Goal: Task Accomplishment & Management: Manage account settings

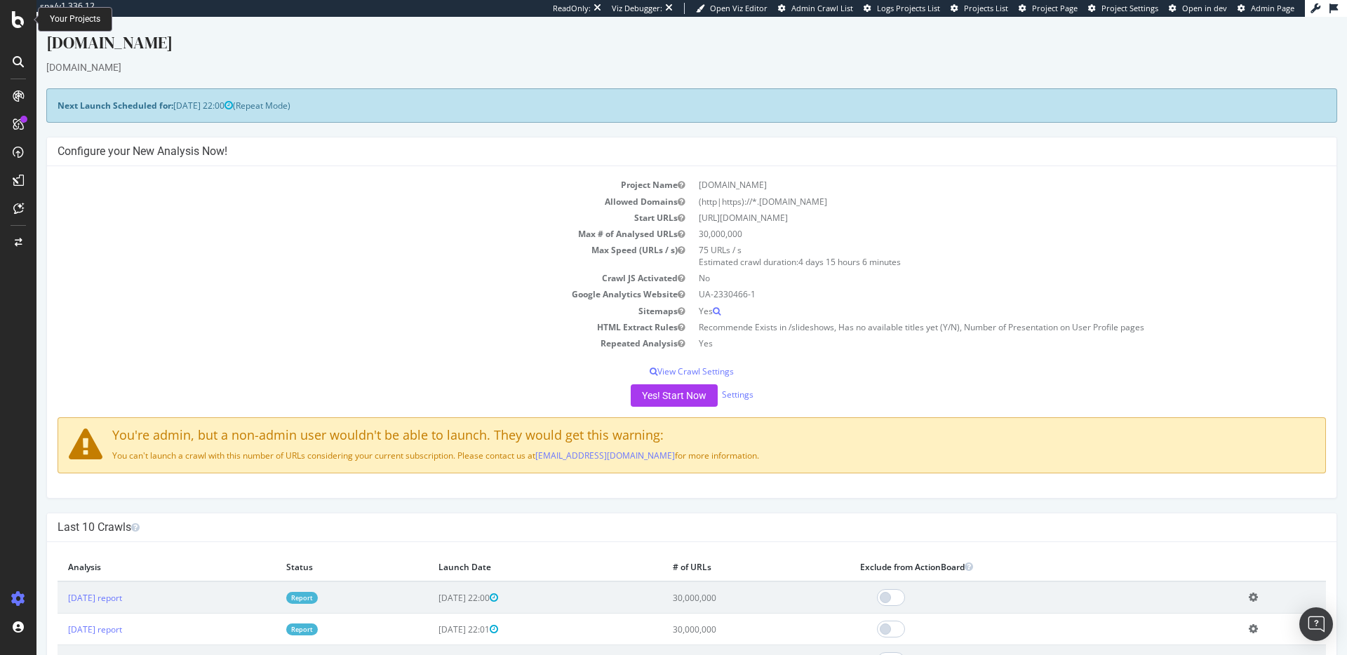
click at [10, 23] on div at bounding box center [18, 19] width 34 height 17
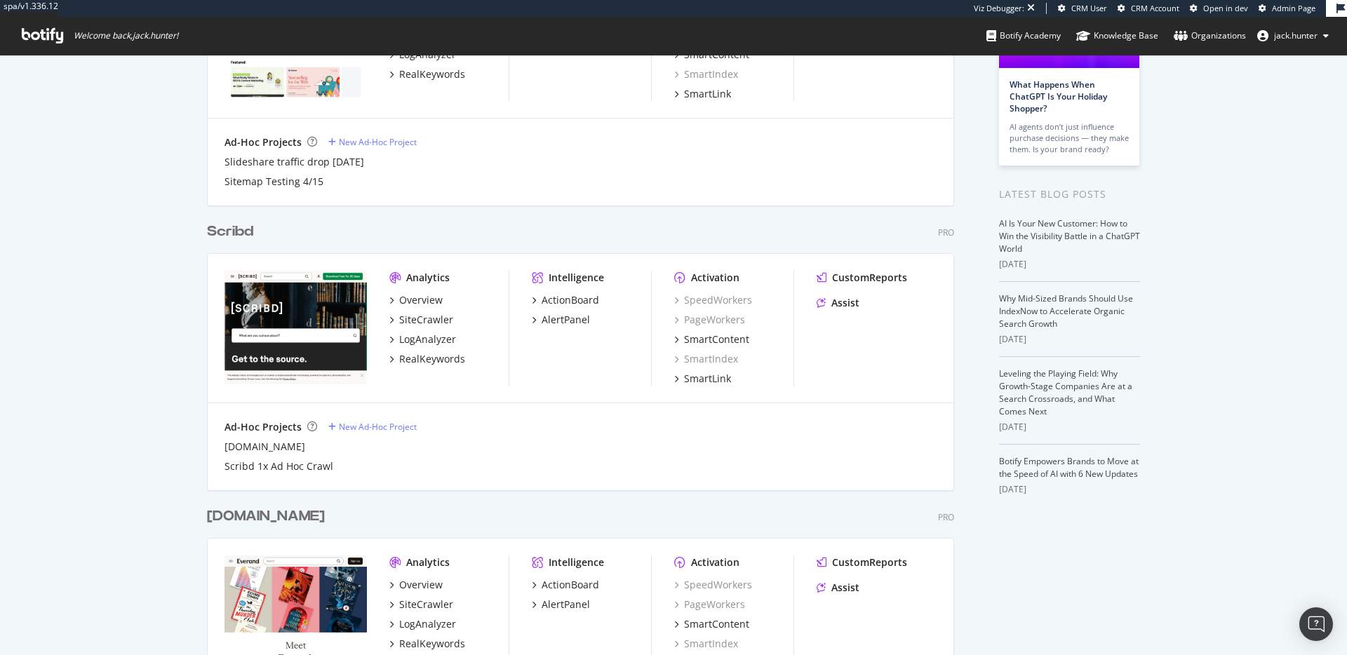
scroll to position [307, 0]
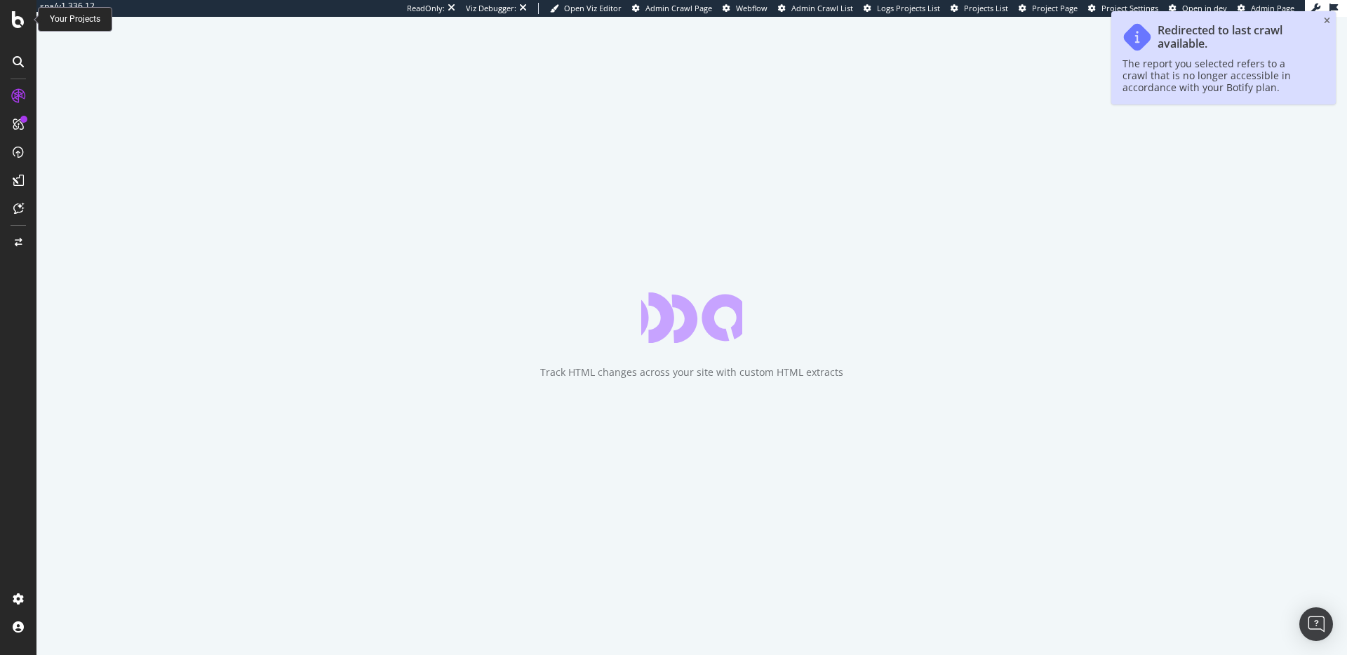
click at [17, 22] on icon at bounding box center [18, 19] width 13 height 17
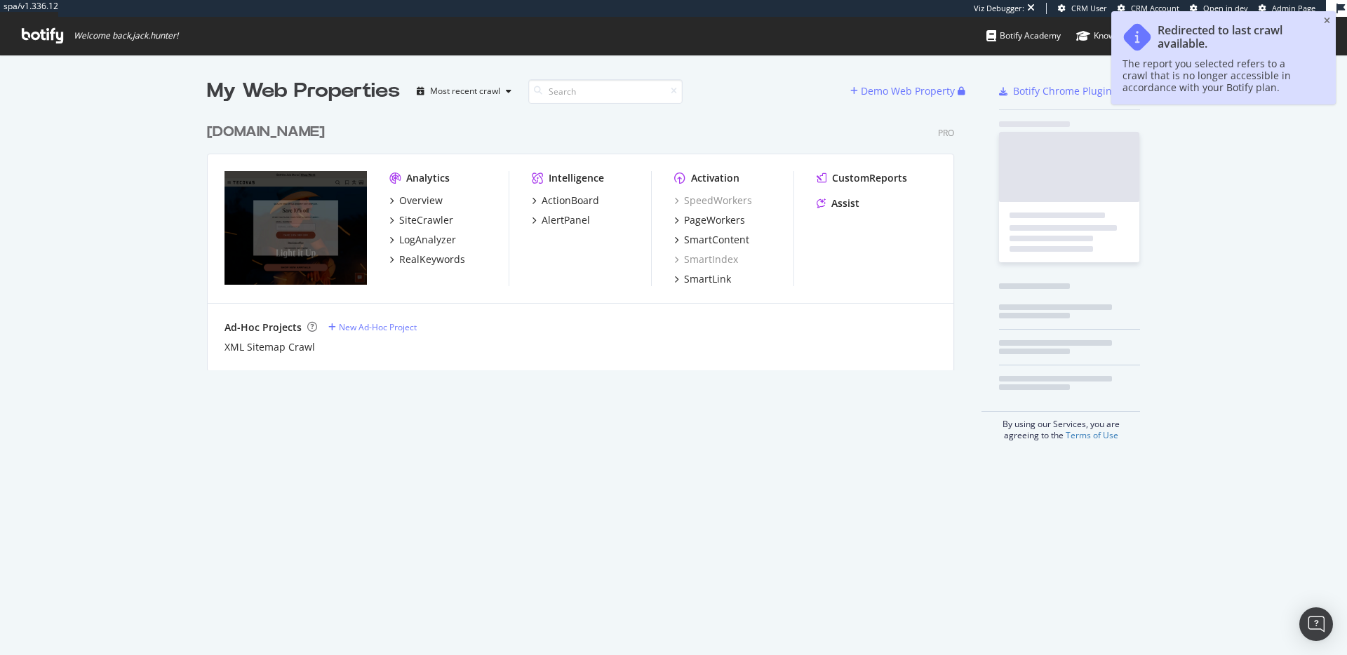
scroll to position [265, 758]
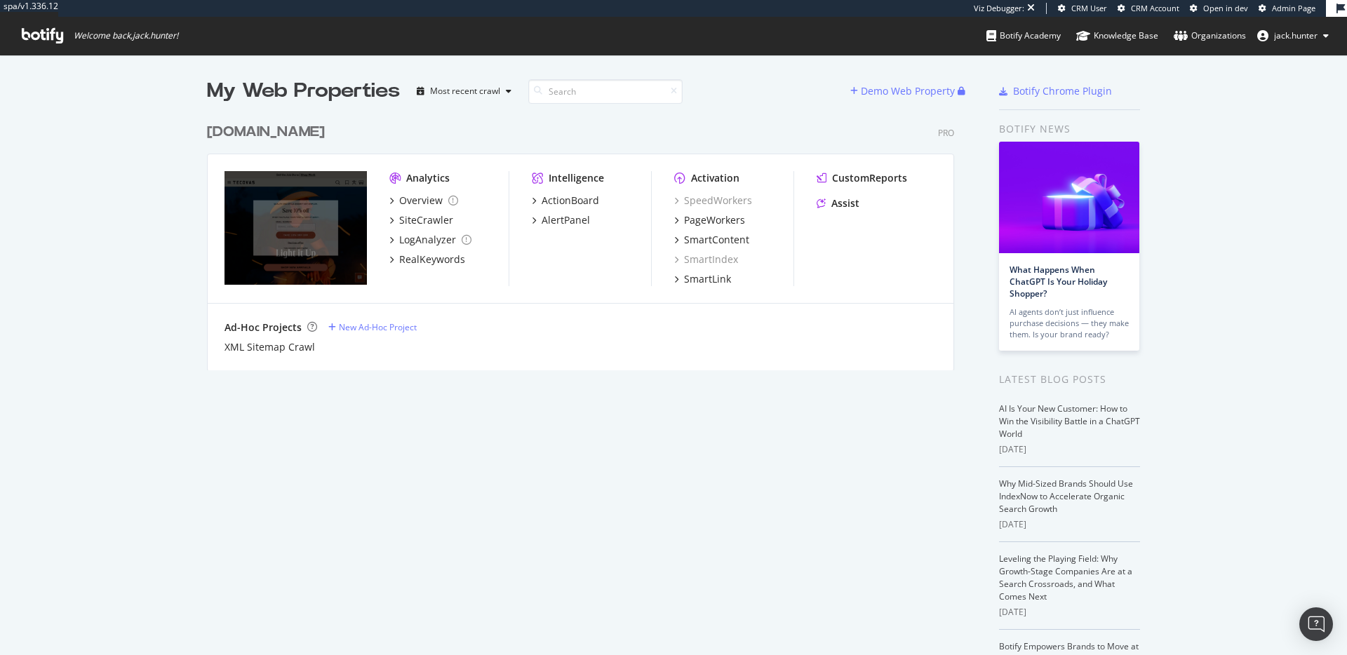
click at [52, 166] on div "My Web Properties Most recent crawl Demo Web Property tecovas.com Pro Analytics…" at bounding box center [673, 405] width 1347 height 700
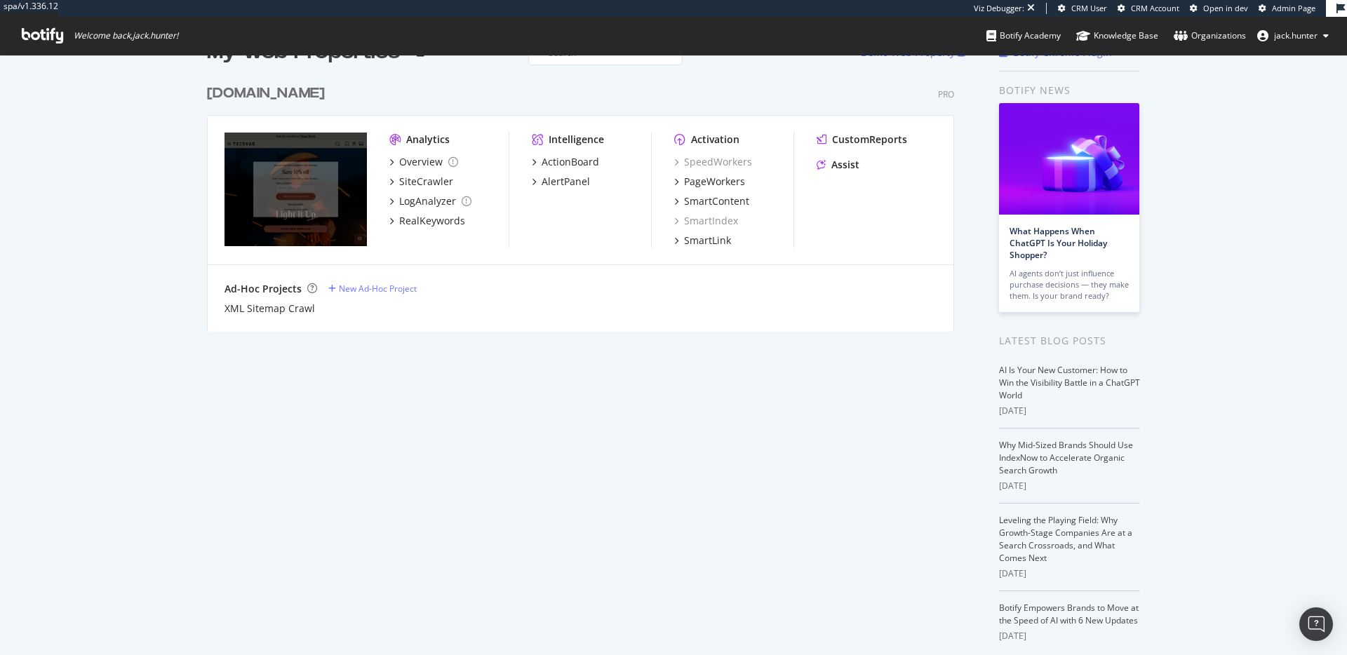
scroll to position [0, 0]
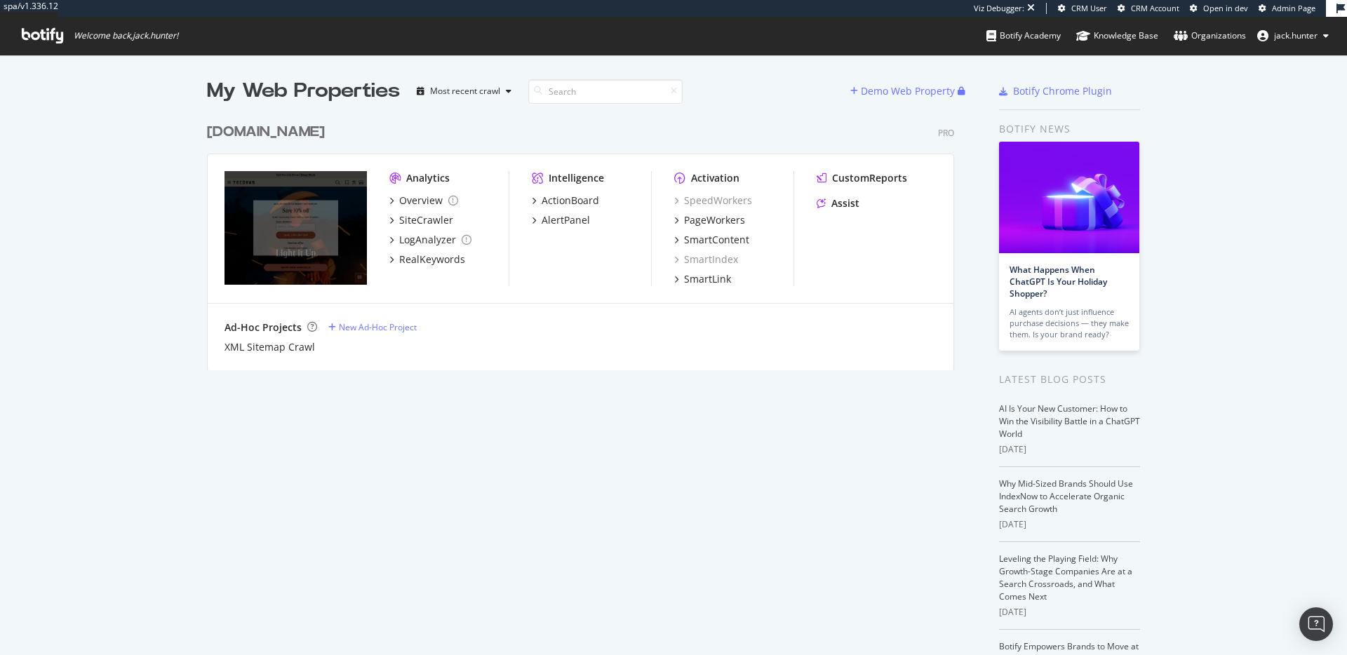
click at [730, 103] on div "My Web Properties Most recent crawl" at bounding box center [528, 91] width 643 height 28
click at [817, 127] on div "tecovas.com Pro" at bounding box center [580, 132] width 747 height 20
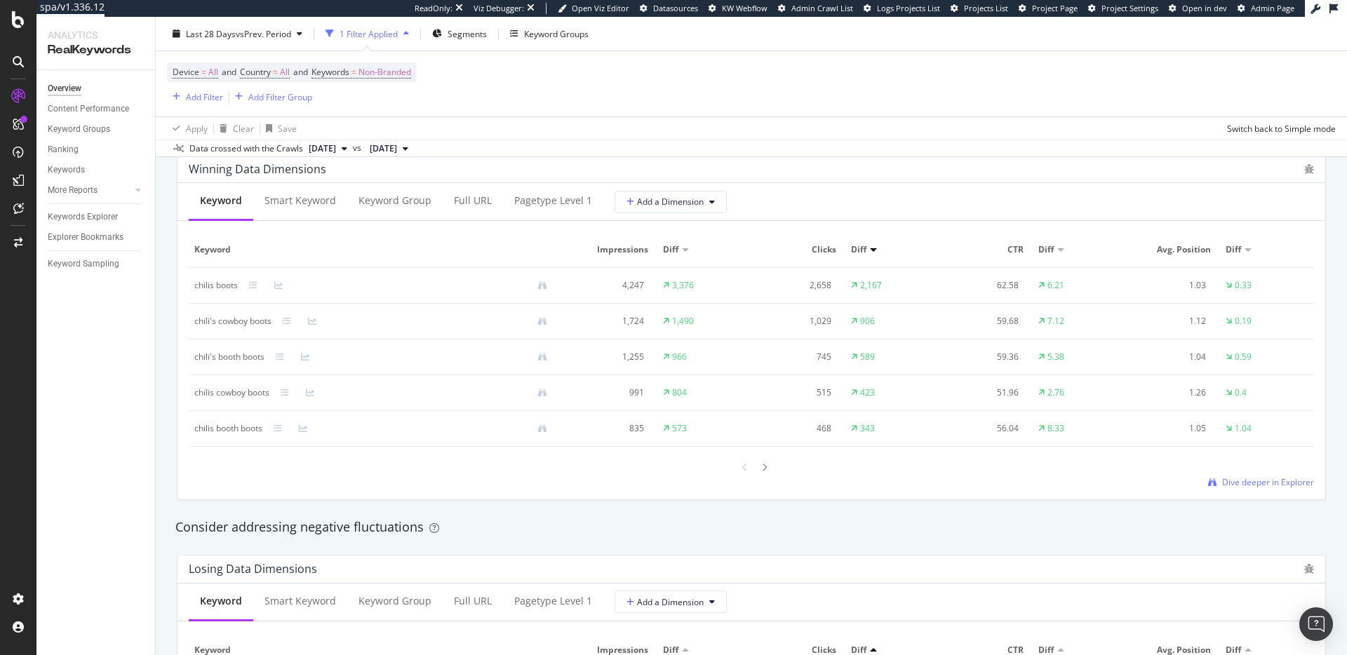
scroll to position [1273, 0]
click at [257, 284] on icon at bounding box center [253, 284] width 8 height 8
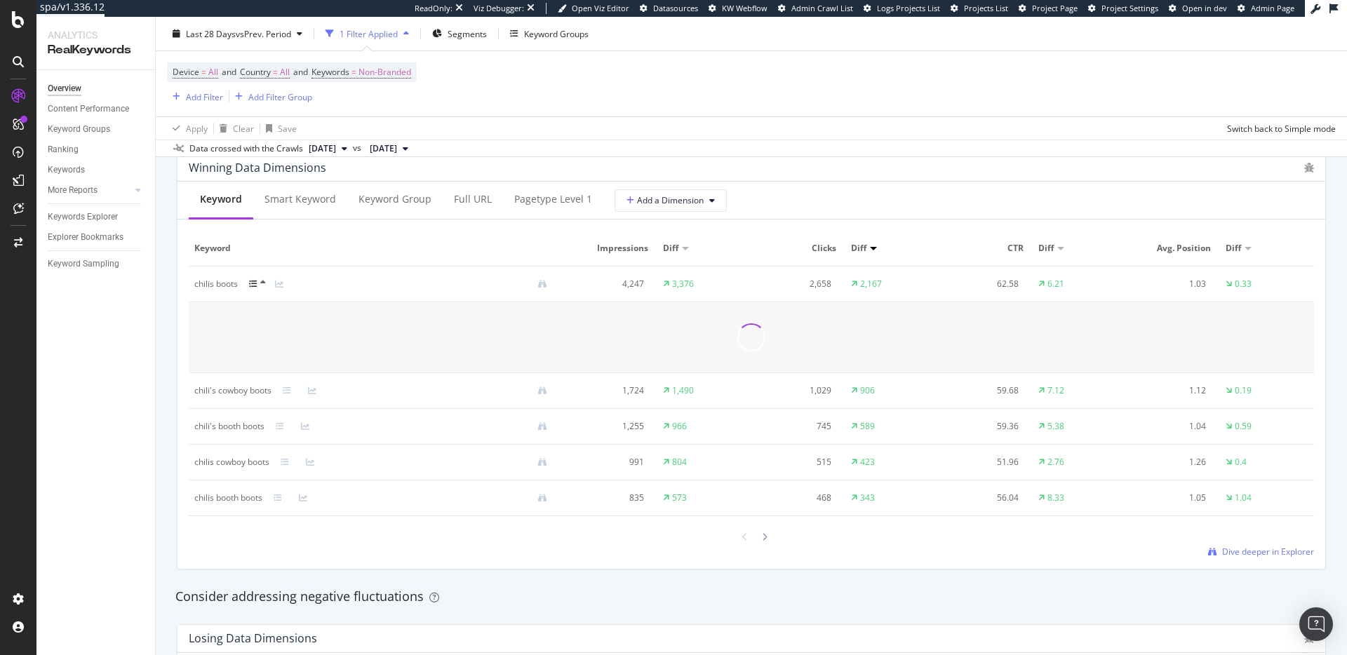
click at [257, 284] on icon at bounding box center [253, 284] width 8 height 8
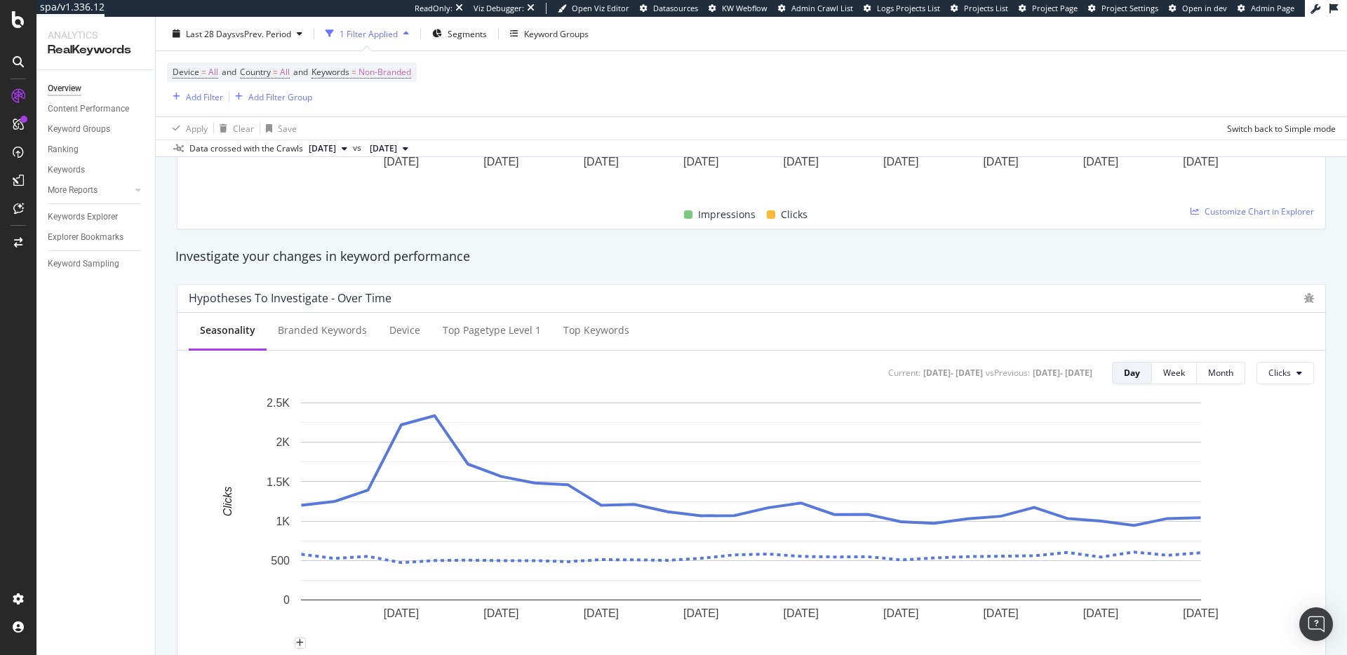
scroll to position [0, 0]
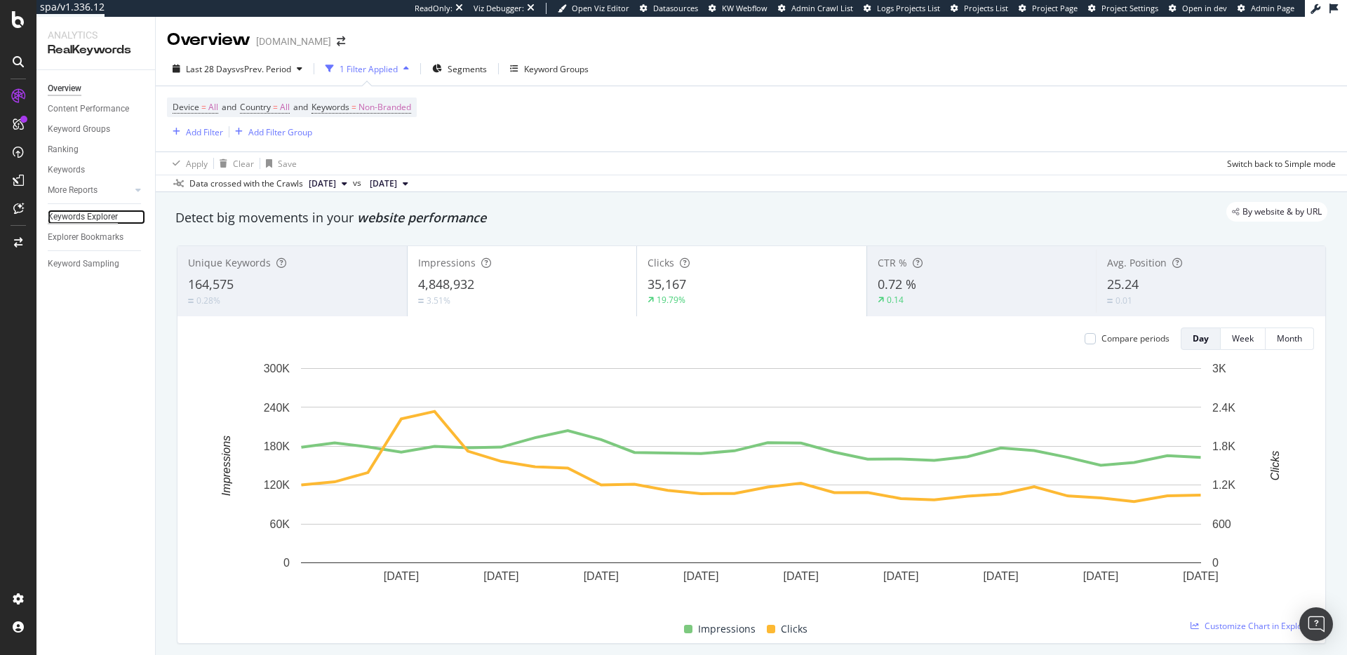
click at [79, 211] on div "Keywords Explorer" at bounding box center [83, 217] width 70 height 15
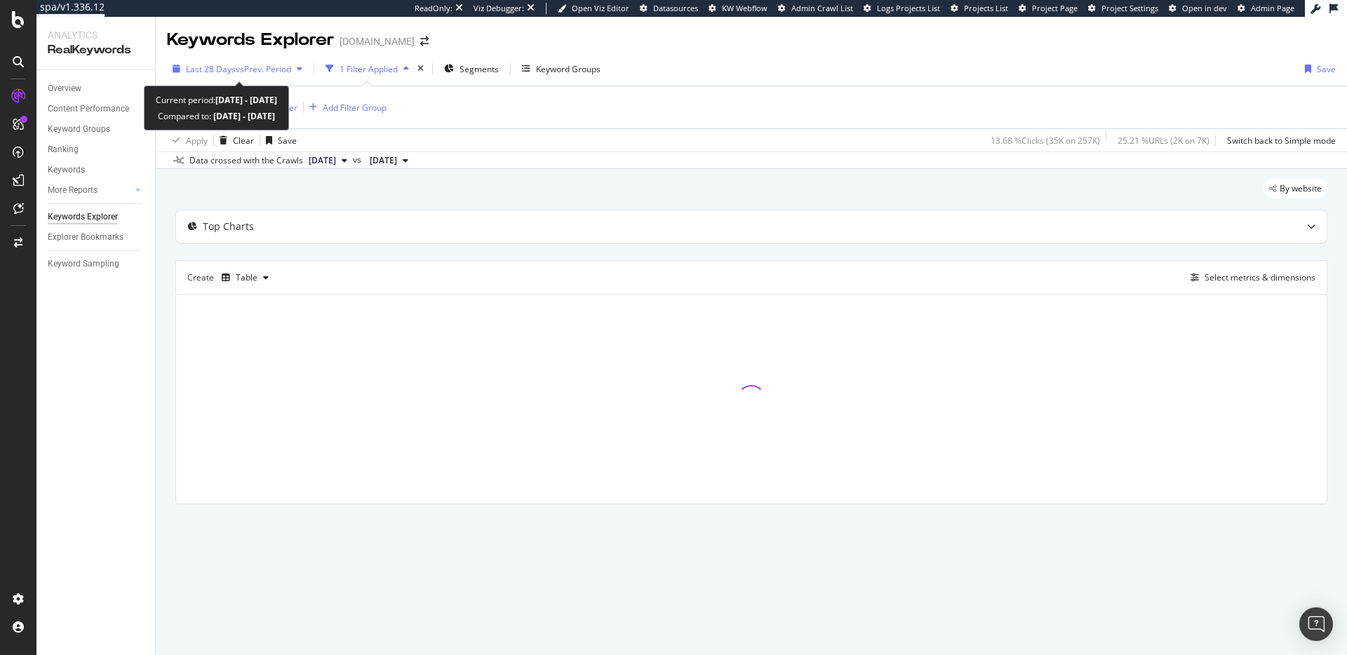
click at [278, 67] on span "vs Prev. Period" at bounding box center [263, 69] width 55 height 12
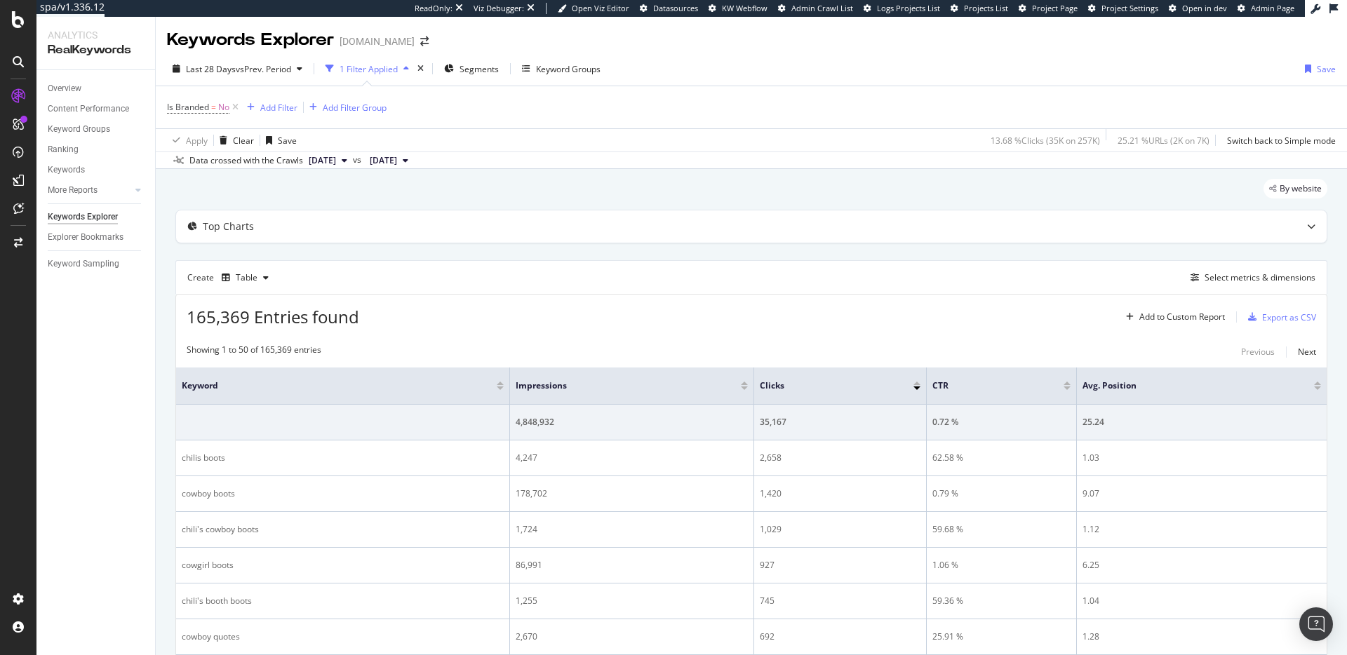
click at [759, 80] on div "Last 28 Days vs Prev. Period 1 Filter Applied Segments Keyword Groups Save" at bounding box center [751, 72] width 1191 height 28
click at [1210, 276] on div "Select metrics & dimensions" at bounding box center [1260, 278] width 111 height 12
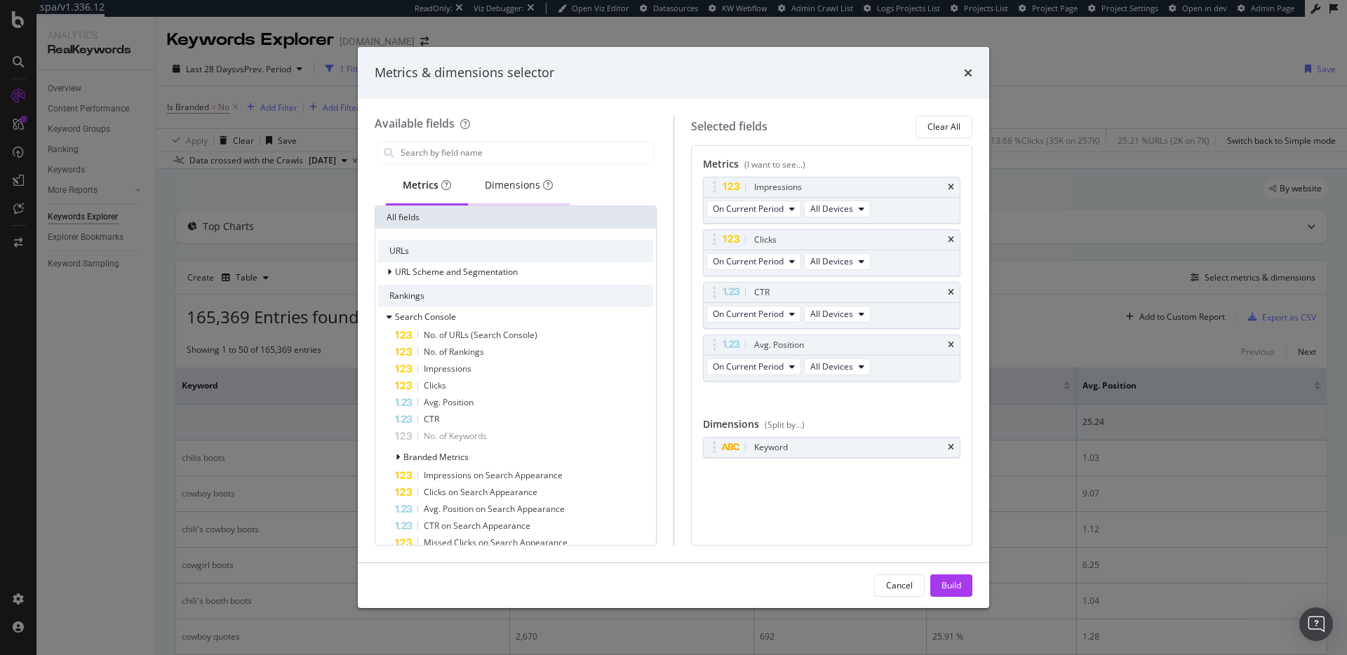
click at [504, 192] on div "Dimensions" at bounding box center [519, 185] width 68 height 14
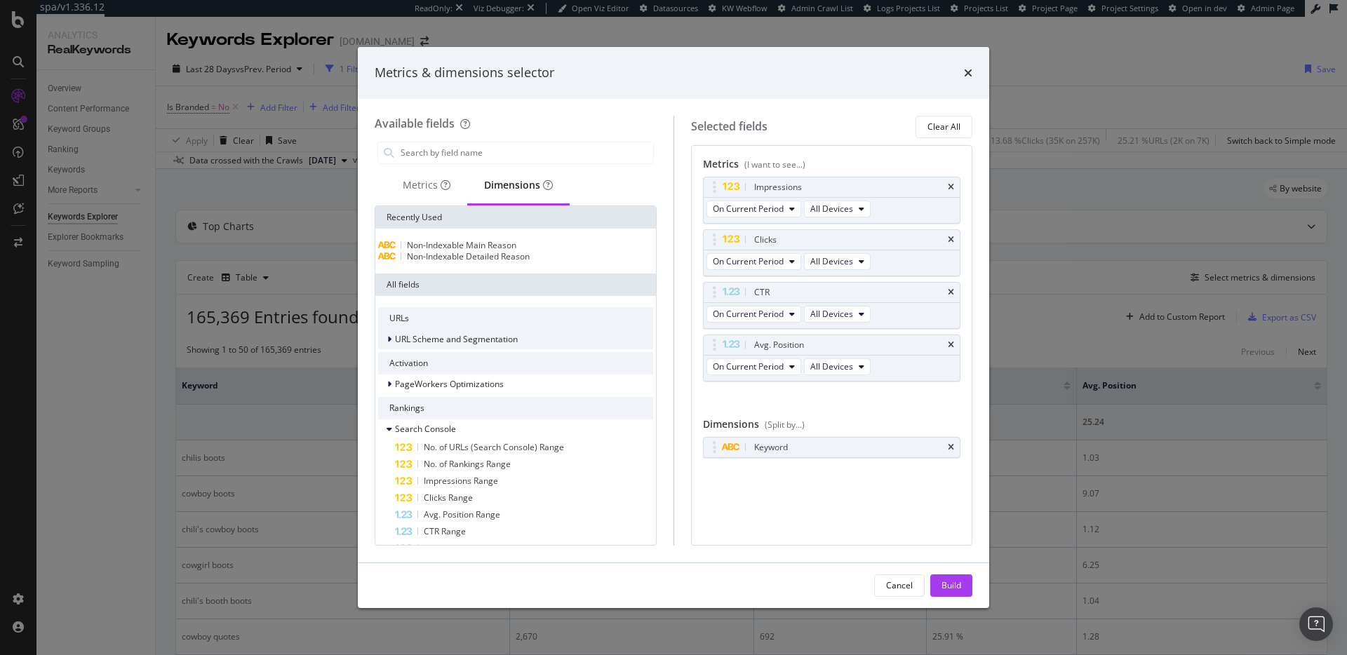
click at [406, 345] on span "URL Scheme and Segmentation" at bounding box center [456, 339] width 123 height 12
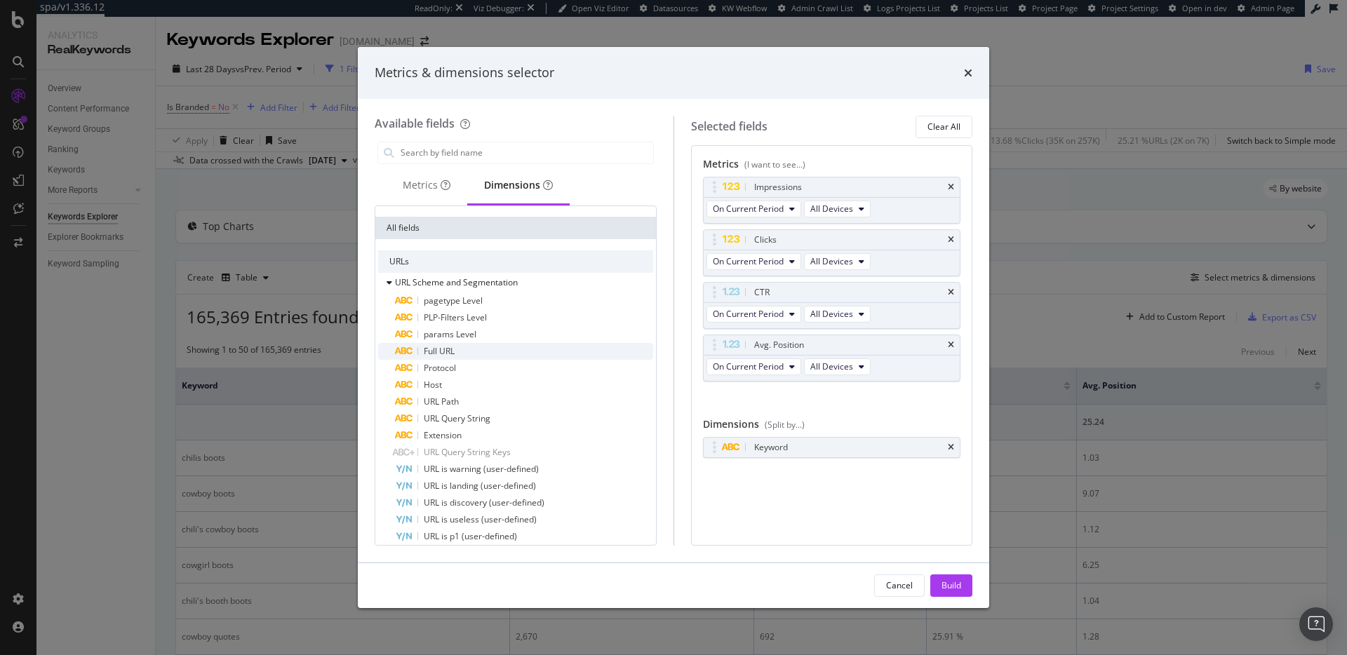
scroll to position [61, 0]
click at [517, 302] on div "pagetype Level" at bounding box center [524, 296] width 258 height 17
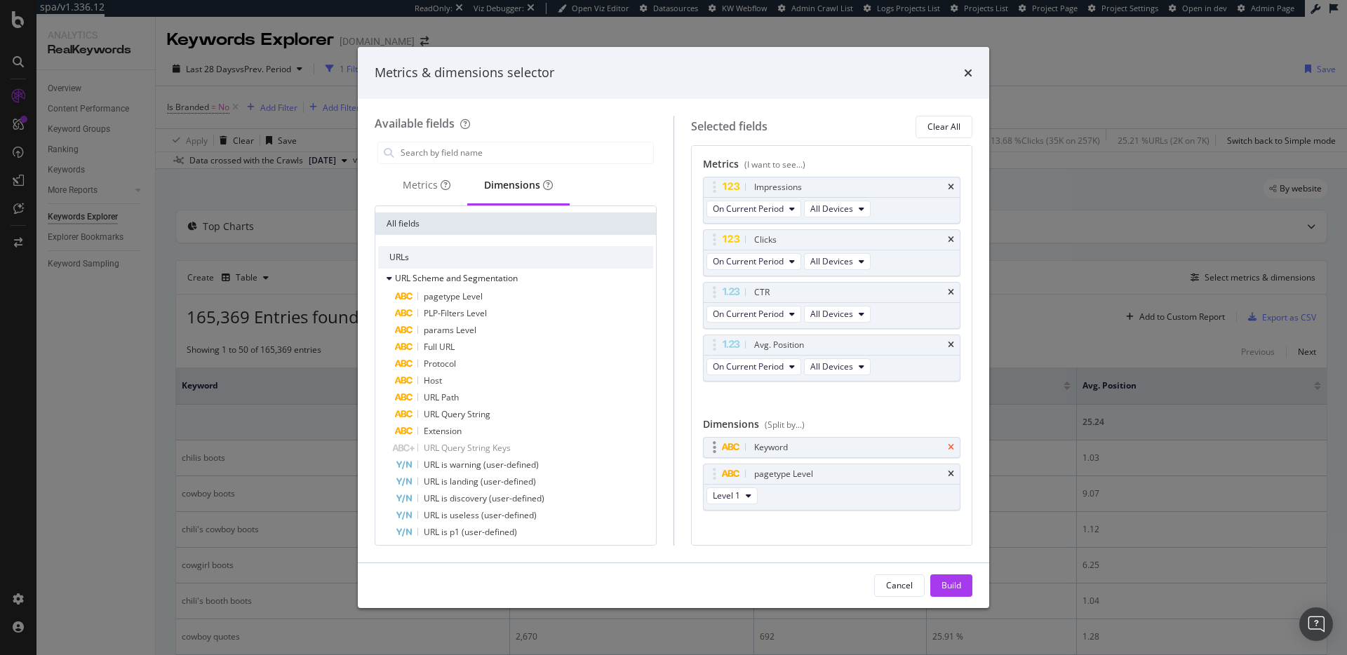
click at [949, 447] on icon "times" at bounding box center [951, 447] width 6 height 8
click at [961, 583] on button "Build" at bounding box center [951, 586] width 42 height 22
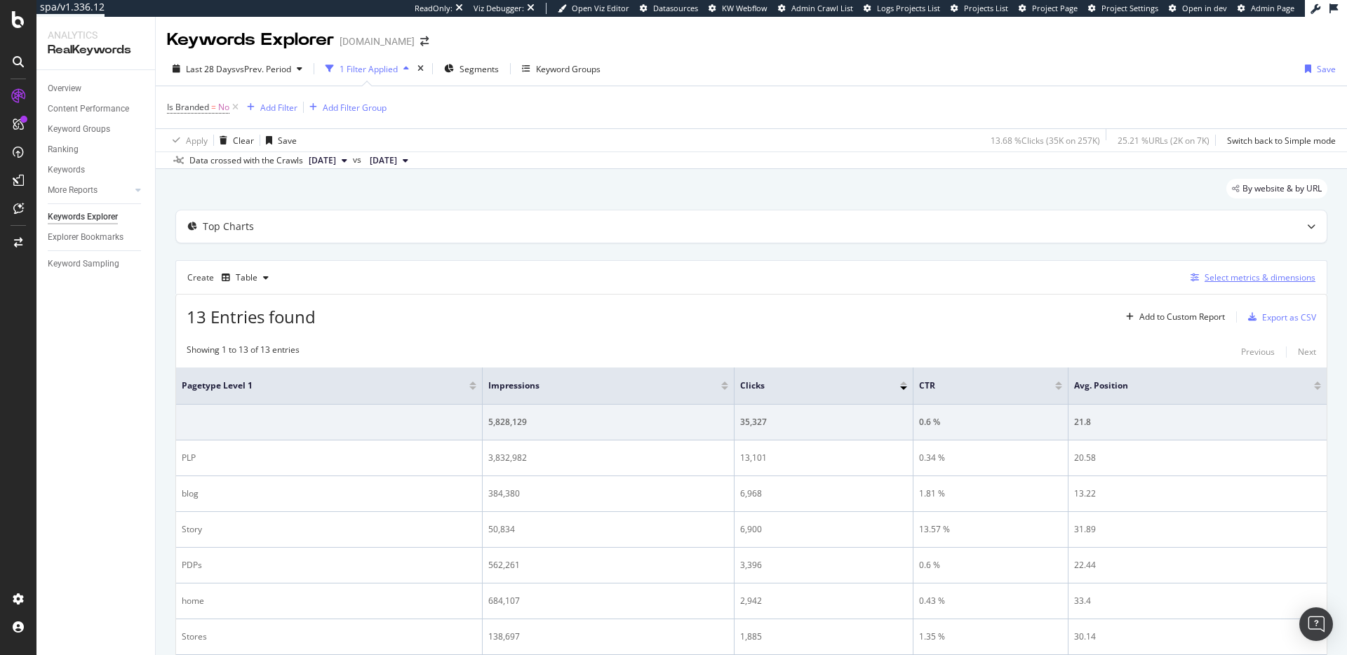
click at [1230, 276] on div "Select metrics & dimensions" at bounding box center [1260, 278] width 111 height 12
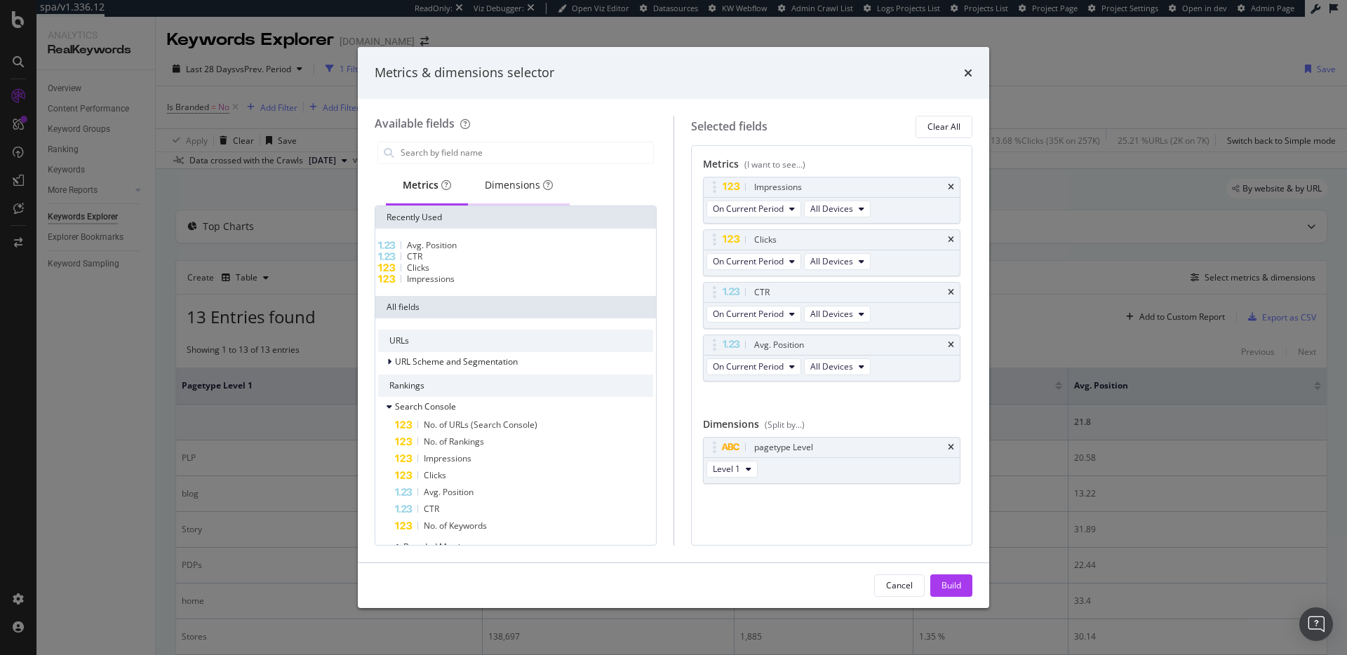
click at [518, 189] on div "Dimensions" at bounding box center [519, 185] width 68 height 14
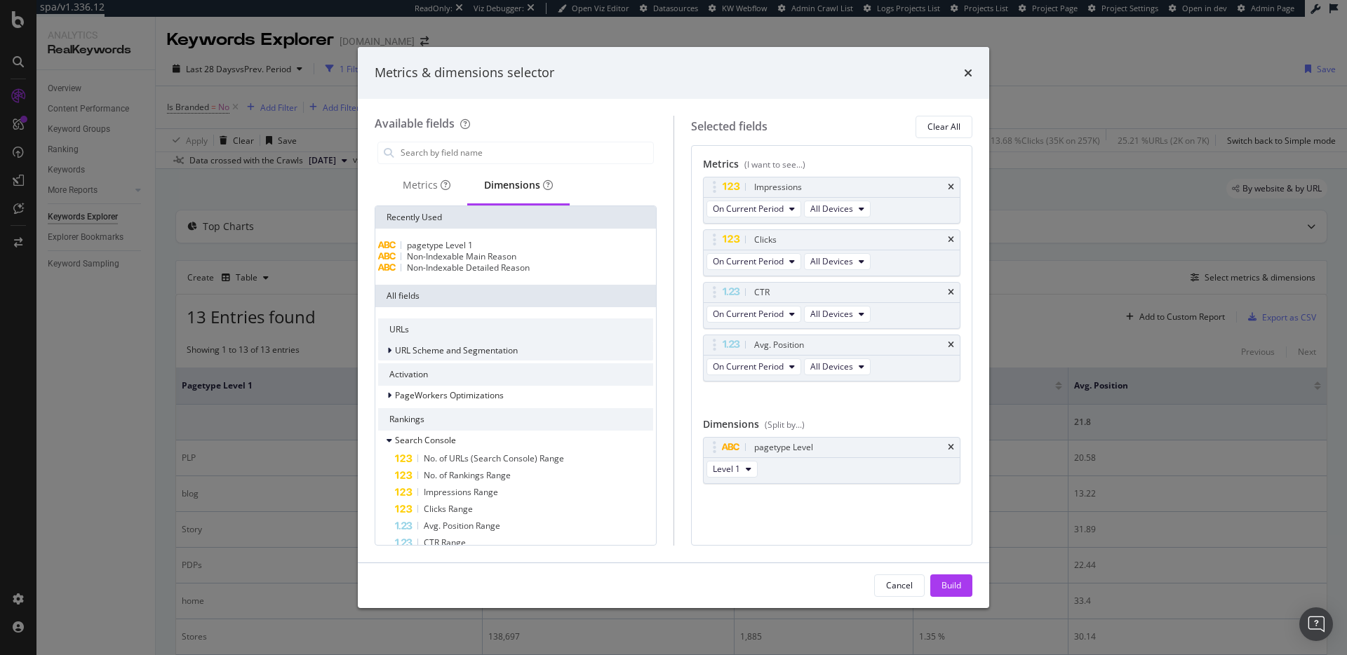
click at [470, 356] on span "URL Scheme and Segmentation" at bounding box center [456, 350] width 123 height 12
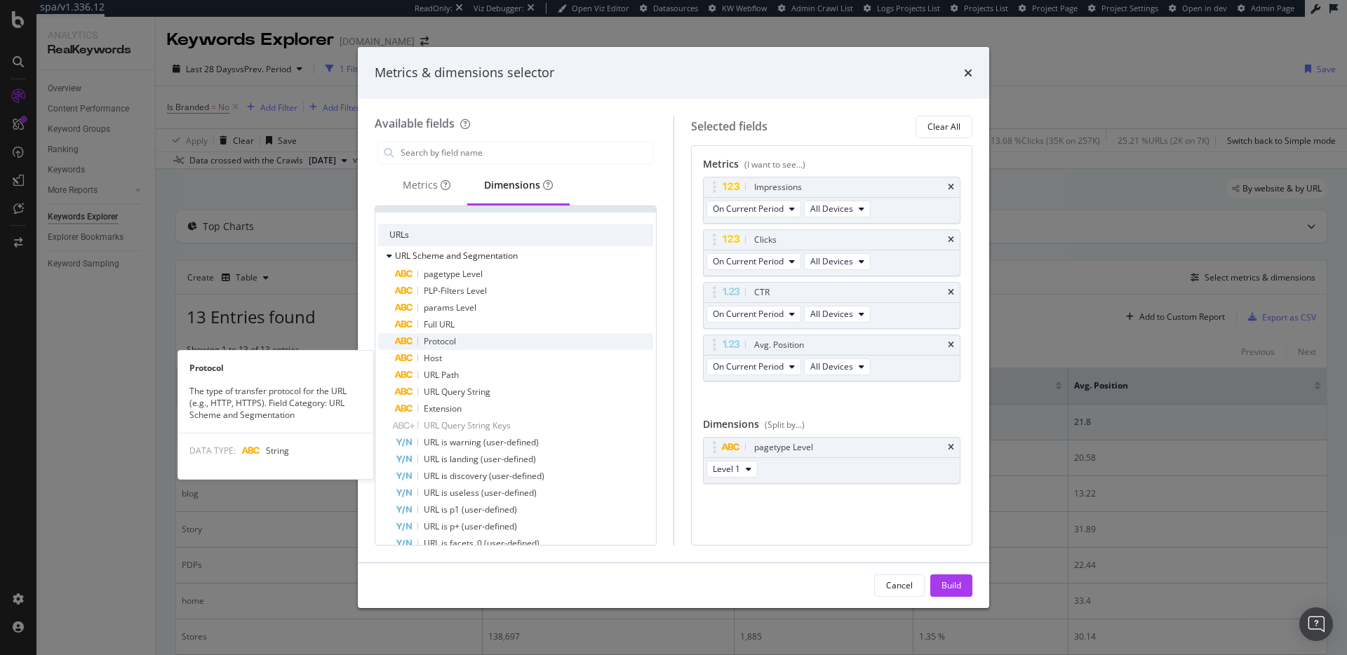
scroll to position [95, 0]
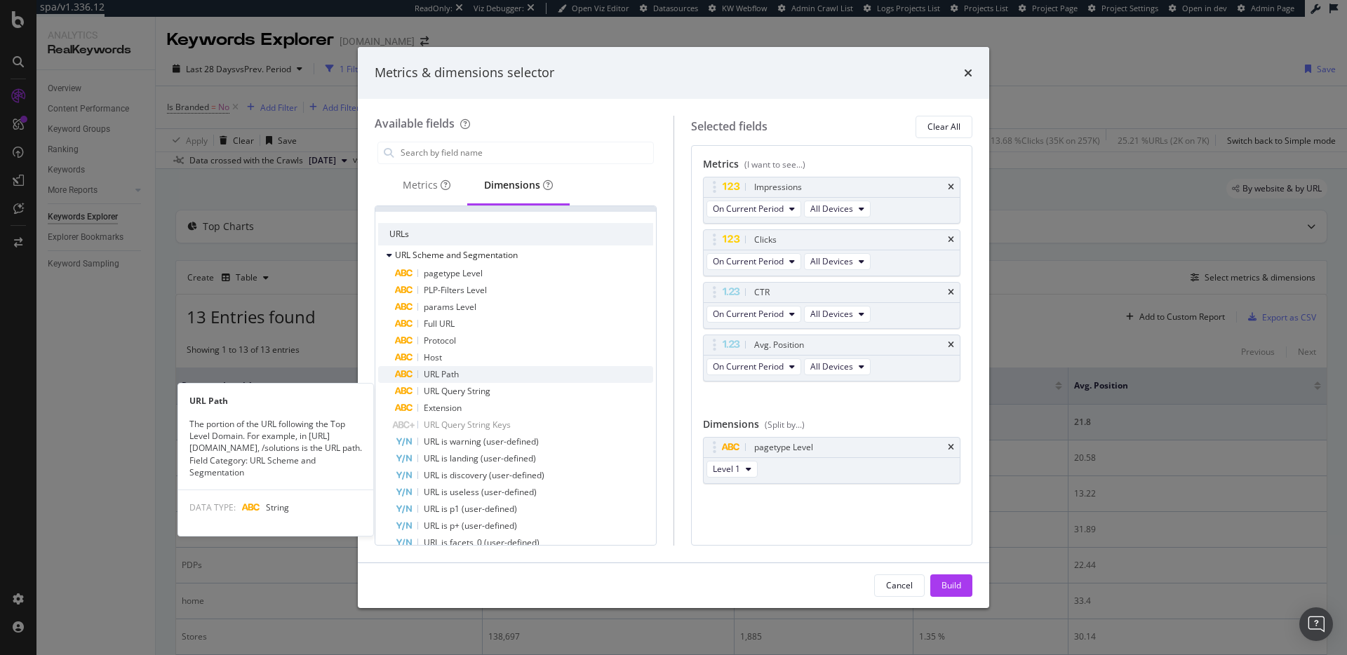
click at [474, 383] on div "URL Path" at bounding box center [524, 374] width 258 height 17
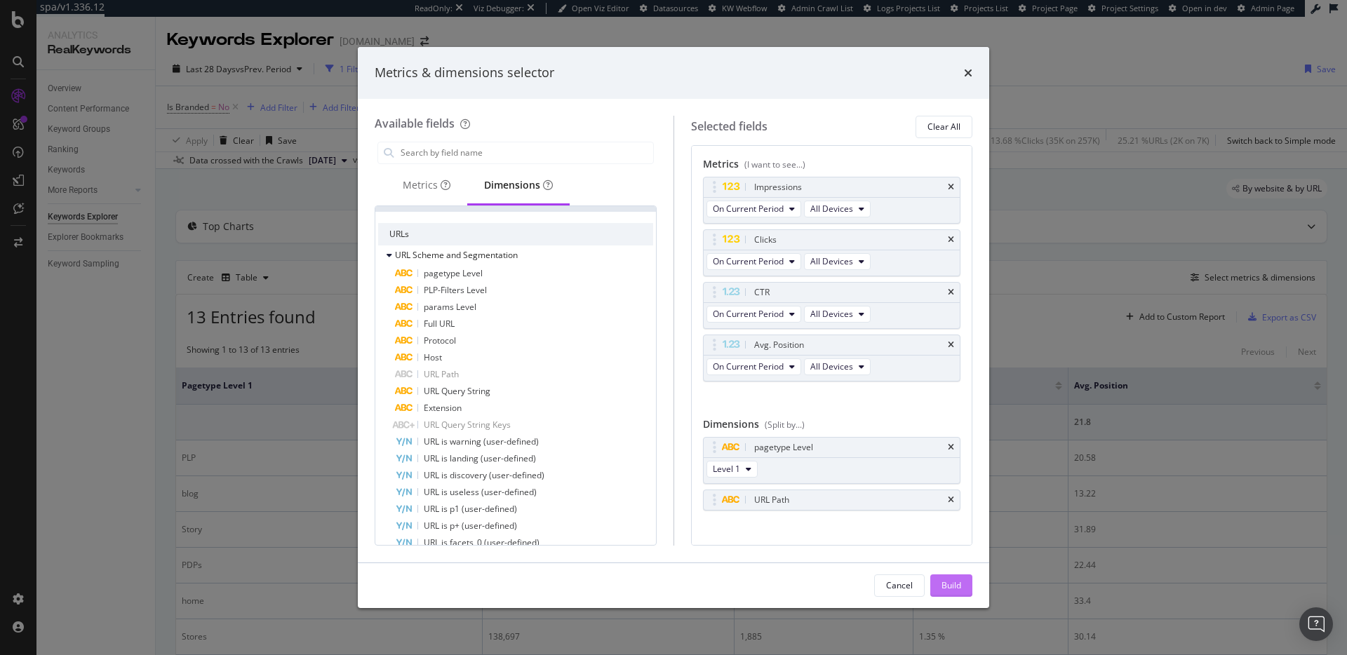
click at [946, 582] on div "Build" at bounding box center [952, 586] width 20 height 12
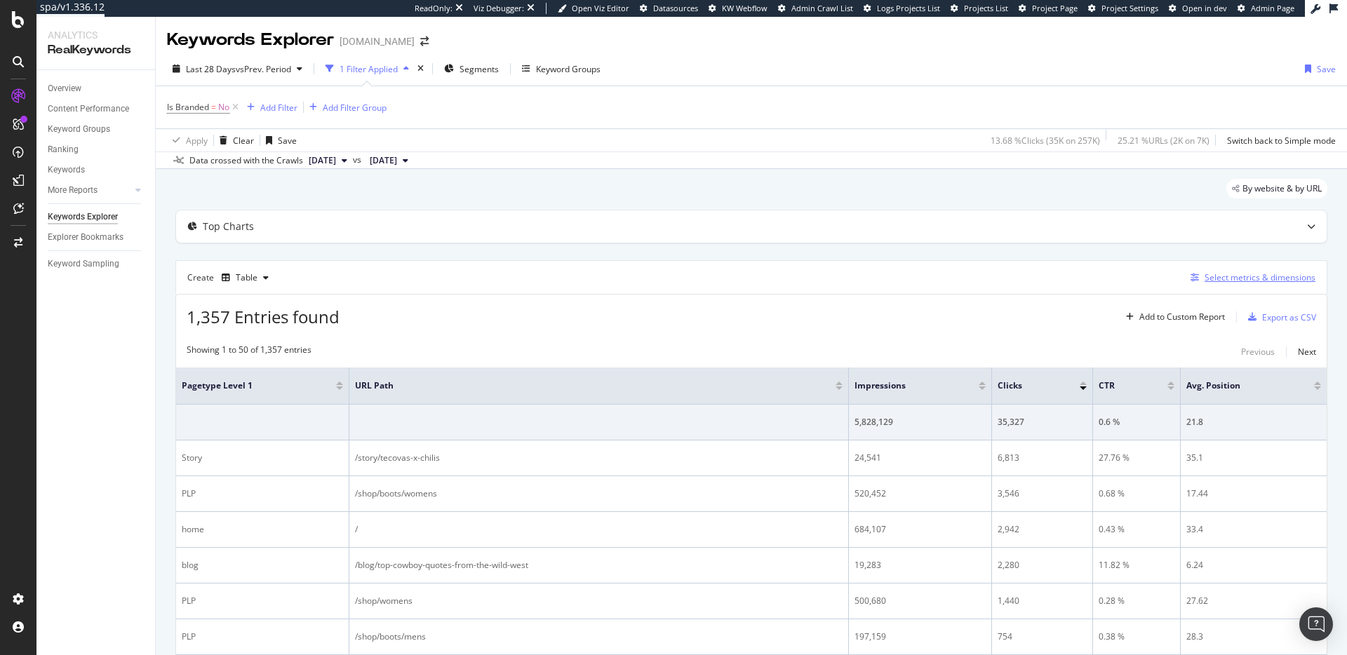
click at [1228, 279] on div "Select metrics & dimensions" at bounding box center [1260, 278] width 111 height 12
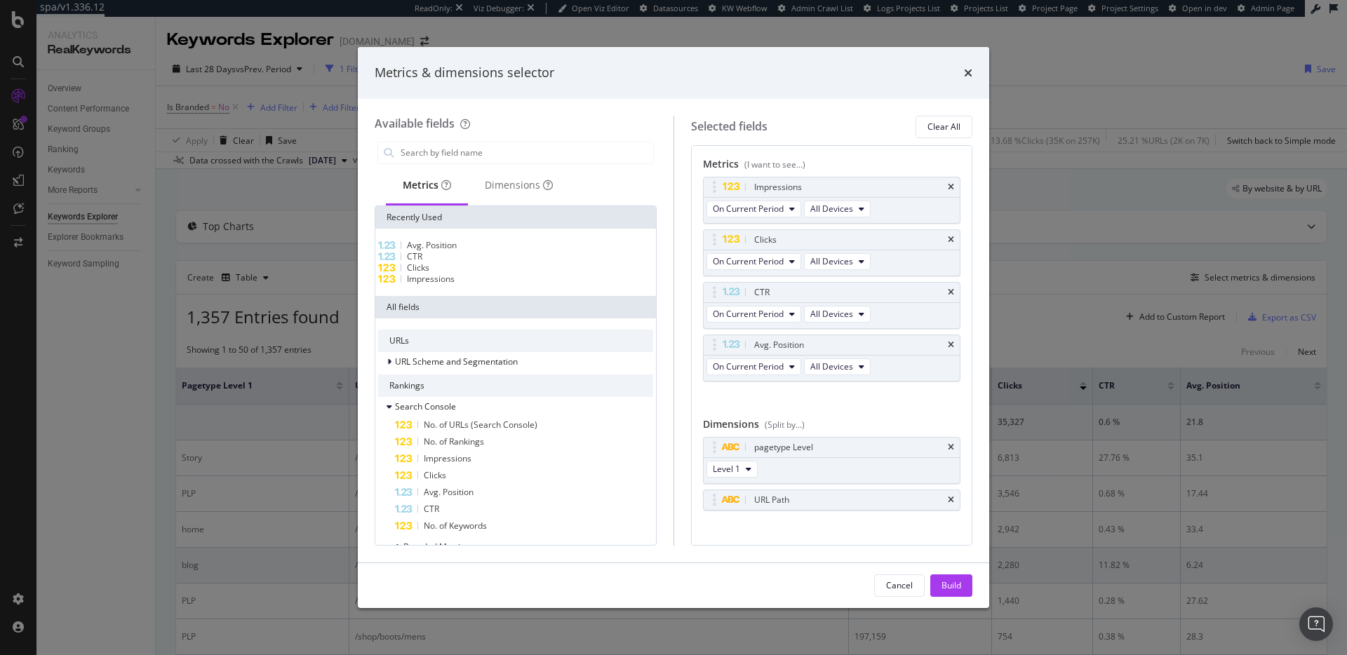
drag, startPoint x: 899, startPoint y: 584, endPoint x: 892, endPoint y: 577, distance: 8.9
click at [898, 582] on div "Cancel" at bounding box center [899, 586] width 27 height 12
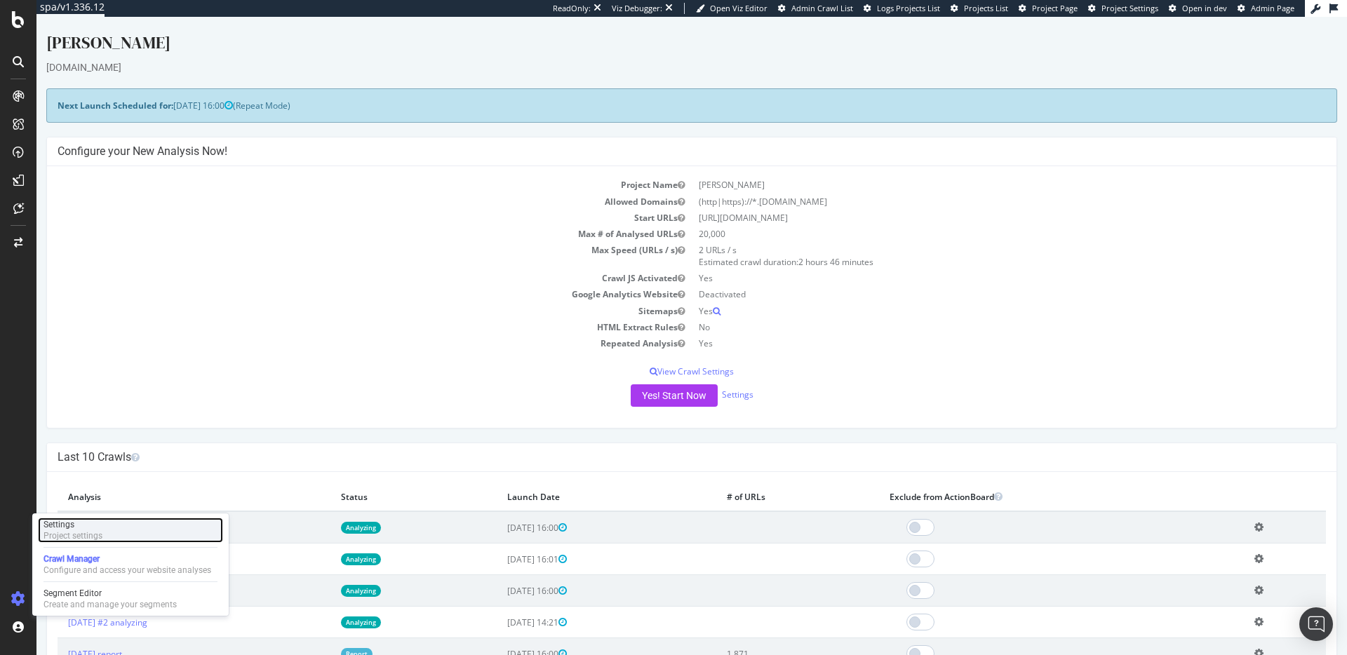
click at [105, 537] on div "Settings Project settings" at bounding box center [130, 530] width 185 height 25
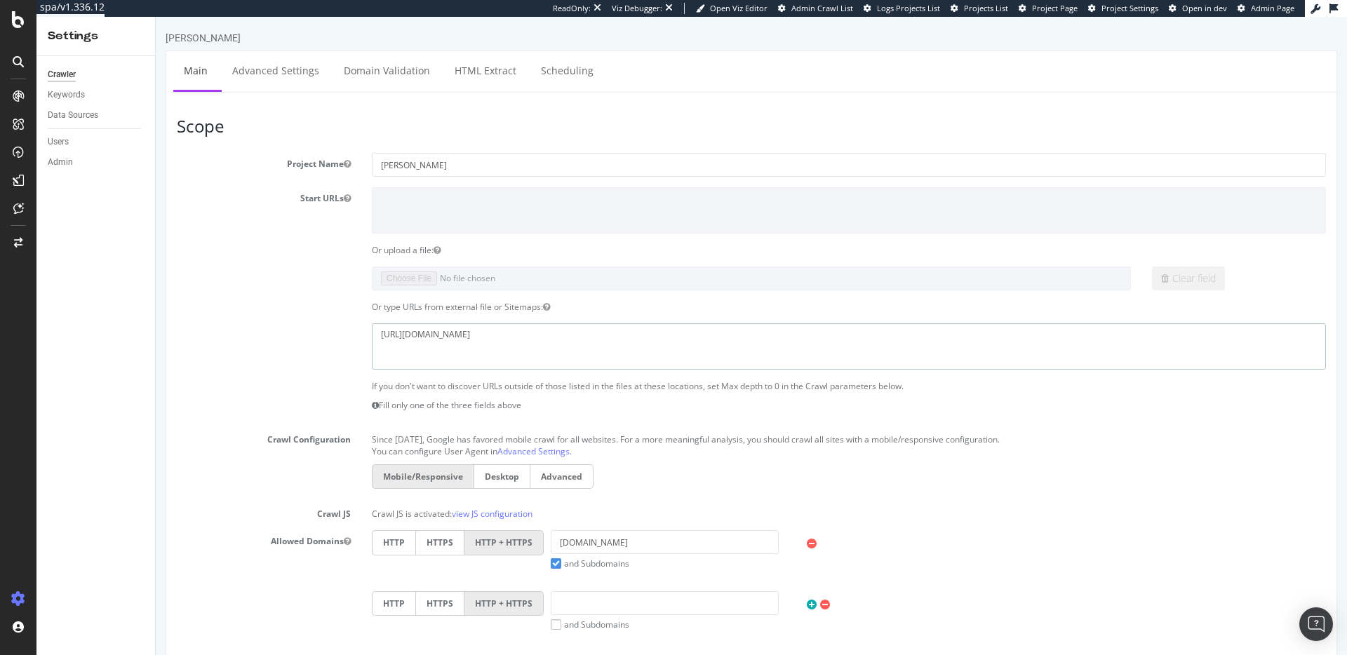
click at [410, 341] on textarea "https://www.pjsalvage.com/" at bounding box center [849, 346] width 954 height 46
click at [410, 341] on textarea "[URL][DOMAIN_NAME]" at bounding box center [849, 346] width 954 height 46
click at [473, 325] on textarea "[URL][DOMAIN_NAME]" at bounding box center [849, 346] width 954 height 46
click at [472, 326] on textarea "[URL][DOMAIN_NAME]" at bounding box center [849, 346] width 954 height 46
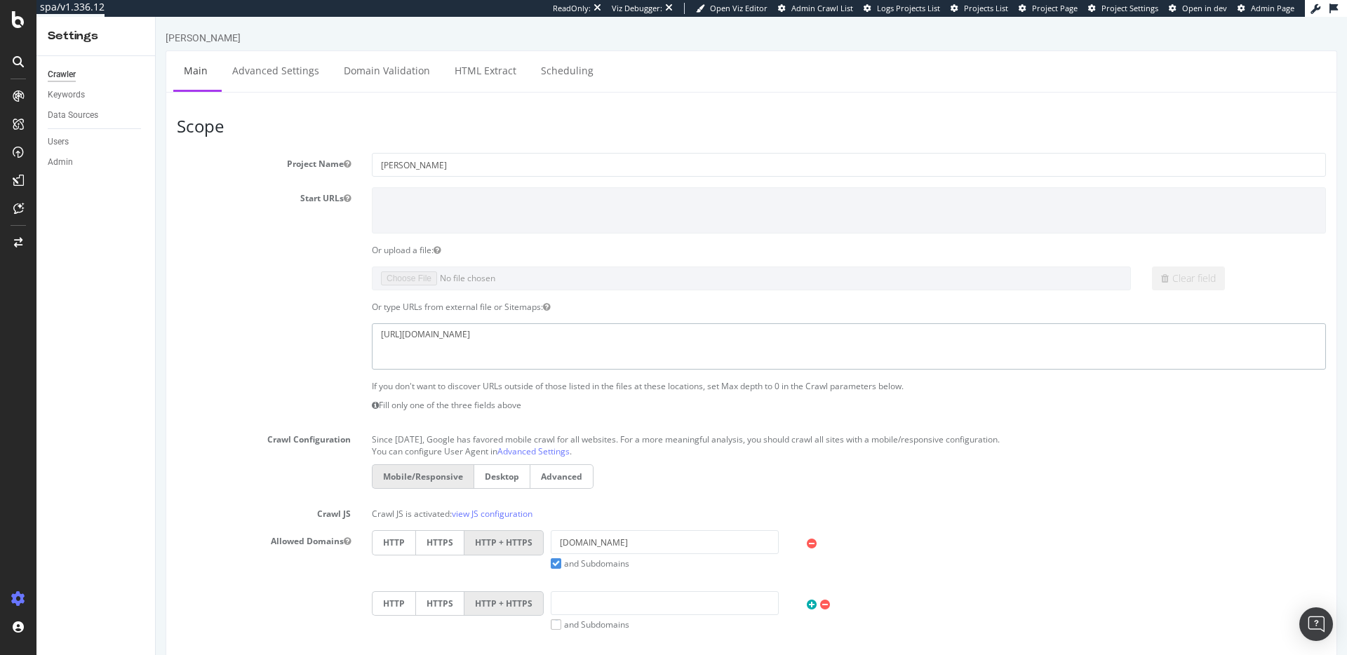
click at [473, 329] on textarea "[URL][DOMAIN_NAME]" at bounding box center [849, 346] width 954 height 46
click at [474, 330] on textarea "[URL][DOMAIN_NAME]" at bounding box center [849, 346] width 954 height 46
click at [474, 331] on textarea "[URL][DOMAIN_NAME]" at bounding box center [849, 346] width 954 height 46
click at [460, 328] on textarea "[URL][DOMAIN_NAME]" at bounding box center [849, 346] width 954 height 46
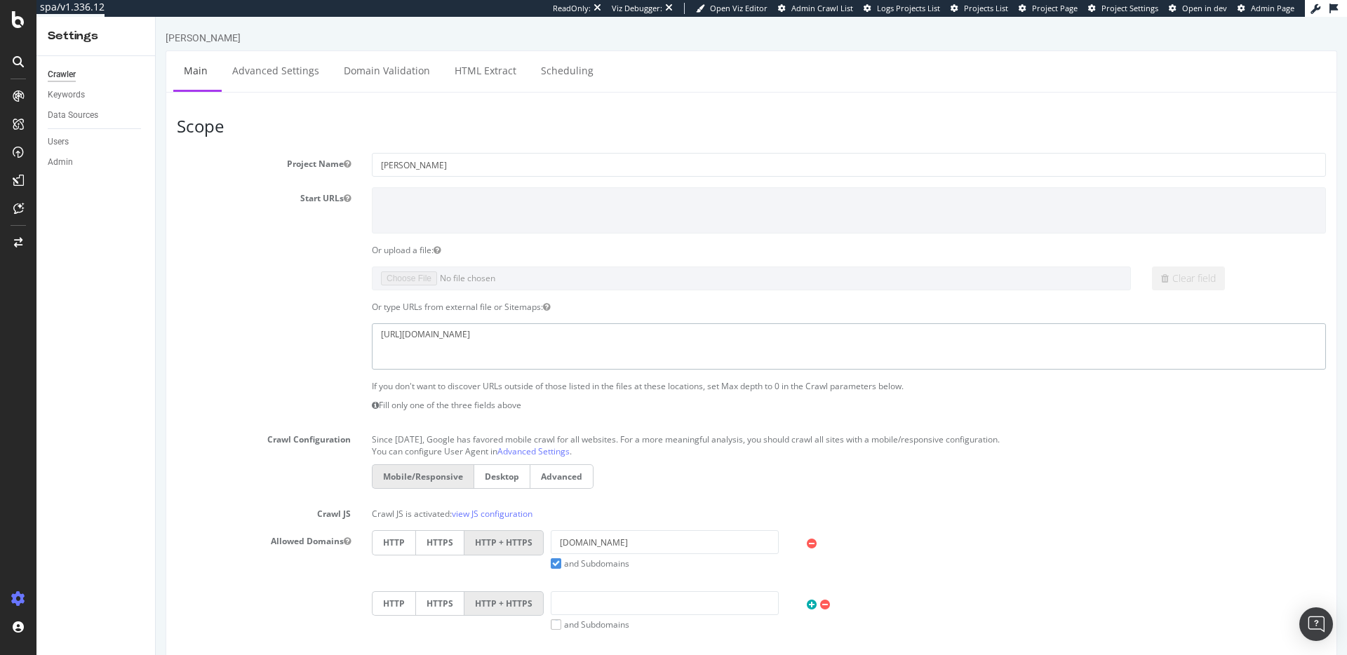
click at [460, 328] on textarea "https://www.pjsalvage.com/" at bounding box center [849, 346] width 954 height 46
drag, startPoint x: 460, startPoint y: 328, endPoint x: 452, endPoint y: 222, distance: 106.2
click at [460, 328] on textarea "https://www.pjsalvage.com/" at bounding box center [849, 346] width 954 height 46
click at [491, 331] on textarea "https://www.pjsalvage.com/" at bounding box center [849, 346] width 954 height 46
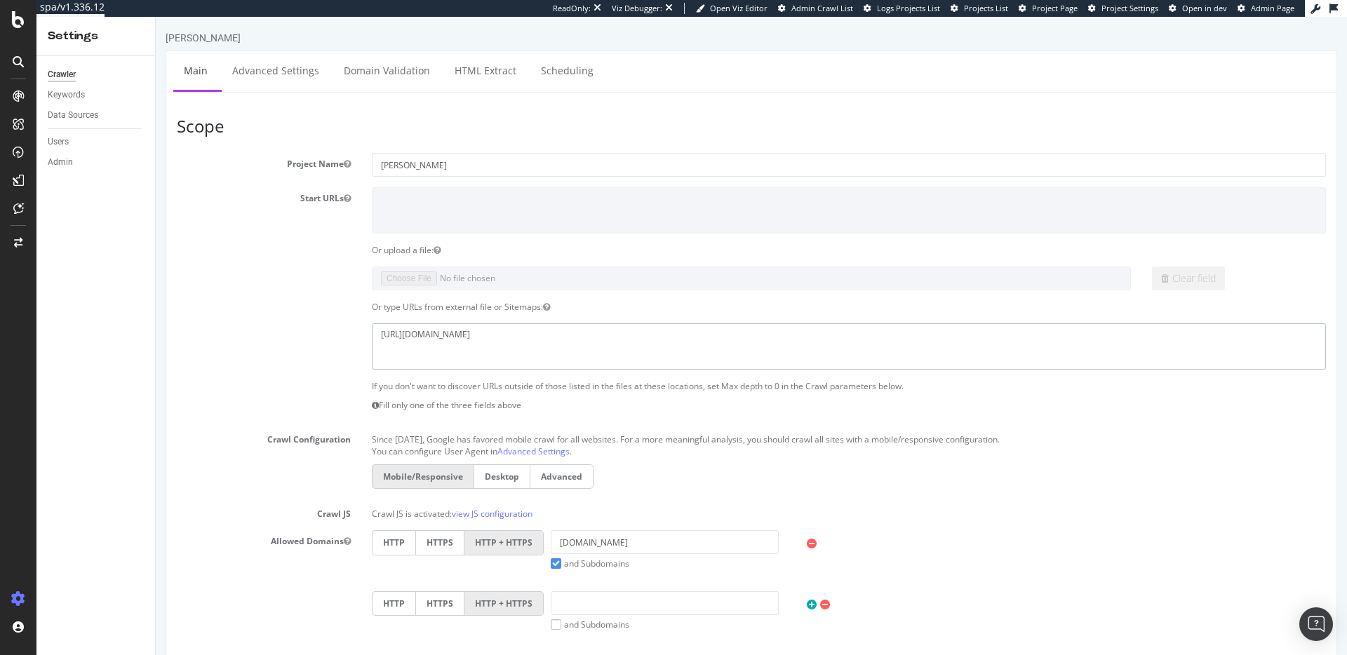
click at [491, 331] on textarea "https://www.pjsalvage.com/" at bounding box center [849, 346] width 954 height 46
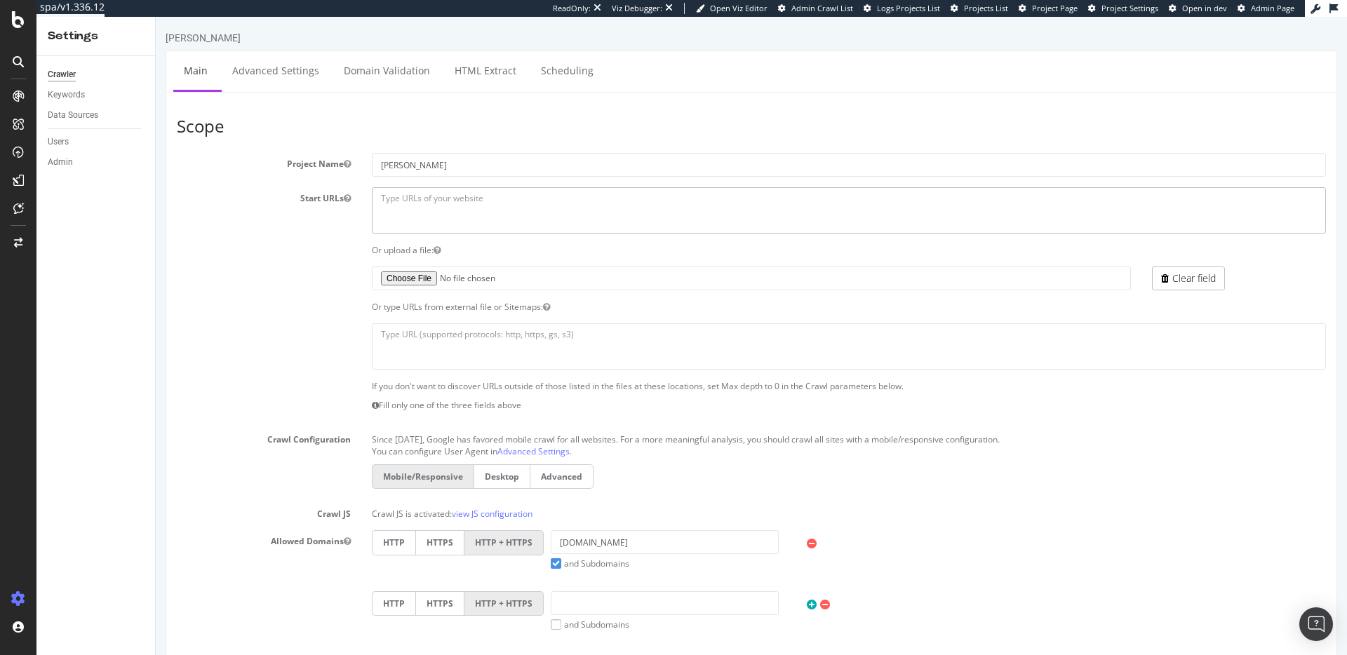
click at [431, 209] on textarea at bounding box center [849, 210] width 954 height 46
paste textarea "XML sitemap automation - In progress launching in September"
type textarea "XML sitemap automation - In progress launching in September"
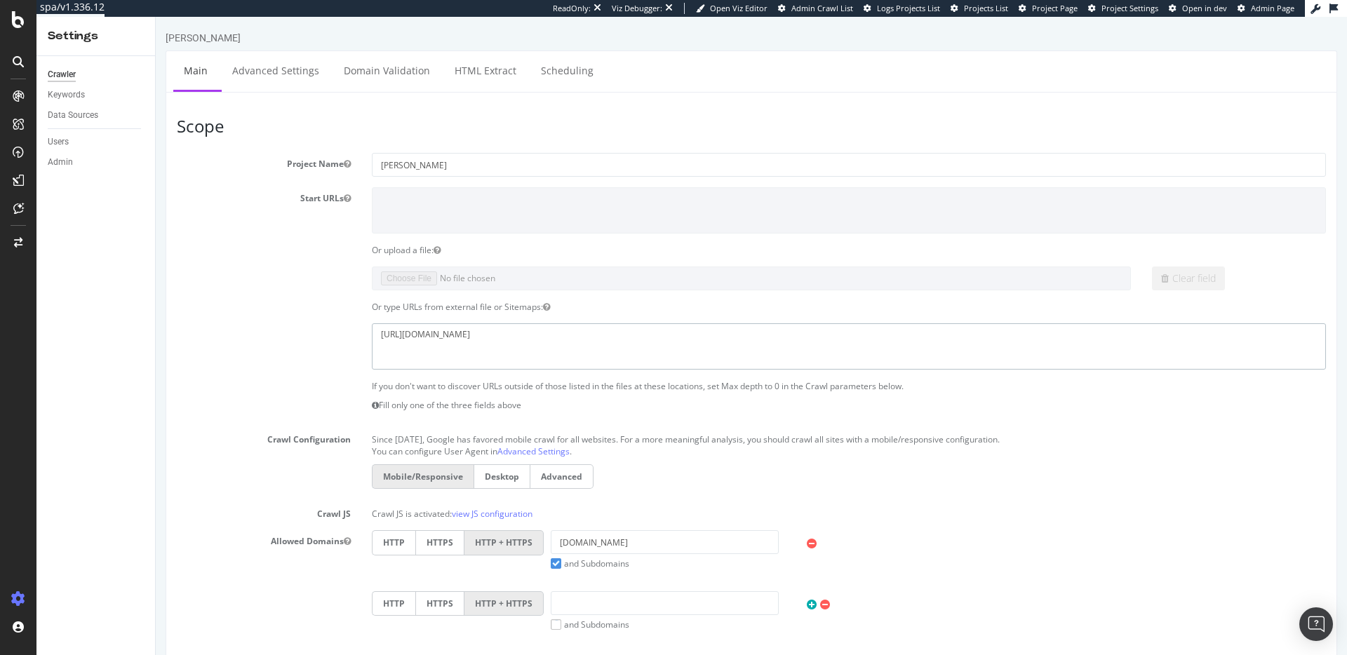
click at [465, 332] on textarea "https://www.pjsalvage.com/" at bounding box center [849, 346] width 954 height 46
drag, startPoint x: 490, startPoint y: 333, endPoint x: 378, endPoint y: 330, distance: 111.6
click at [379, 331] on textarea "https://www.pjsalvage.com/" at bounding box center [849, 346] width 954 height 46
type textarea "https://www.pjsalvage.com/"
click at [491, 339] on textarea "https://www.pjsalvage.com/" at bounding box center [849, 346] width 954 height 46
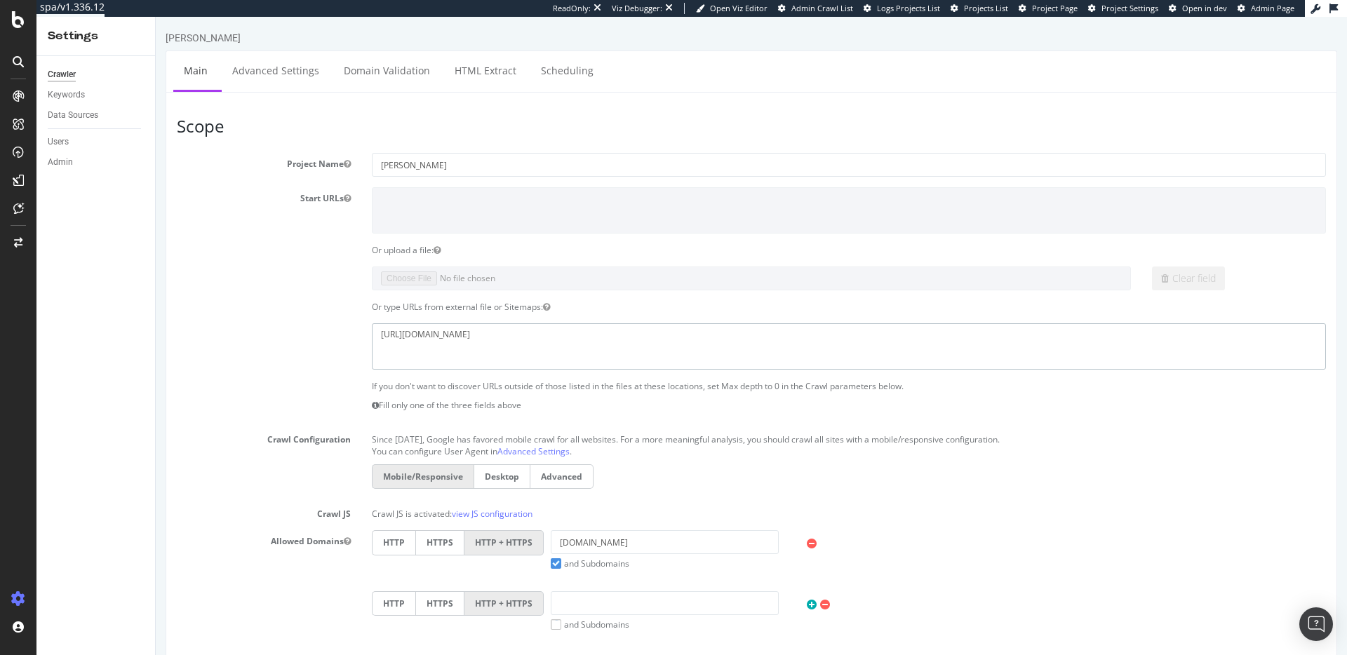
click at [491, 339] on textarea "https://www.pjsalvage.com/" at bounding box center [849, 346] width 954 height 46
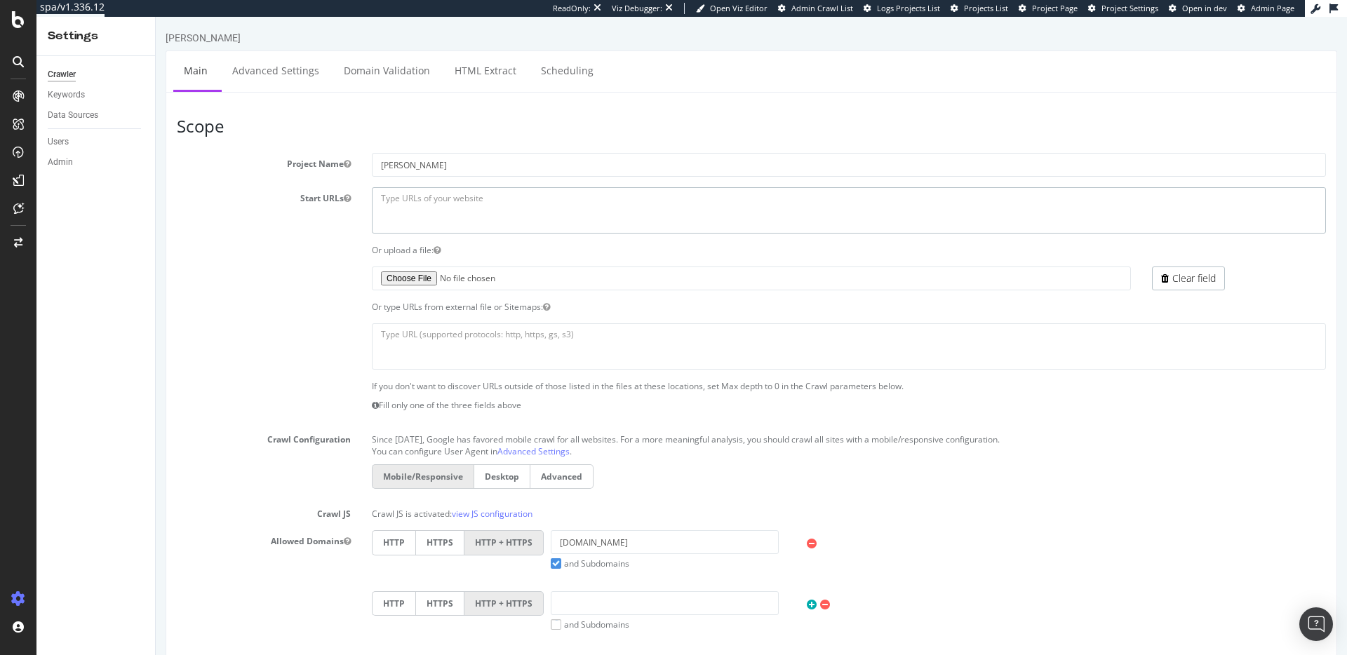
click at [493, 201] on textarea at bounding box center [849, 210] width 954 height 46
paste textarea "https://www.pjsalvage.com/"
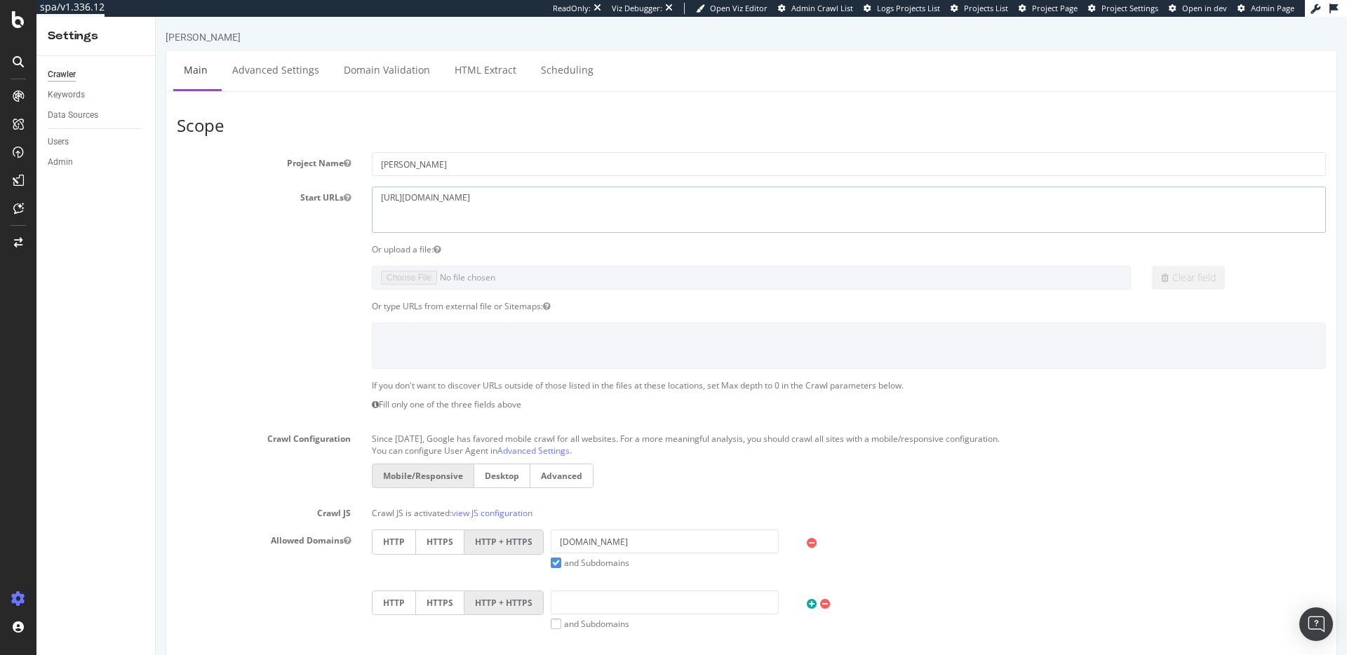
scroll to position [509, 0]
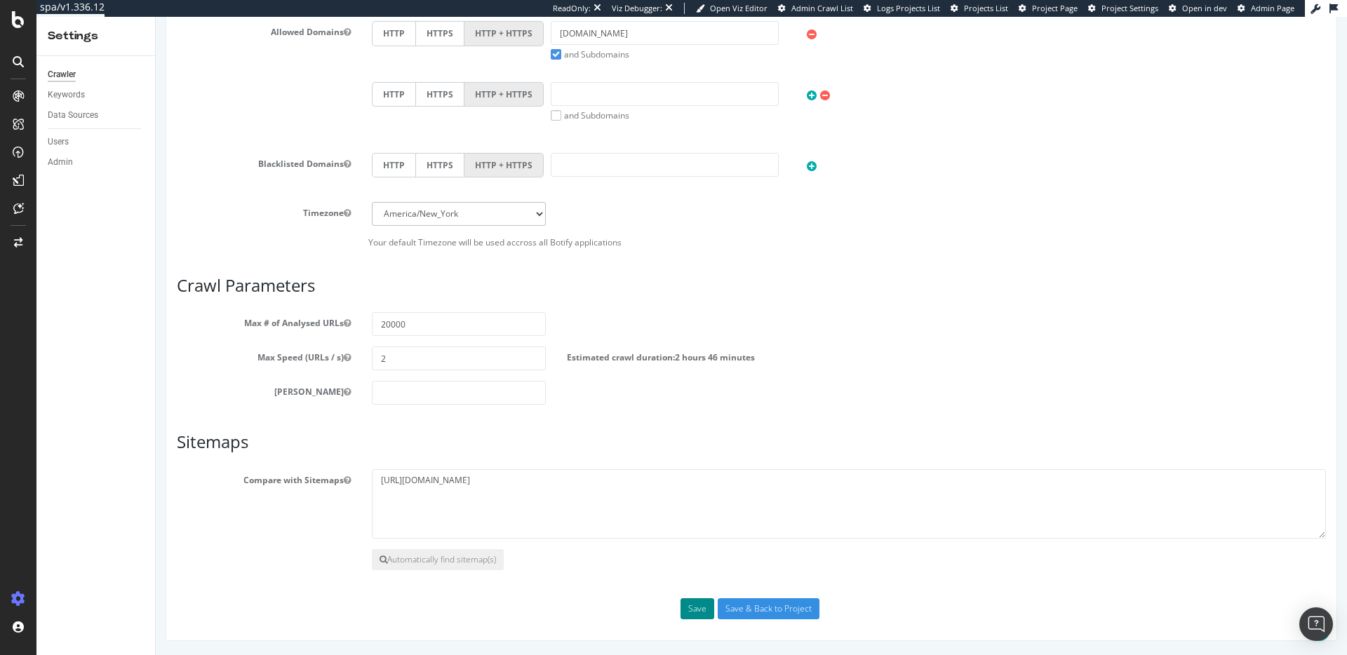
type textarea "https://www.pjsalvage.com/"
click at [695, 609] on button "Save" at bounding box center [698, 608] width 34 height 21
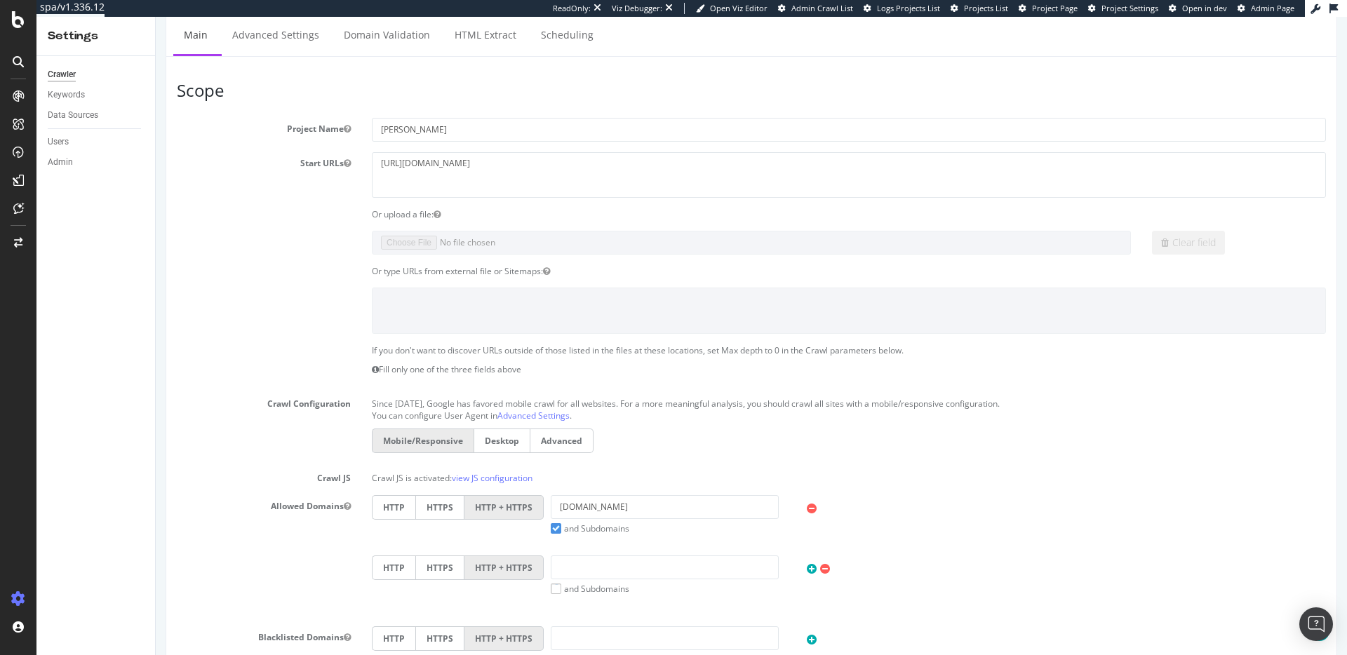
scroll to position [0, 0]
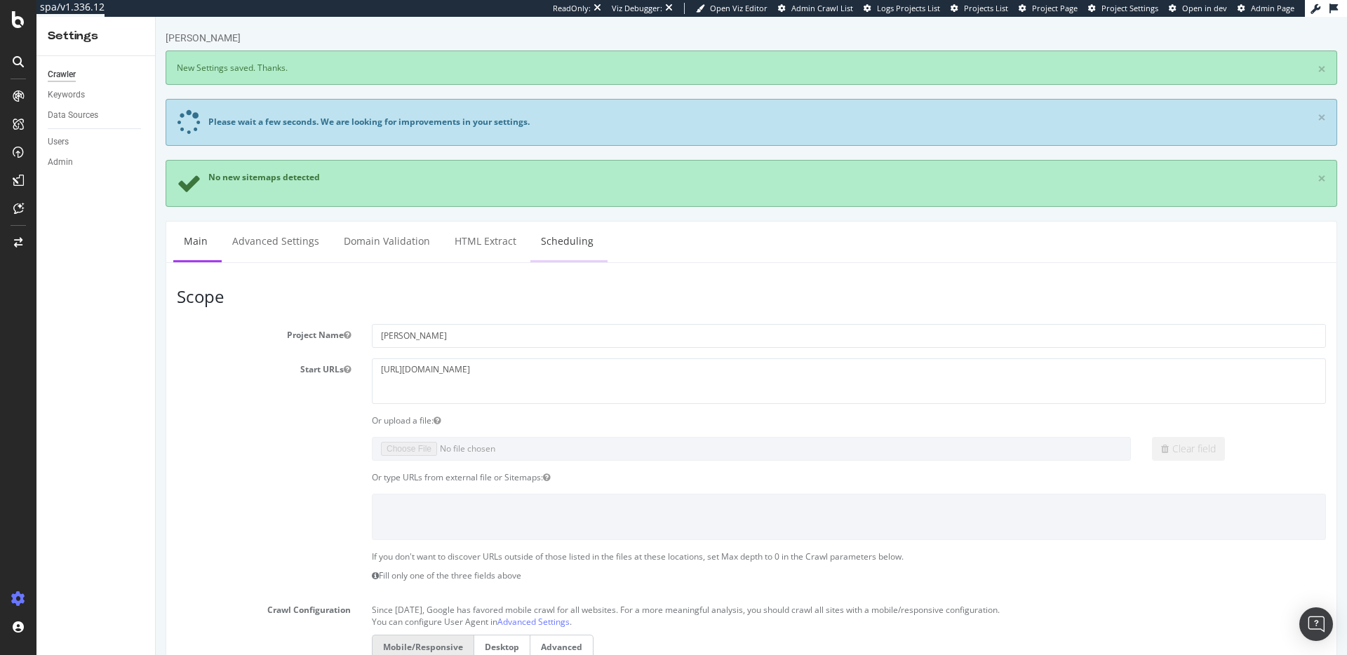
click at [540, 244] on link "Scheduling" at bounding box center [567, 241] width 74 height 39
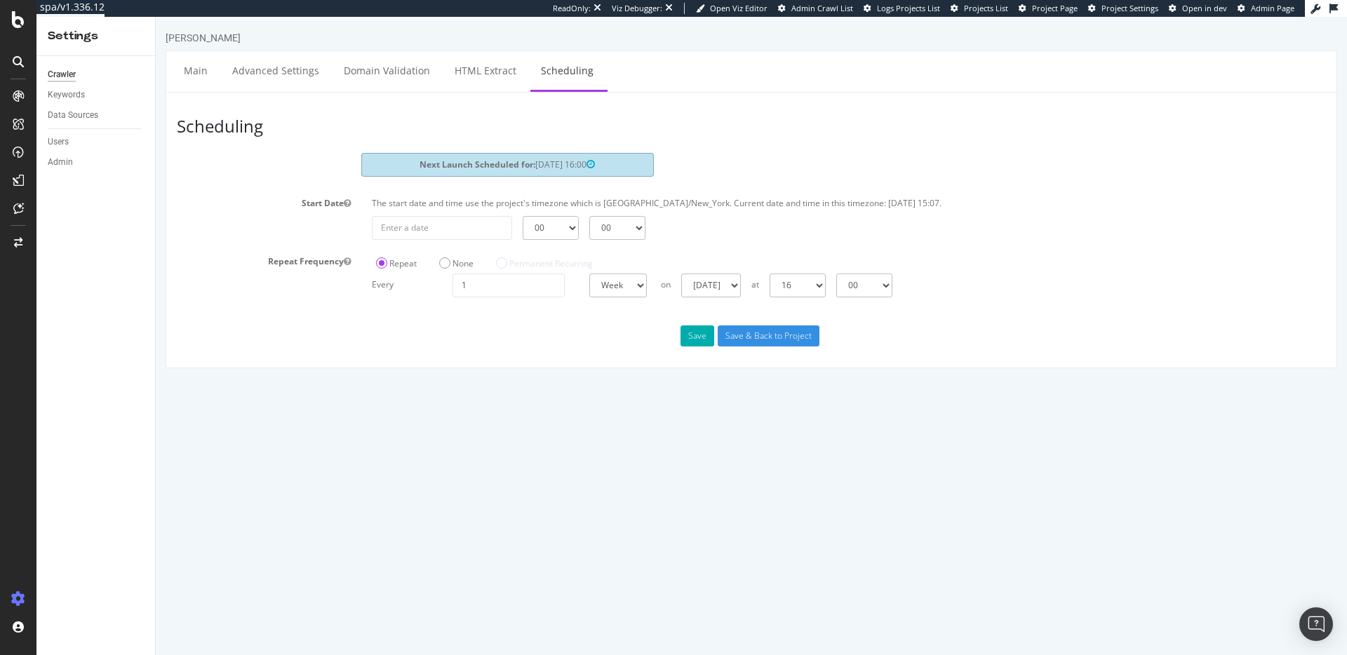
click at [557, 161] on span "2025-08-31 16:00" at bounding box center [565, 165] width 60 height 12
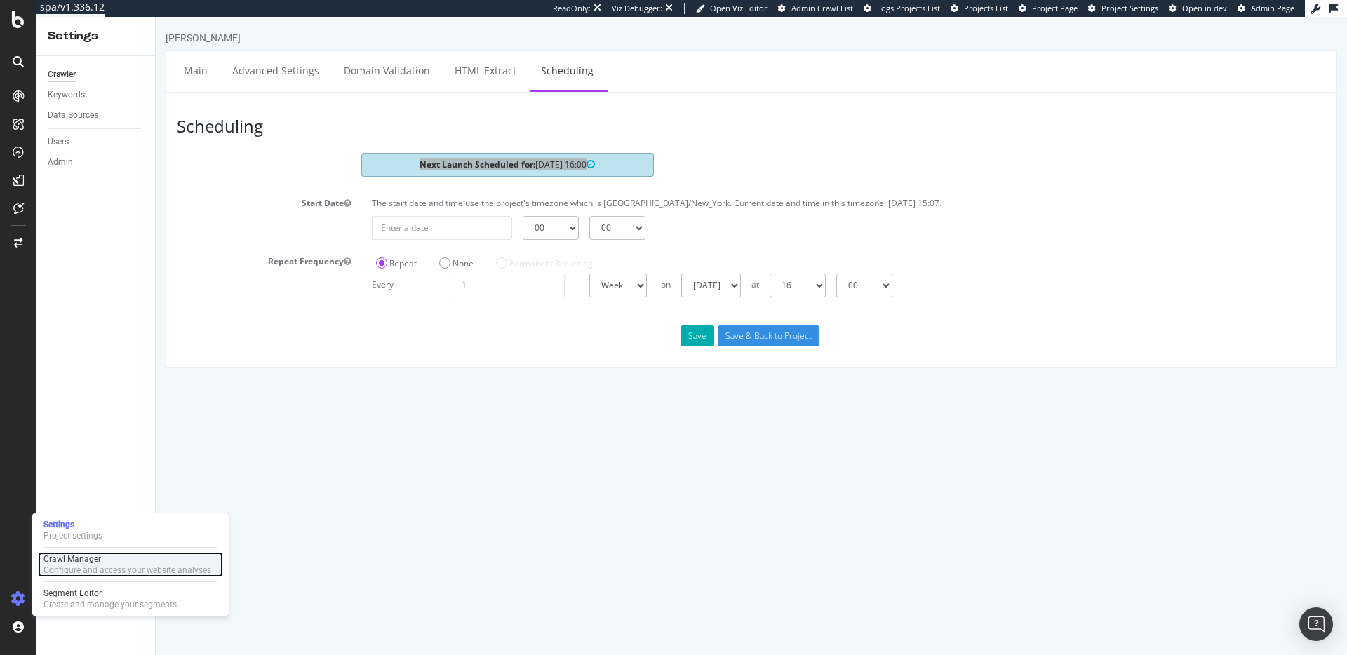
click at [93, 573] on div "Configure and access your website analyses" at bounding box center [128, 570] width 168 height 11
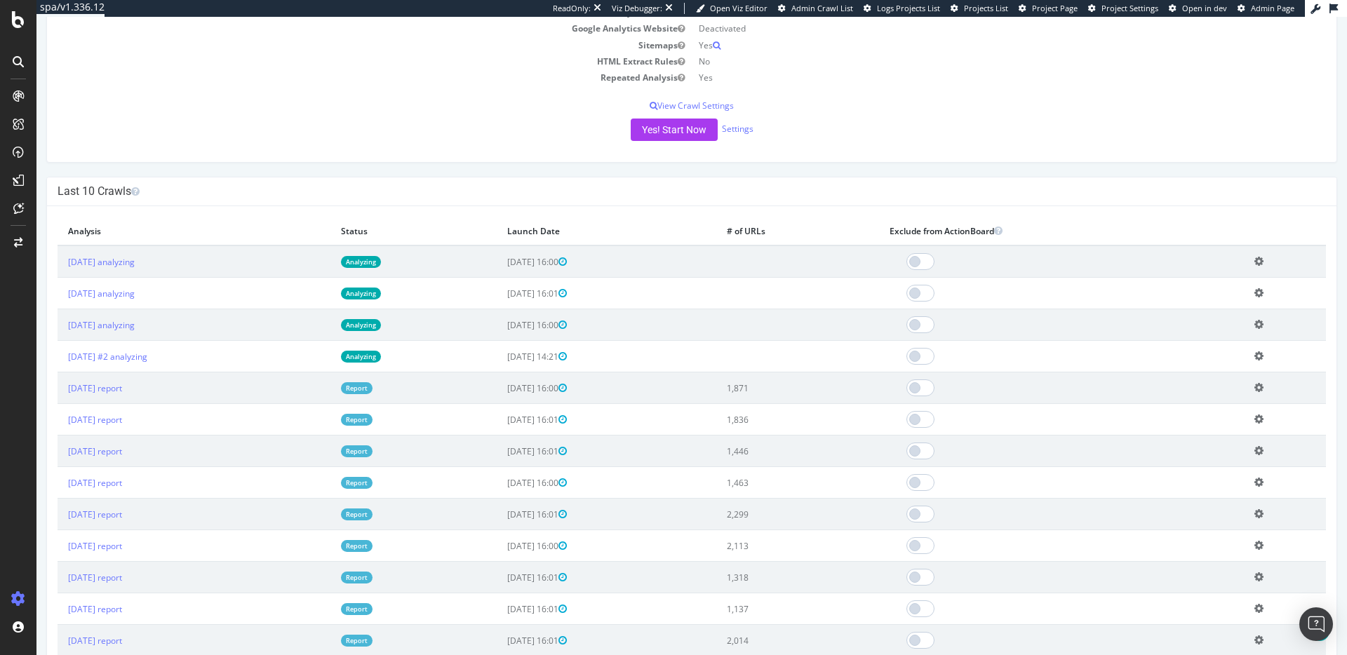
scroll to position [390, 0]
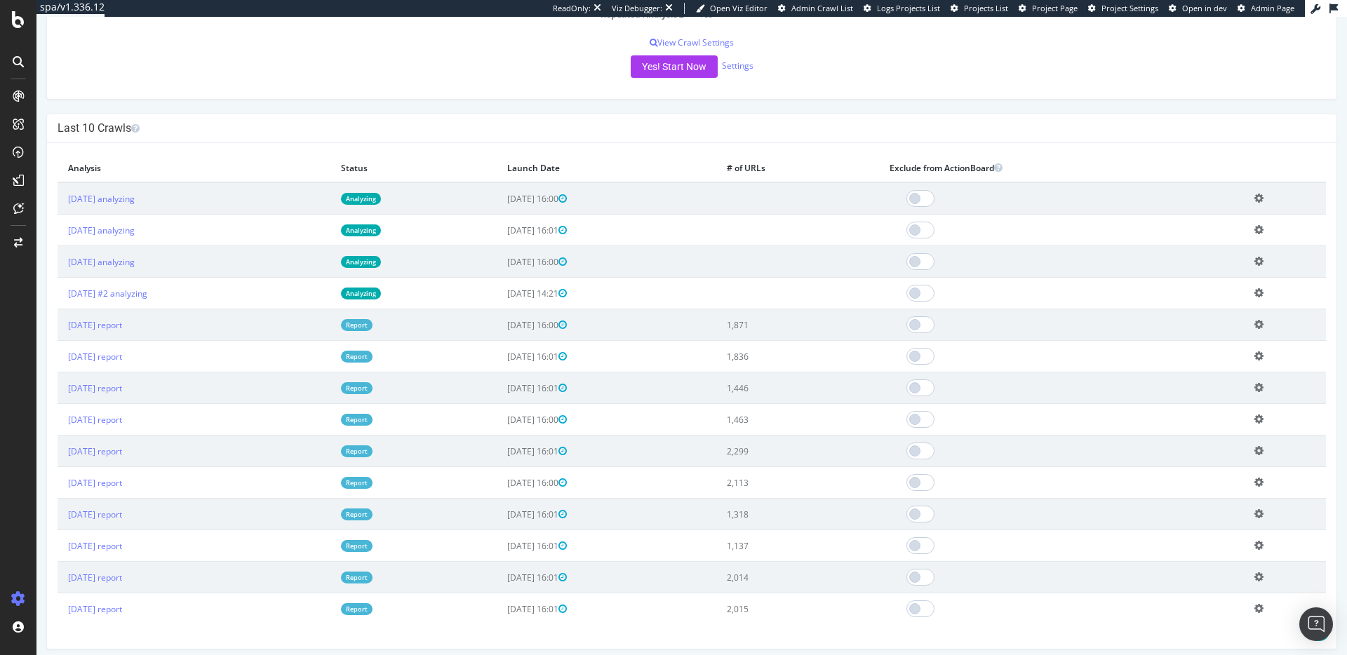
click at [789, 323] on td "1,871" at bounding box center [797, 325] width 162 height 32
click at [1272, 195] on td "Add name Delete analysis" at bounding box center [1285, 198] width 82 height 32
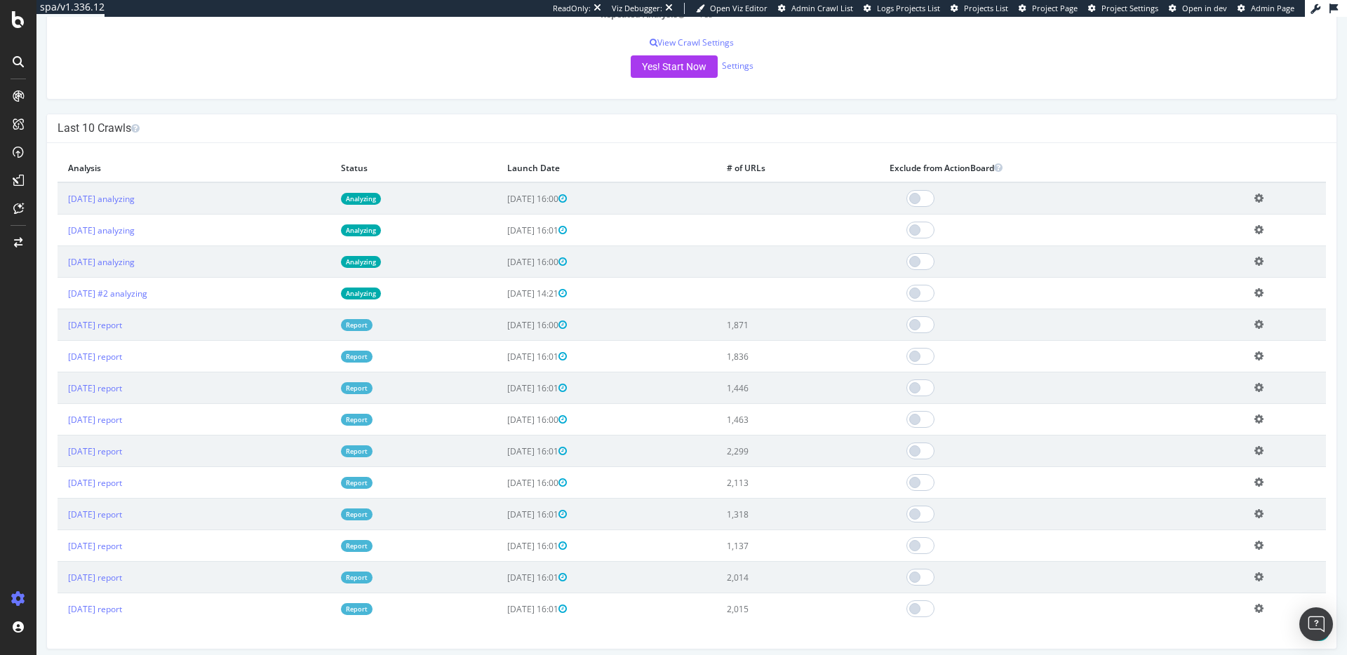
click at [1264, 196] on icon at bounding box center [1258, 198] width 9 height 11
click at [1287, 260] on td "Add name Delete analysis" at bounding box center [1285, 262] width 82 height 32
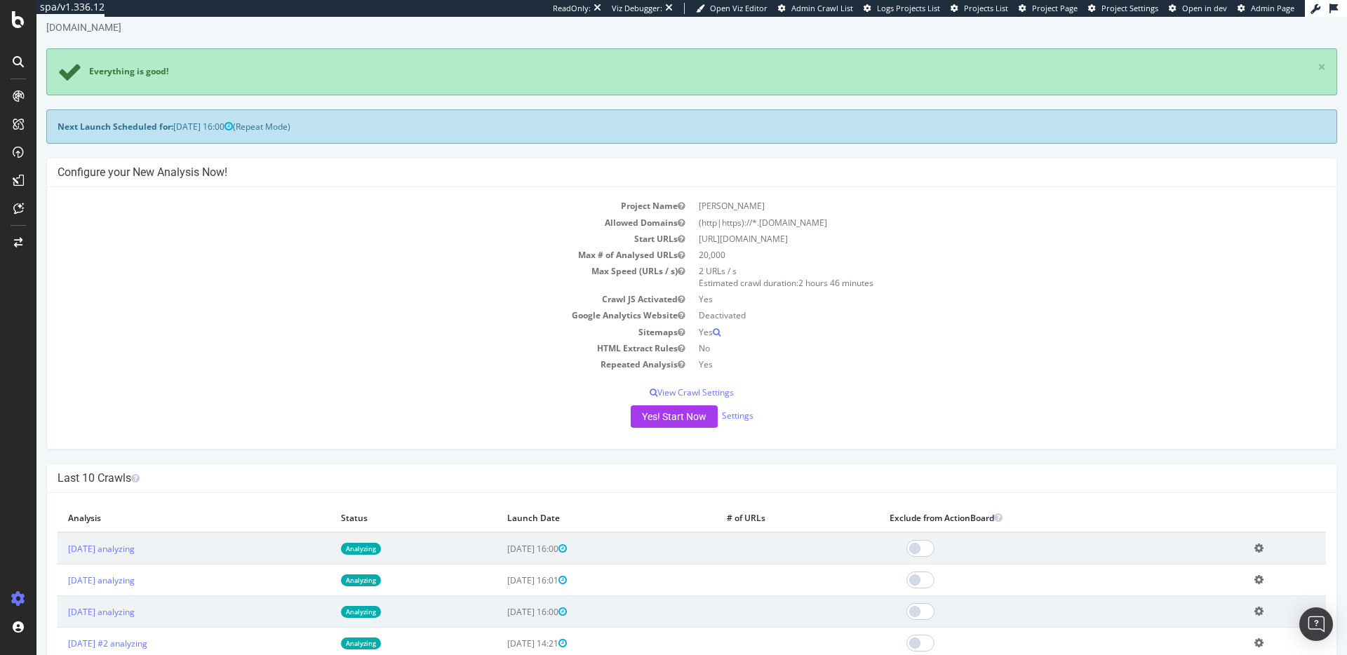
scroll to position [89, 0]
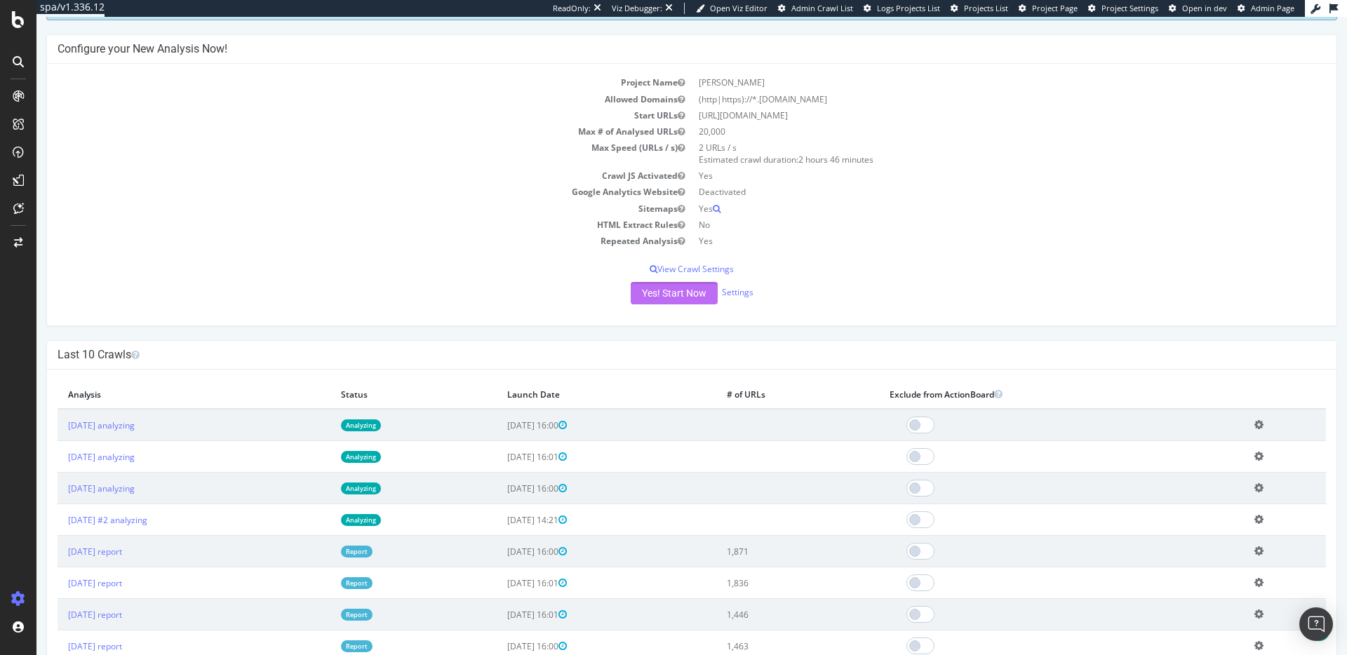
click at [675, 295] on button "Yes! Start Now" at bounding box center [674, 293] width 87 height 22
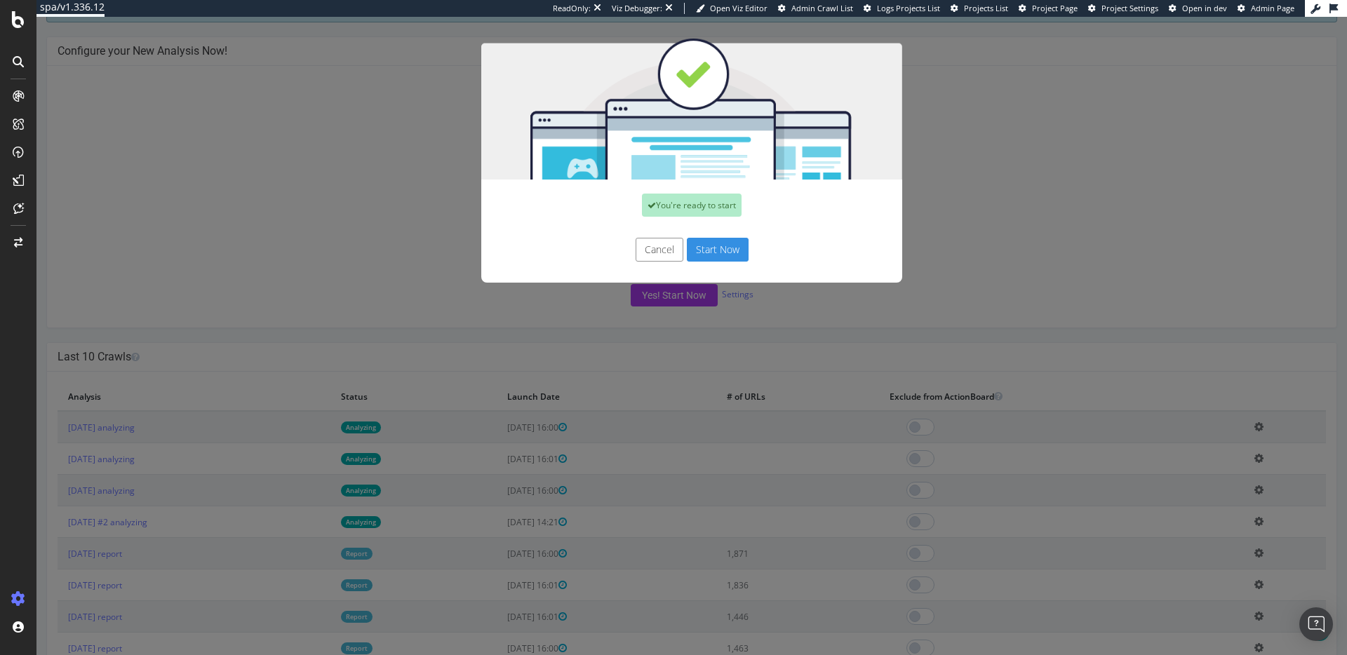
click at [726, 250] on button "Start Now" at bounding box center [718, 250] width 62 height 24
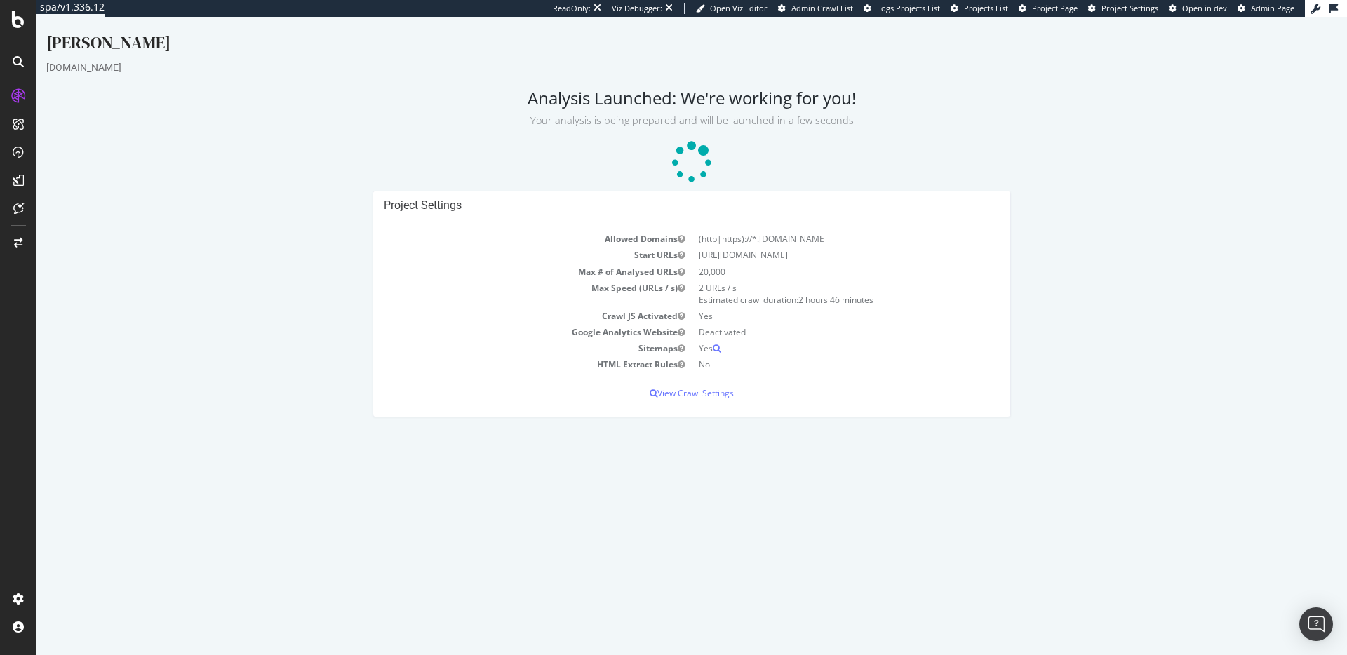
click at [826, 303] on span "2 hours 46 minutes" at bounding box center [835, 300] width 75 height 12
click at [831, 302] on span "2 hours 46 minutes" at bounding box center [835, 300] width 75 height 12
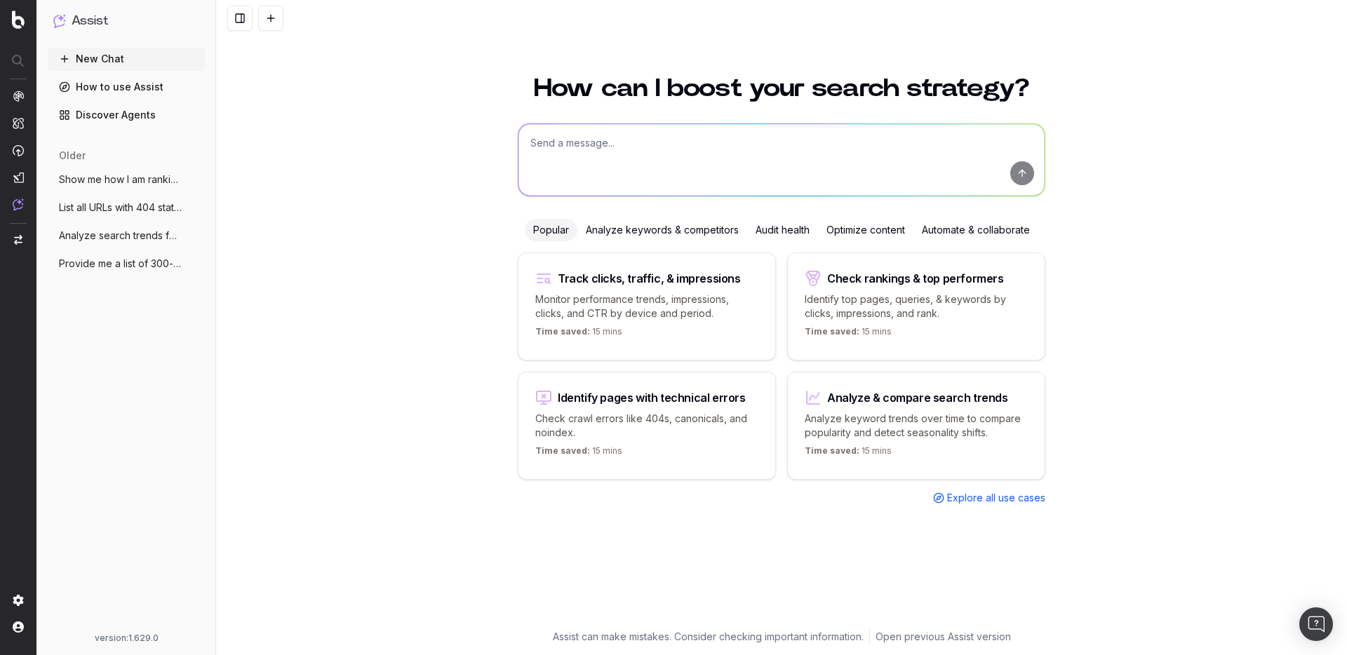
click at [975, 501] on span "Explore all use cases" at bounding box center [996, 498] width 98 height 14
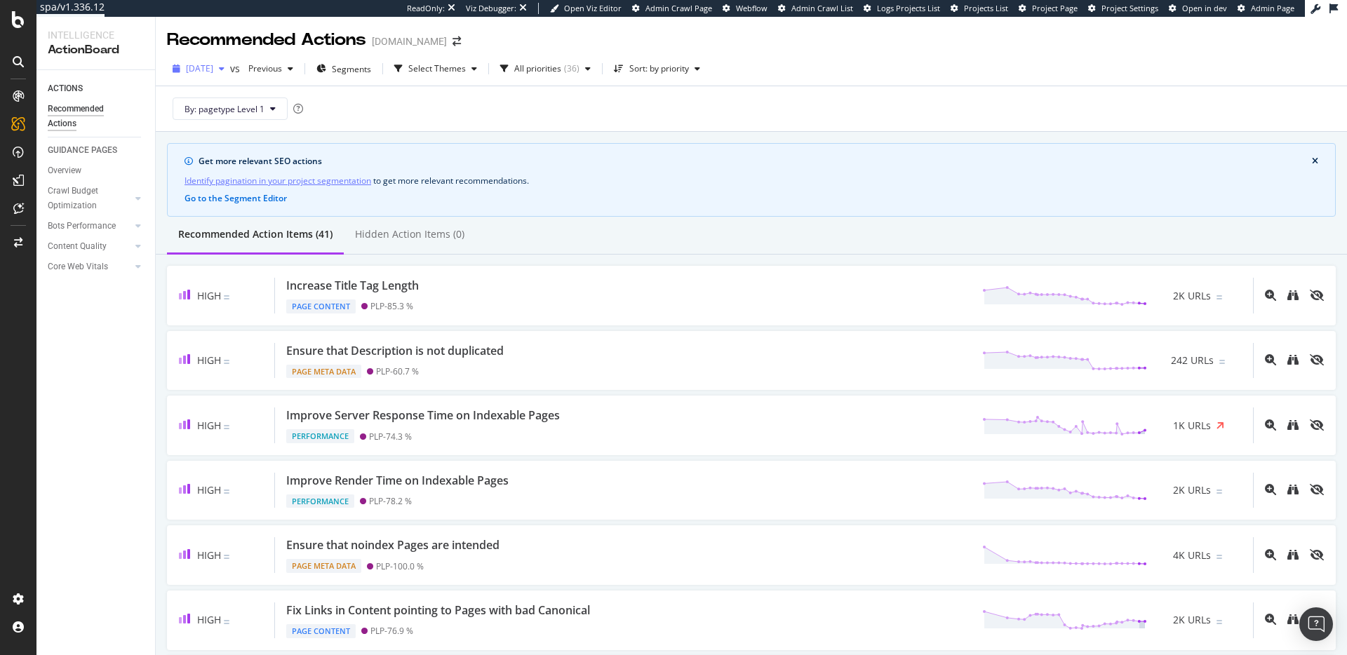
click at [213, 70] on span "[DATE]" at bounding box center [199, 68] width 27 height 12
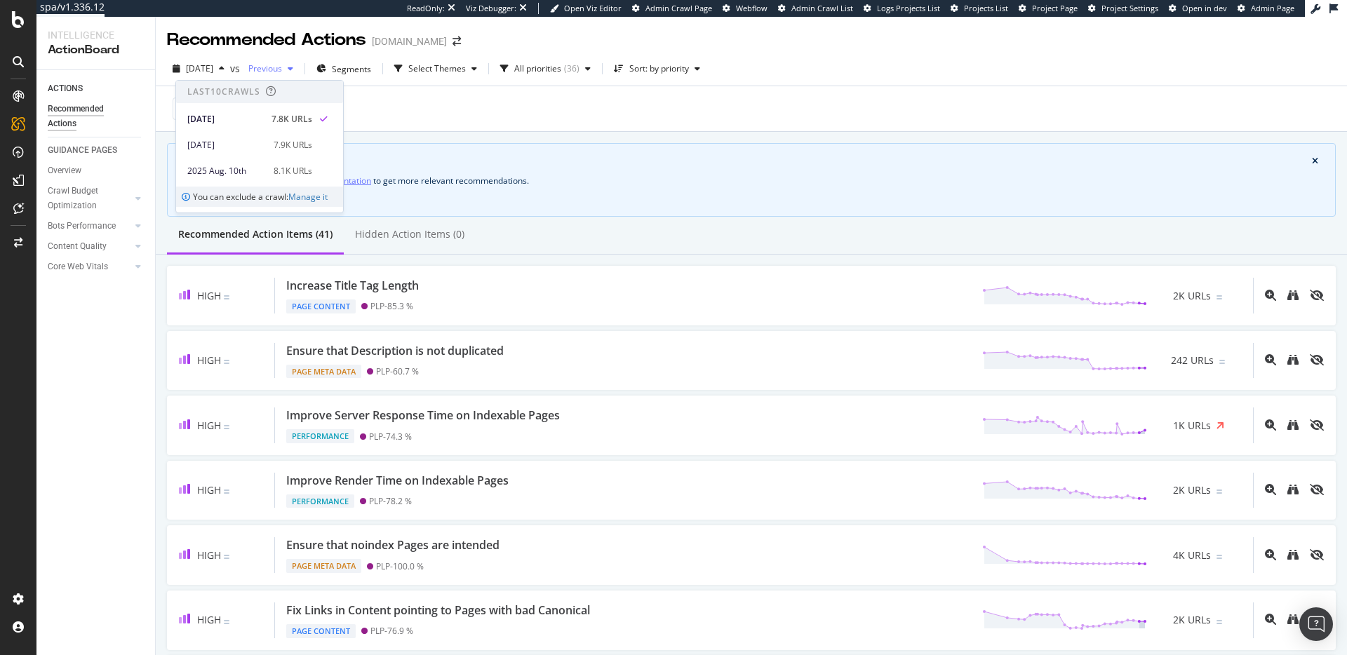
click at [298, 62] on div "Previous" at bounding box center [271, 68] width 56 height 21
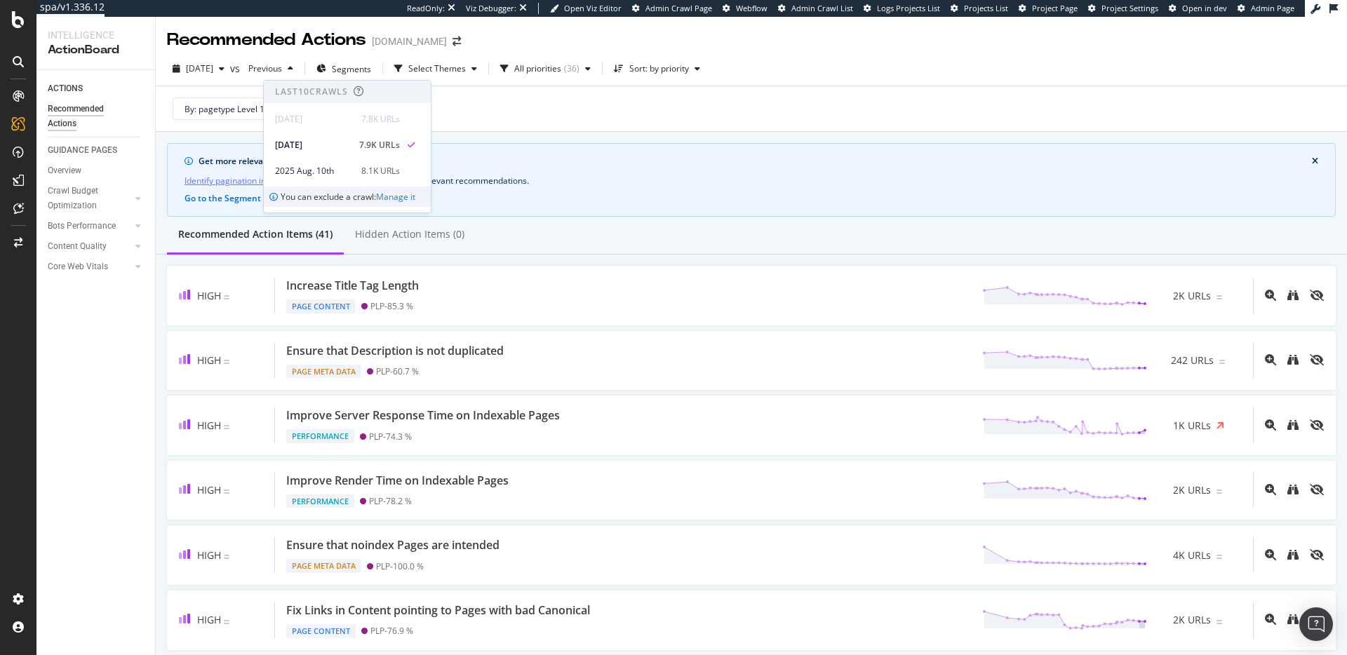
click at [333, 22] on div "Recommended Actions tecovas.com" at bounding box center [751, 34] width 1191 height 35
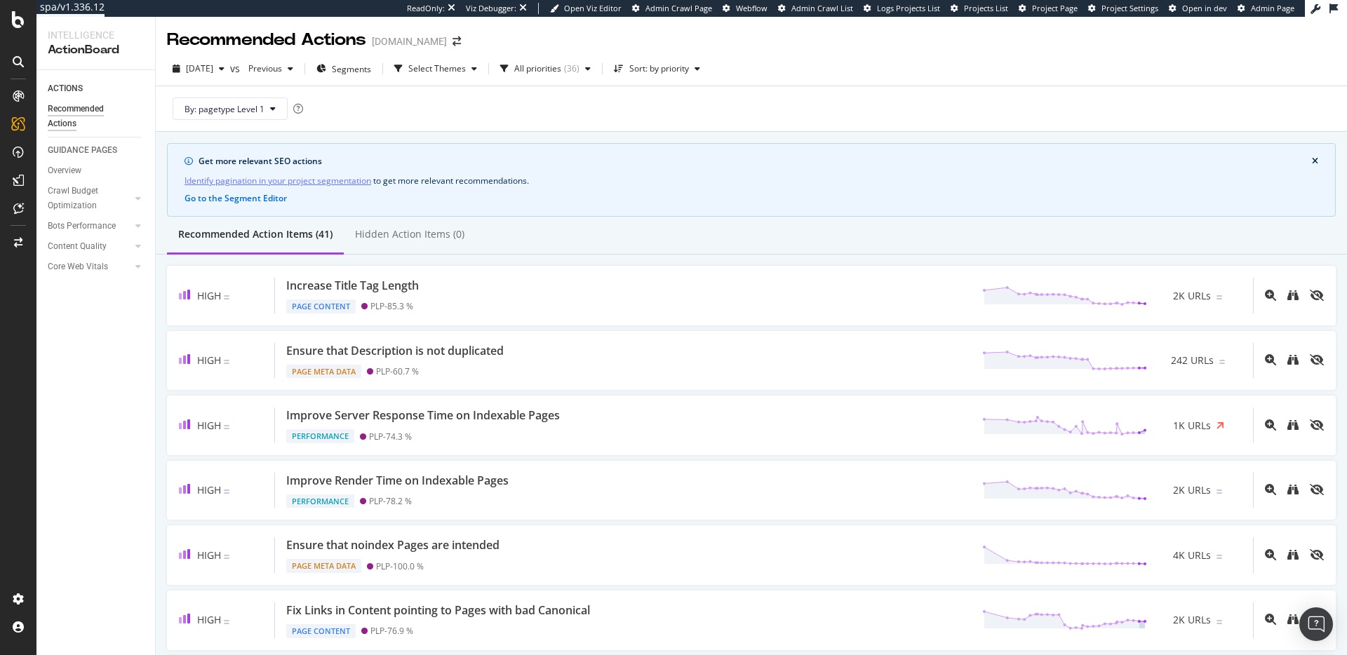
scroll to position [2, 0]
click at [213, 65] on span "[DATE]" at bounding box center [199, 66] width 27 height 12
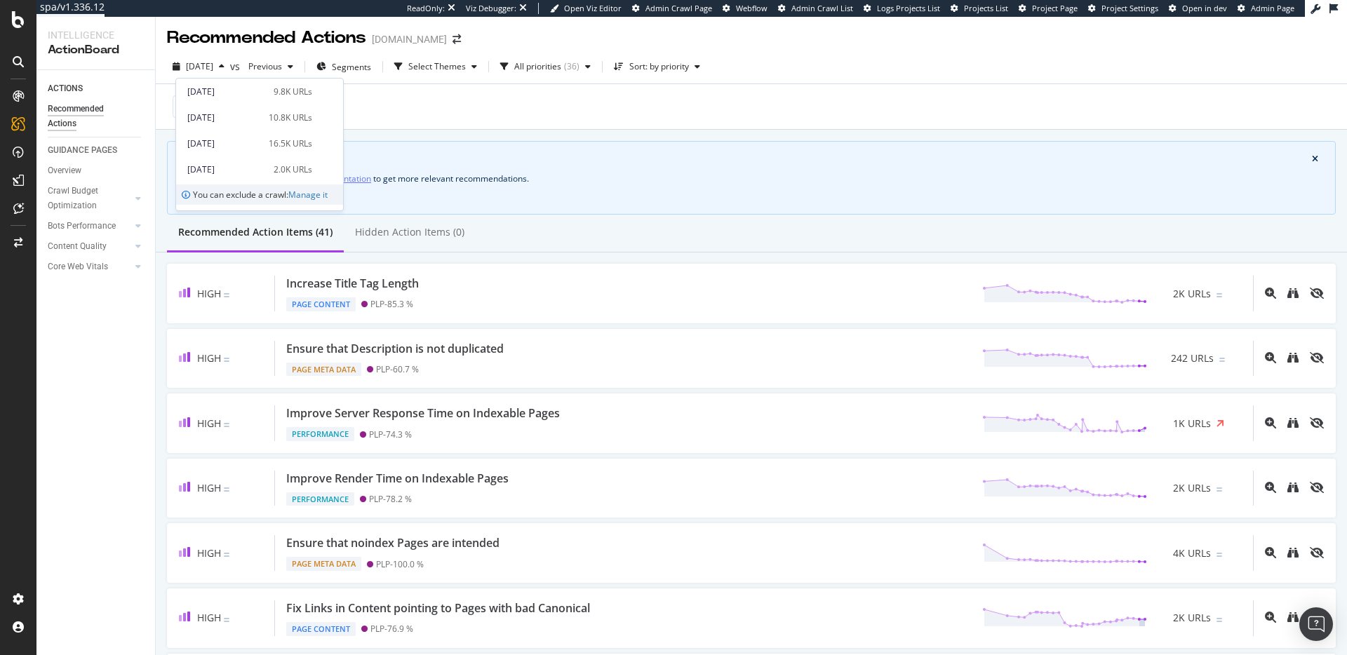
scroll to position [432, 0]
click at [255, 148] on div "2024 Nov. 17th" at bounding box center [226, 148] width 78 height 13
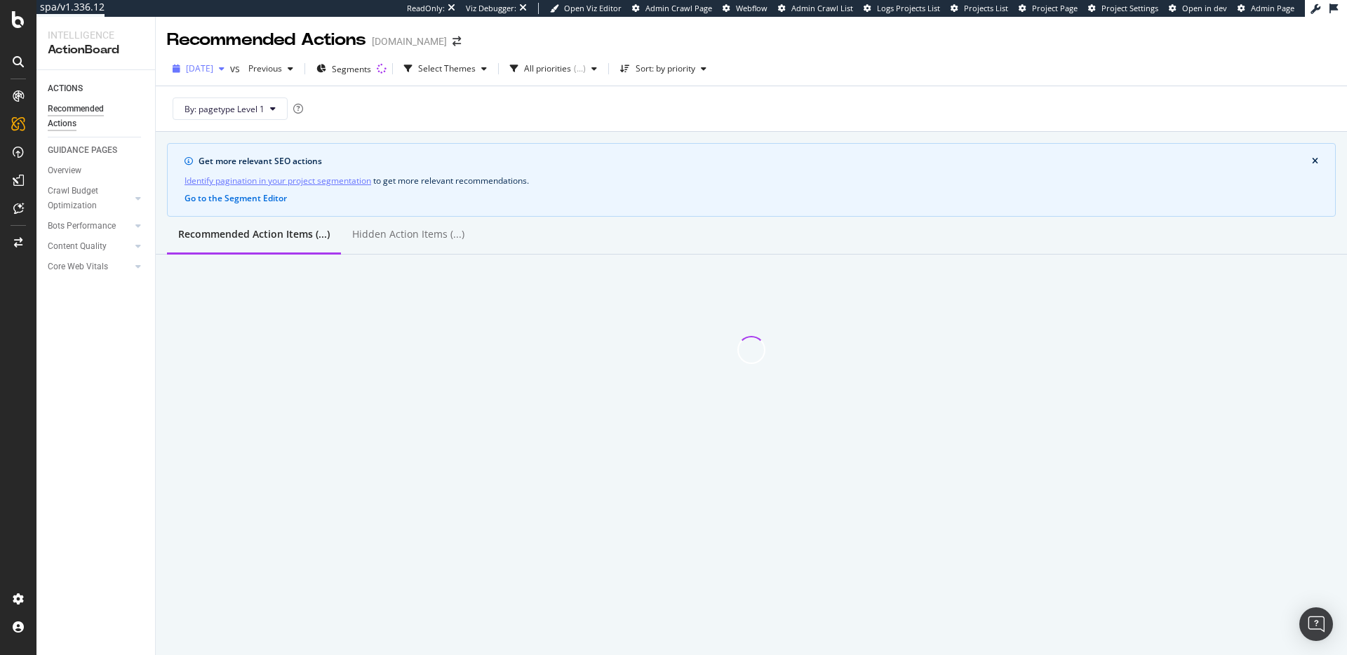
click at [213, 69] on span "2024 Nov. 17th" at bounding box center [199, 68] width 27 height 12
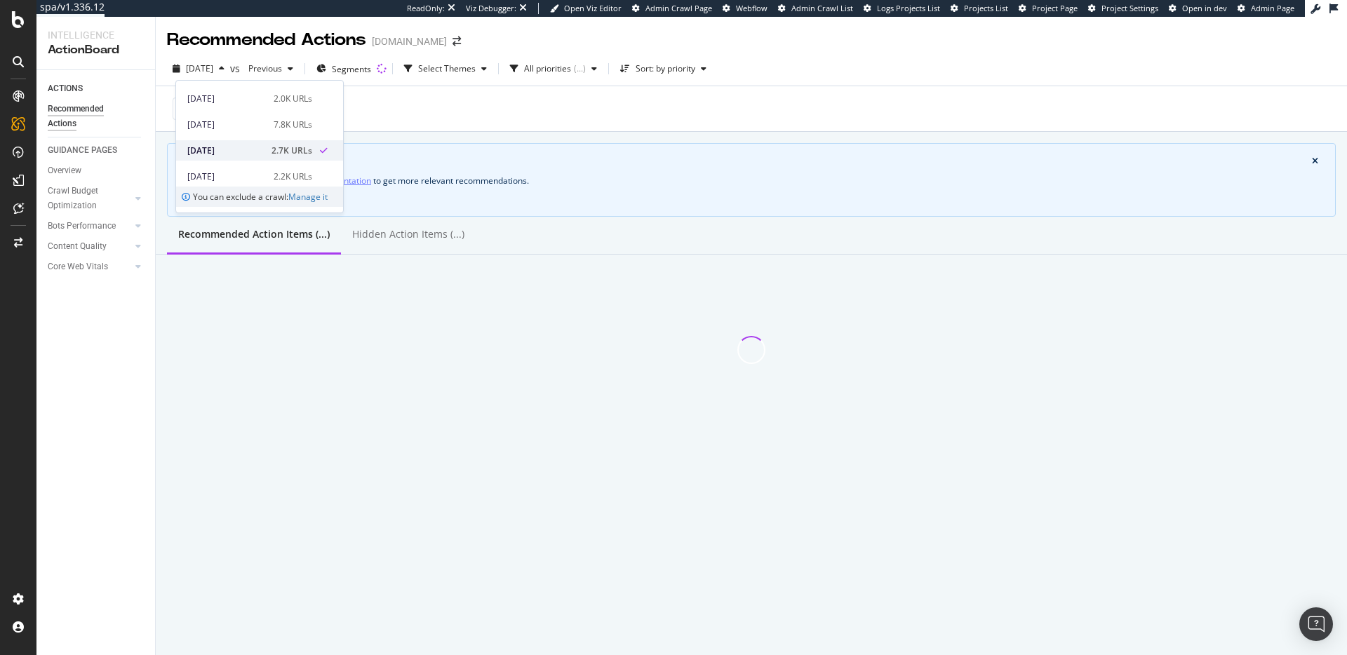
scroll to position [402, 0]
click at [246, 149] on div "2024 Dec. 1st" at bounding box center [226, 155] width 78 height 13
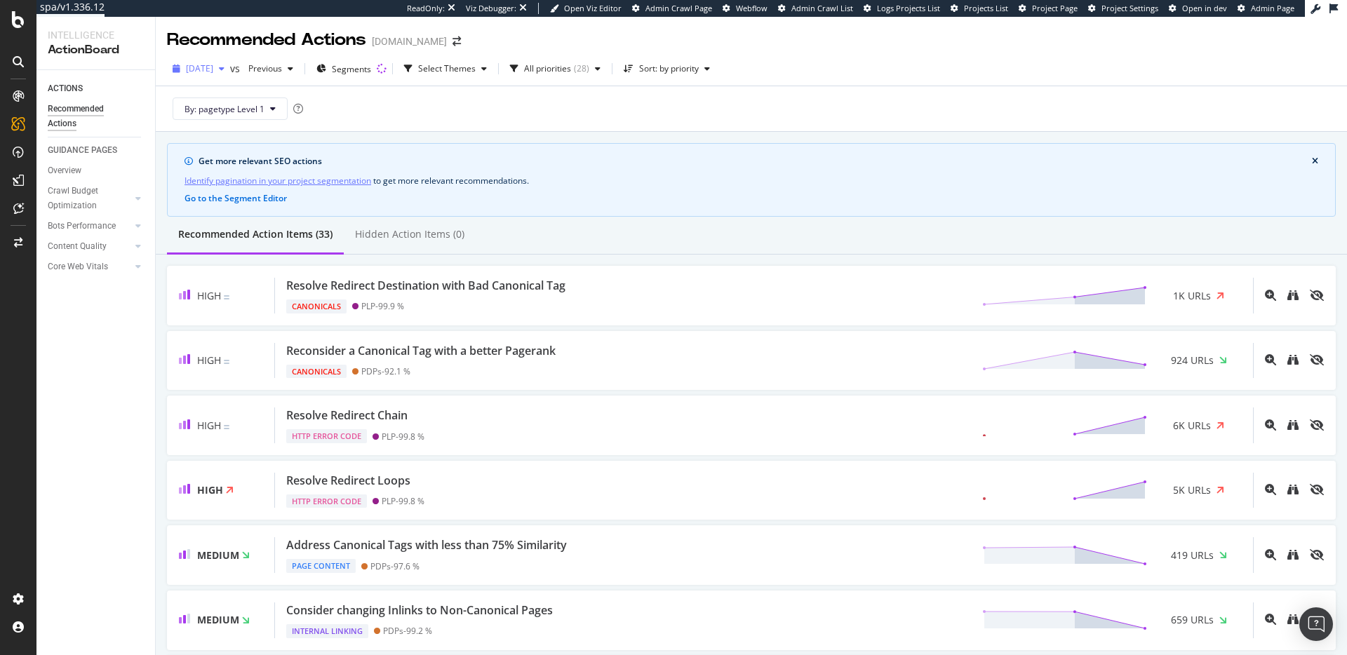
click at [213, 72] on span "2024 Dec. 1st" at bounding box center [199, 68] width 27 height 12
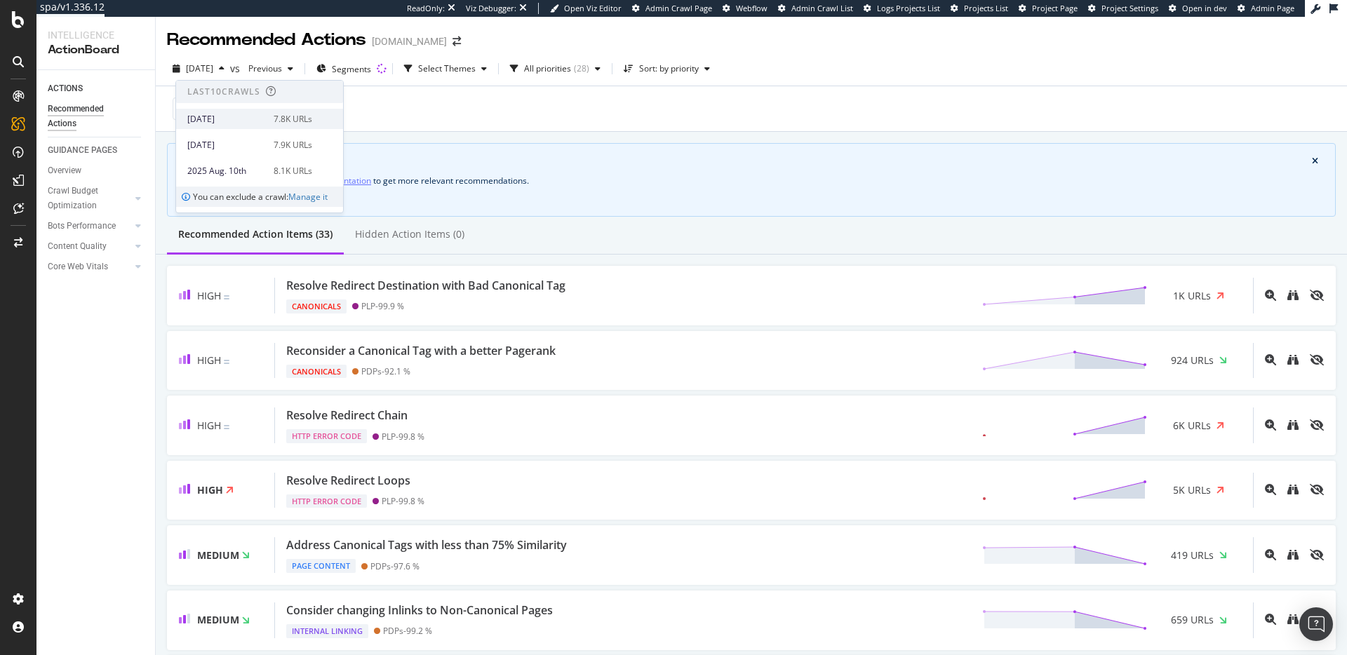
click at [245, 116] on div "2025 Aug. 24th" at bounding box center [226, 119] width 78 height 13
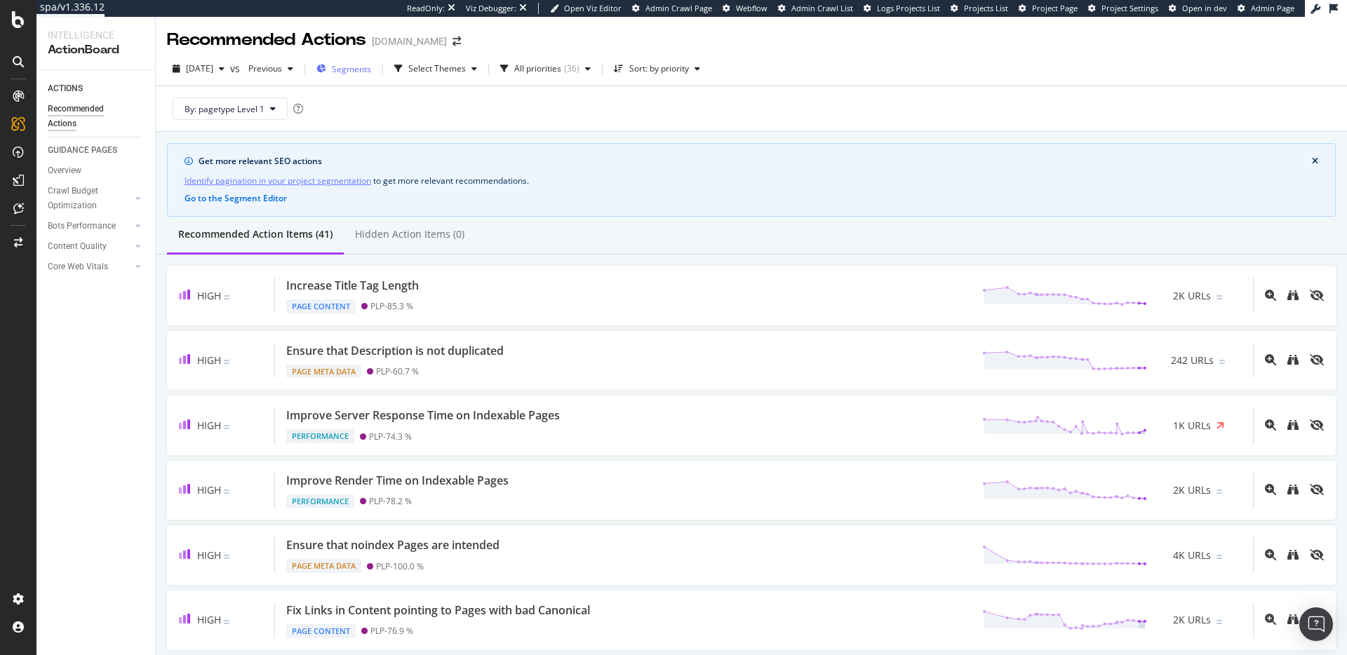
click at [370, 79] on div "Segments" at bounding box center [343, 68] width 55 height 21
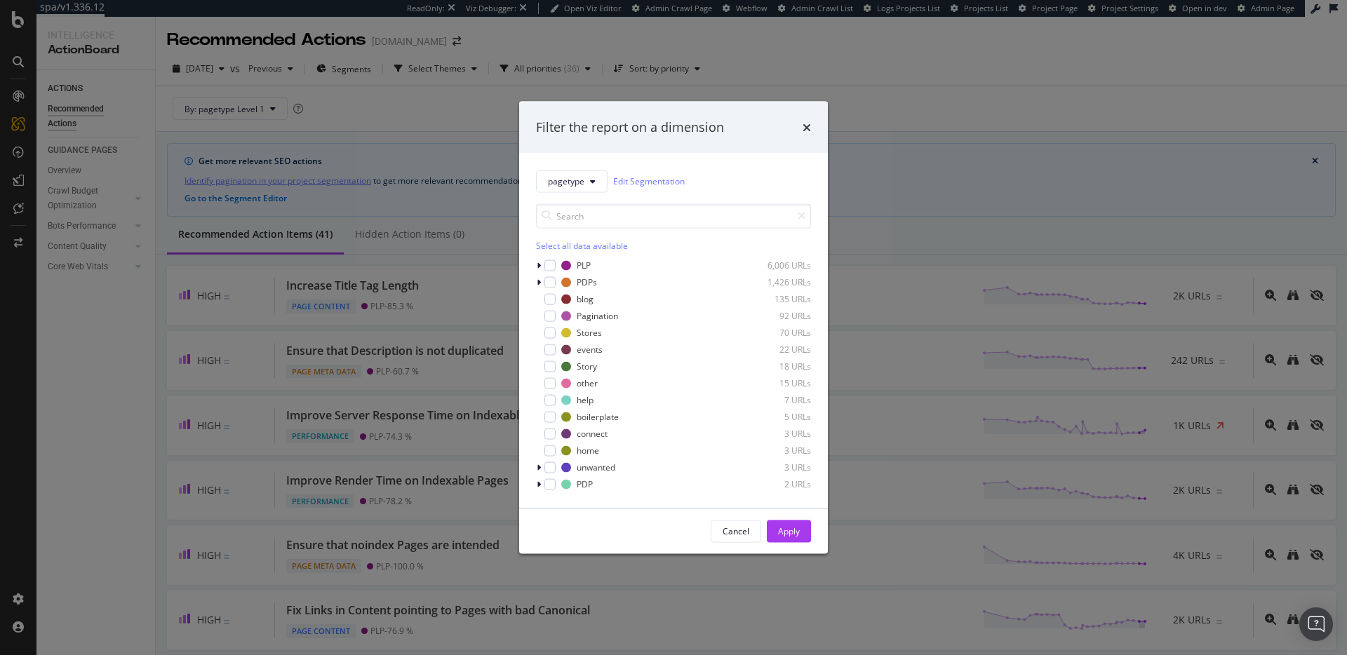
click at [402, 119] on div "Filter the report on a dimension pagetype Edit Segmentation Select all data ava…" at bounding box center [673, 327] width 1347 height 655
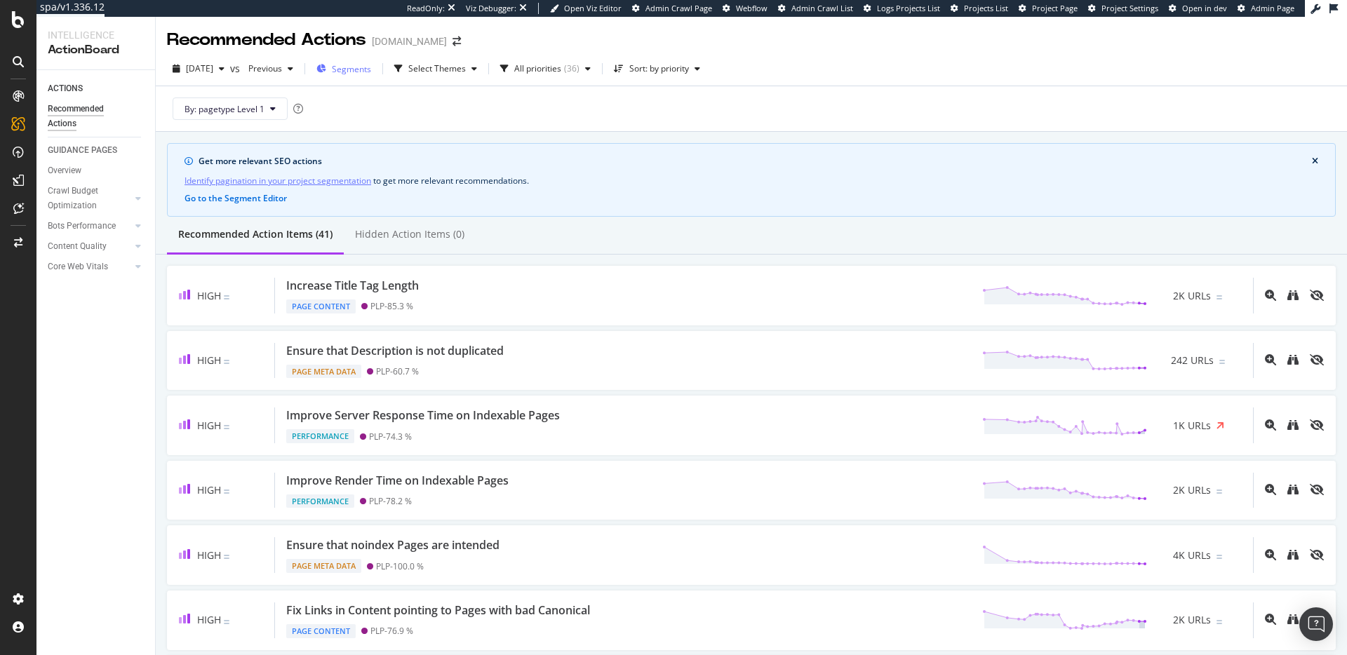
click at [371, 64] on span "Segments" at bounding box center [351, 69] width 39 height 12
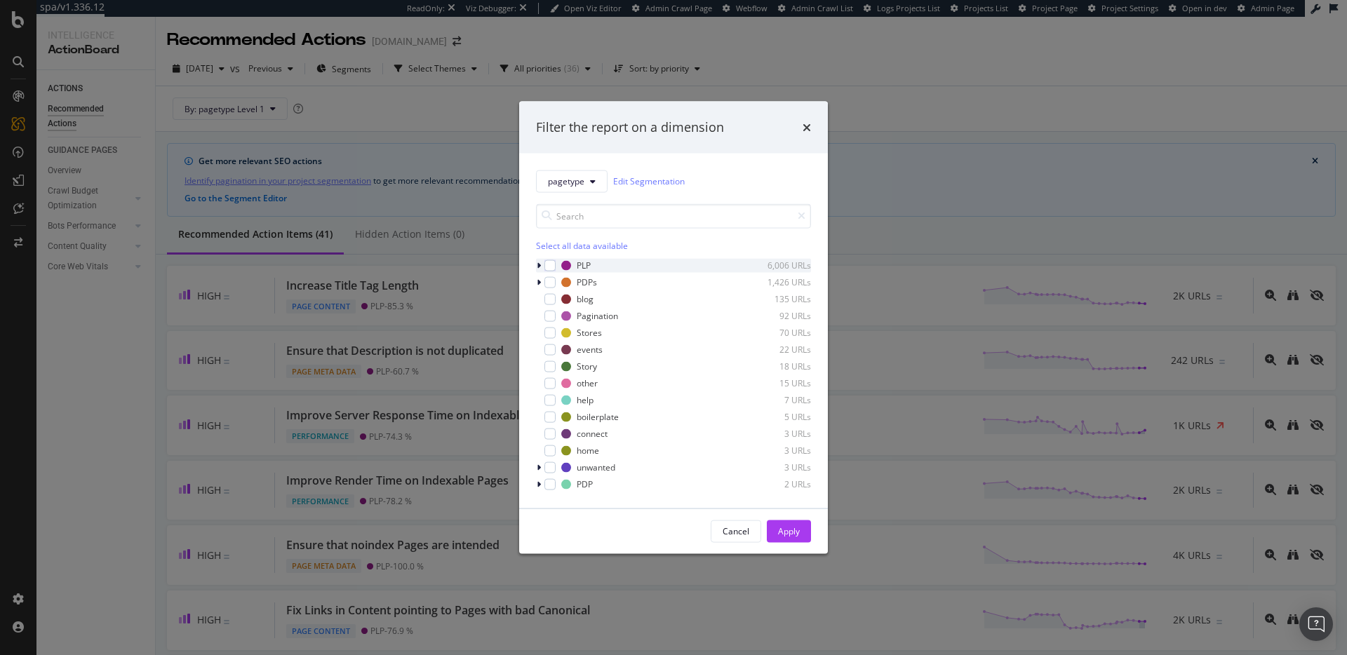
click at [540, 267] on icon "modal" at bounding box center [539, 265] width 4 height 8
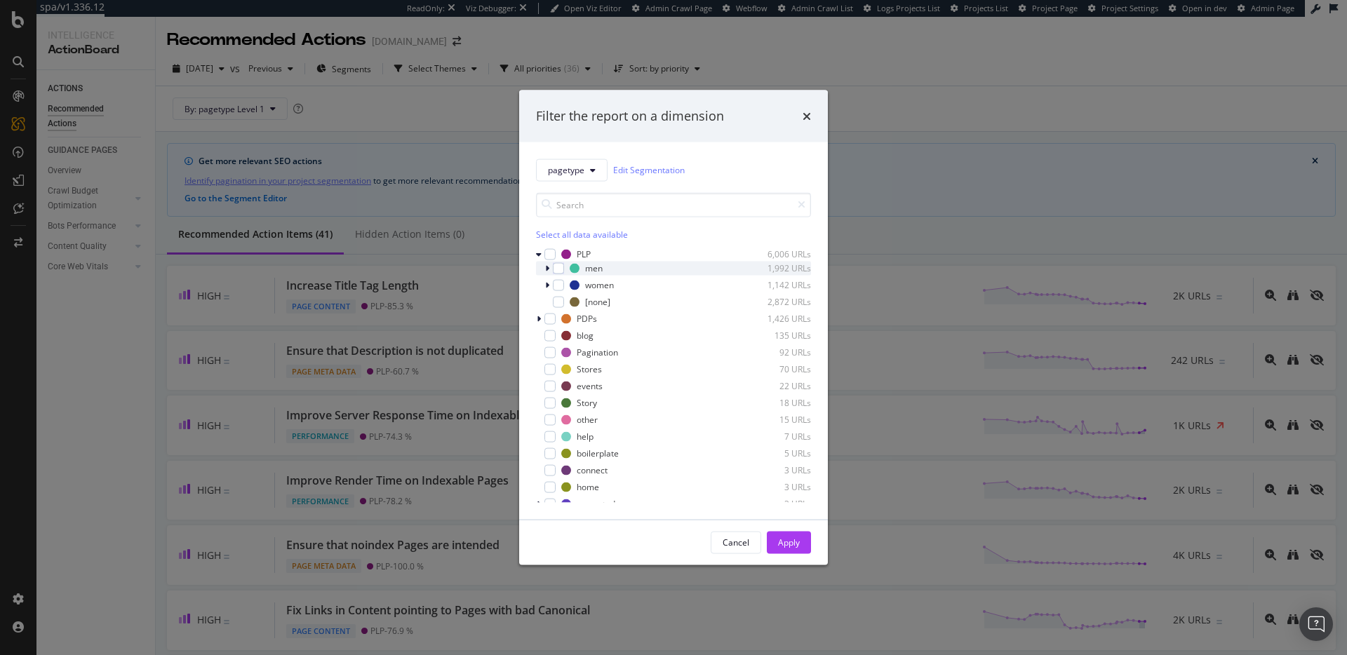
click at [551, 271] on div "modal" at bounding box center [548, 268] width 8 height 14
click at [559, 269] on div "modal" at bounding box center [558, 267] width 11 height 11
click at [548, 259] on div "modal" at bounding box center [549, 253] width 11 height 11
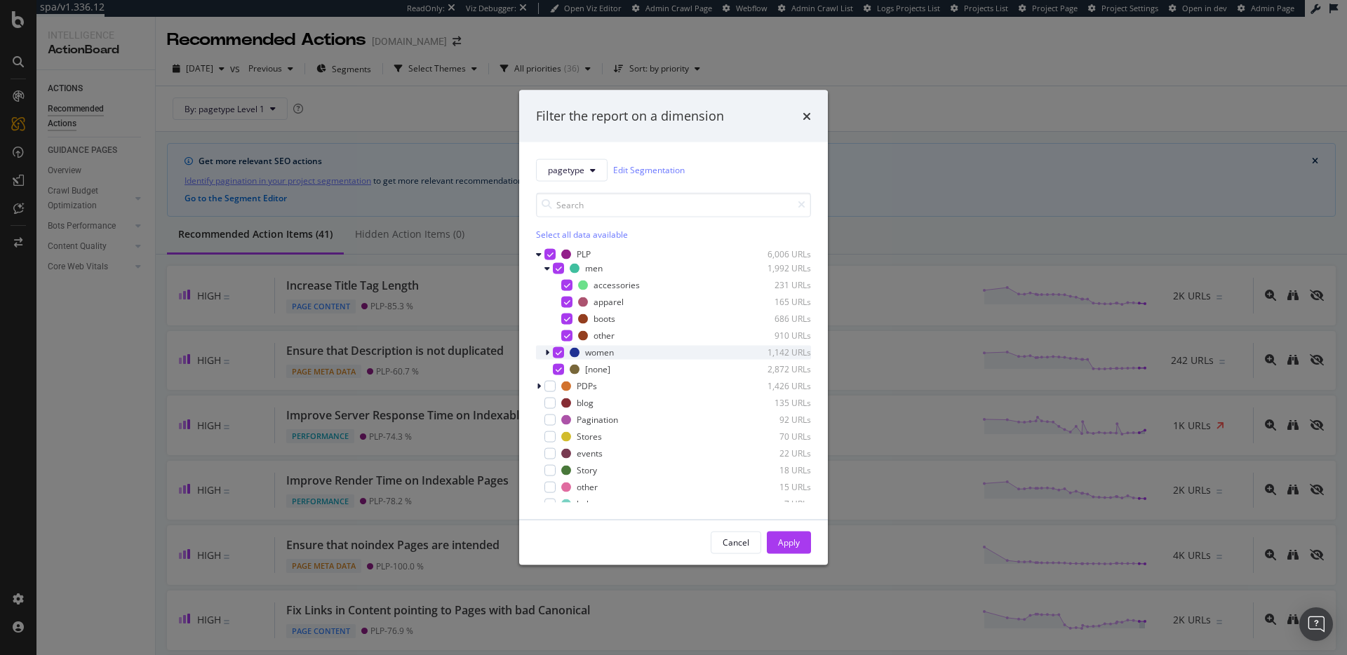
click at [553, 352] on div "modal" at bounding box center [558, 352] width 11 height 11
click at [558, 366] on icon "modal" at bounding box center [559, 369] width 6 height 7
click at [800, 547] on button "Apply" at bounding box center [789, 542] width 44 height 22
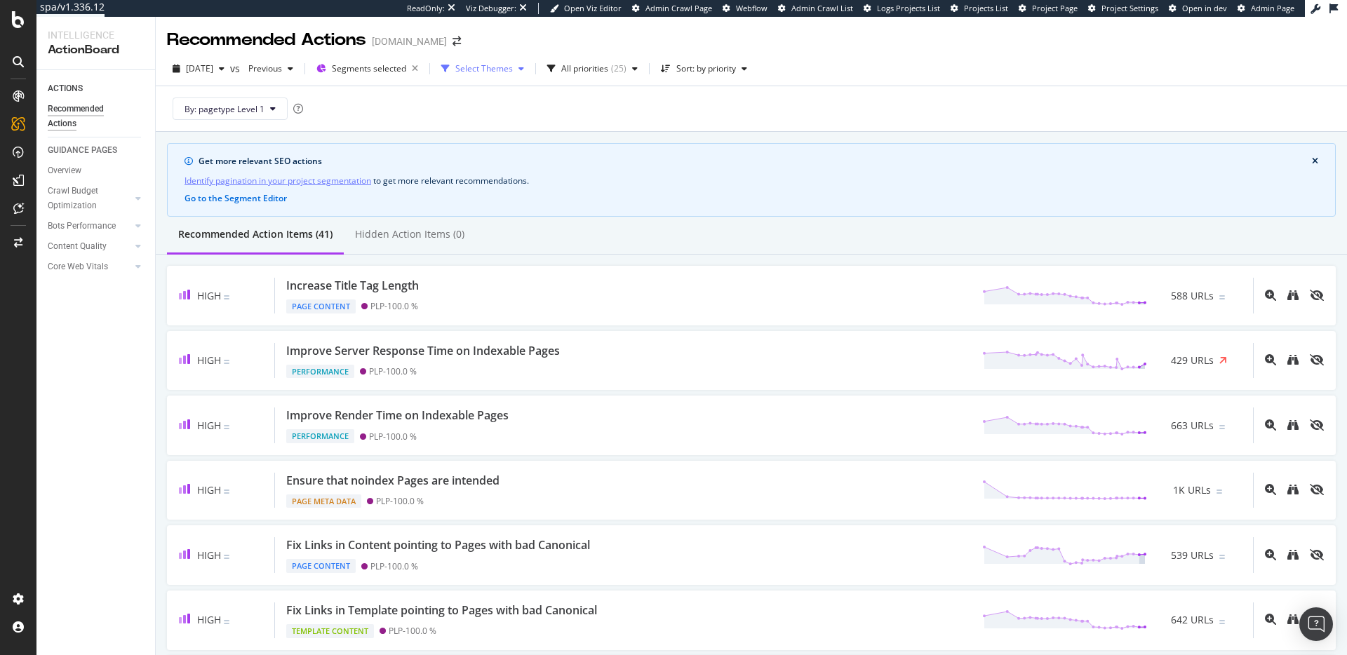
click at [512, 74] on div "Select Themes" at bounding box center [483, 68] width 94 height 21
click at [608, 75] on div "All priorities ( 25 )" at bounding box center [593, 68] width 102 height 21
click at [726, 69] on div "Sort: by priority" at bounding box center [706, 69] width 60 height 8
click at [840, 192] on div "Get more relevant SEO actions Identify pagination in your project segmentation …" at bounding box center [751, 180] width 1169 height 74
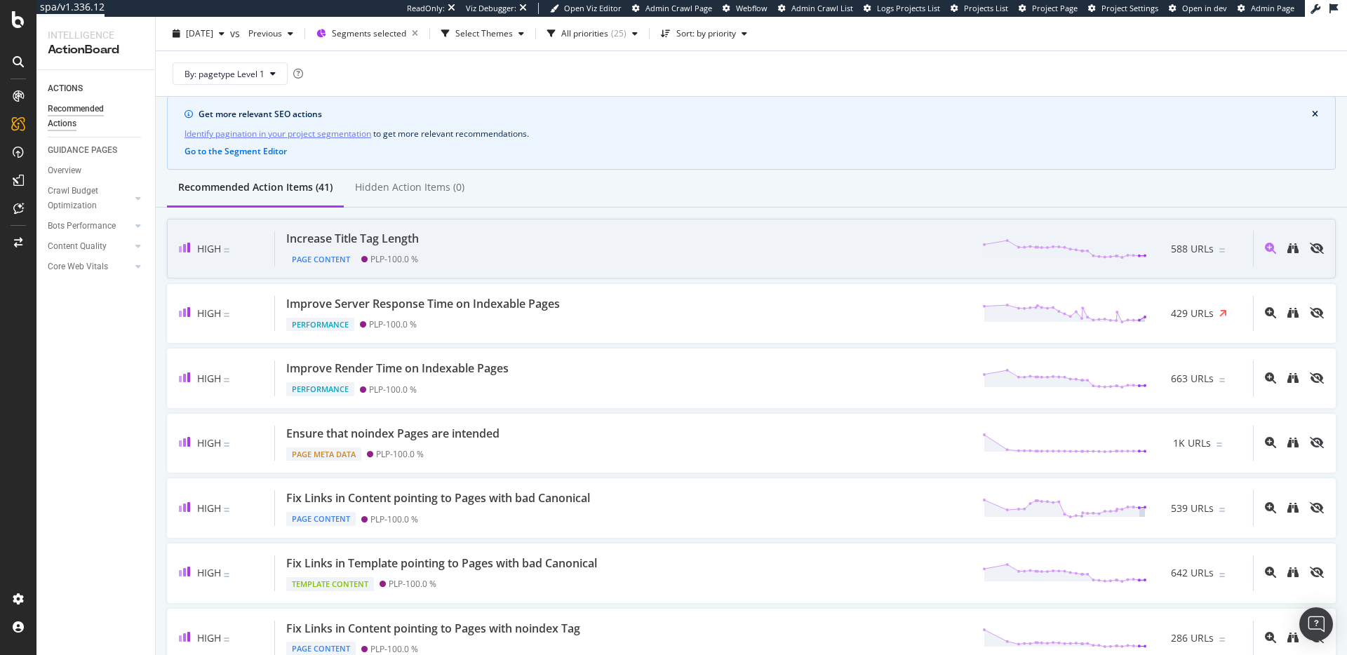
scroll to position [48, 0]
click at [584, 243] on div "Increase Title Tag Length Page Content PLP - 100.0 % 588 URLs" at bounding box center [764, 248] width 978 height 36
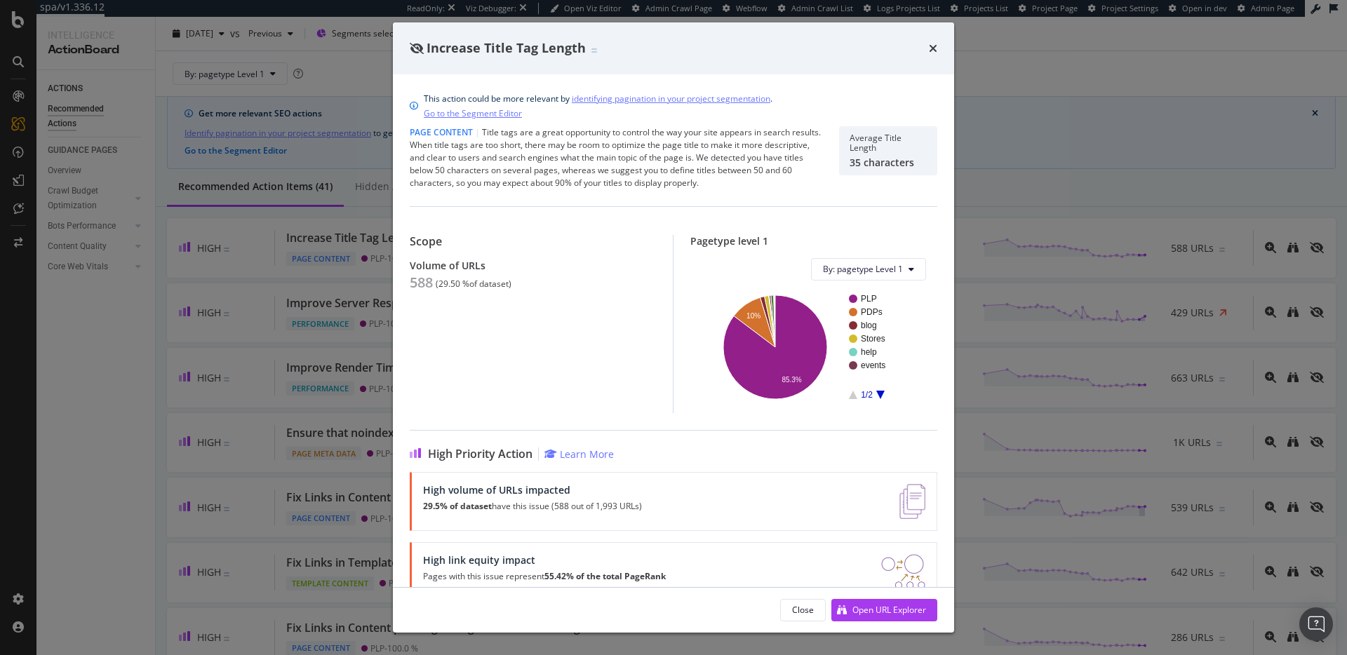
scroll to position [31, 0]
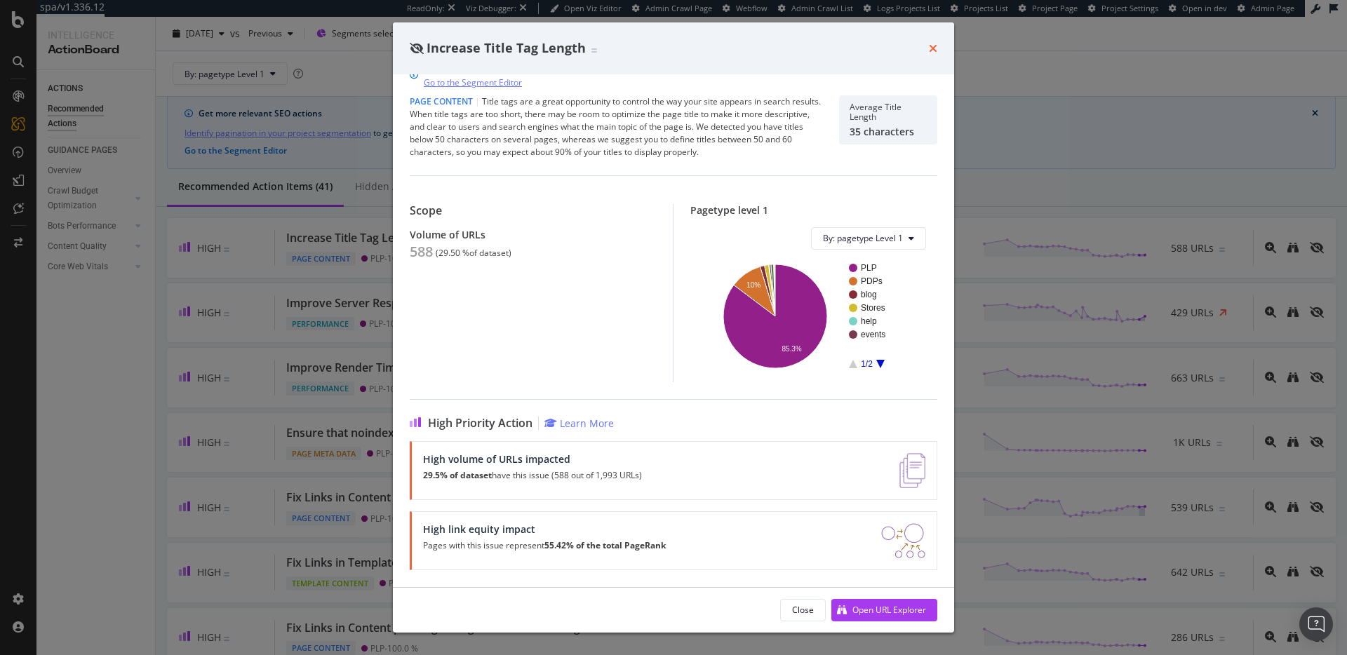
click at [930, 45] on icon "times" at bounding box center [933, 48] width 8 height 11
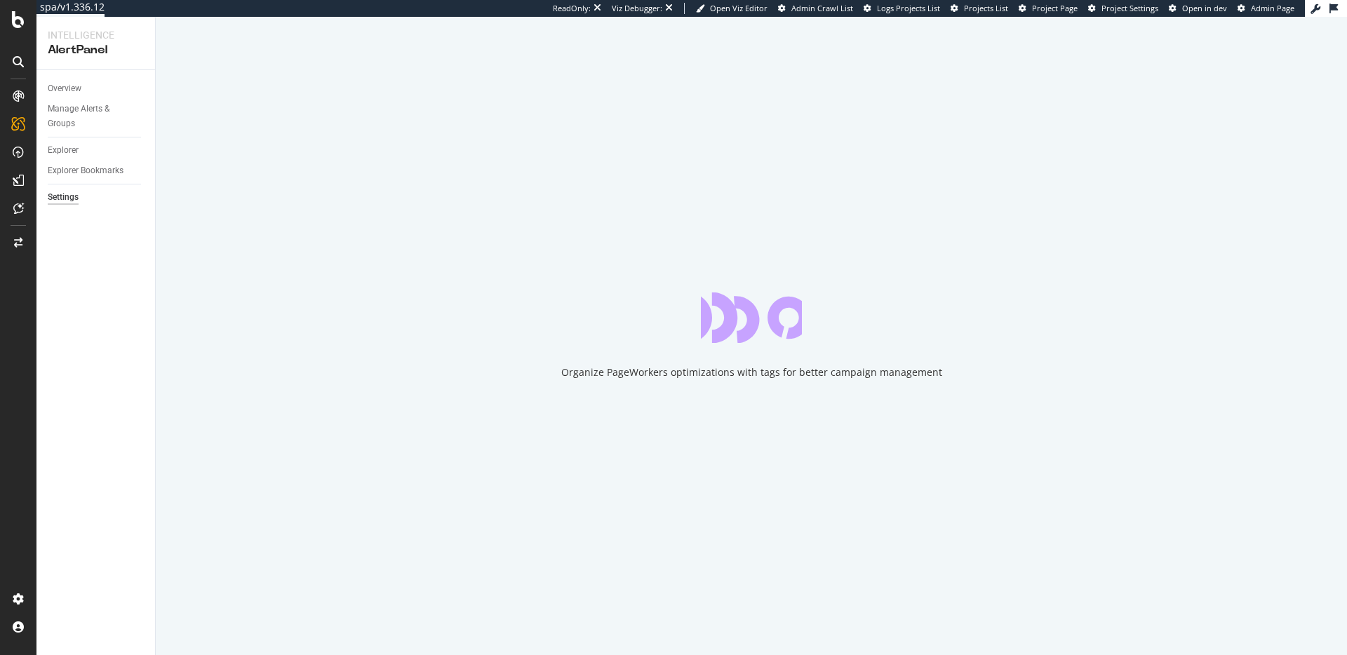
select select "02"
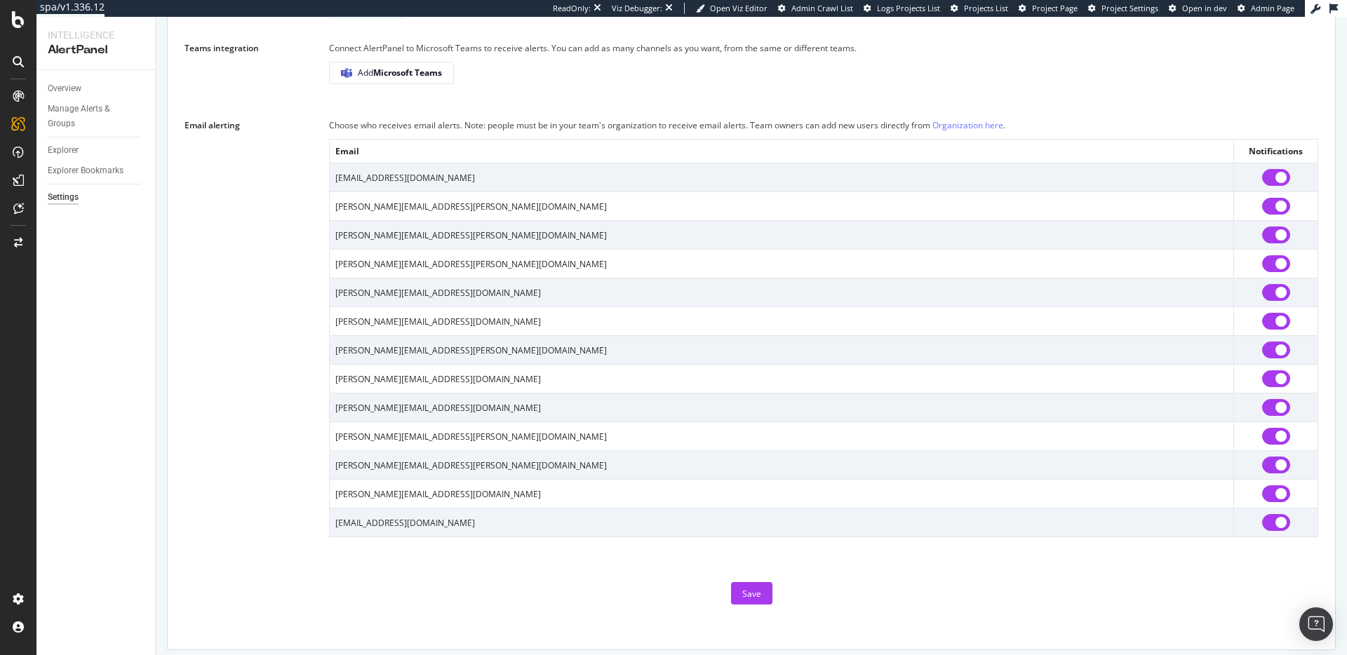
scroll to position [963, 0]
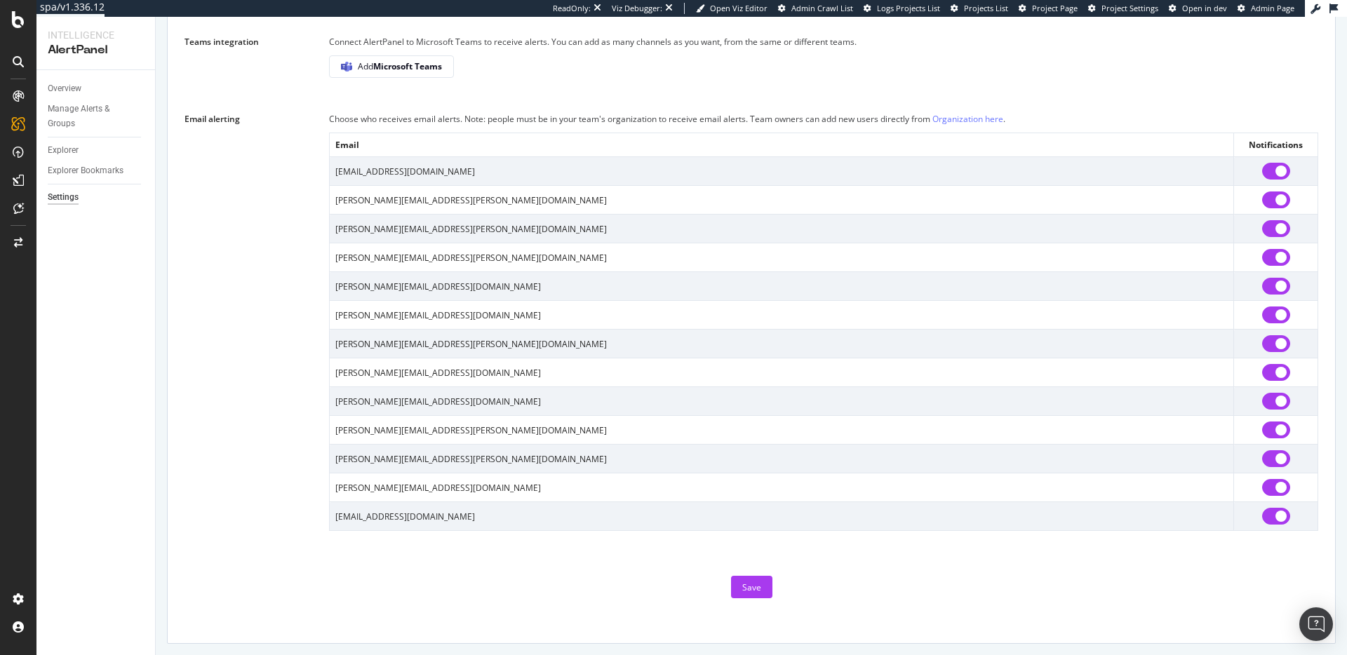
click at [382, 236] on td "[PERSON_NAME][EMAIL_ADDRESS][PERSON_NAME][DOMAIN_NAME]" at bounding box center [782, 229] width 904 height 29
click at [382, 236] on td "meghan.slusser@tecovas.com" at bounding box center [782, 229] width 904 height 29
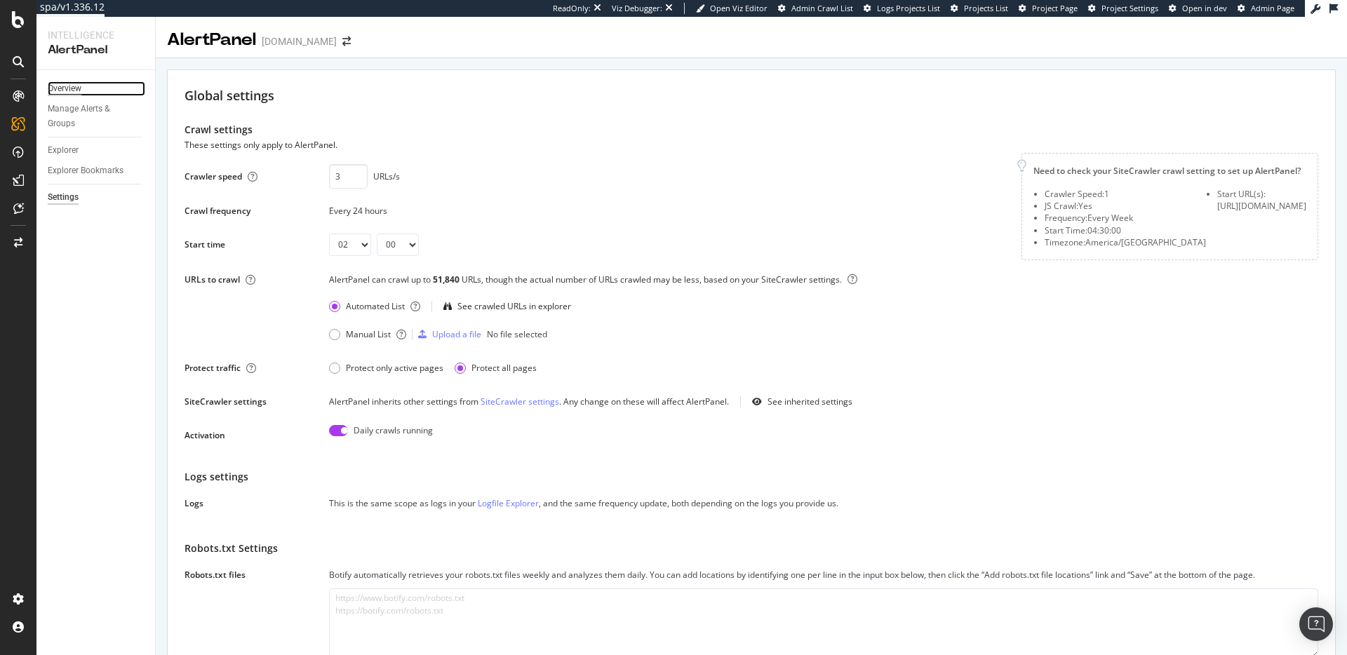
click at [73, 86] on div "Overview" at bounding box center [65, 88] width 34 height 15
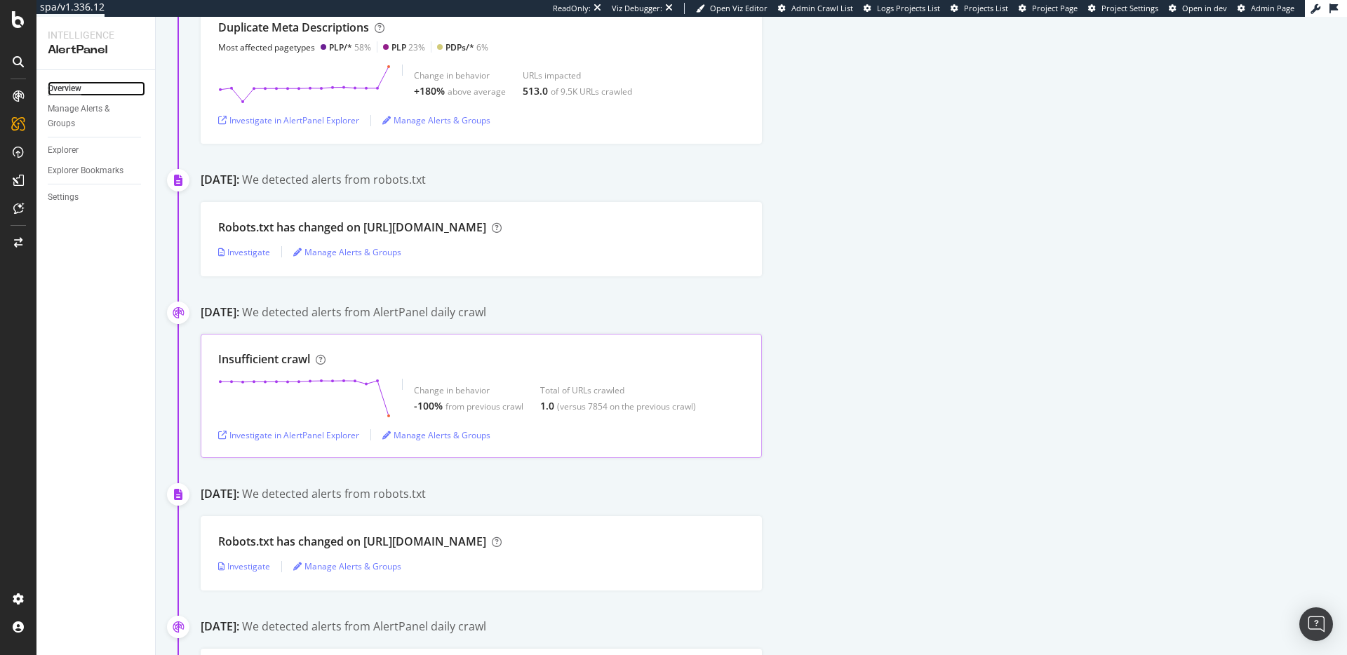
scroll to position [608, 0]
click at [268, 436] on div "Investigate in AlertPanel Explorer" at bounding box center [288, 435] width 141 height 12
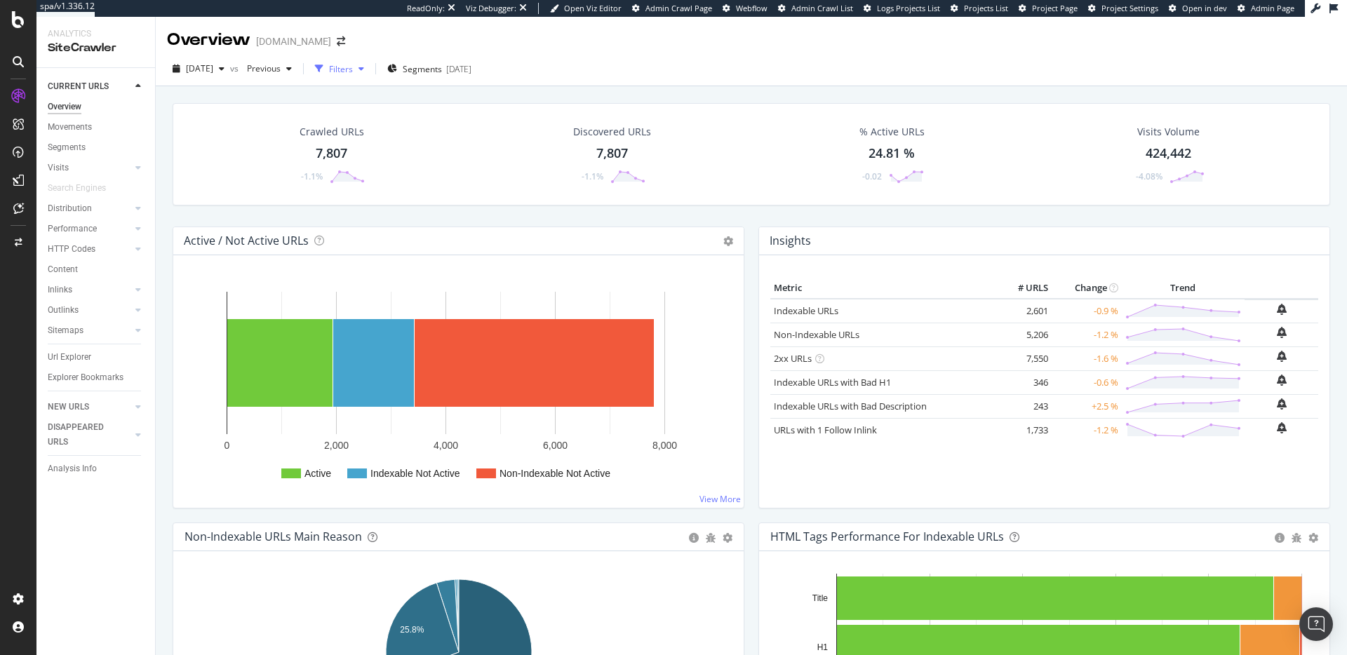
click at [353, 74] on div "Filters" at bounding box center [341, 69] width 24 height 12
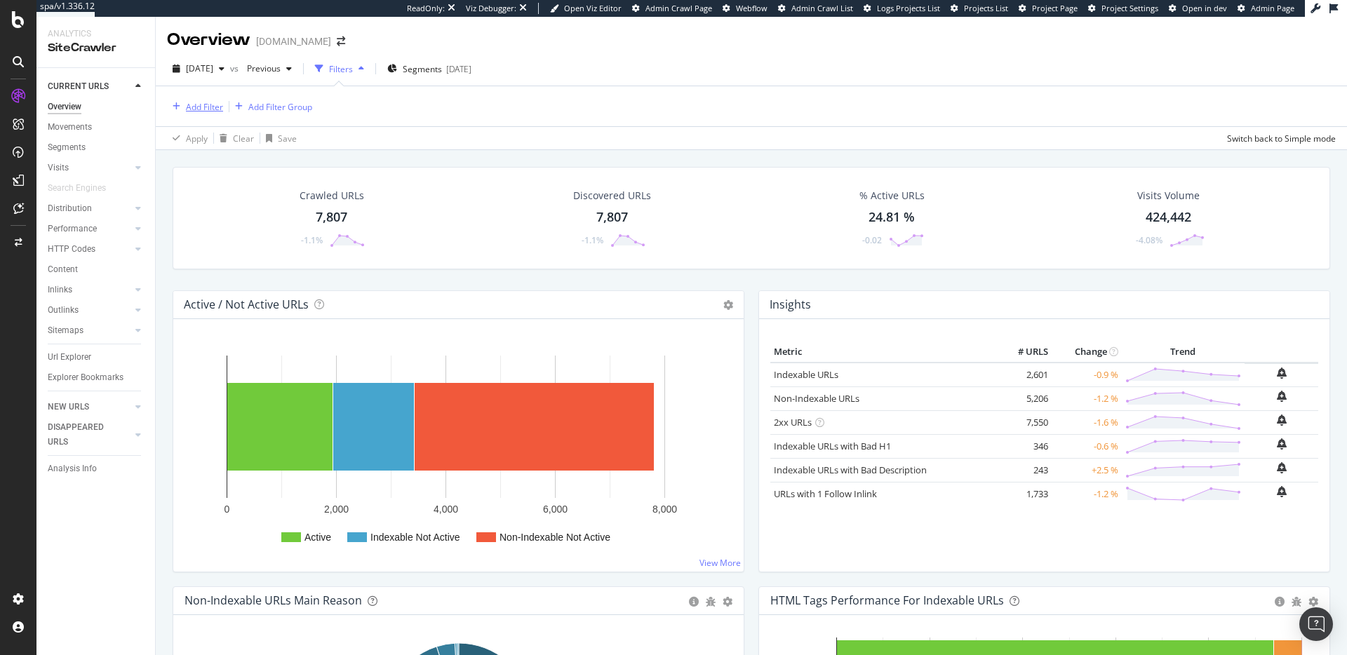
click at [213, 114] on div "Add Filter" at bounding box center [195, 106] width 56 height 15
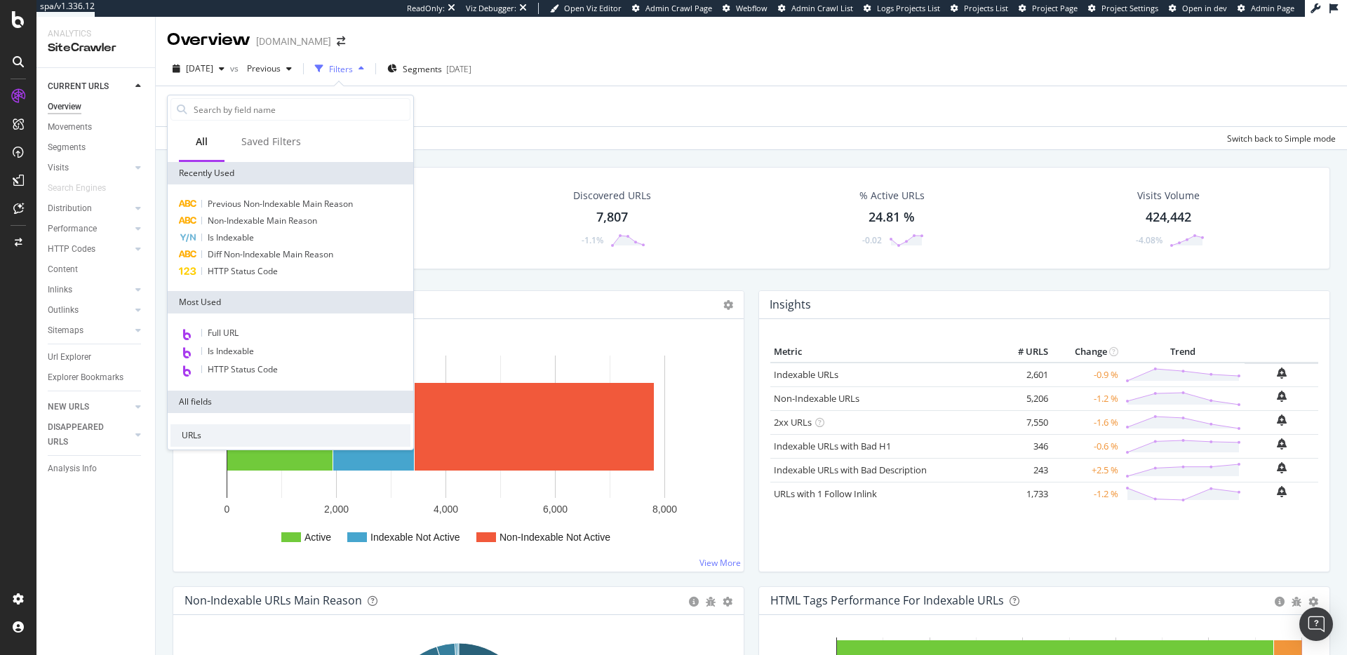
click at [364, 66] on icon "button" at bounding box center [362, 69] width 6 height 8
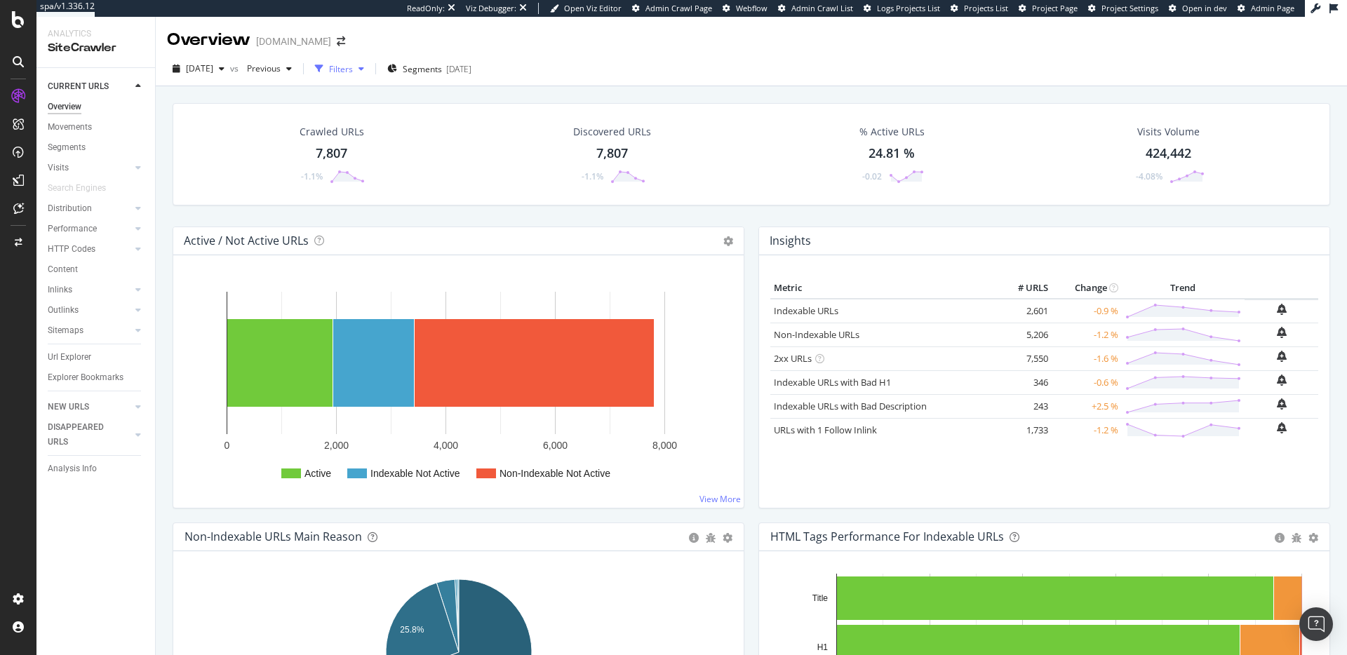
click at [370, 69] on div "button" at bounding box center [361, 69] width 17 height 8
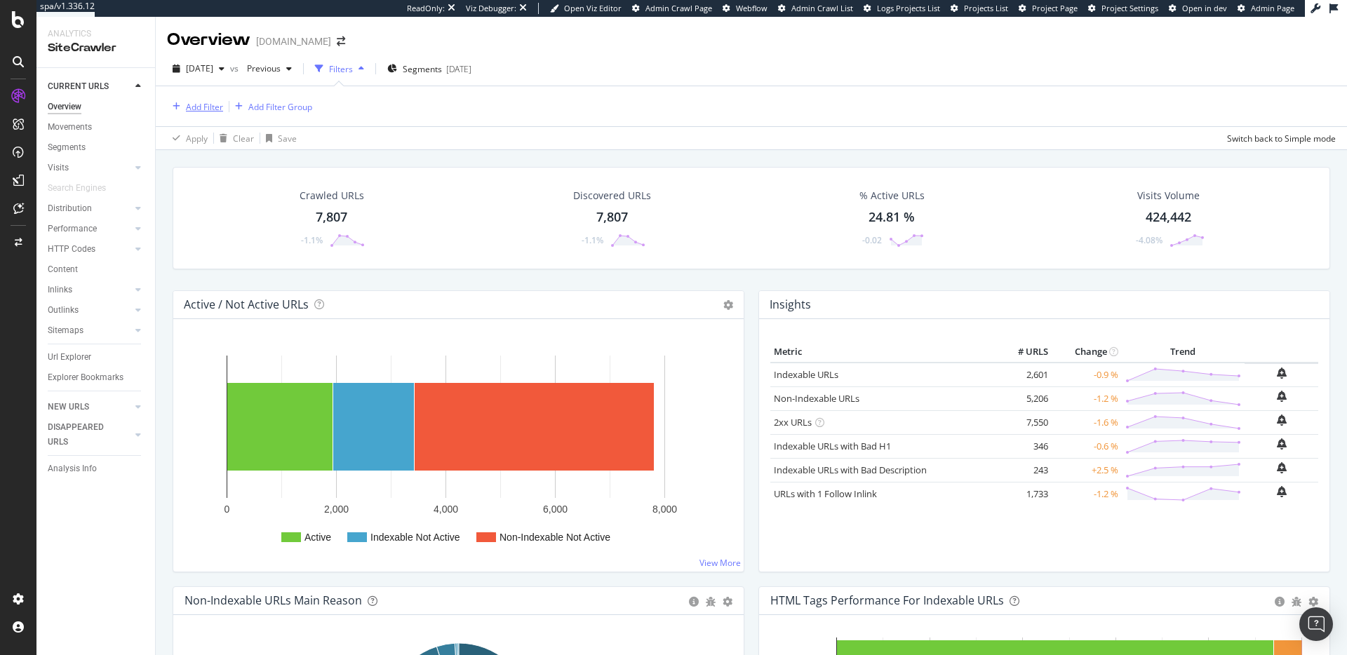
click at [199, 106] on div "Add Filter" at bounding box center [204, 107] width 37 height 12
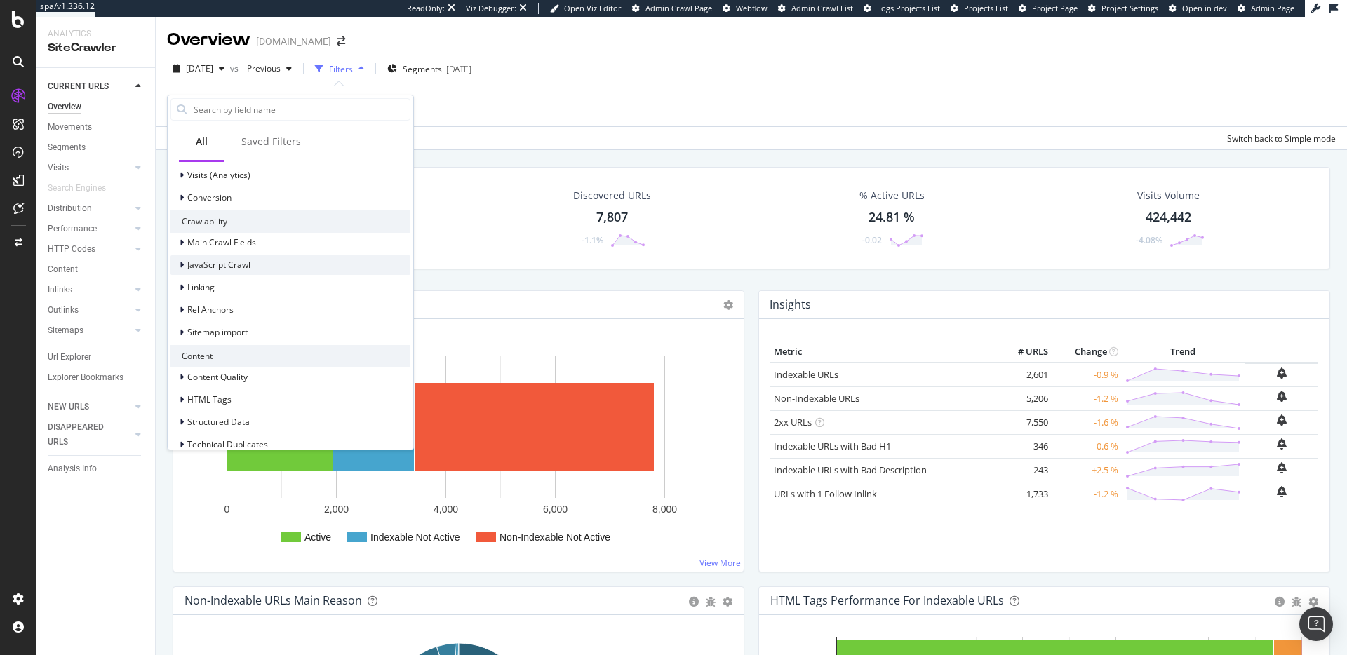
scroll to position [444, 0]
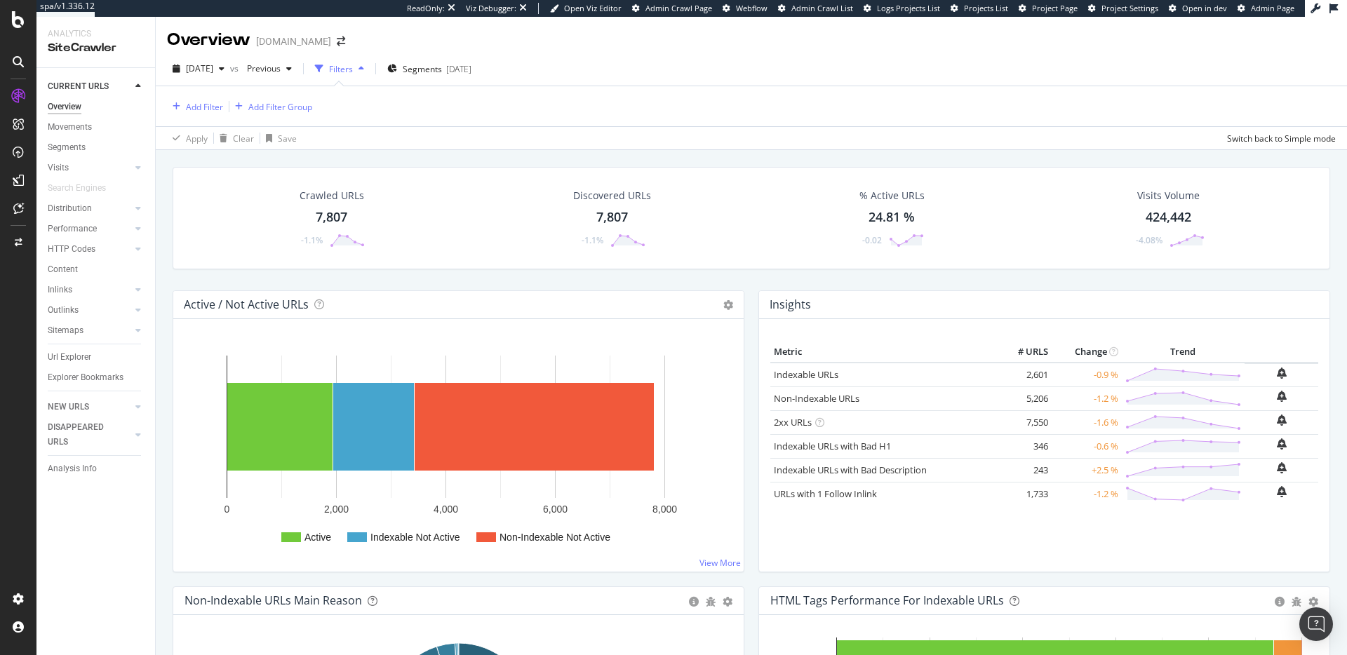
click at [364, 66] on icon "button" at bounding box center [362, 69] width 6 height 8
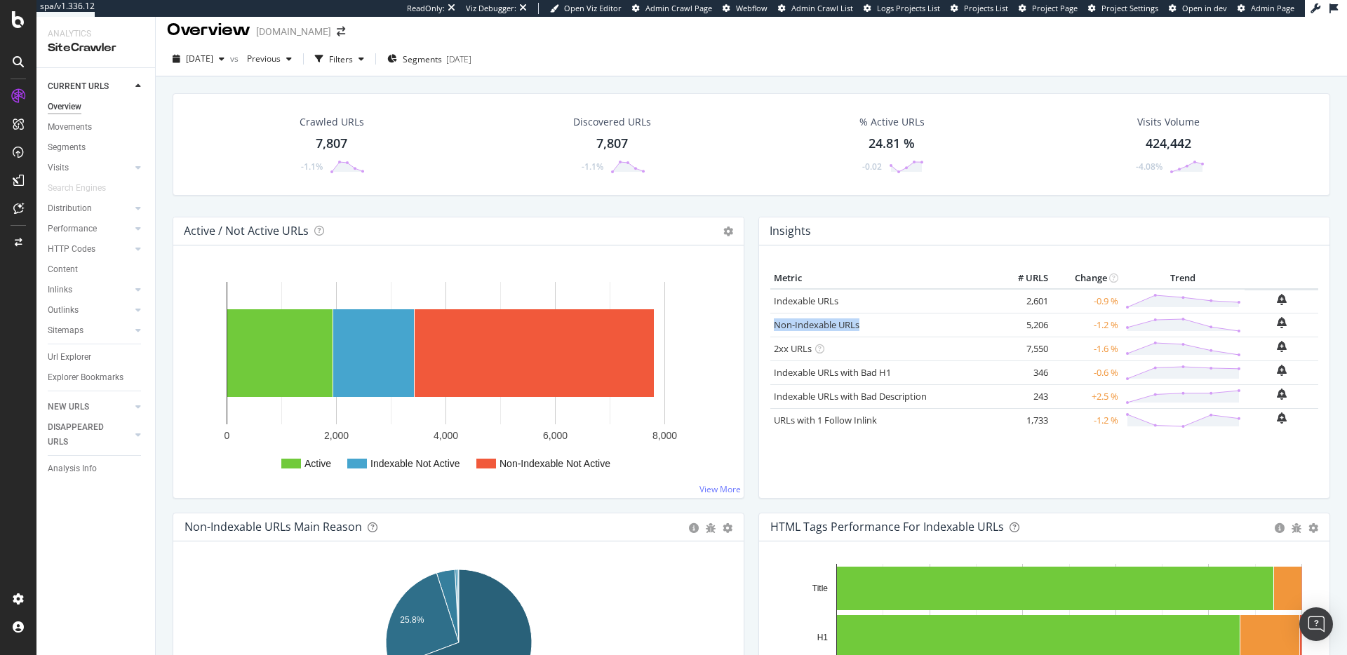
scroll to position [0, 0]
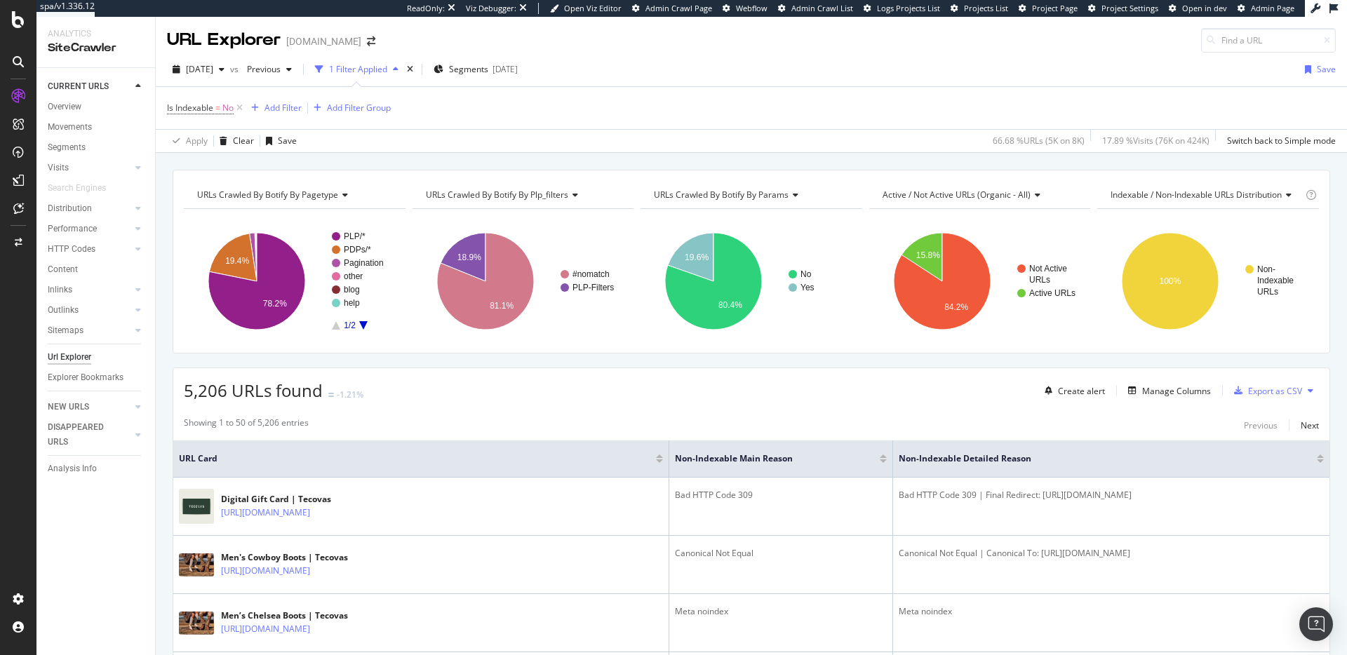
scroll to position [1, 0]
click at [314, 196] on span "URLs Crawled By Botify By pagetype" at bounding box center [267, 194] width 141 height 12
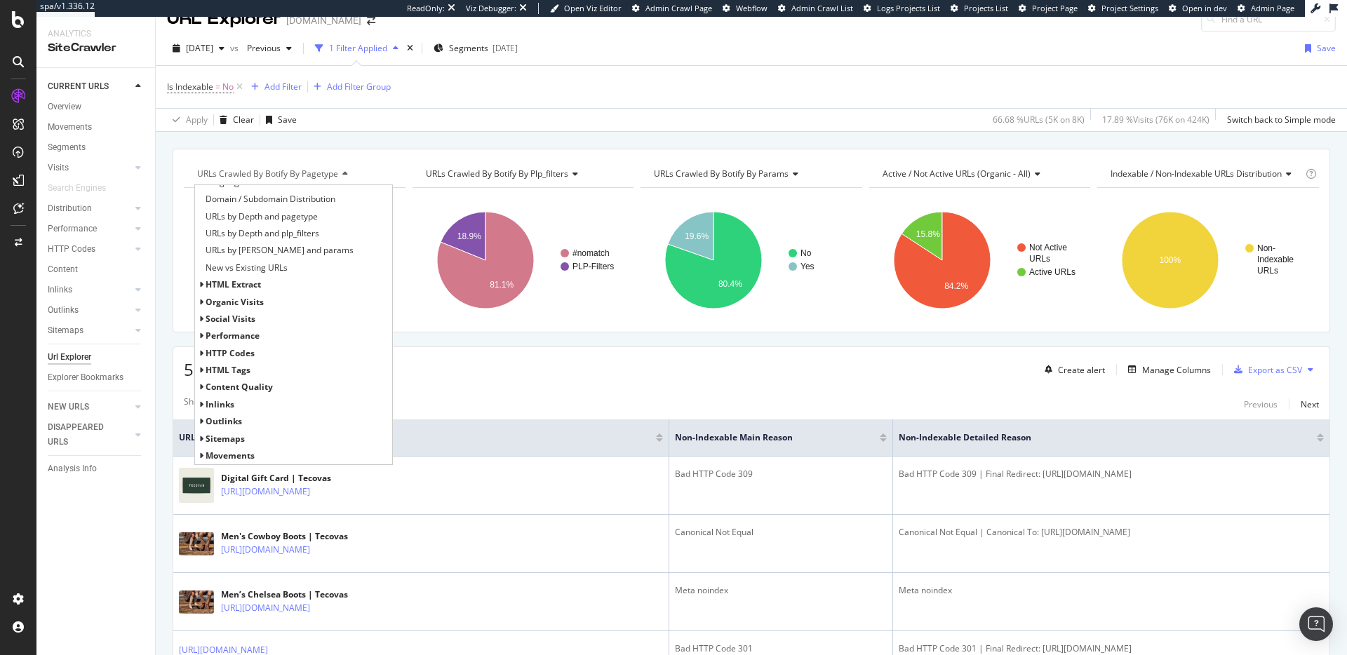
scroll to position [27, 0]
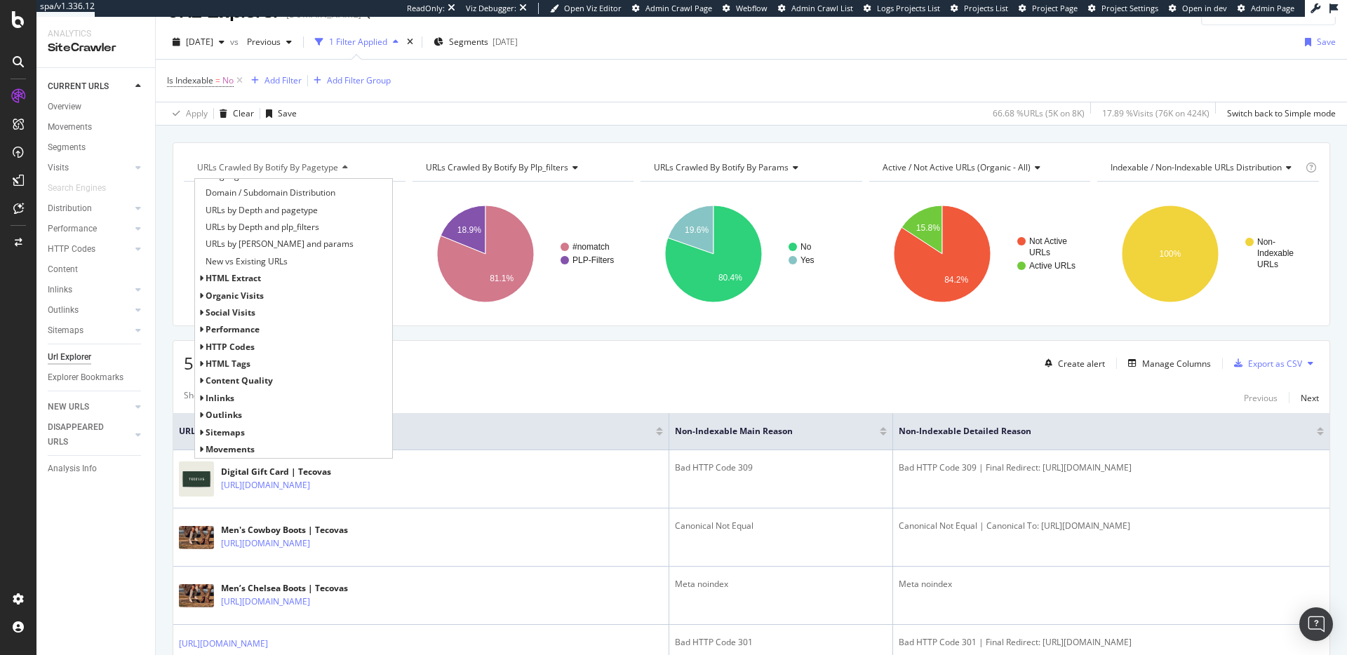
click at [203, 279] on icon at bounding box center [201, 278] width 5 height 8
click at [202, 276] on icon at bounding box center [201, 278] width 5 height 8
click at [704, 123] on div "Apply Clear Save 66.68 % URLs ( 5K on 8K ) 17.89 % Visits ( 76K on 424K ) Switc…" at bounding box center [751, 113] width 1191 height 23
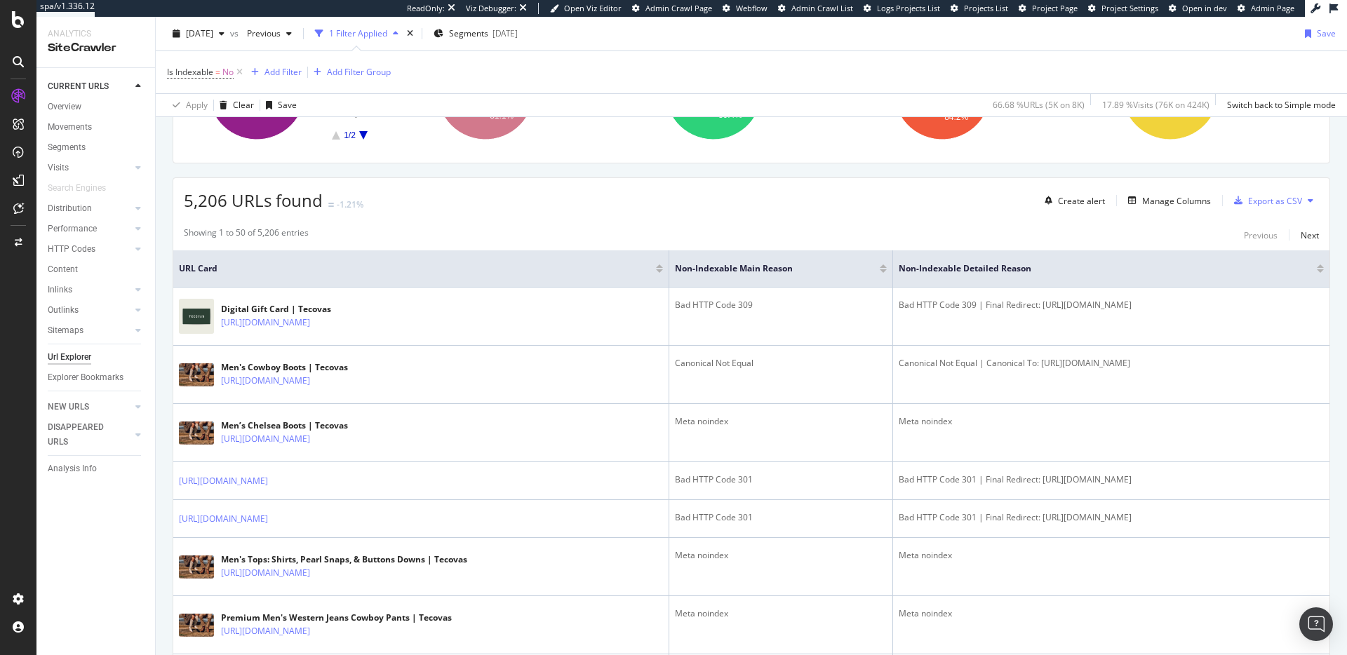
scroll to position [0, 0]
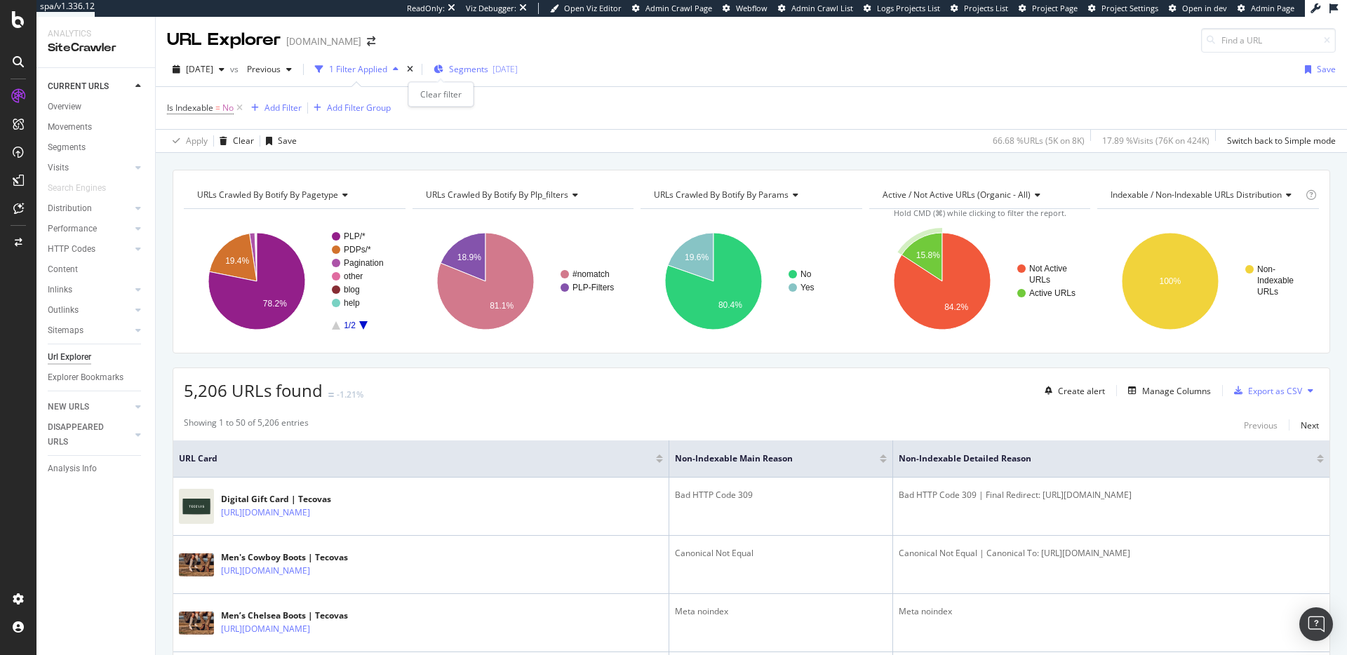
click at [413, 68] on icon "times" at bounding box center [410, 69] width 6 height 8
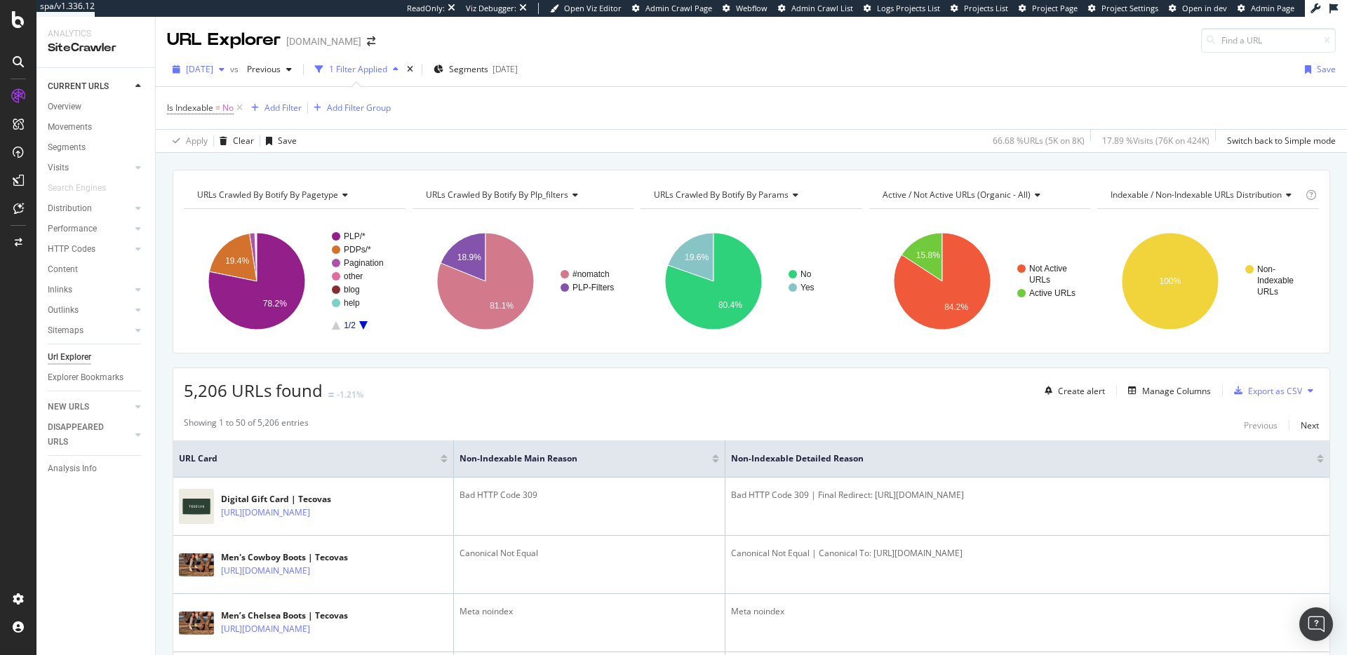
click at [213, 65] on span "[DATE]" at bounding box center [199, 69] width 27 height 12
click at [594, 116] on div "Is Indexable = No Add Filter Add Filter Group" at bounding box center [751, 108] width 1169 height 42
click at [213, 71] on span "[DATE]" at bounding box center [199, 69] width 27 height 12
click at [675, 97] on div "Is Indexable = No Add Filter Add Filter Group" at bounding box center [751, 108] width 1169 height 42
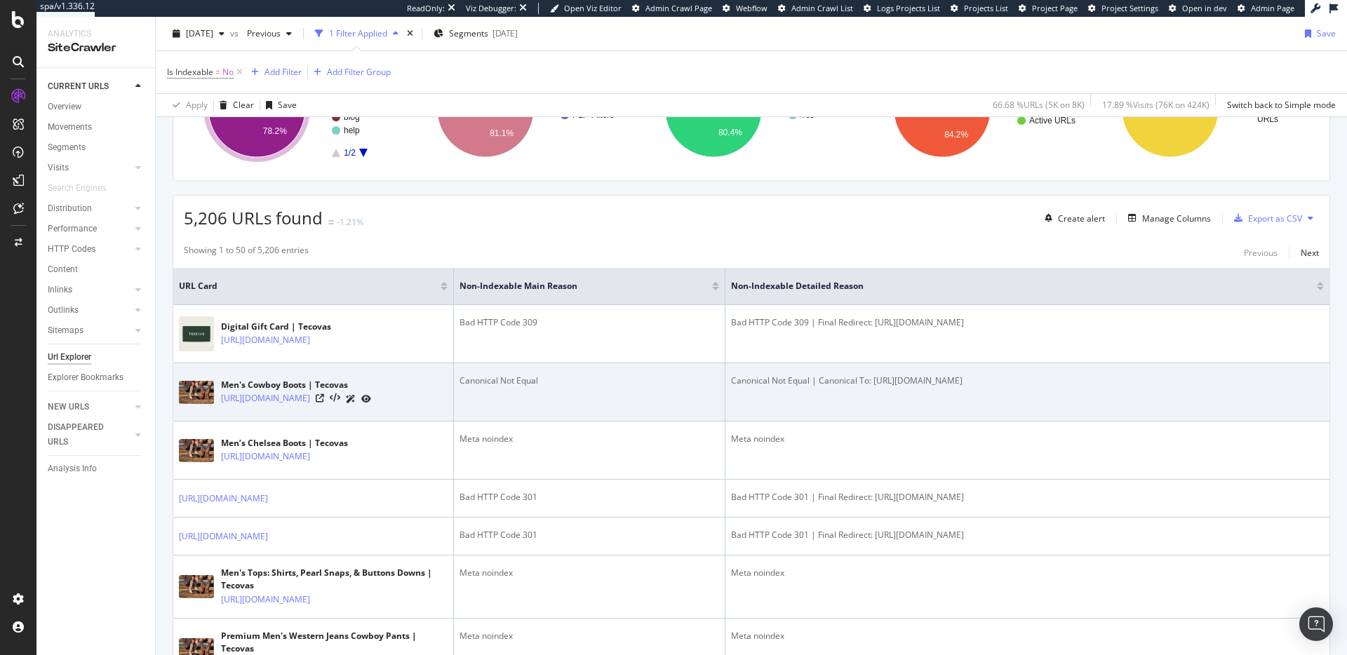
scroll to position [174, 0]
click at [340, 402] on icon at bounding box center [335, 397] width 11 height 10
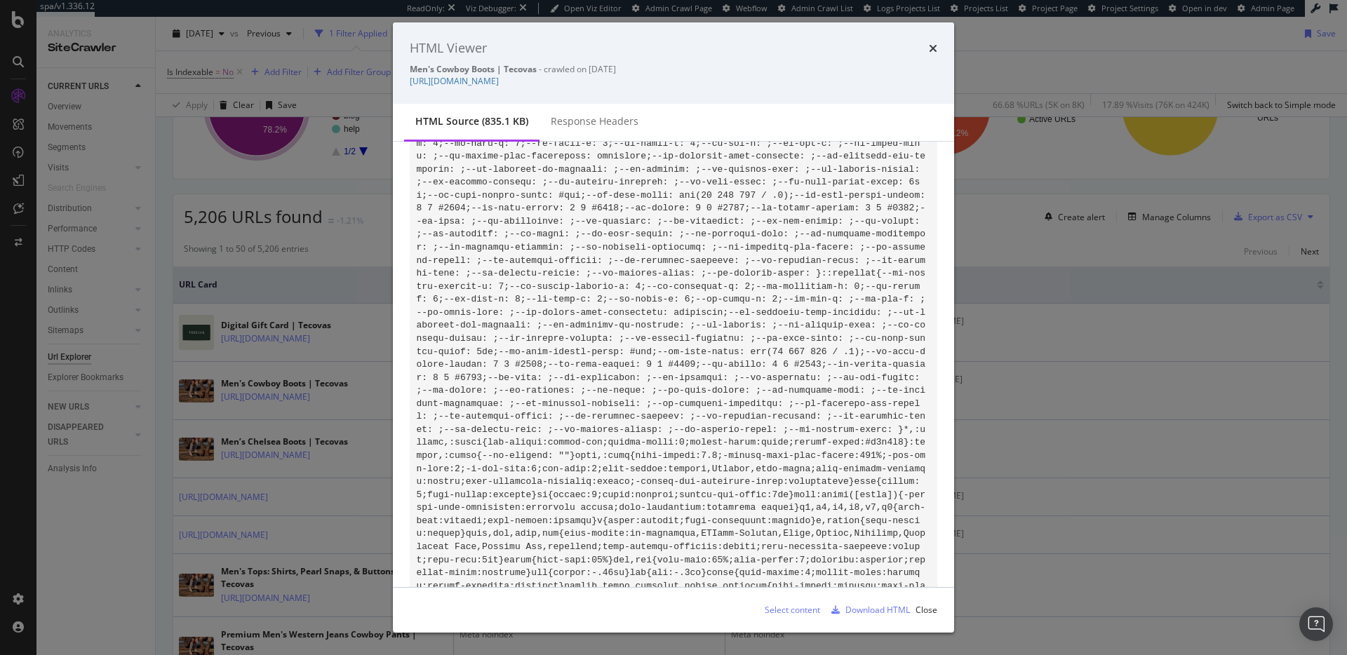
scroll to position [0, 0]
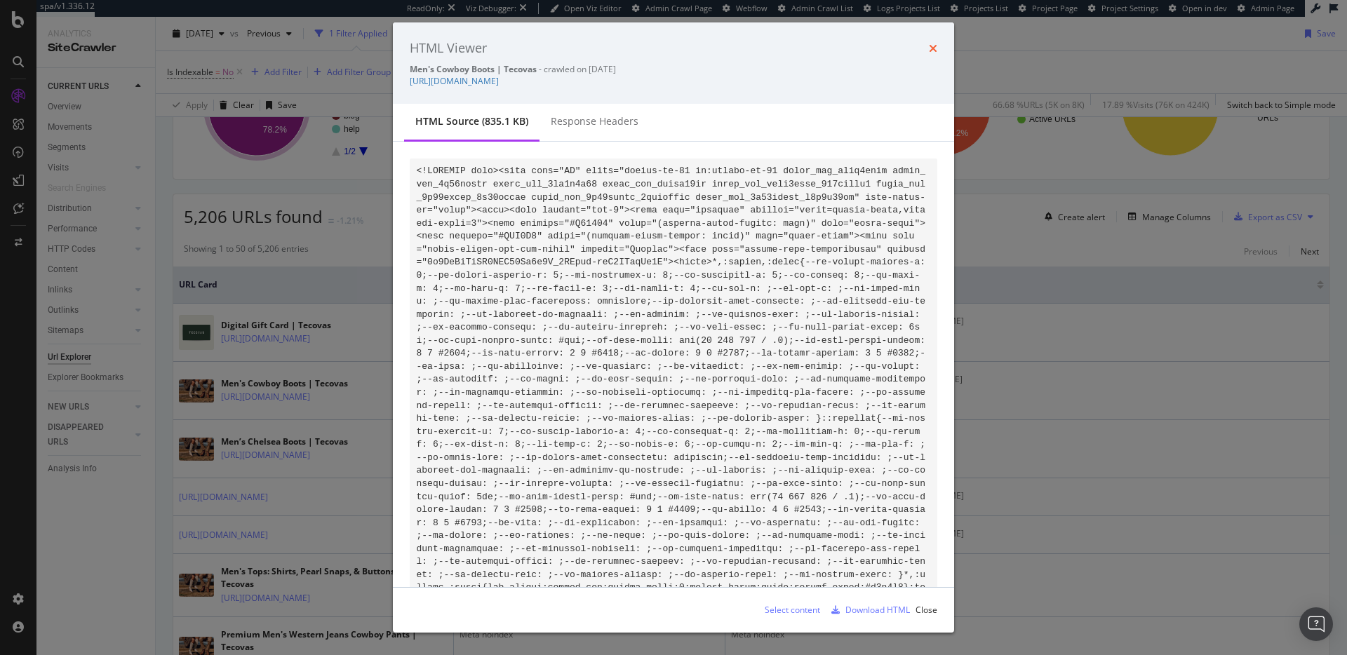
click at [932, 43] on icon "times" at bounding box center [933, 48] width 8 height 11
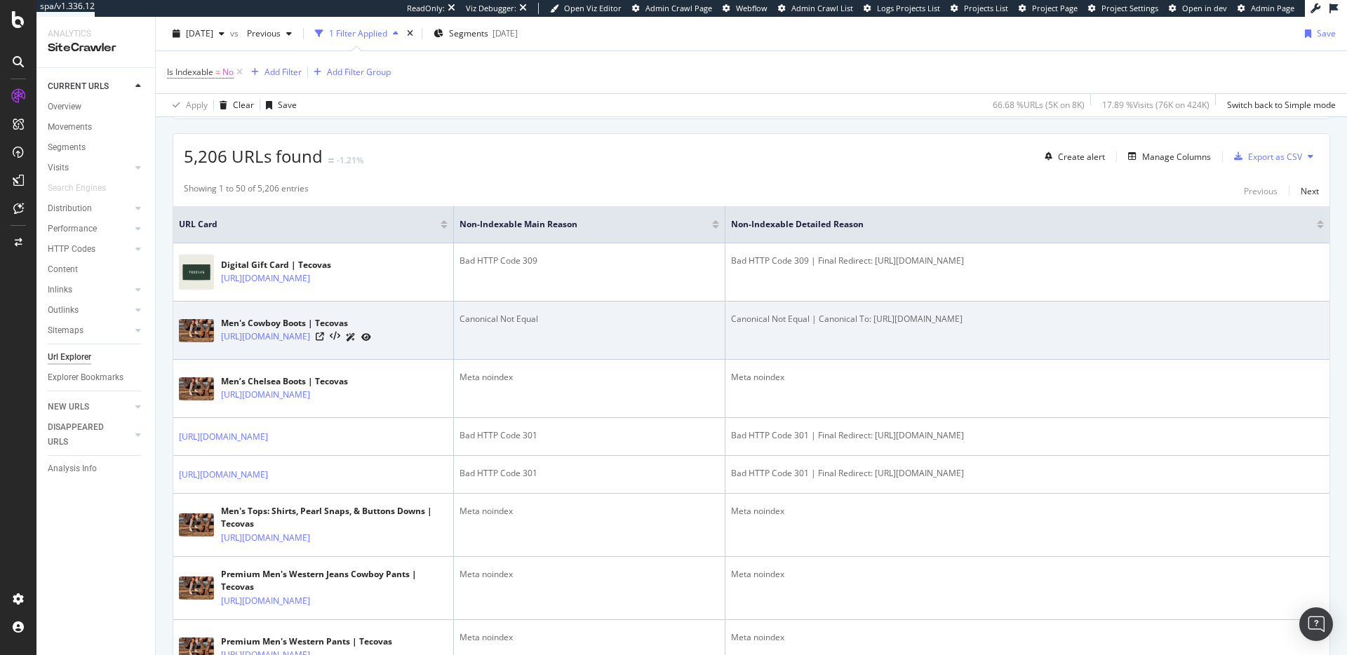
scroll to position [234, 0]
click at [324, 342] on icon at bounding box center [320, 337] width 8 height 8
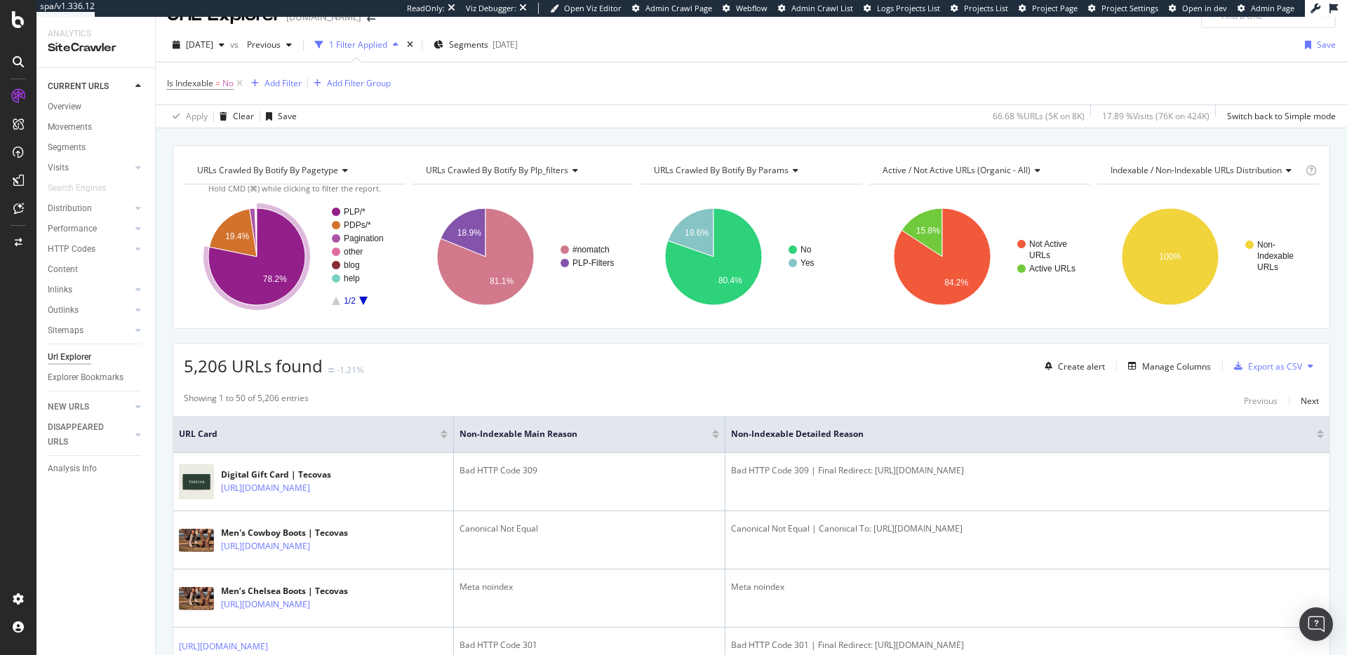
scroll to position [0, 0]
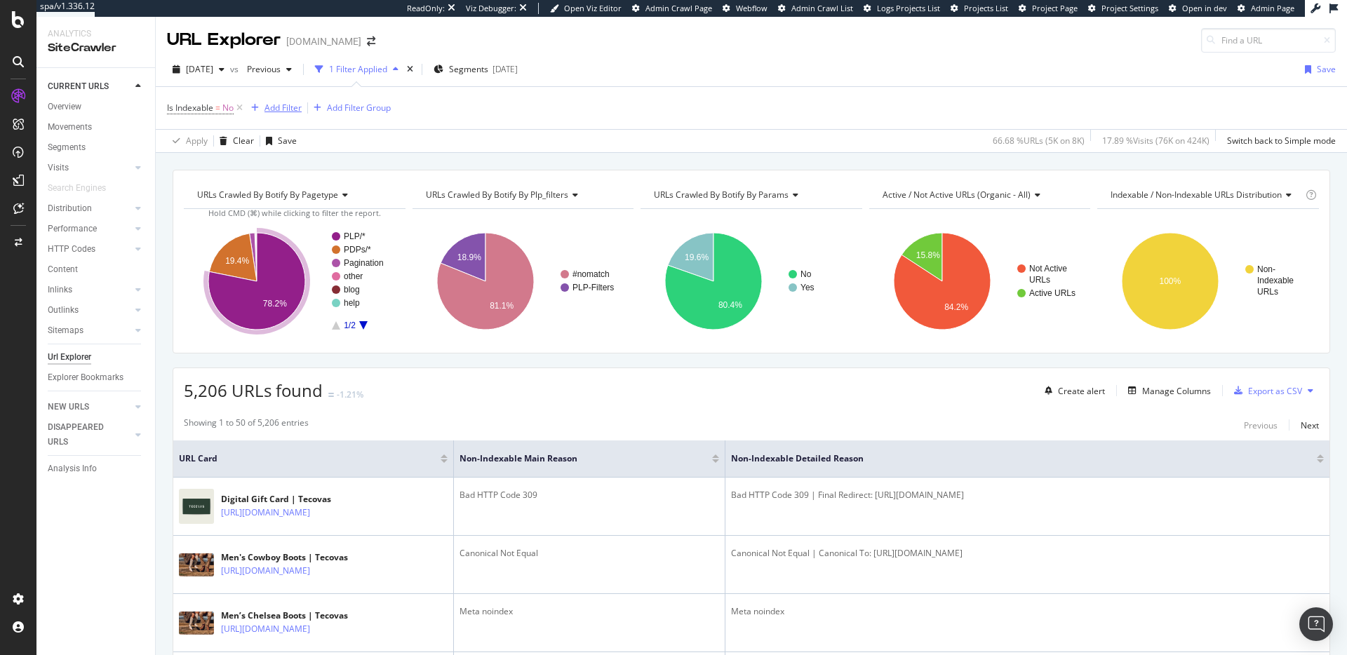
click at [280, 108] on div "Add Filter" at bounding box center [283, 108] width 37 height 12
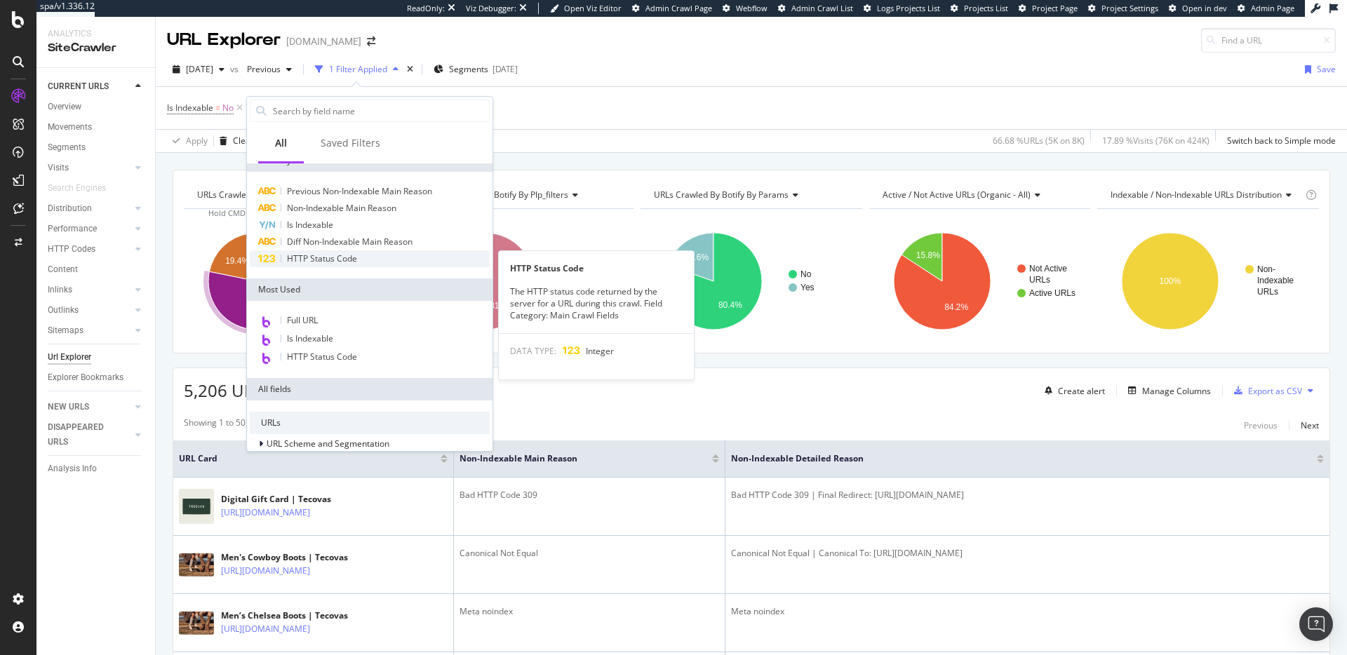
scroll to position [15, 0]
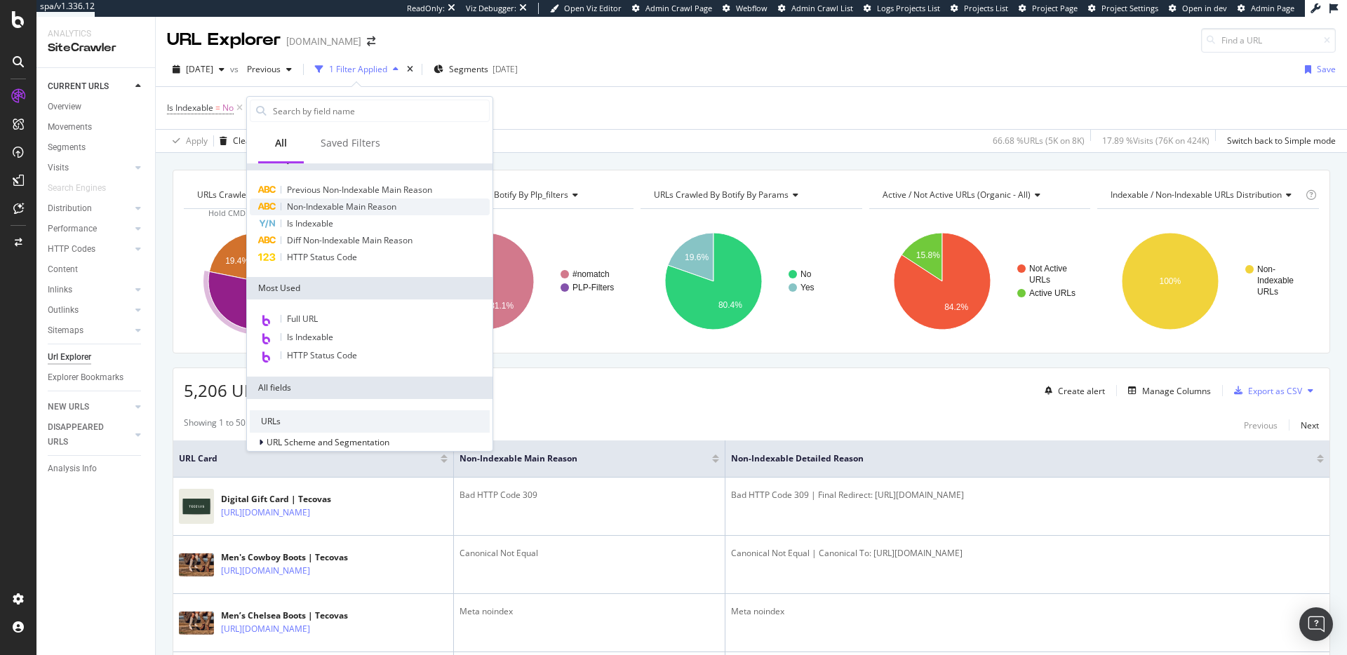
click at [383, 206] on span "Non-Indexable Main Reason" at bounding box center [341, 207] width 109 height 12
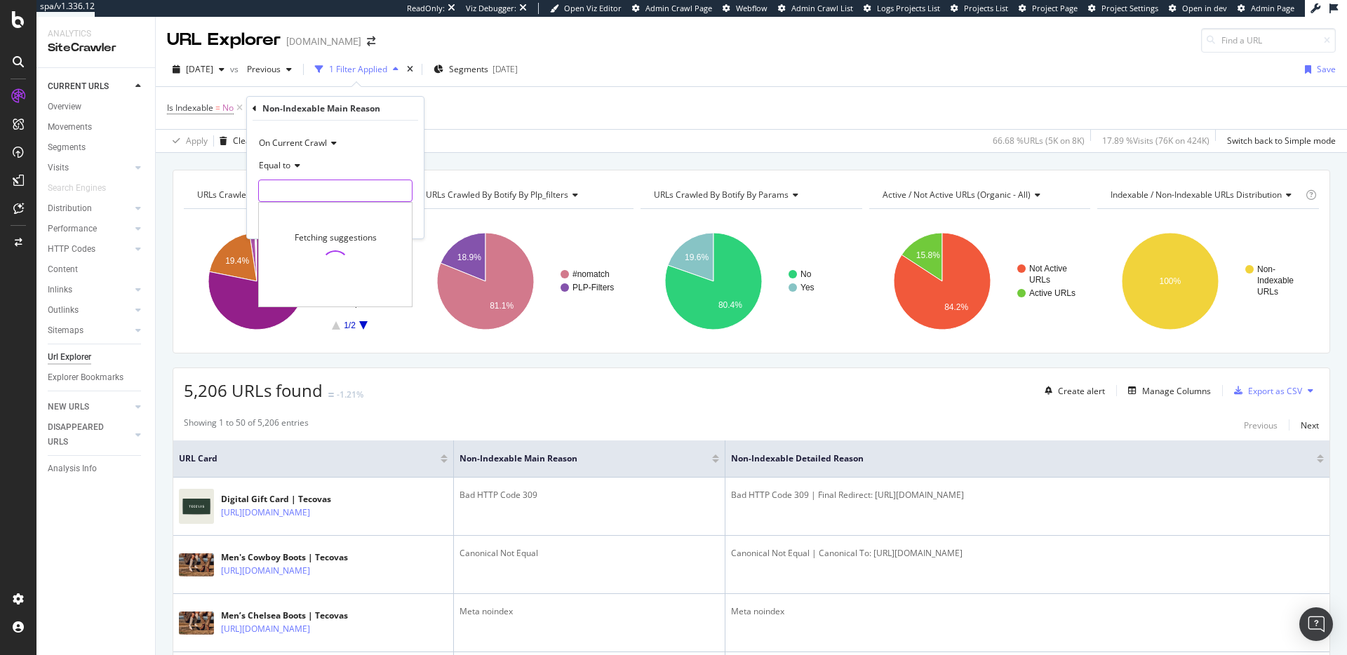
click at [291, 187] on input "text" at bounding box center [335, 191] width 153 height 22
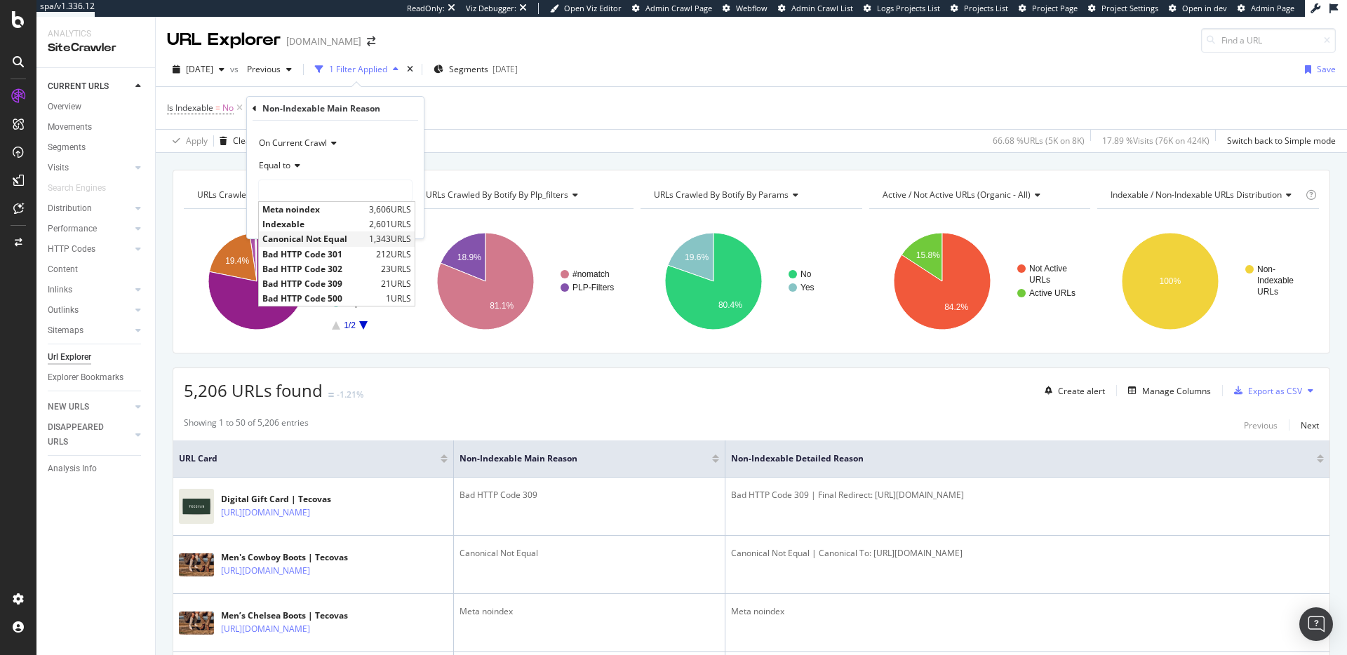
click at [334, 239] on span "Canonical Not Equal" at bounding box center [313, 239] width 103 height 12
type input "Canonical Not Equal"
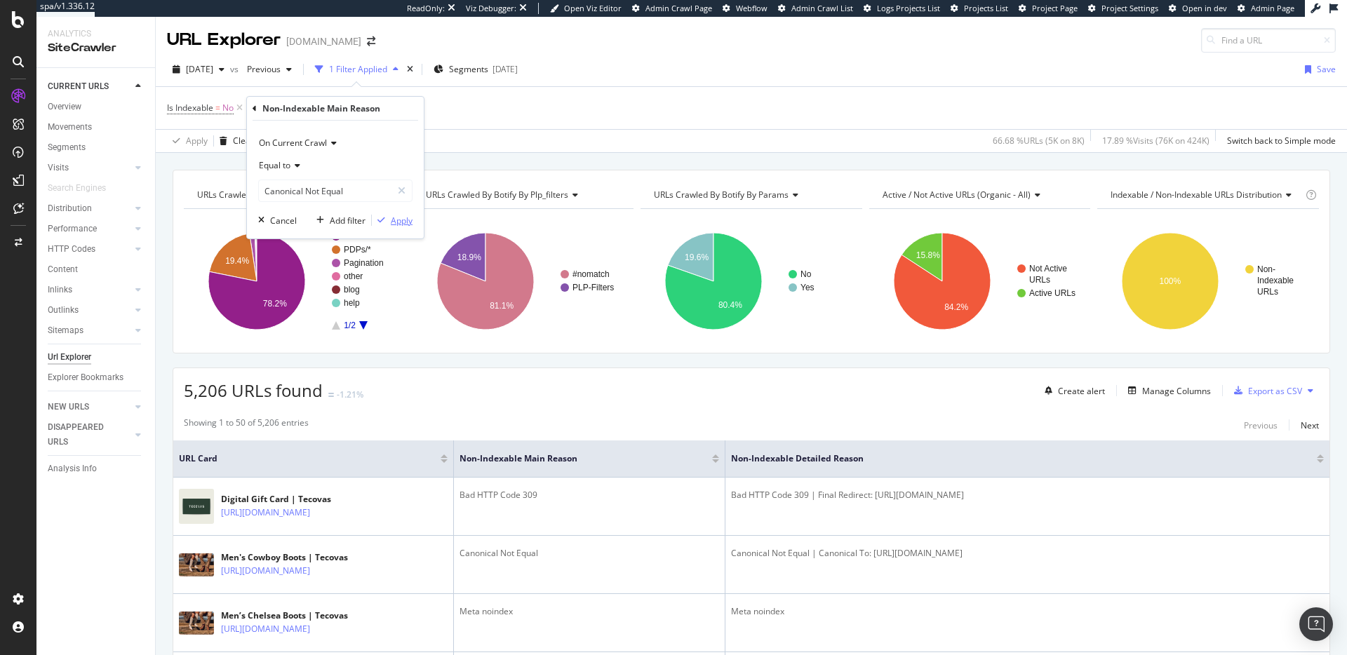
click at [406, 225] on div "Apply" at bounding box center [402, 221] width 22 height 12
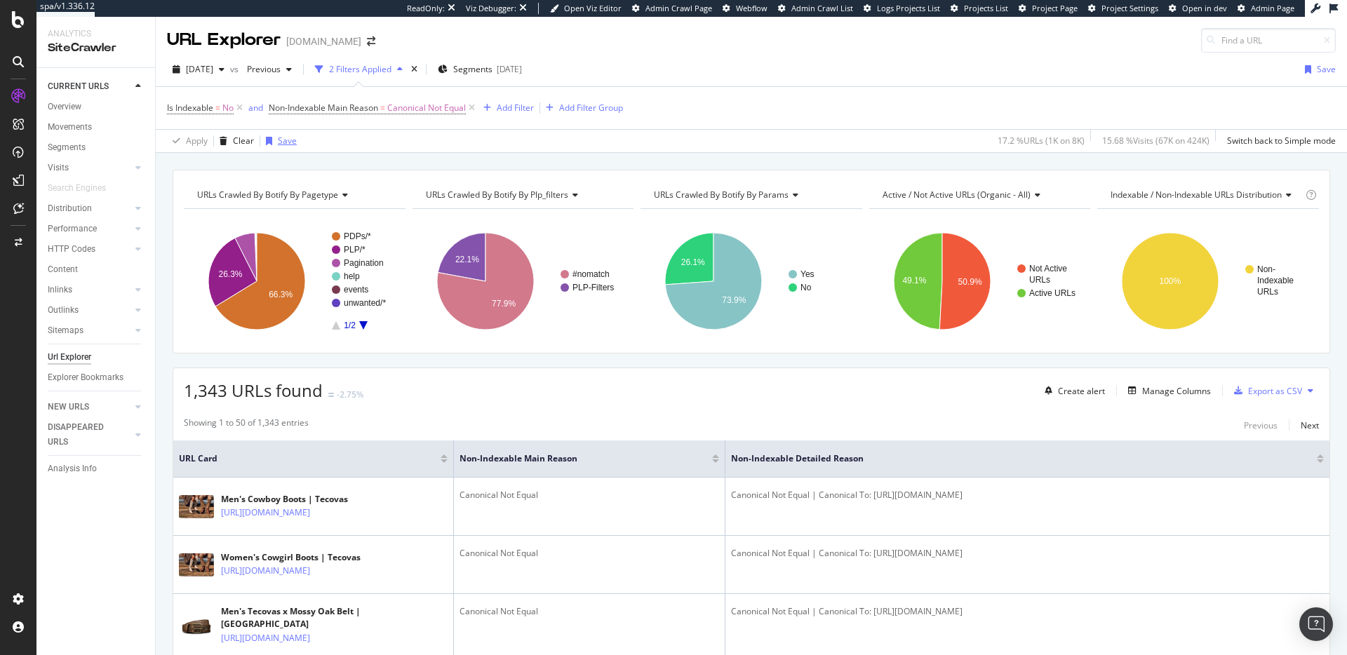
click at [282, 143] on div "Save" at bounding box center [287, 141] width 19 height 12
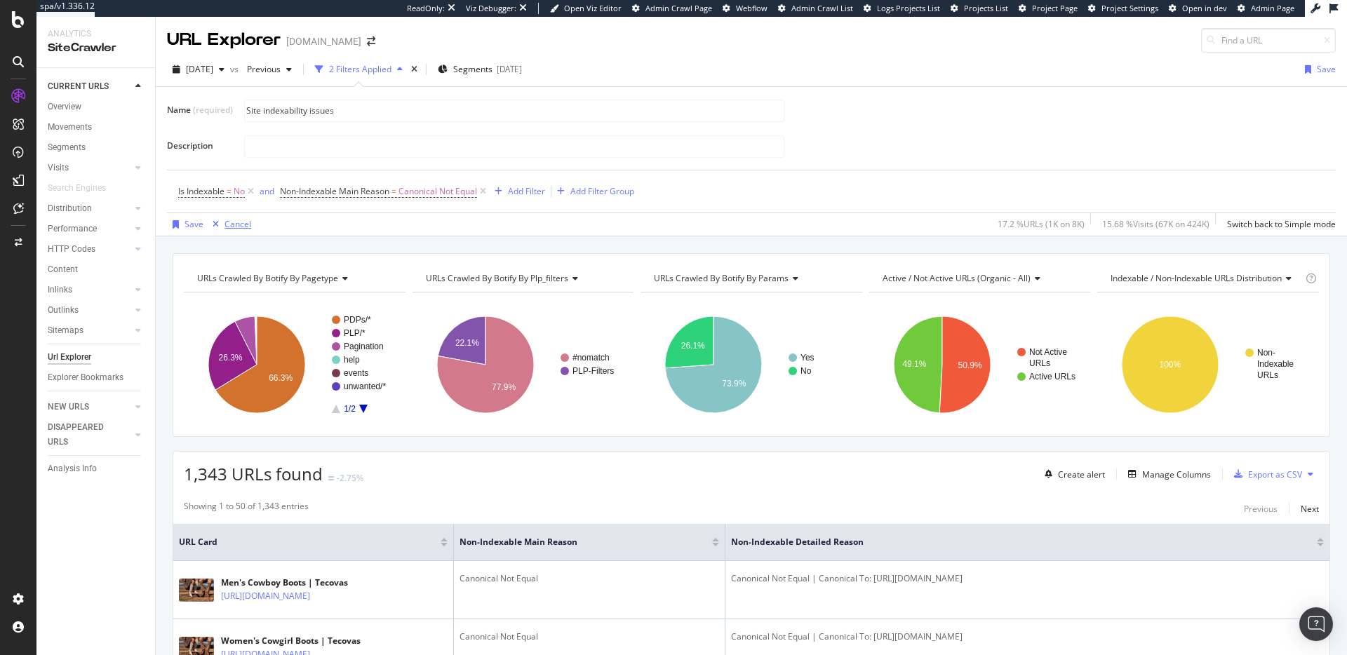
type input "Site indexability issues"
click at [225, 225] on div "Cancel" at bounding box center [238, 224] width 27 height 12
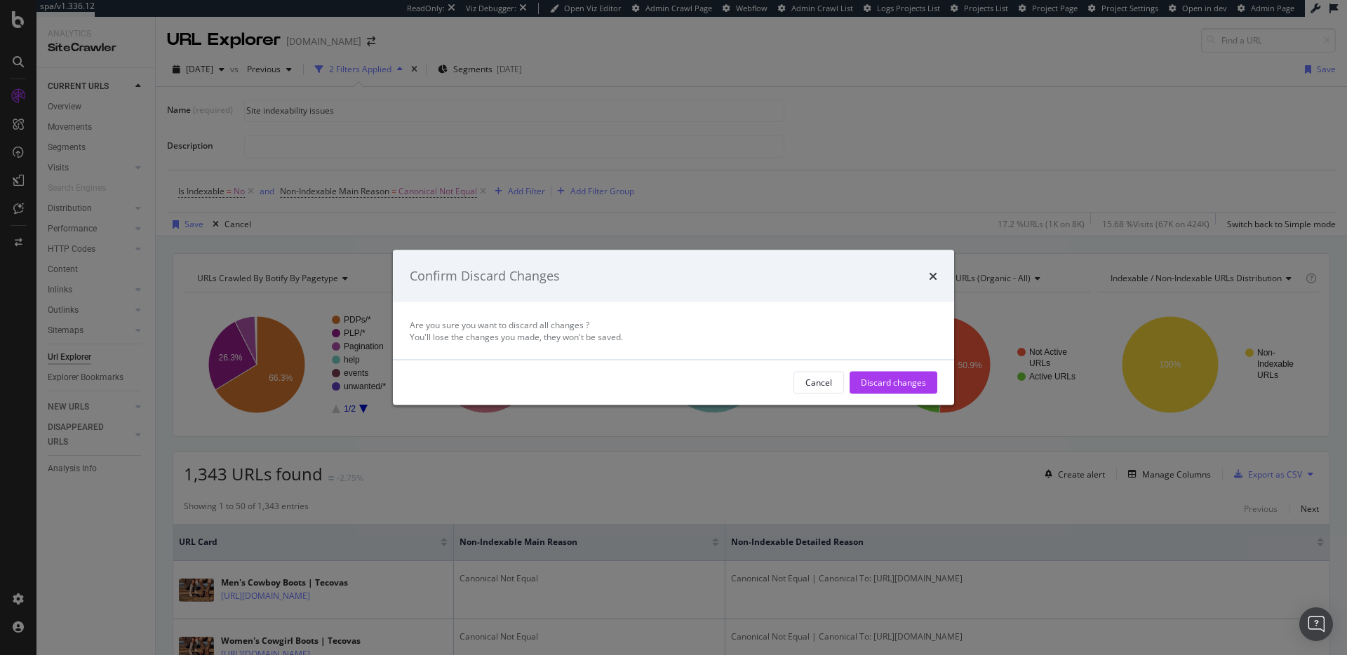
click at [892, 380] on div "Discard changes" at bounding box center [893, 383] width 65 height 12
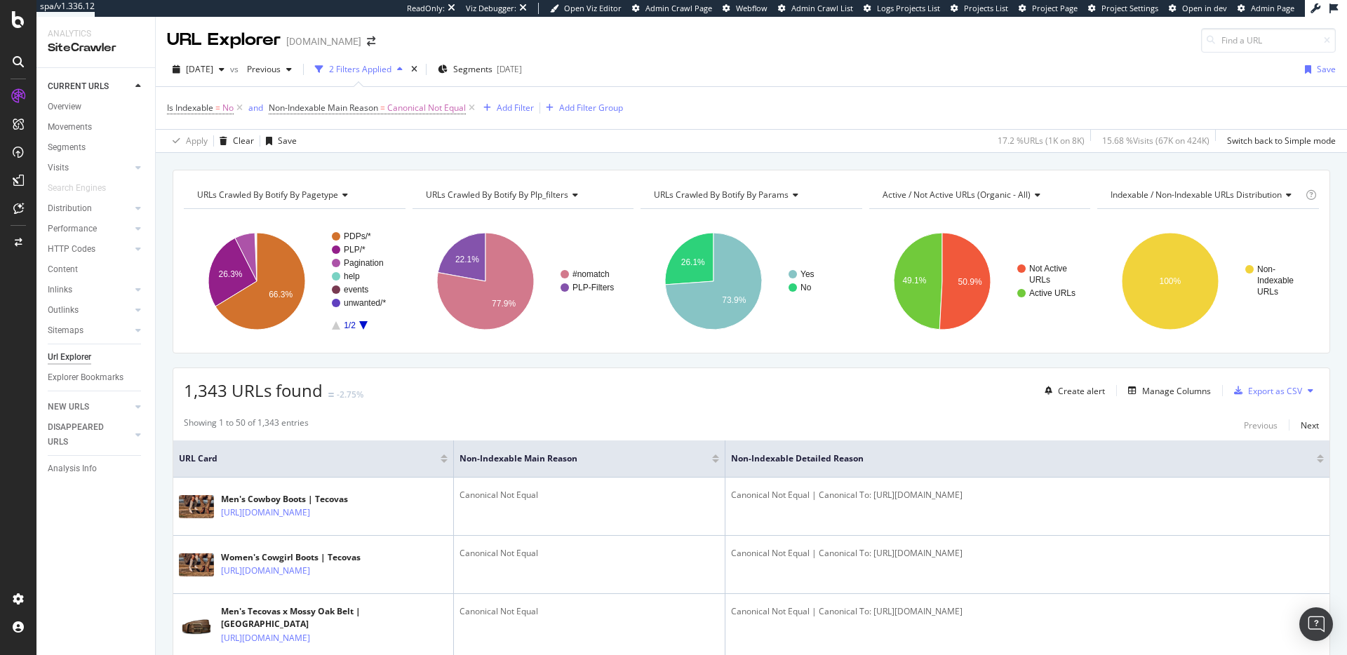
click at [387, 71] on div "2 Filters Applied" at bounding box center [360, 69] width 62 height 12
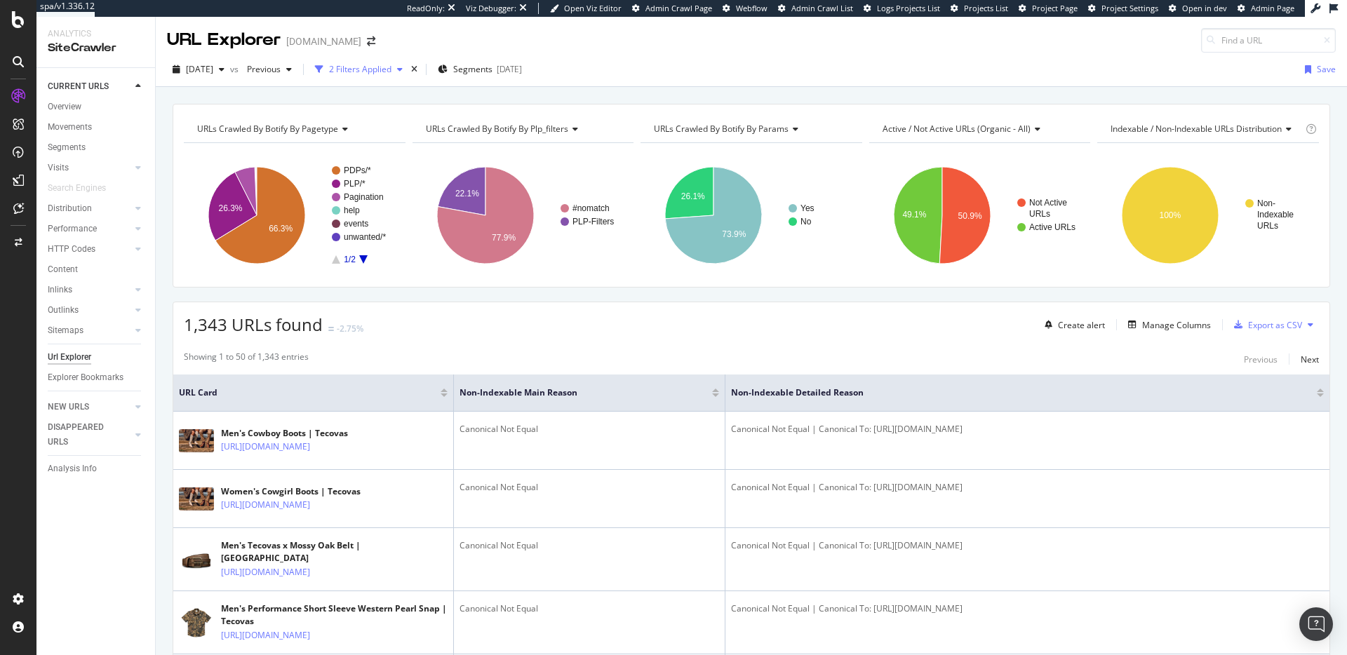
drag, startPoint x: 392, startPoint y: 67, endPoint x: 392, endPoint y: 76, distance: 8.4
click at [392, 67] on div "2 Filters Applied" at bounding box center [360, 69] width 62 height 12
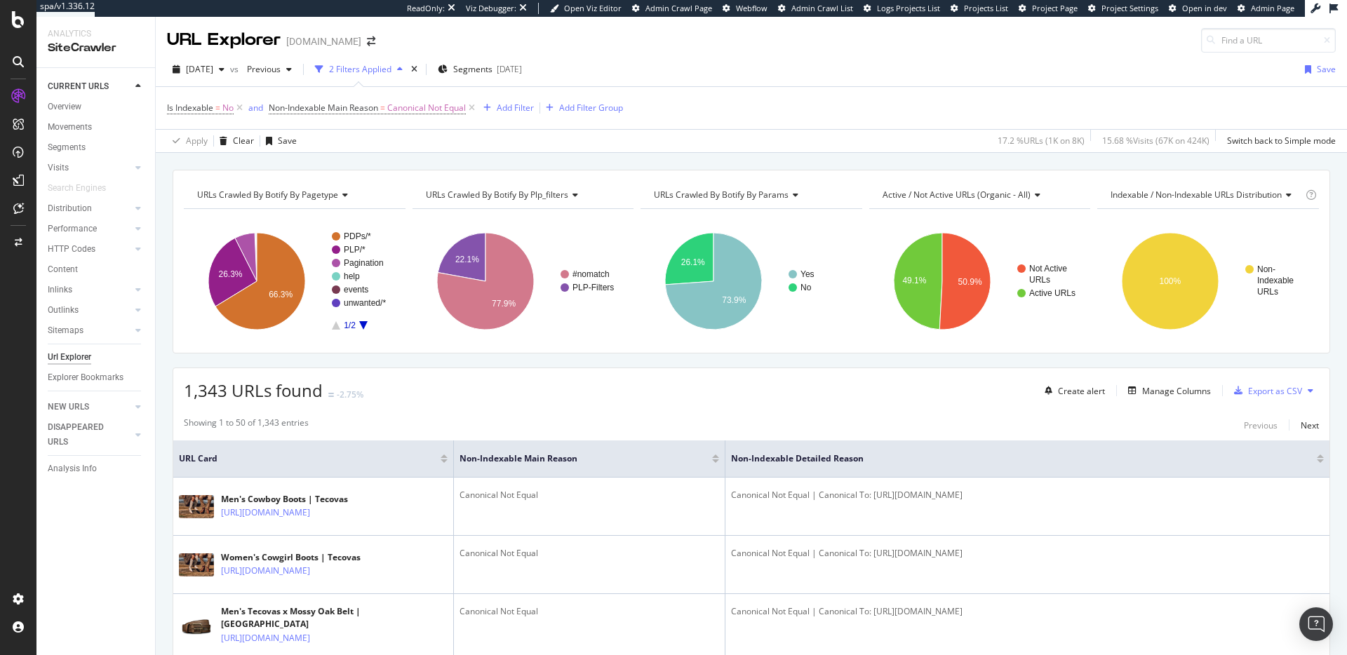
drag, startPoint x: 475, startPoint y: 107, endPoint x: 174, endPoint y: 98, distance: 301.2
click at [475, 107] on icon at bounding box center [472, 108] width 12 height 14
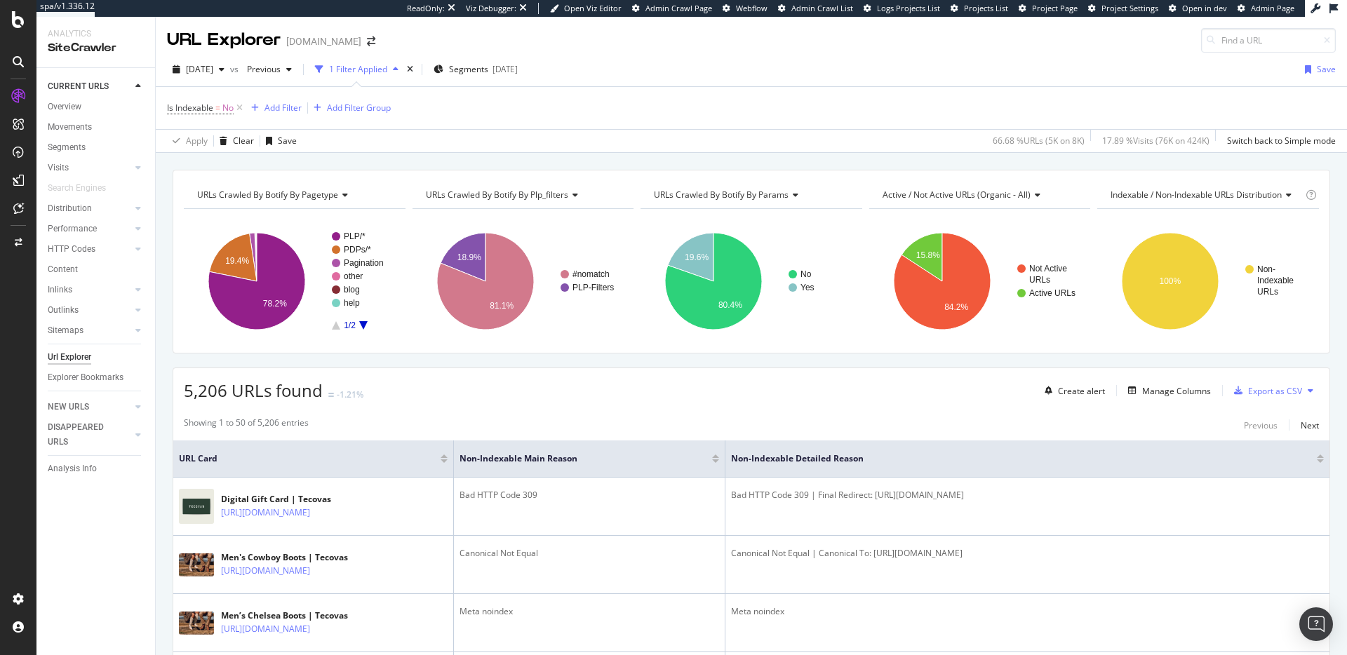
drag, startPoint x: 236, startPoint y: 107, endPoint x: 216, endPoint y: 126, distance: 27.3
click at [236, 107] on icon at bounding box center [240, 108] width 12 height 14
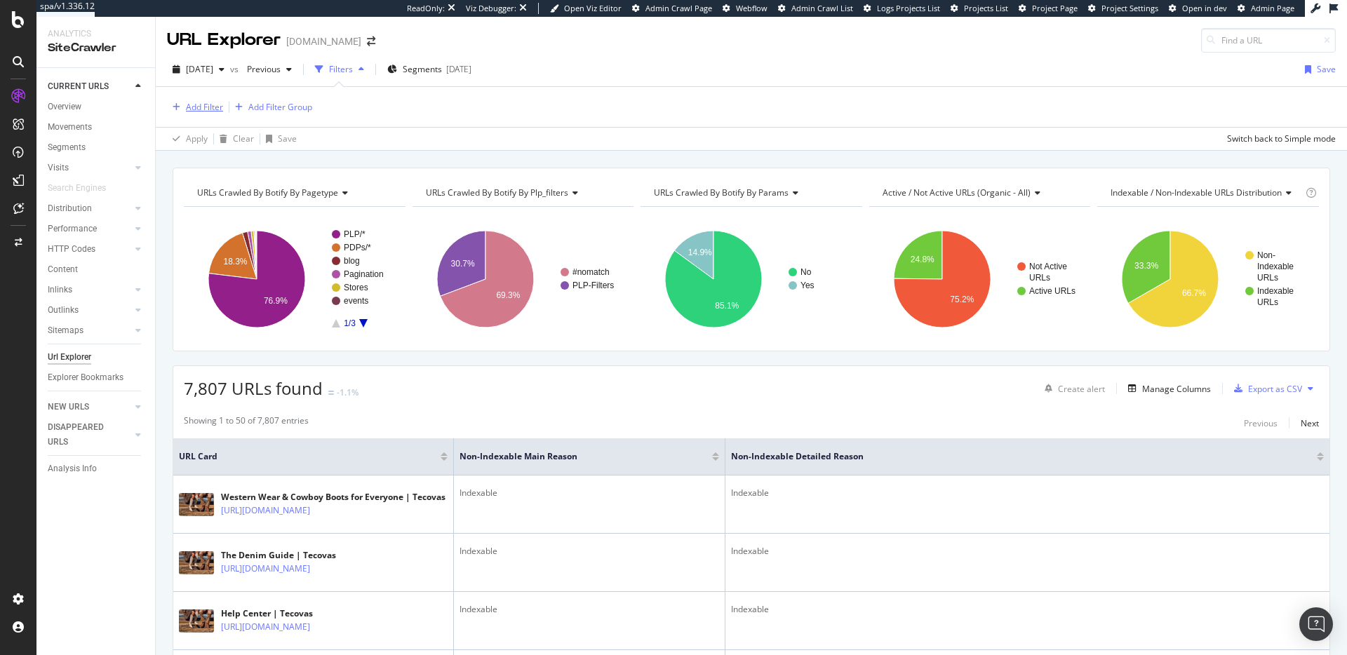
click at [208, 112] on div "Add Filter" at bounding box center [204, 107] width 37 height 12
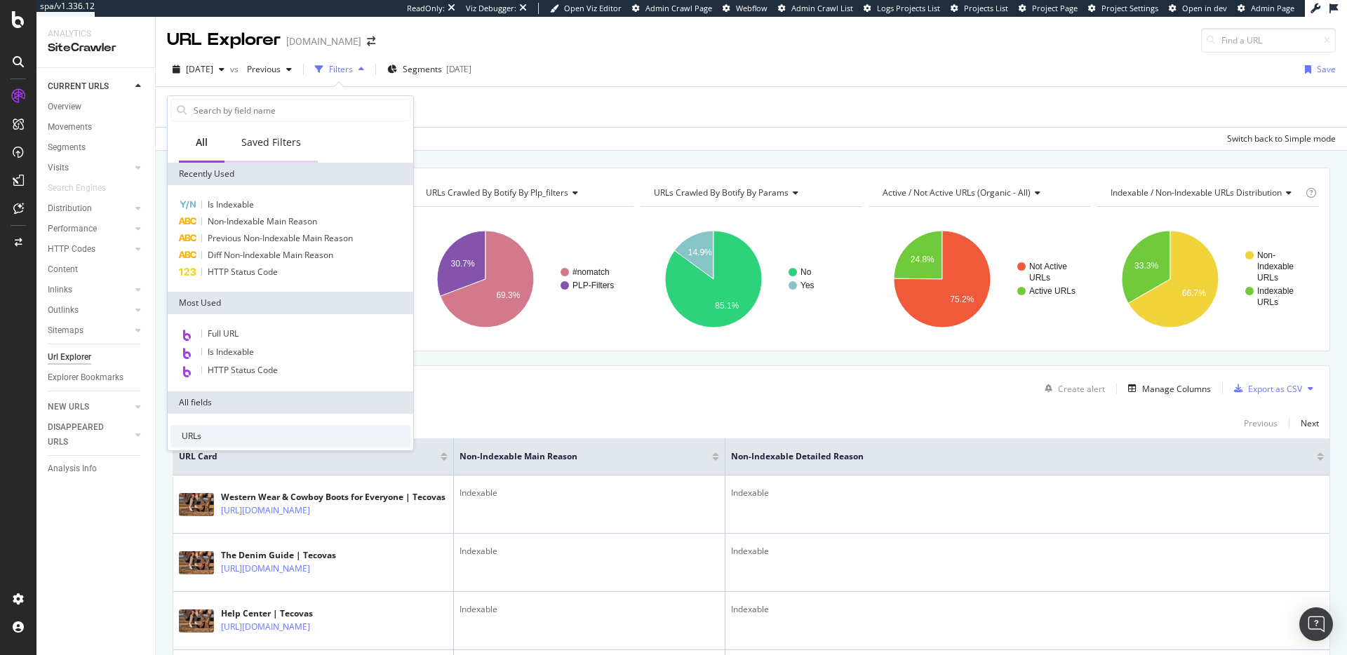
click at [275, 147] on div "Saved Filters" at bounding box center [271, 142] width 60 height 14
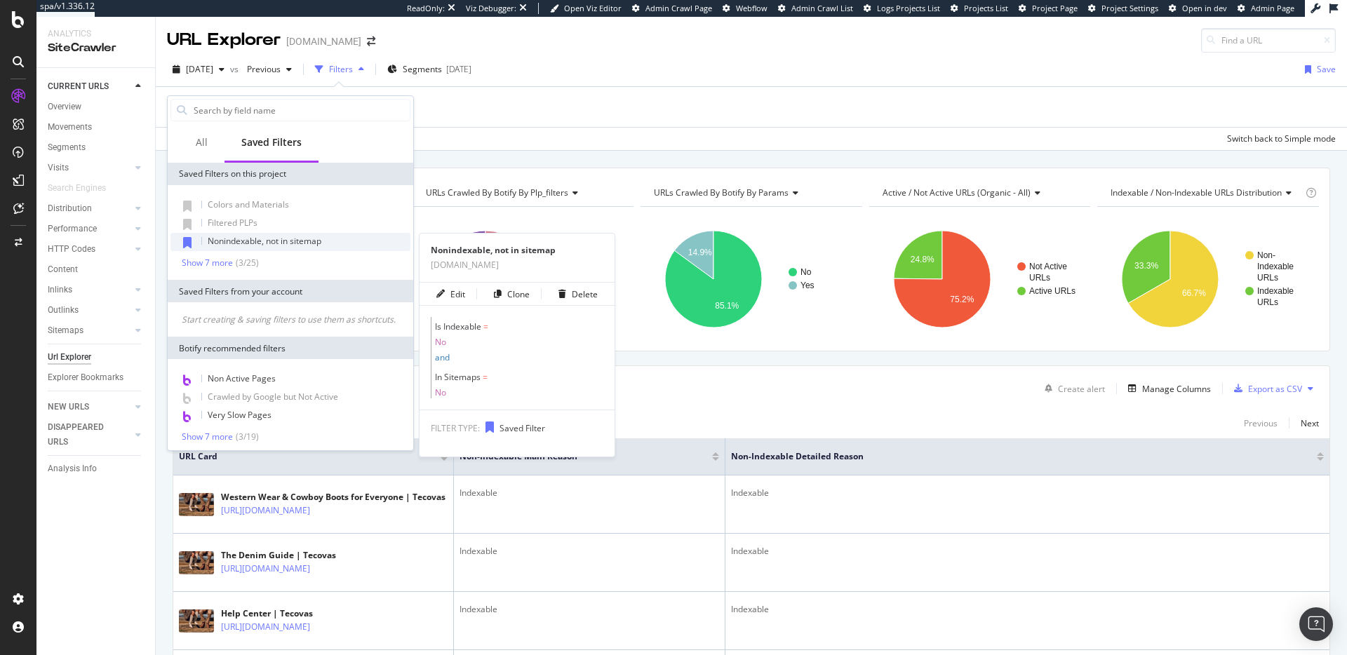
click at [310, 239] on span "Nonindexable, not in sitemap" at bounding box center [265, 241] width 114 height 12
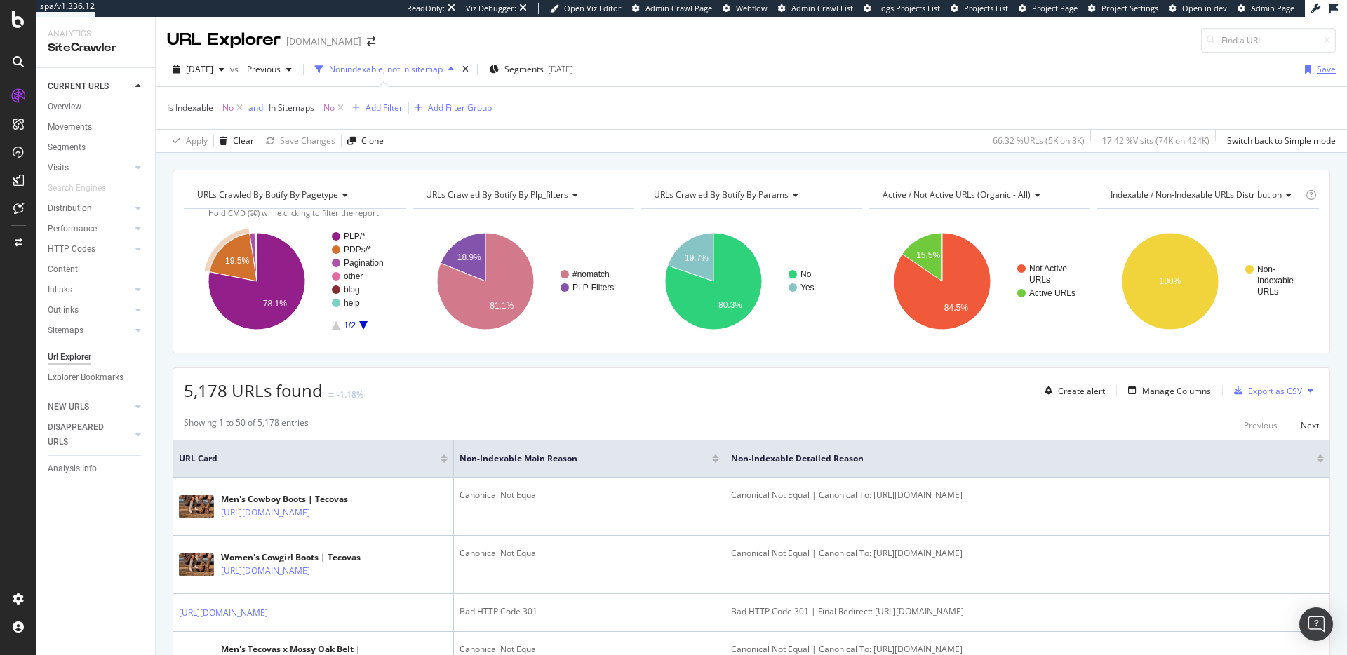
click at [1322, 69] on div "Save" at bounding box center [1326, 69] width 19 height 12
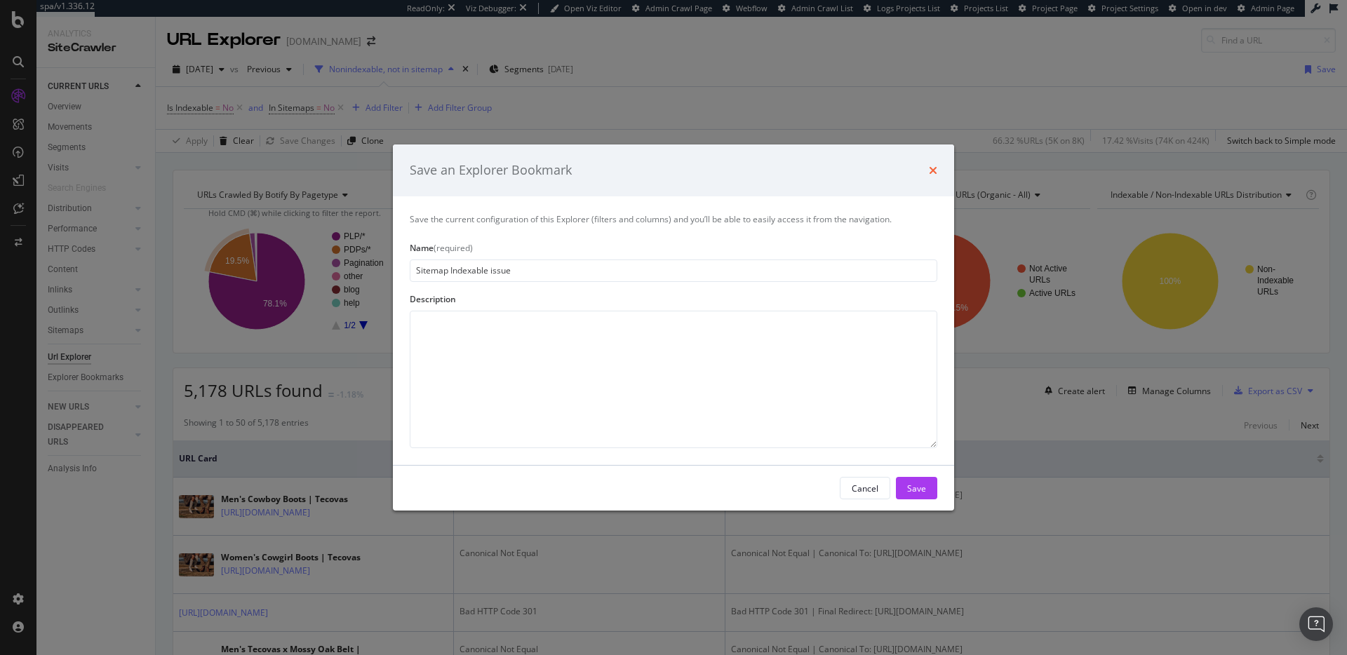
type input "Sitemap Indexable issue"
click at [937, 168] on icon "times" at bounding box center [933, 170] width 8 height 11
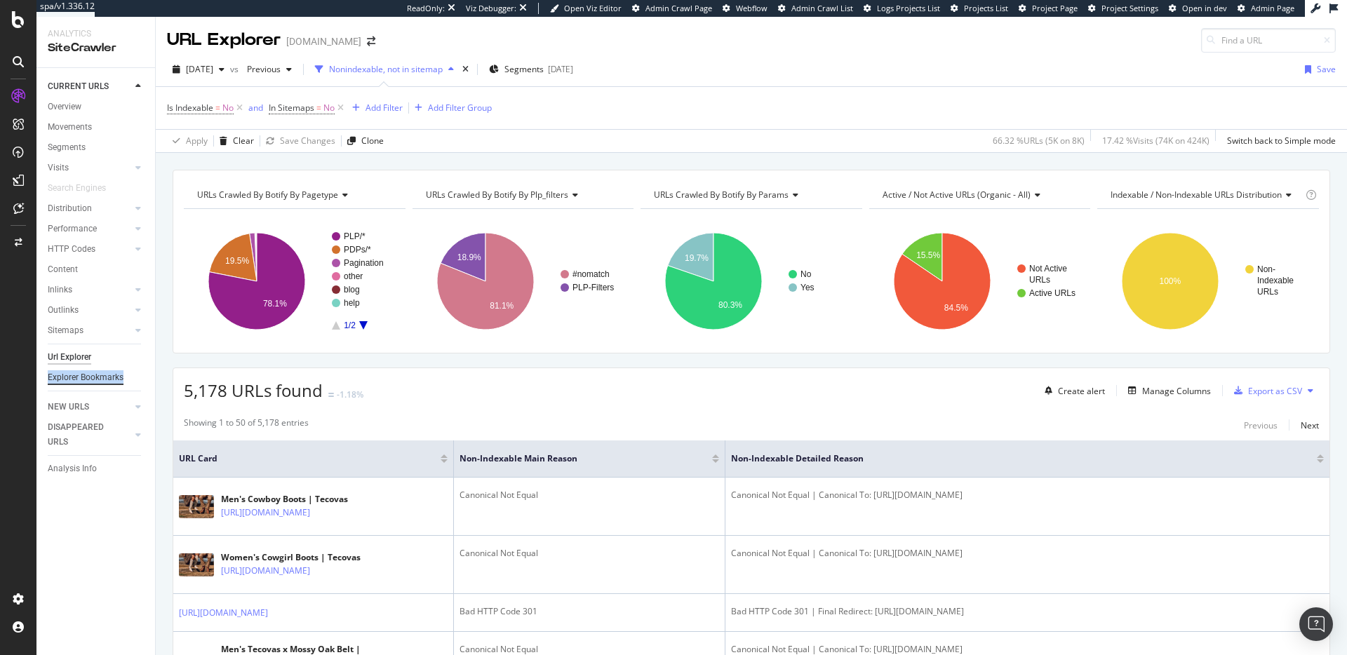
click at [91, 381] on div "Explorer Bookmarks" at bounding box center [86, 377] width 76 height 15
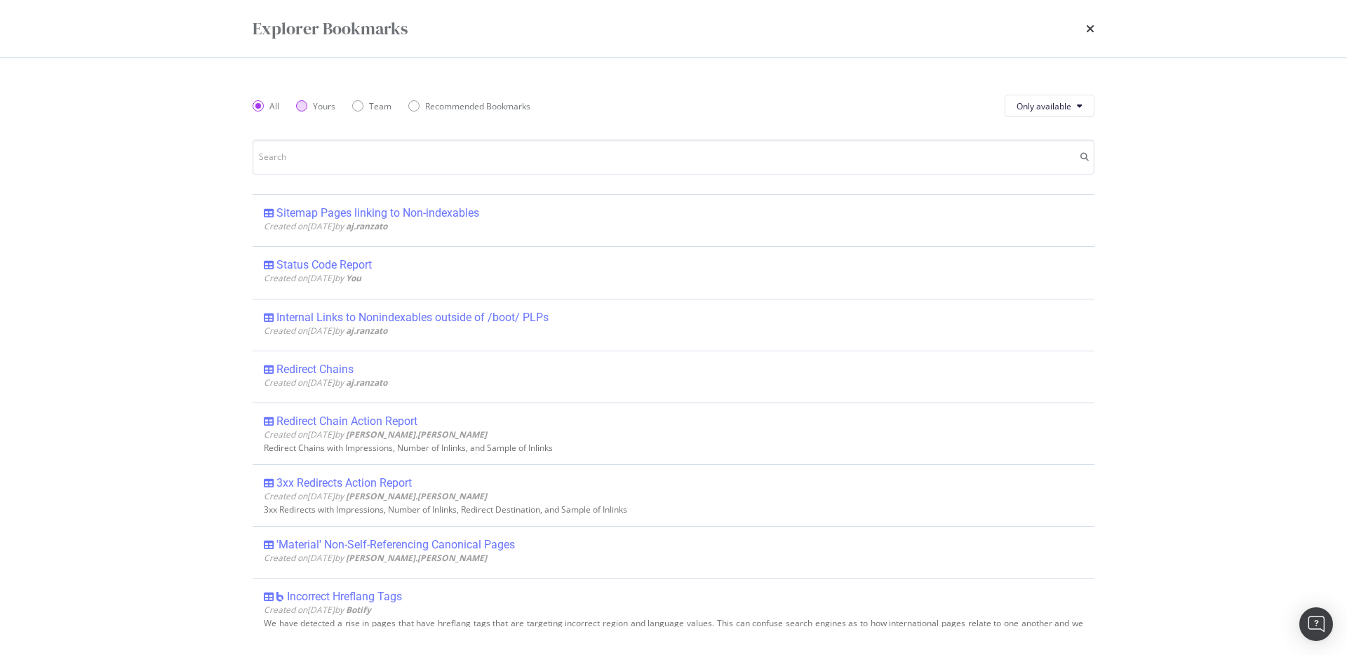
click at [303, 109] on div "Yours" at bounding box center [301, 105] width 11 height 11
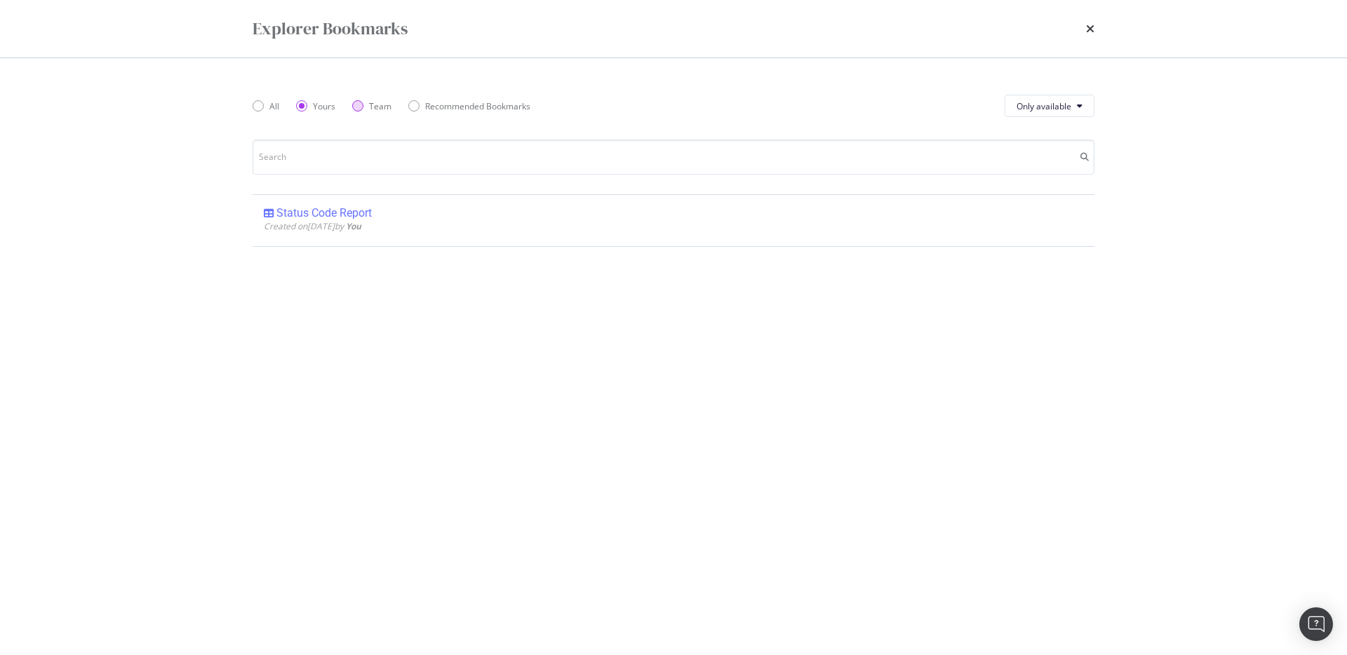
click at [383, 102] on div "Team" at bounding box center [380, 106] width 22 height 12
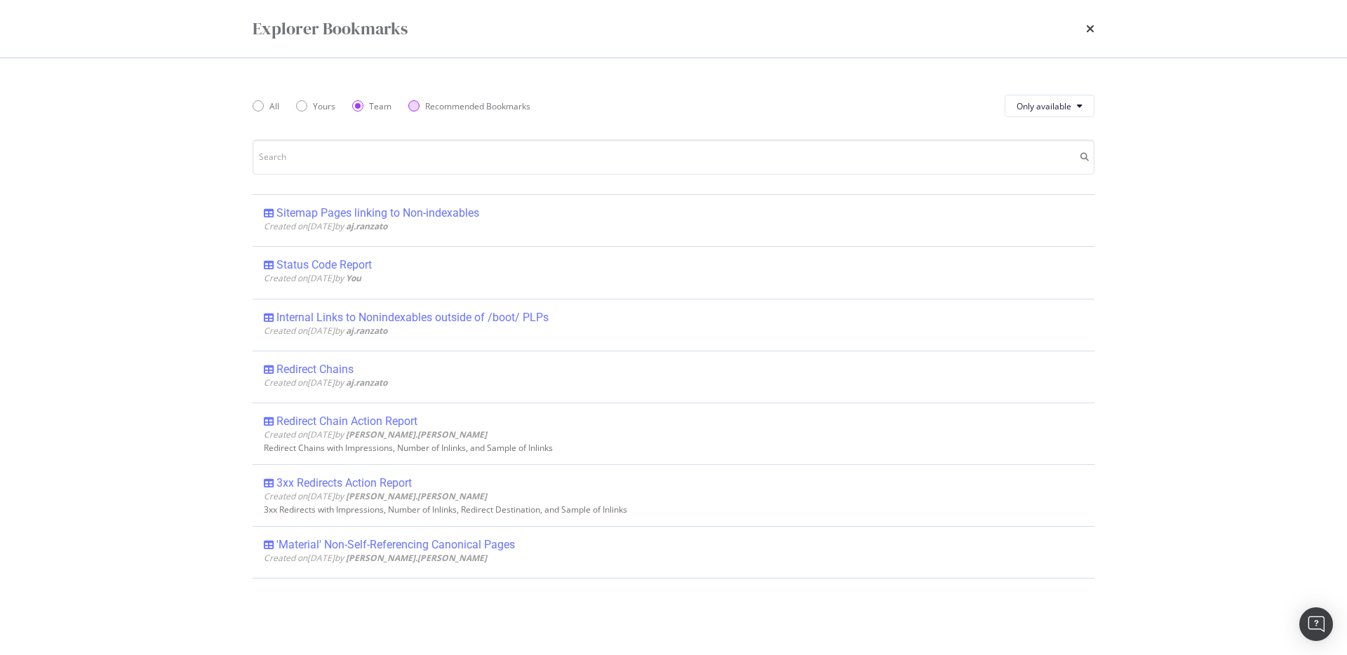
click at [433, 100] on div "Recommended Bookmarks" at bounding box center [477, 106] width 105 height 12
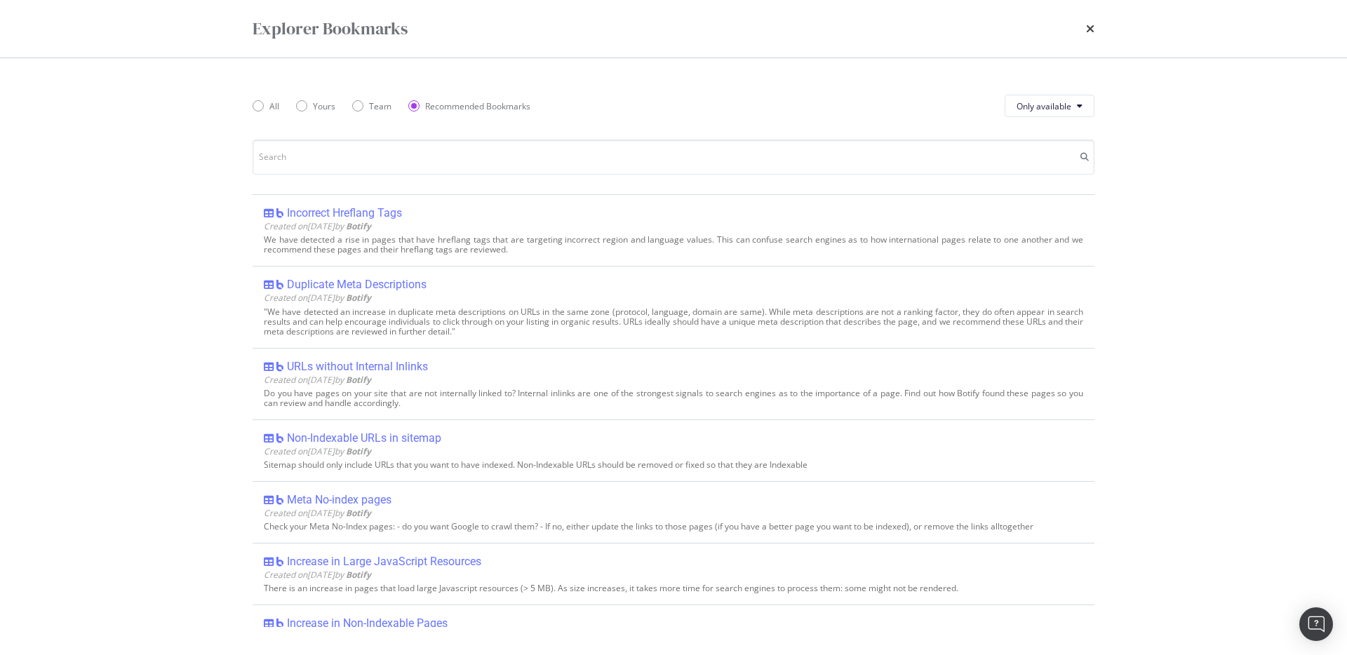
click at [254, 99] on div "All Yours Team Recommended Bookmarks" at bounding box center [400, 105] width 295 height 39
click at [255, 106] on div "All" at bounding box center [258, 105] width 11 height 11
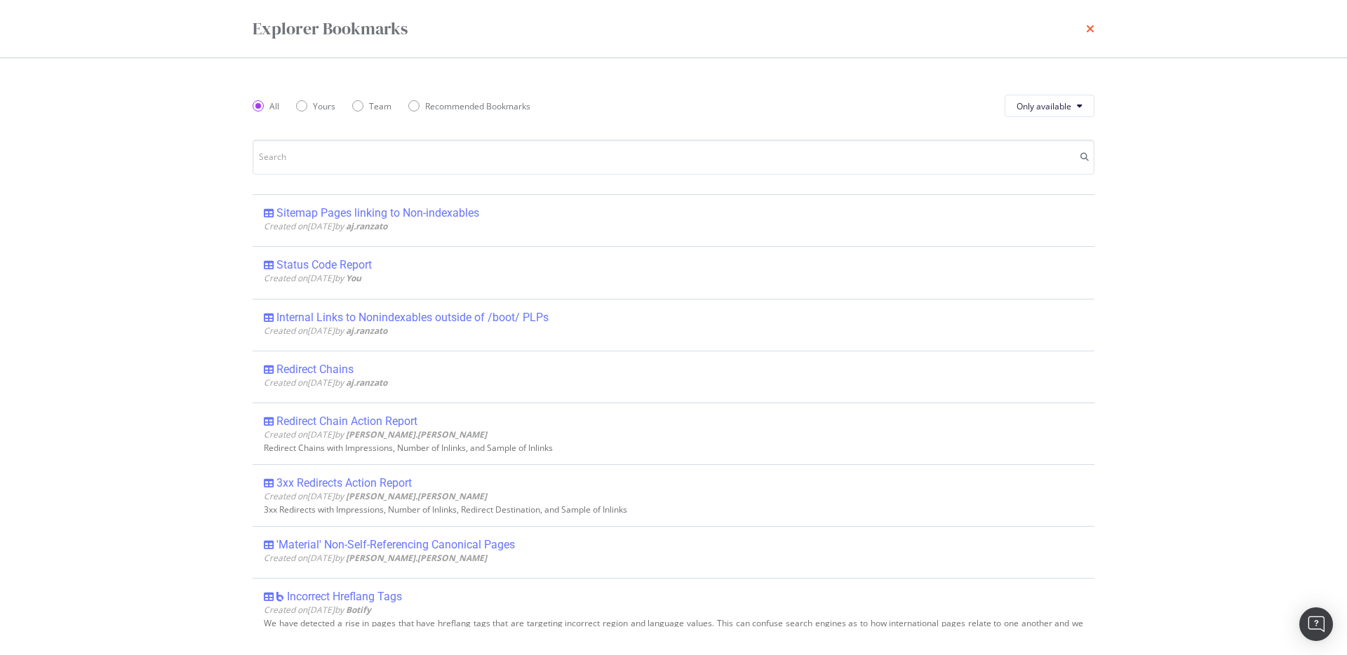
click at [1091, 26] on icon "times" at bounding box center [1090, 28] width 8 height 11
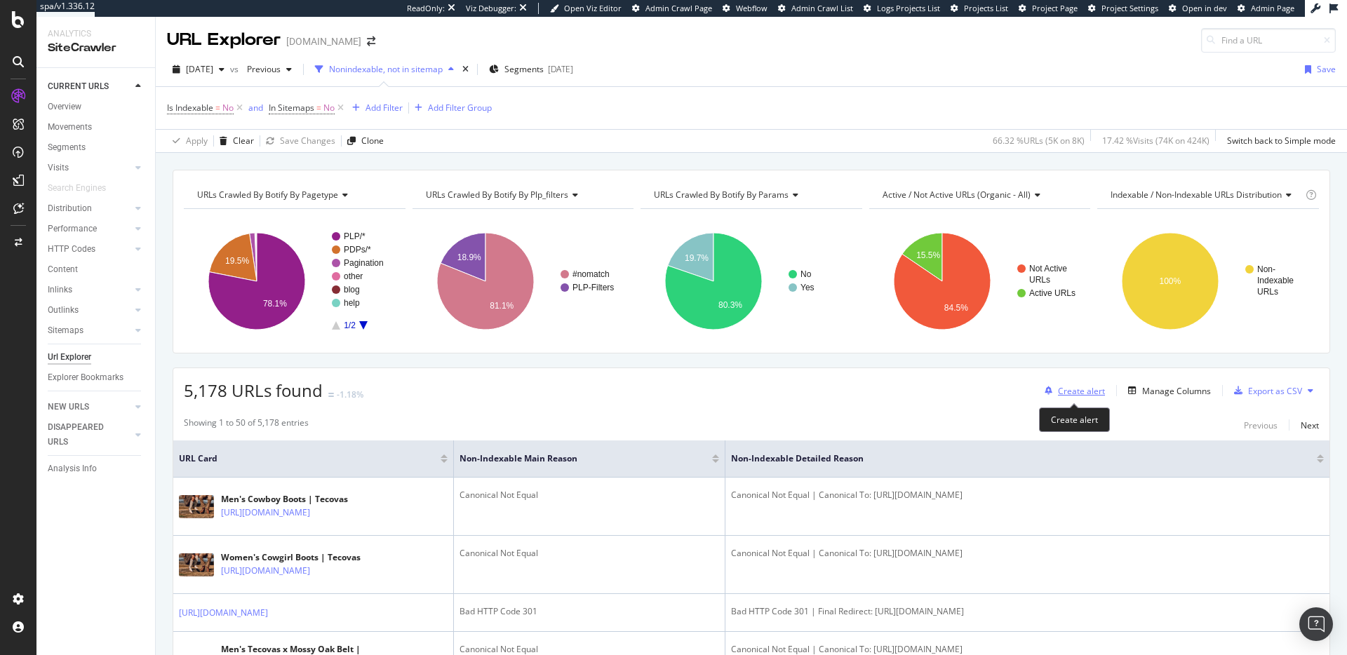
click at [1084, 393] on div "Create alert" at bounding box center [1081, 391] width 47 height 12
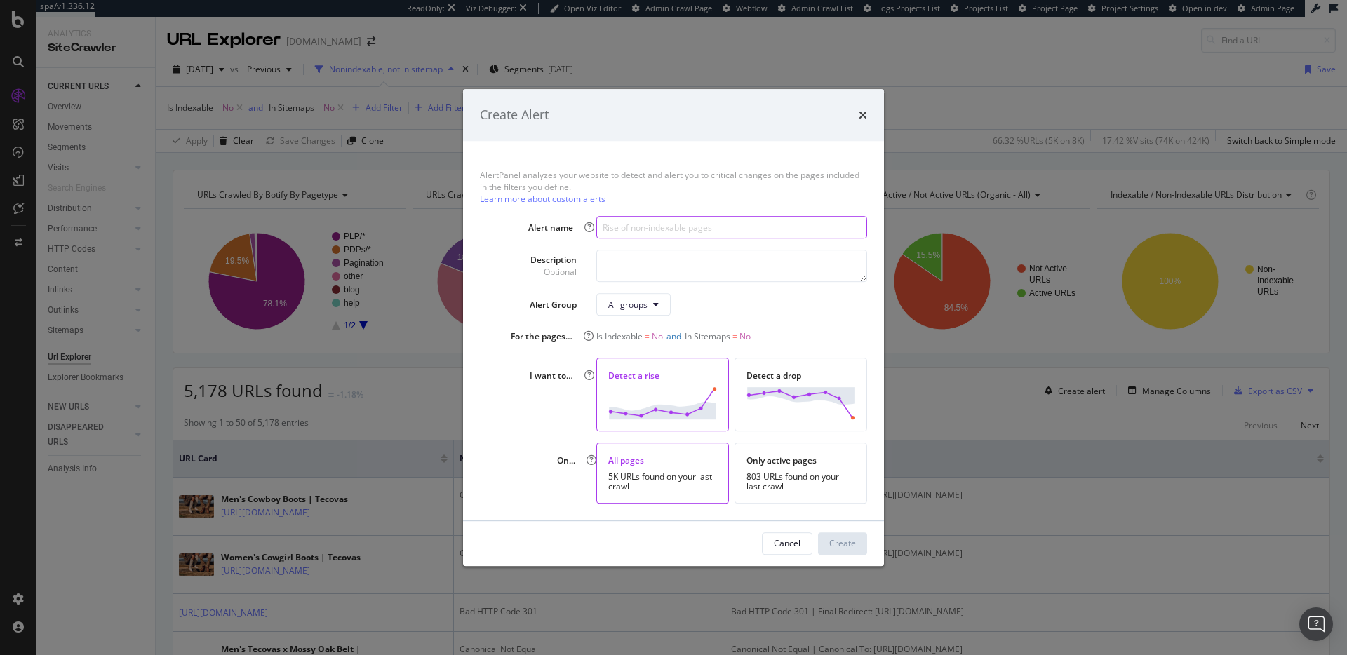
click at [674, 226] on input "modal" at bounding box center [731, 227] width 271 height 22
click at [517, 258] on div "Description Optional" at bounding box center [673, 266] width 387 height 32
click at [864, 114] on icon "times" at bounding box center [863, 114] width 8 height 11
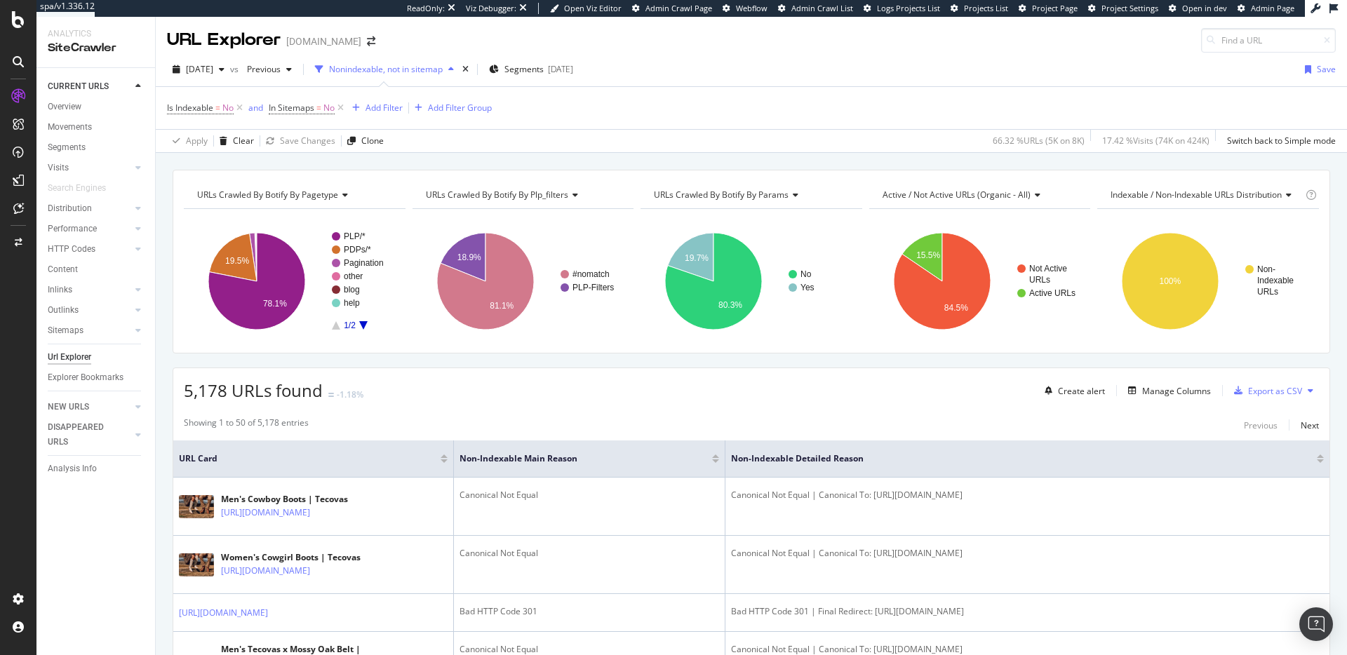
click at [837, 166] on div "URLs Crawled By Botify By pagetype Chart (by Value) Table Expand Export as CSV …" at bounding box center [751, 170] width 1191 height 34
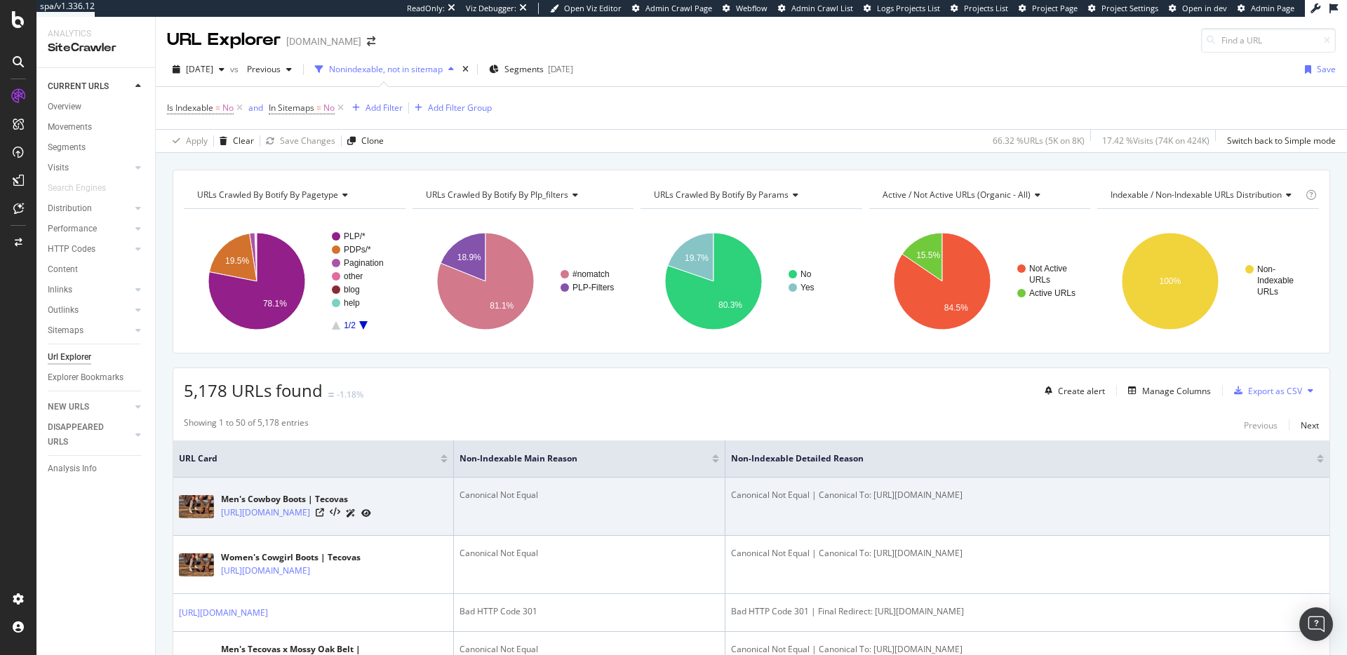
click at [804, 497] on div "Canonical Not Equal | Canonical To: https://www.tecovas.com/shop/boots/mens" at bounding box center [1027, 495] width 593 height 13
click at [519, 493] on div "Canonical Not Equal" at bounding box center [590, 495] width 260 height 13
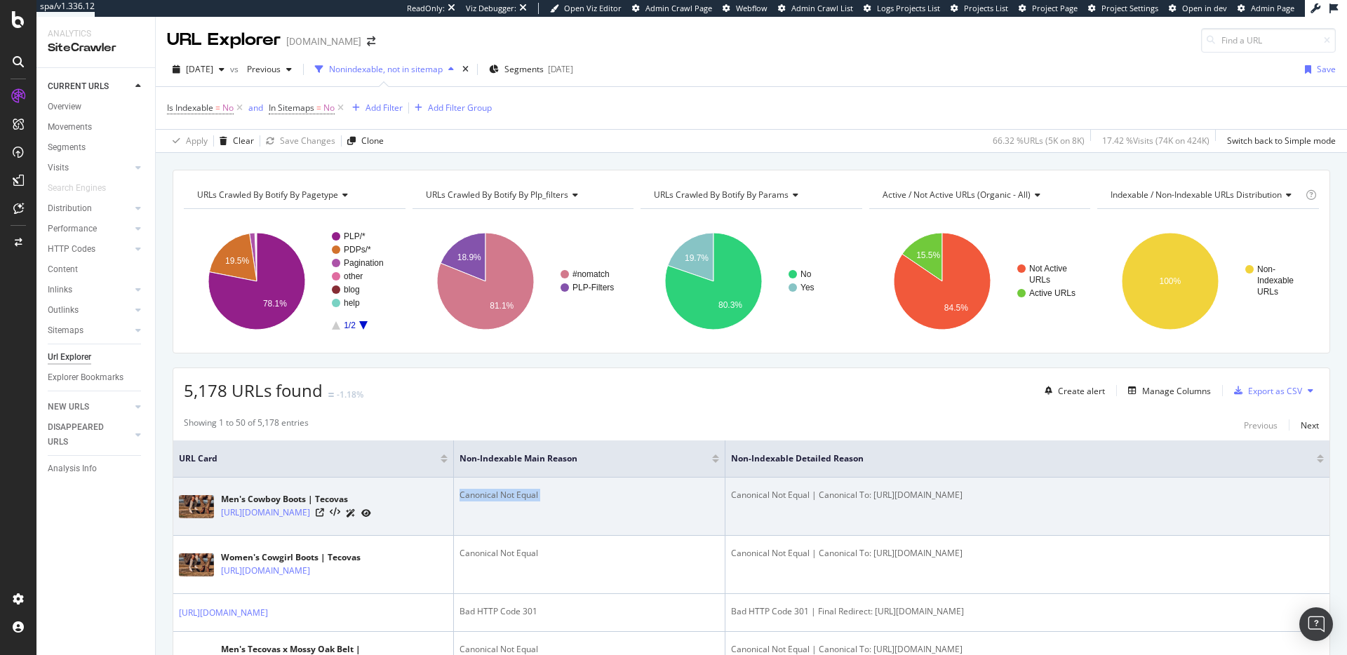
click at [519, 493] on div "Canonical Not Equal" at bounding box center [590, 495] width 260 height 13
click at [321, 494] on div "Men's Cowboy Boots | Tecovas" at bounding box center [296, 499] width 150 height 13
click at [929, 497] on div "Canonical Not Equal | Canonical To: https://www.tecovas.com/shop/boots/mens" at bounding box center [1027, 495] width 593 height 13
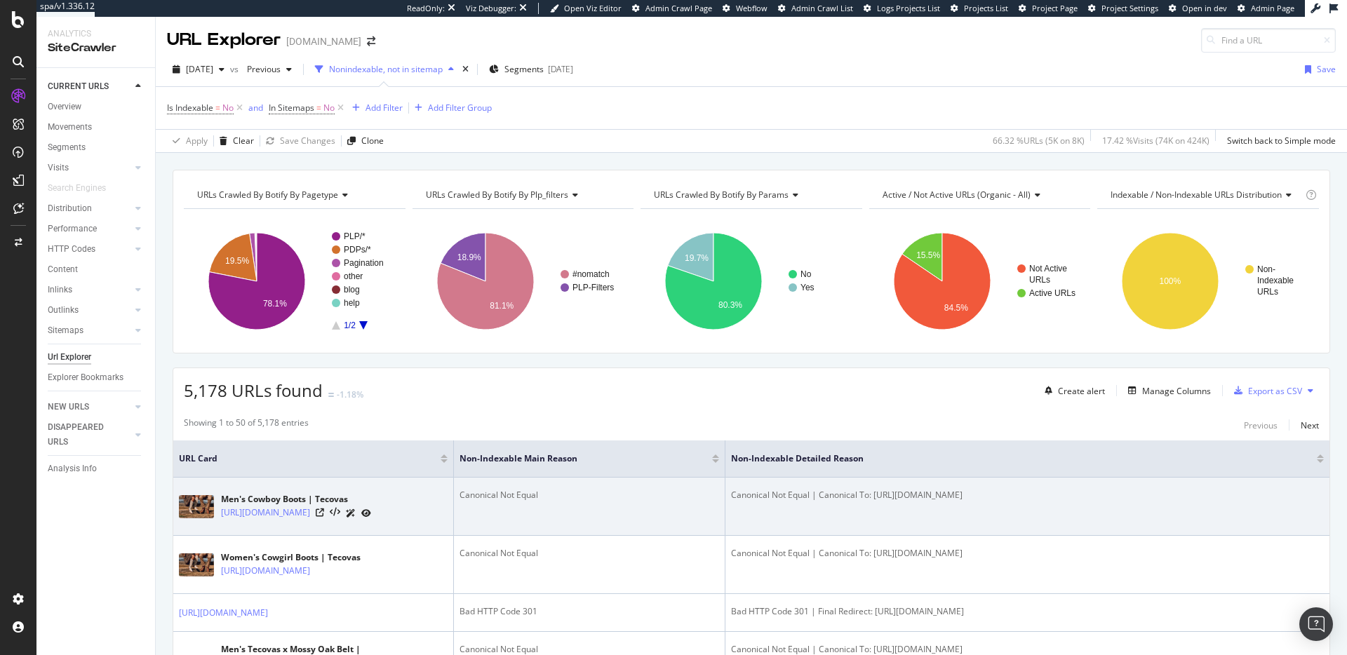
click at [929, 497] on div "Canonical Not Equal | Canonical To: https://www.tecovas.com/shop/boots/mens" at bounding box center [1027, 495] width 593 height 13
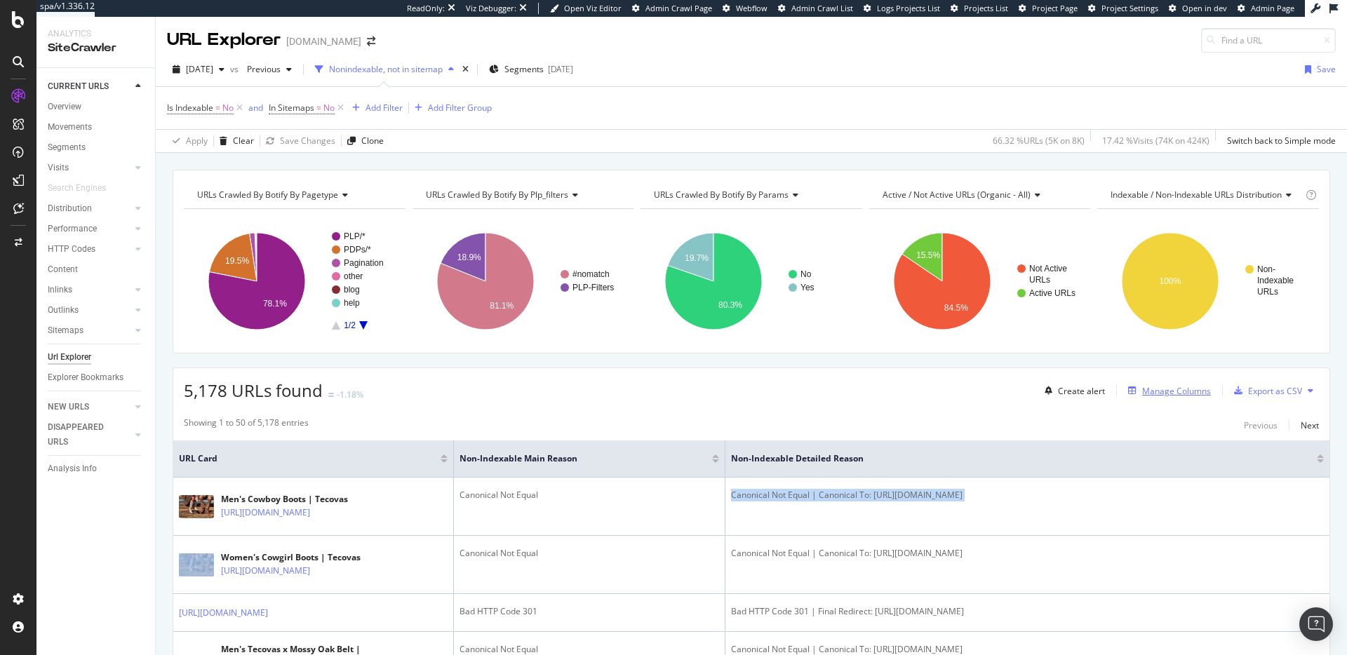
click at [1171, 387] on div "Manage Columns" at bounding box center [1176, 391] width 69 height 12
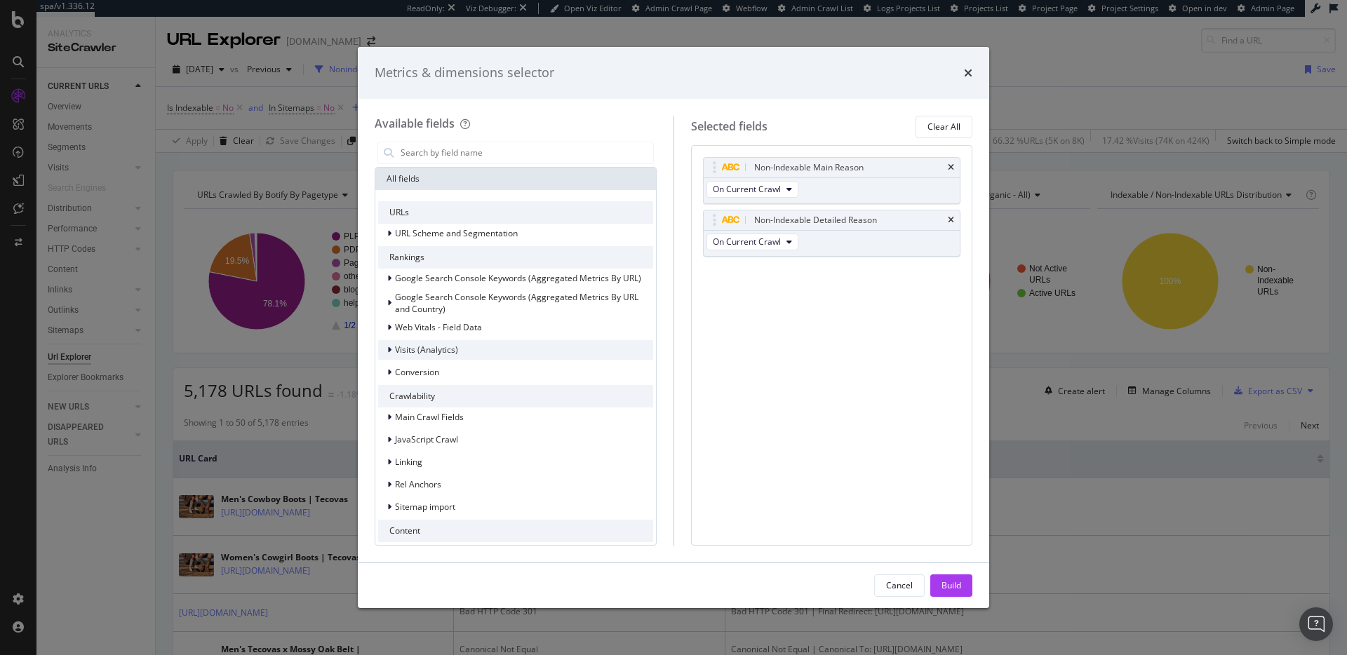
scroll to position [161, 0]
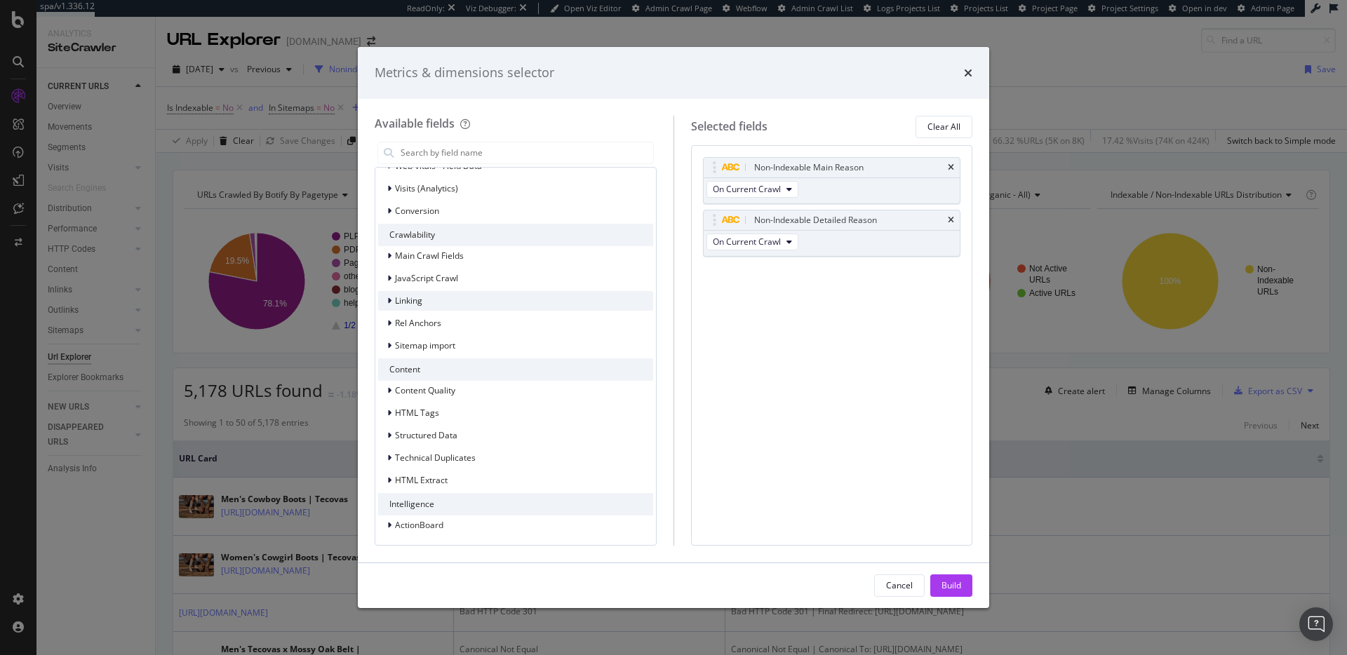
click at [429, 300] on div "Linking" at bounding box center [515, 301] width 275 height 20
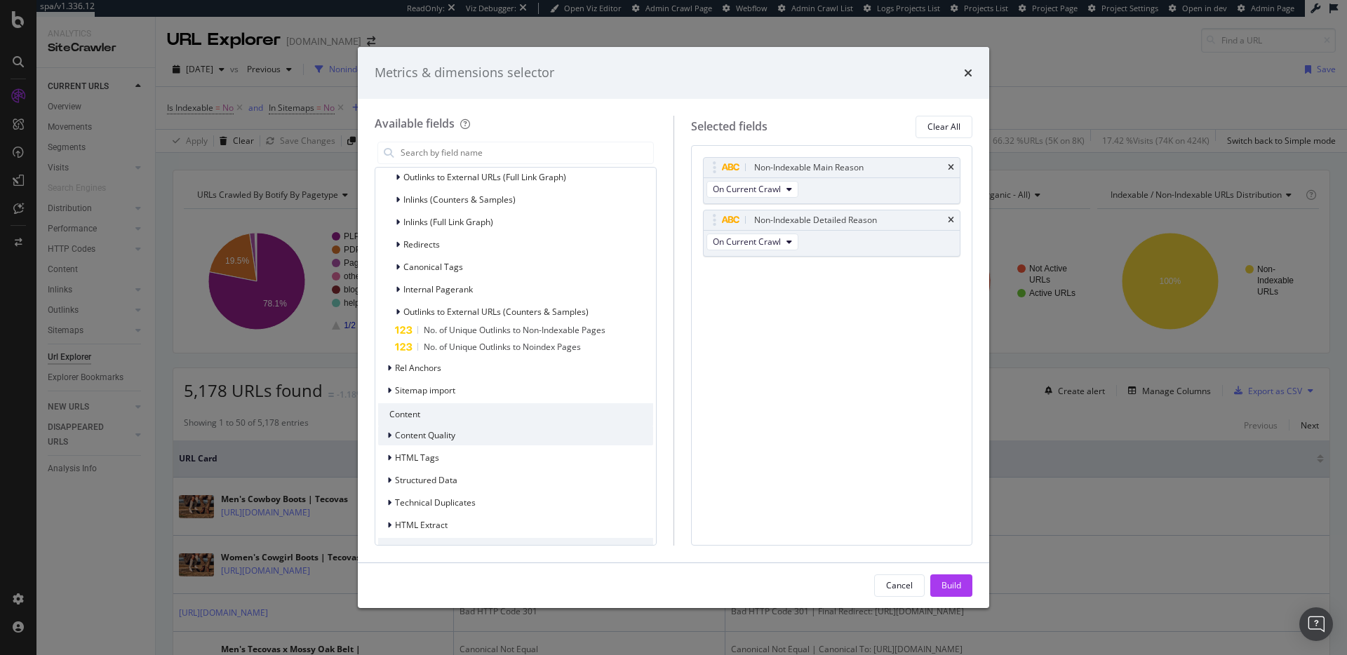
scroll to position [352, 0]
click at [485, 361] on div "Rel Anchors" at bounding box center [515, 366] width 275 height 20
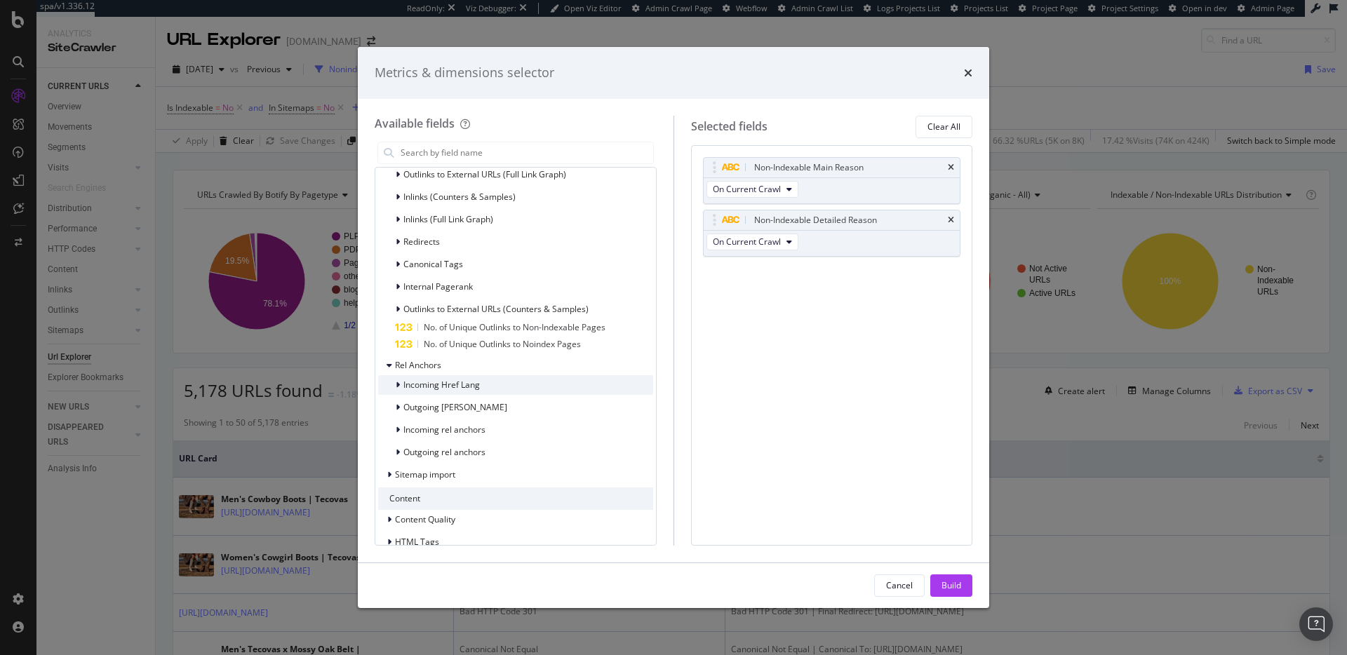
click at [481, 394] on div "Incoming Href Lang" at bounding box center [515, 385] width 275 height 20
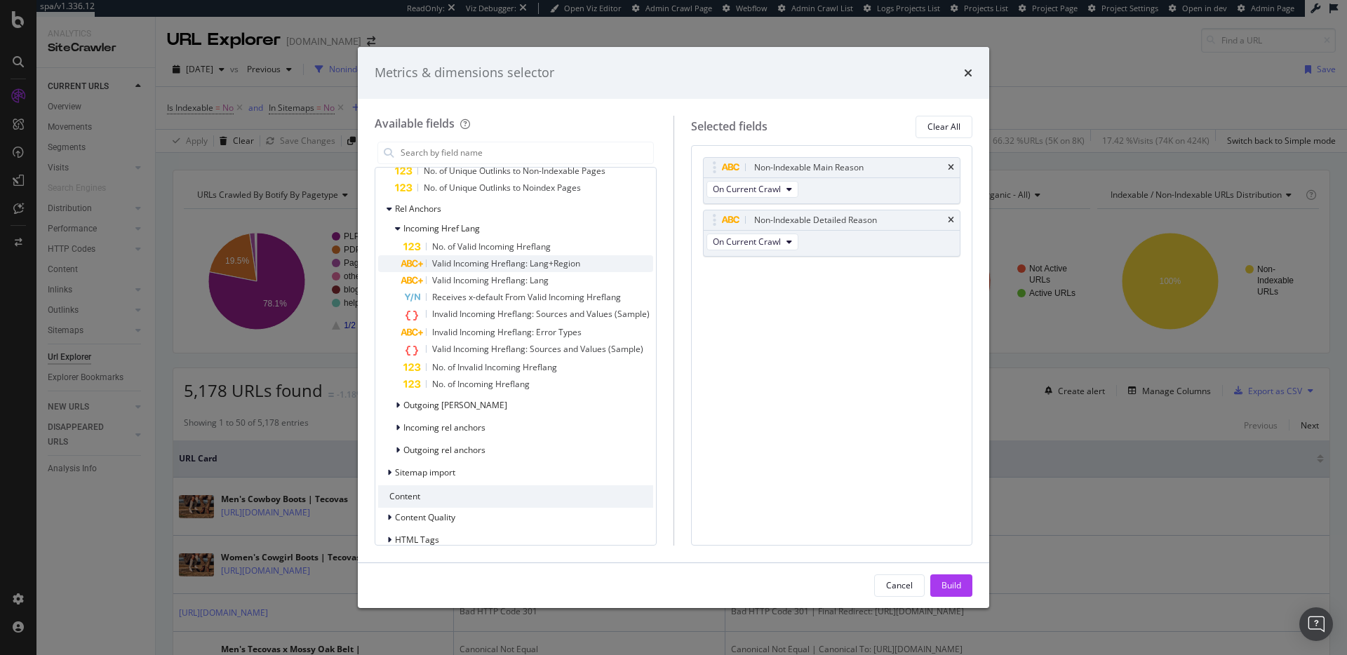
scroll to position [637, 0]
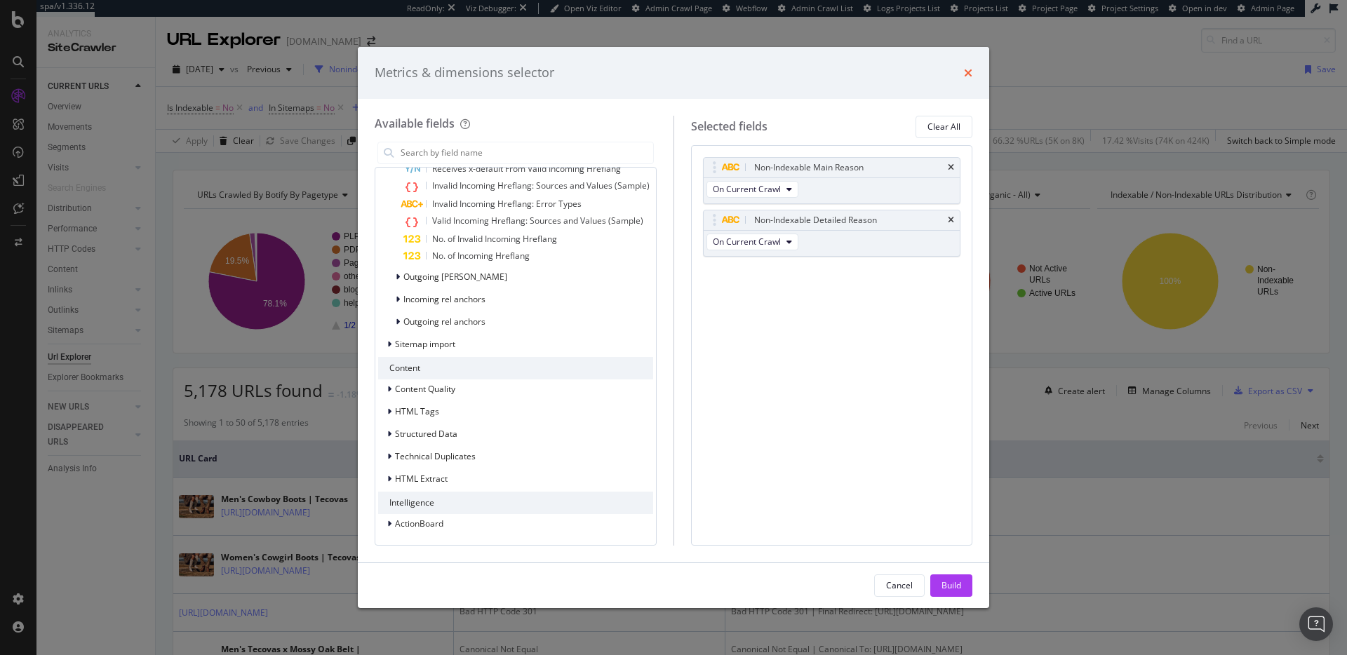
click at [964, 78] on icon "times" at bounding box center [968, 72] width 8 height 11
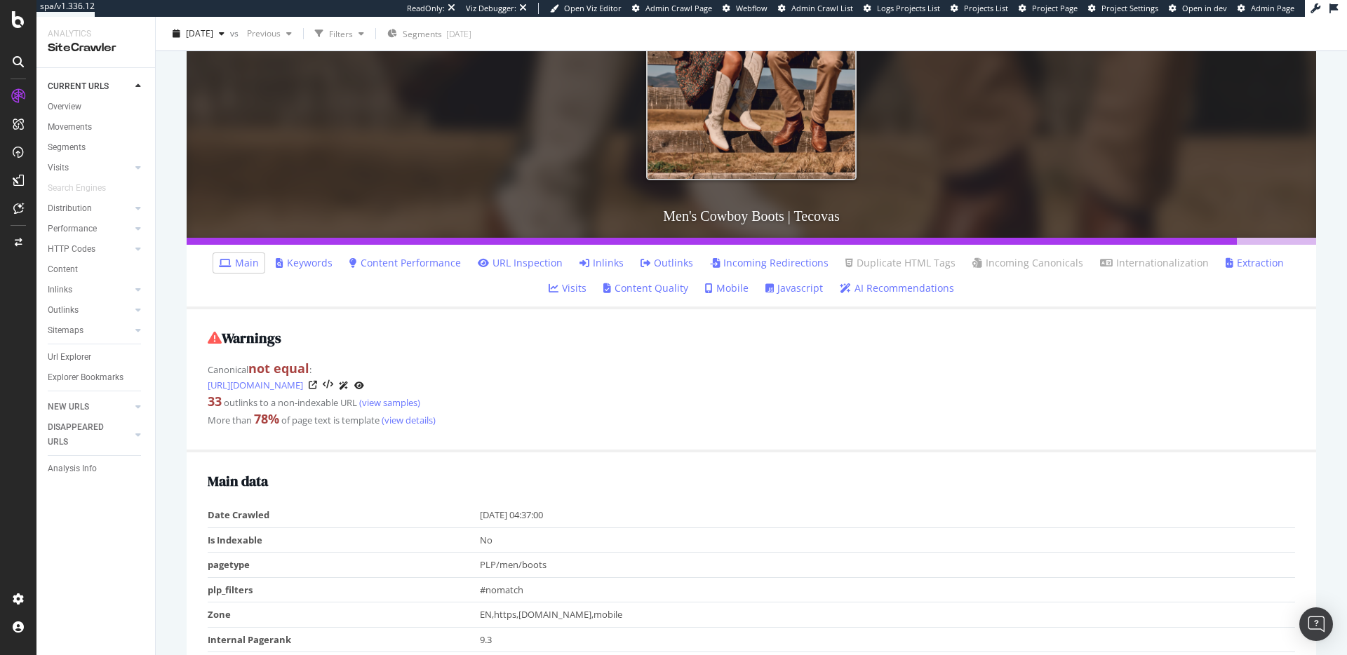
scroll to position [193, 0]
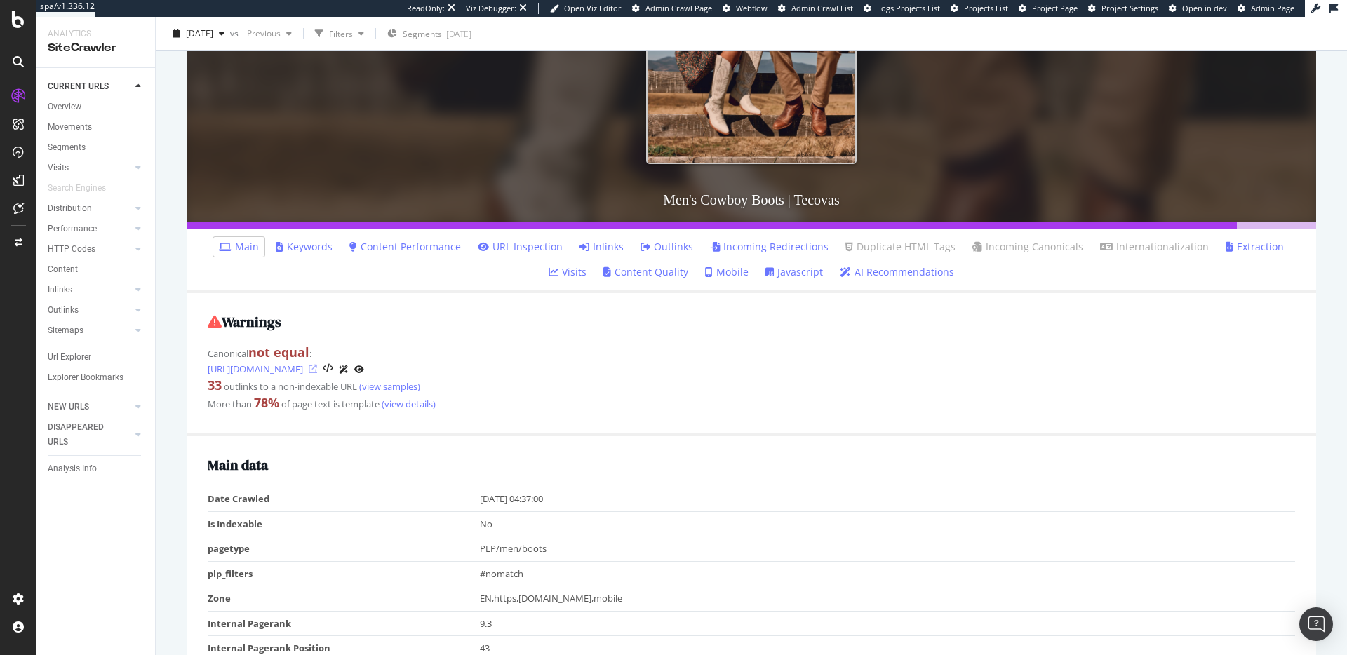
click at [317, 368] on icon at bounding box center [313, 369] width 8 height 8
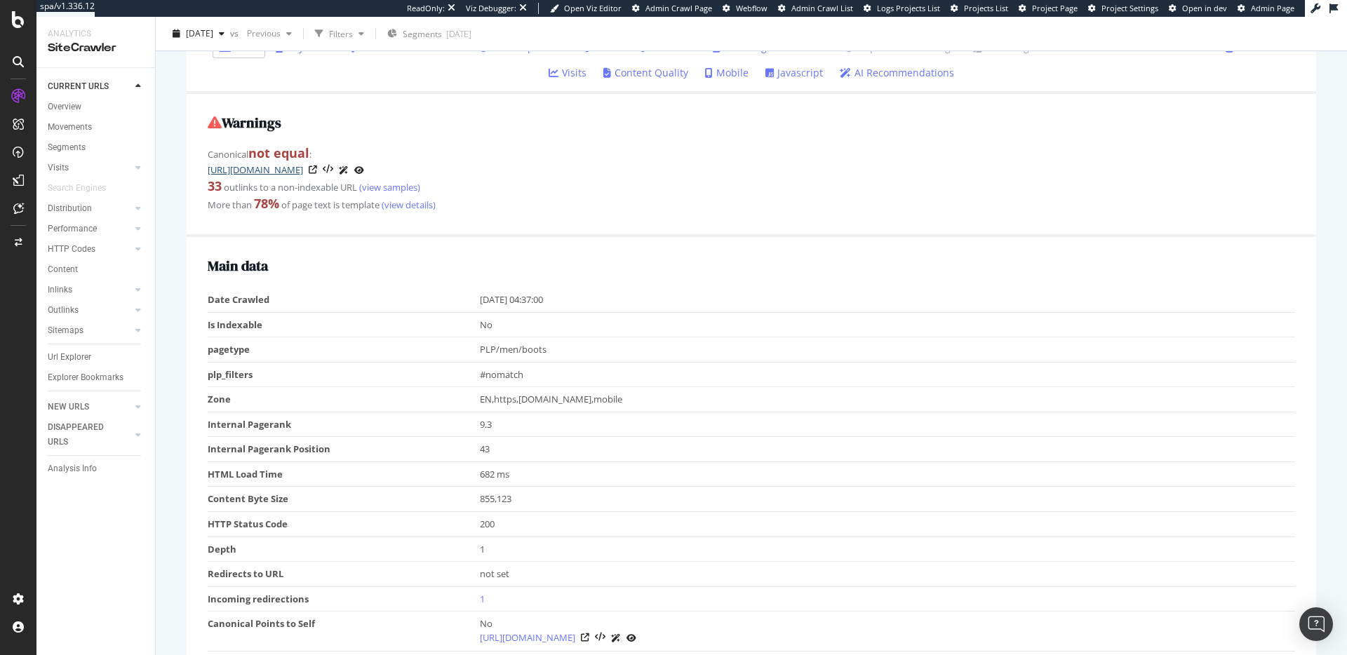
scroll to position [227, 0]
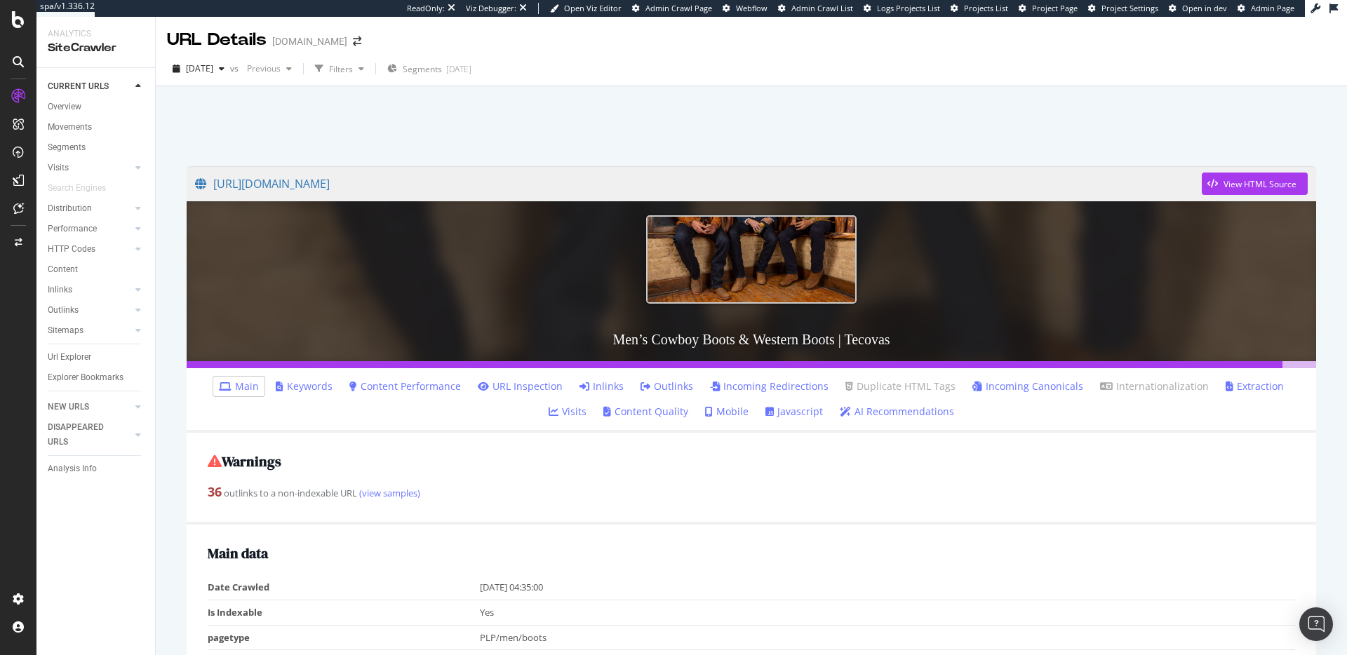
scroll to position [91, 0]
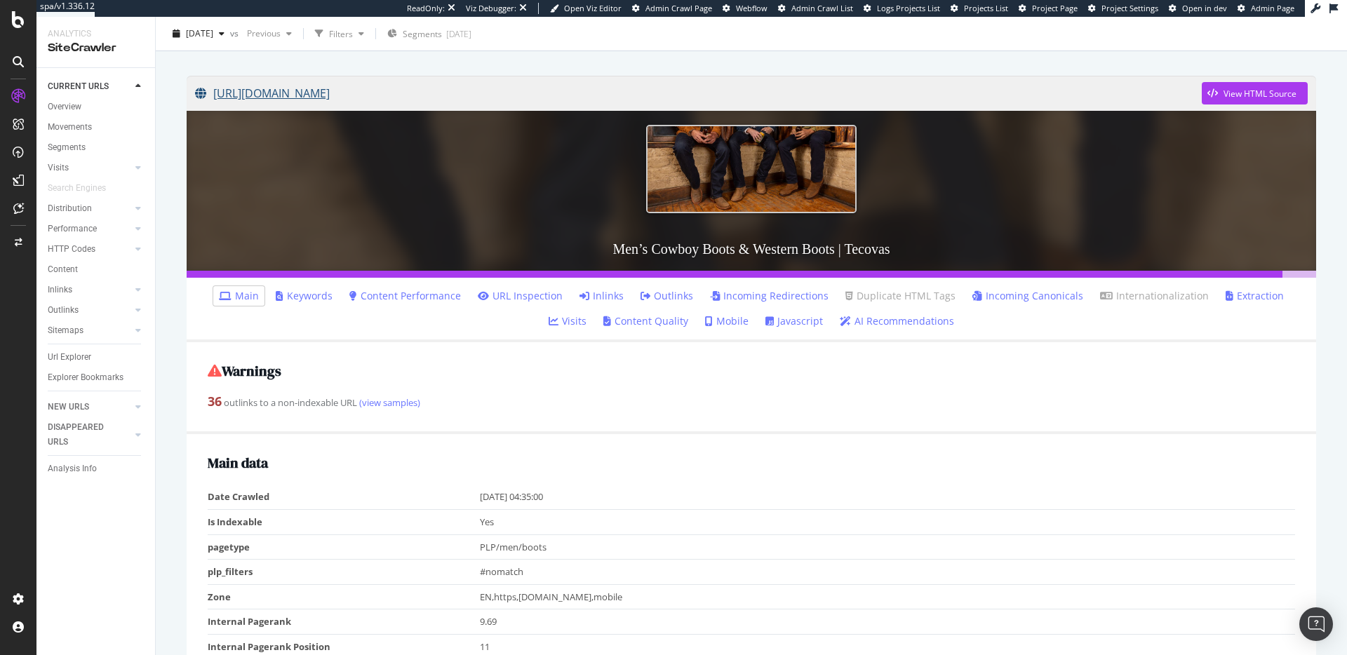
click at [410, 89] on link "[URL][DOMAIN_NAME]" at bounding box center [698, 93] width 1007 height 35
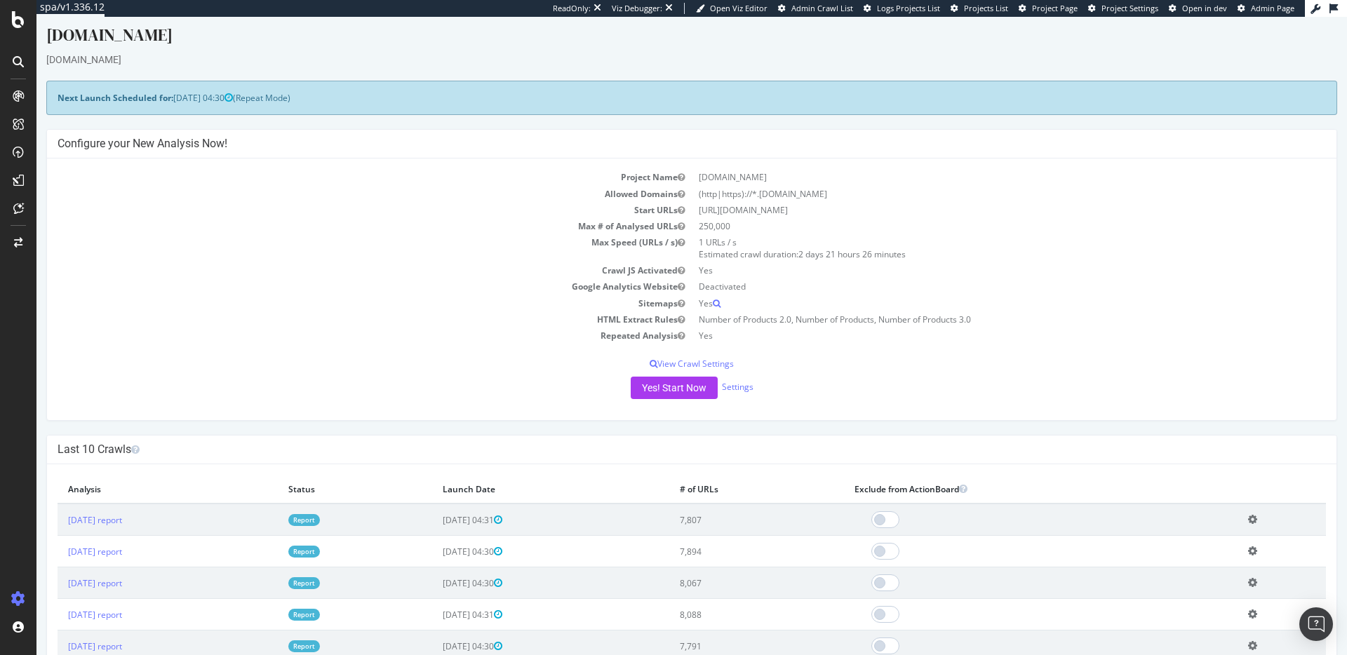
scroll to position [8, 0]
click at [211, 100] on span "[DATE] 04:30" at bounding box center [203, 97] width 60 height 12
click at [217, 102] on span "[DATE] 04:30" at bounding box center [203, 97] width 60 height 12
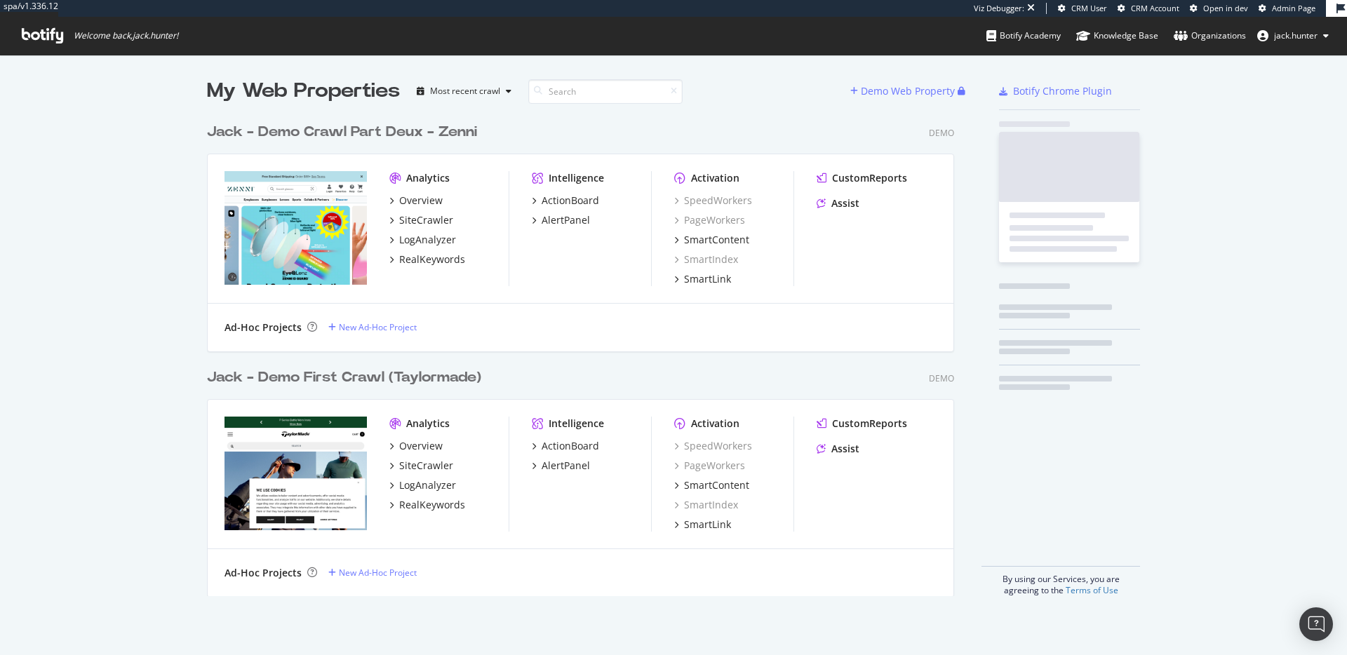
scroll to position [491, 758]
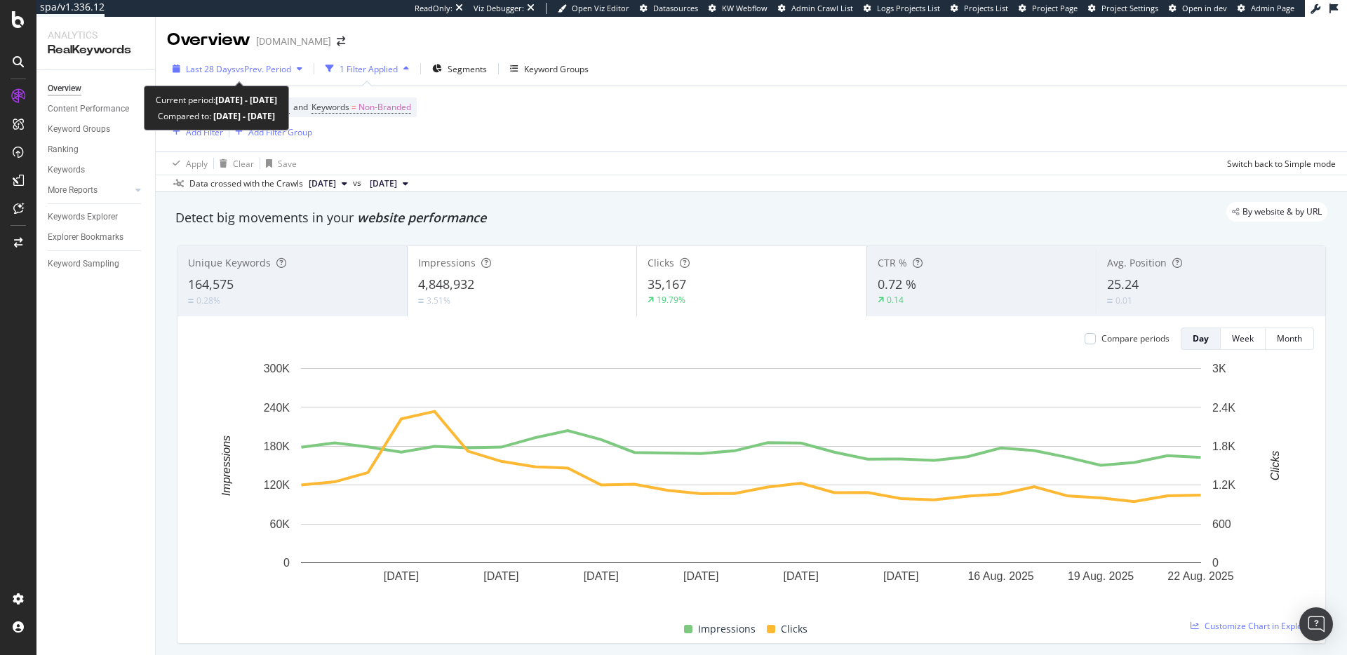
click at [270, 65] on span "vs Prev. Period" at bounding box center [263, 69] width 55 height 12
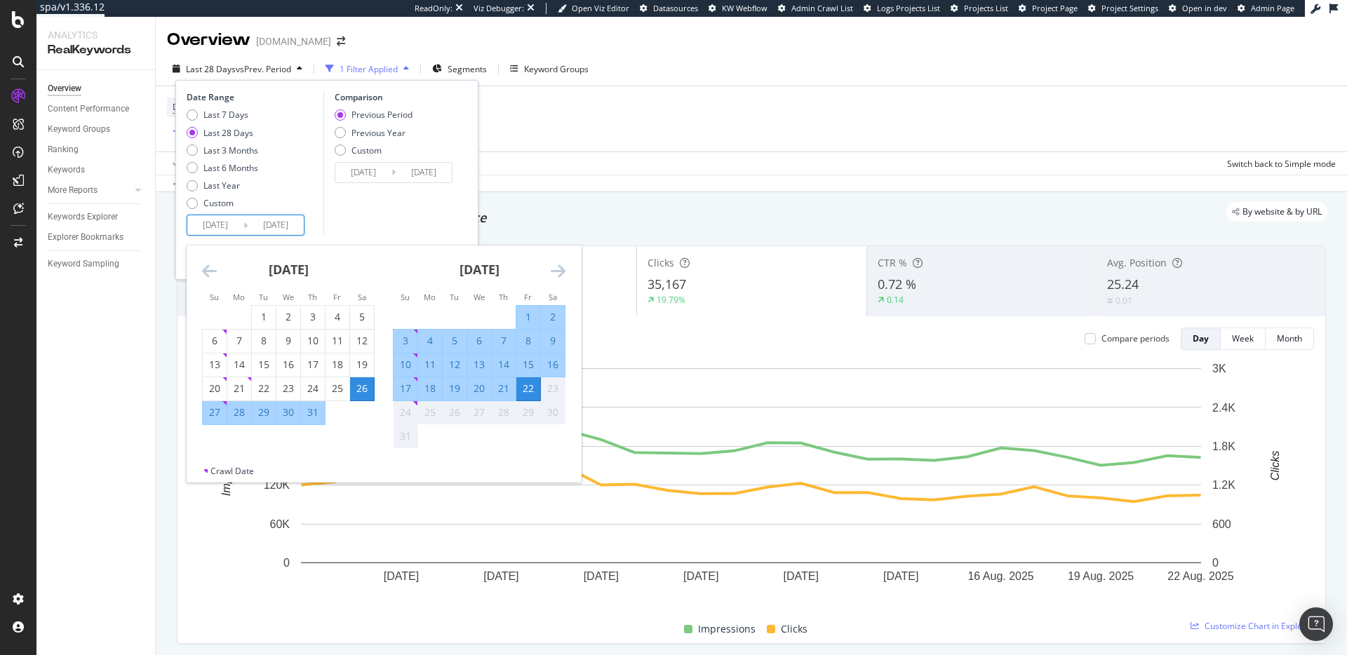
click at [235, 229] on input "2025/07/26" at bounding box center [215, 225] width 56 height 20
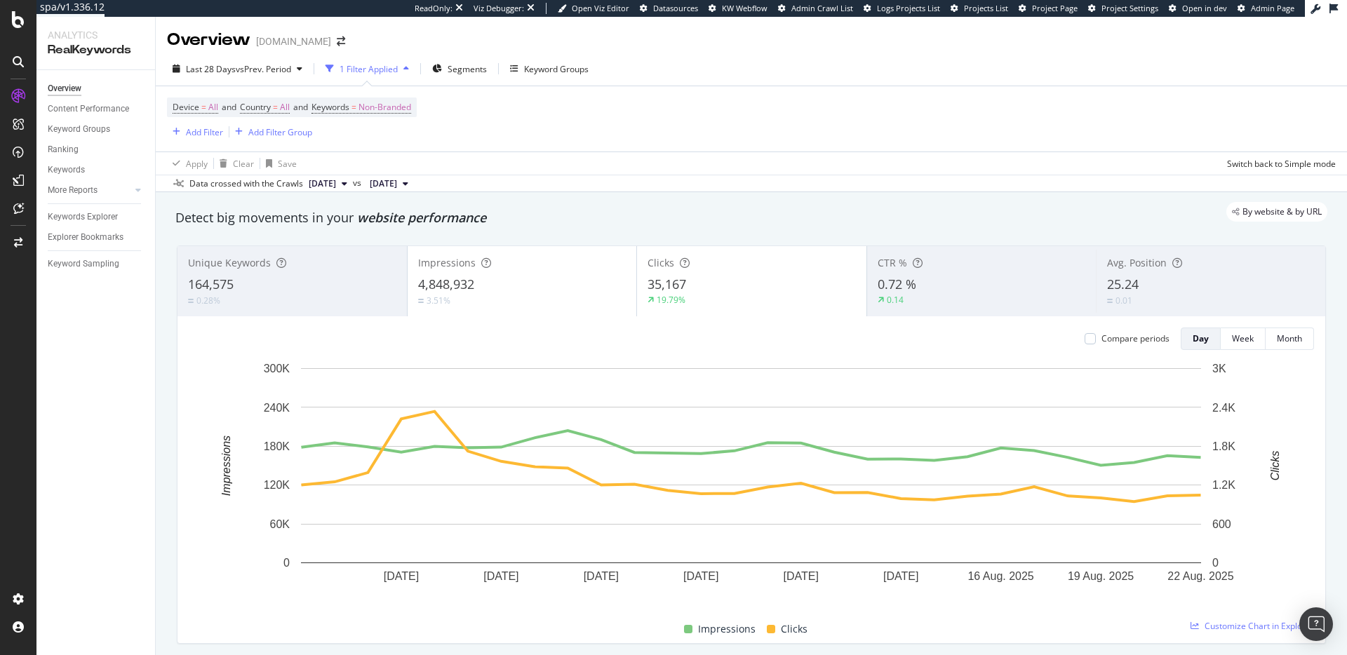
click at [631, 142] on div "Device = All and Country = All and Keywords = Non-Branded Add Filter Add Filter…" at bounding box center [751, 118] width 1169 height 65
click at [549, 72] on div "Keyword Groups" at bounding box center [556, 69] width 65 height 12
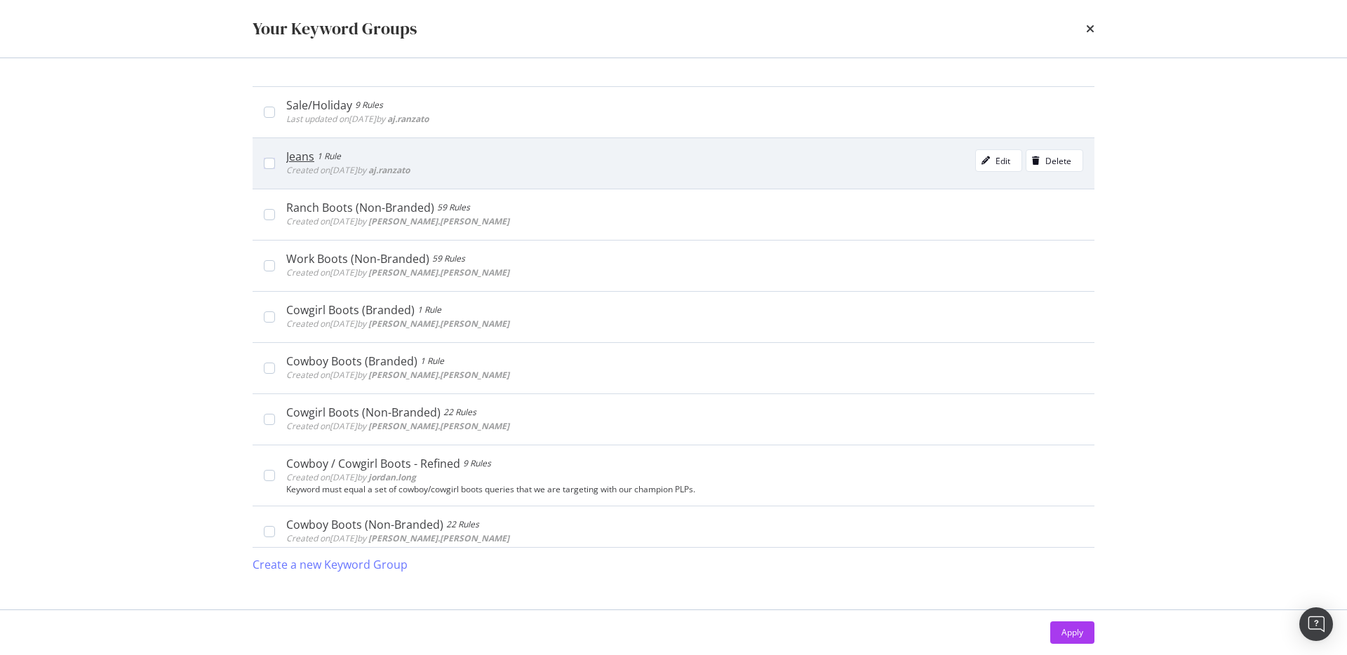
scroll to position [10, 0]
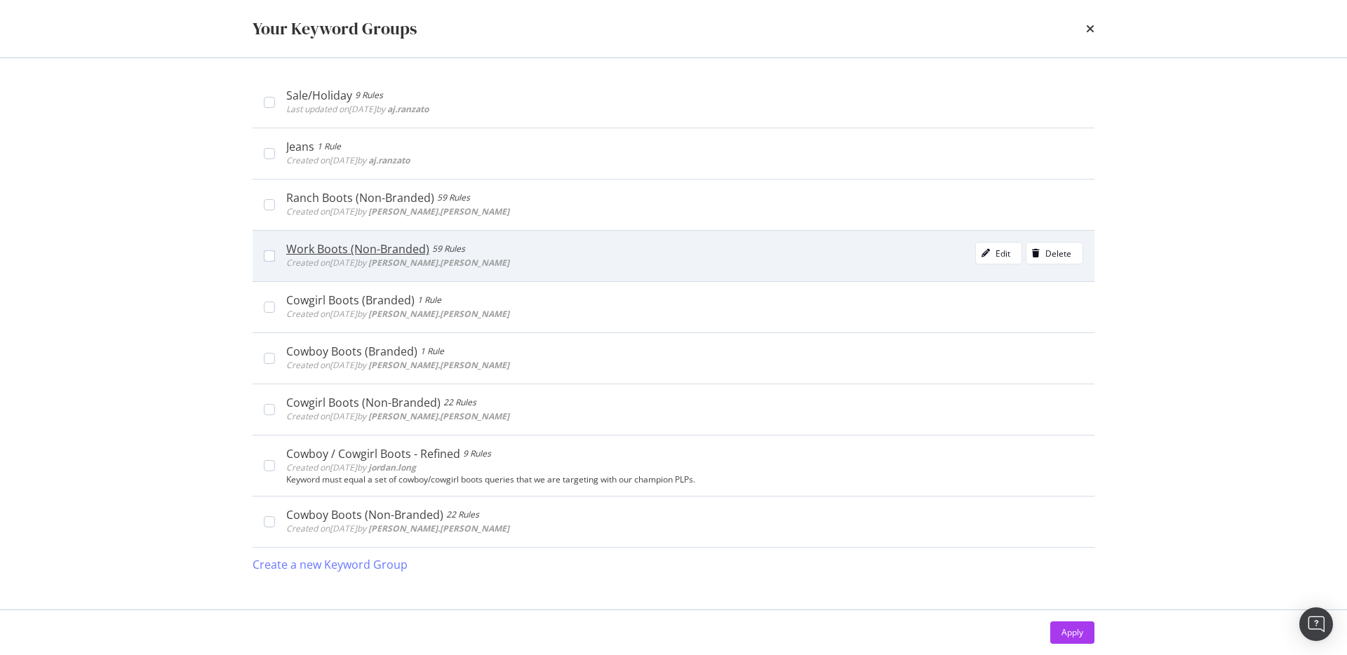
click at [369, 248] on div "Work Boots (Non-Branded)" at bounding box center [357, 249] width 143 height 14
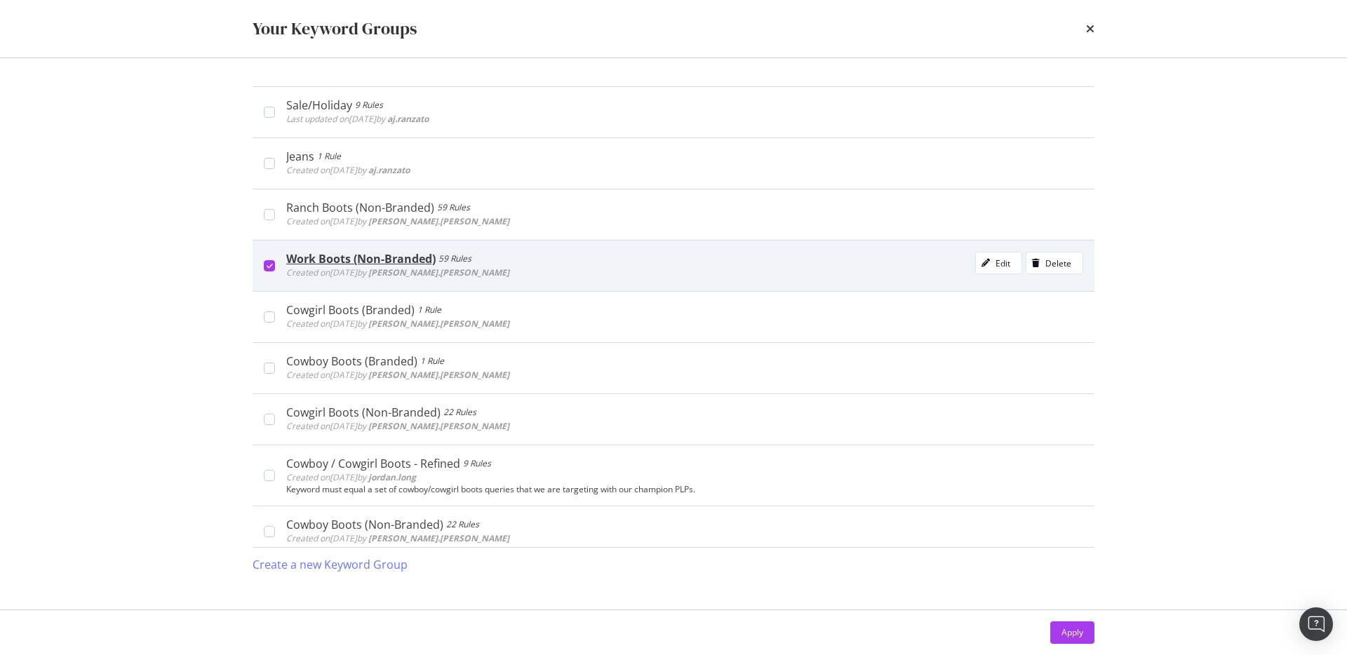
click at [374, 258] on div "Work Boots (Non-Branded)" at bounding box center [360, 259] width 149 height 14
click at [997, 258] on div "Edit" at bounding box center [1003, 263] width 15 height 12
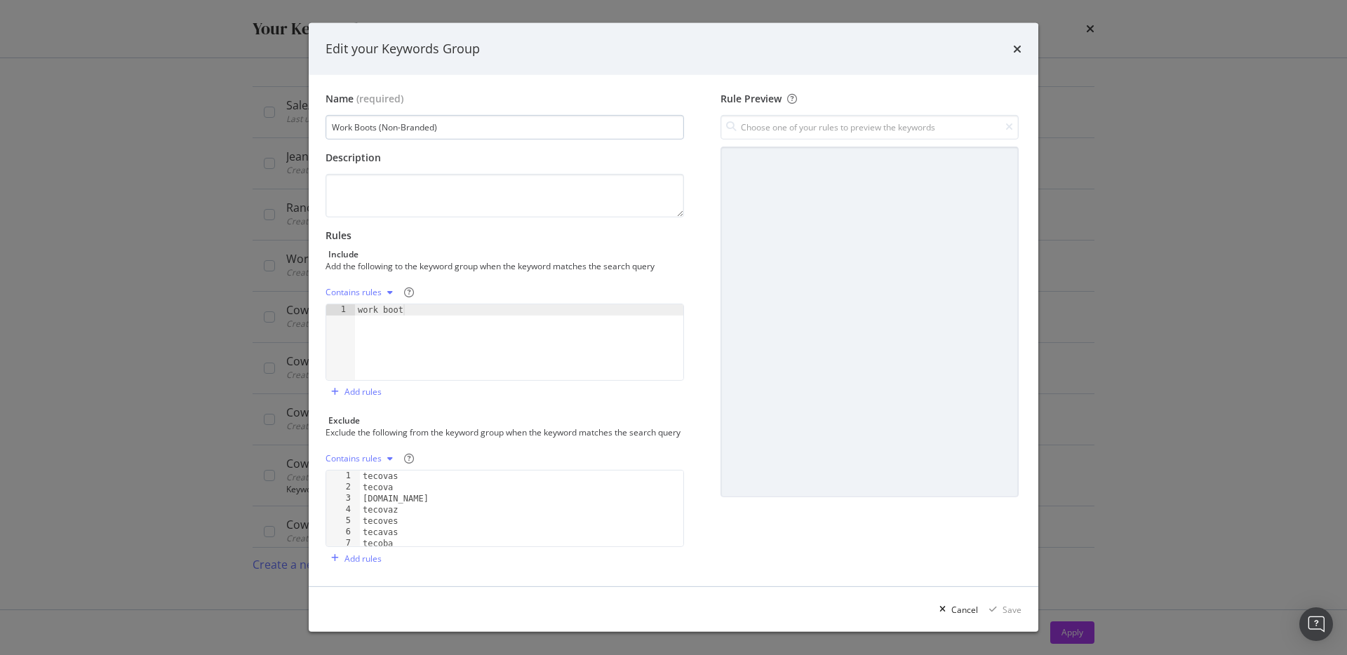
scroll to position [11, 0]
click at [375, 288] on div "Contains rules" at bounding box center [354, 292] width 56 height 8
click at [480, 266] on div "Rules Include Add the following to the keyword group when the keyword matches t…" at bounding box center [505, 316] width 359 height 175
type textarea "tecovaz"
click at [417, 513] on div "tecovas tecova tecovas.com tecovaz tecoves tecavas tecoba tecomas" at bounding box center [521, 520] width 323 height 98
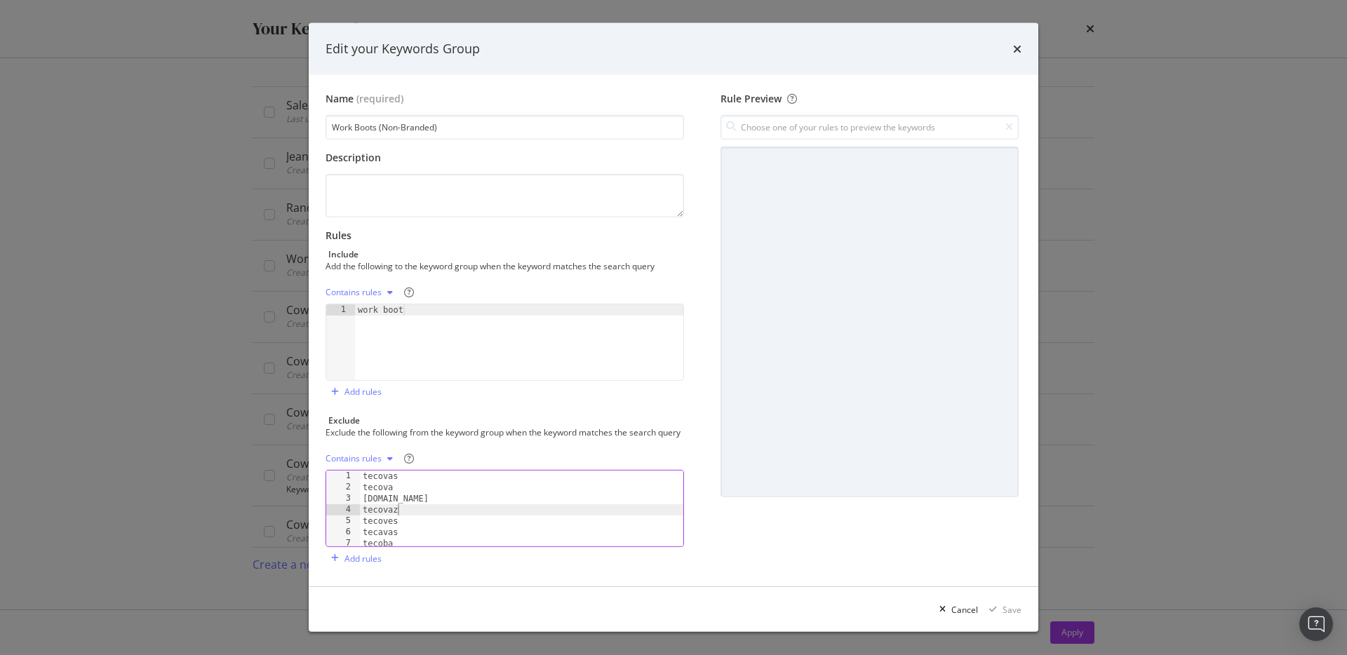
scroll to position [0, 0]
click at [1016, 47] on icon "times" at bounding box center [1017, 49] width 8 height 11
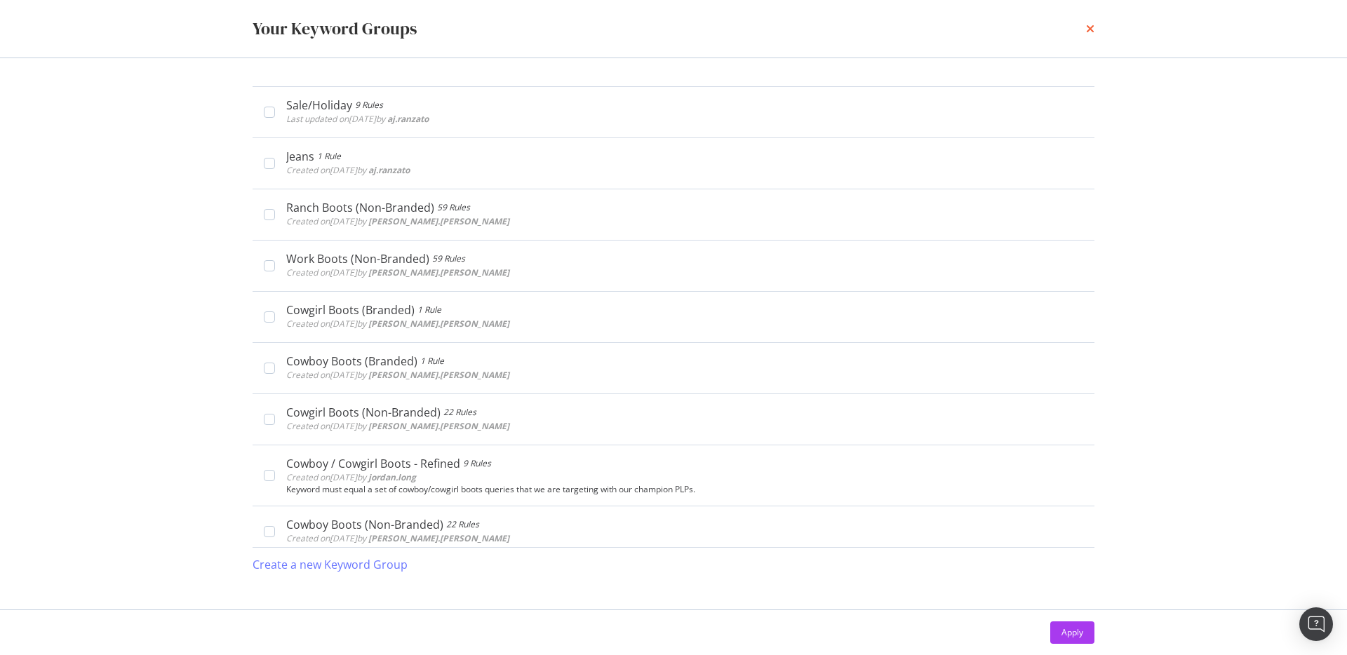
click at [1096, 27] on div "Your Keyword Groups" at bounding box center [674, 29] width 898 height 58
click at [1089, 28] on icon "times" at bounding box center [1090, 28] width 8 height 11
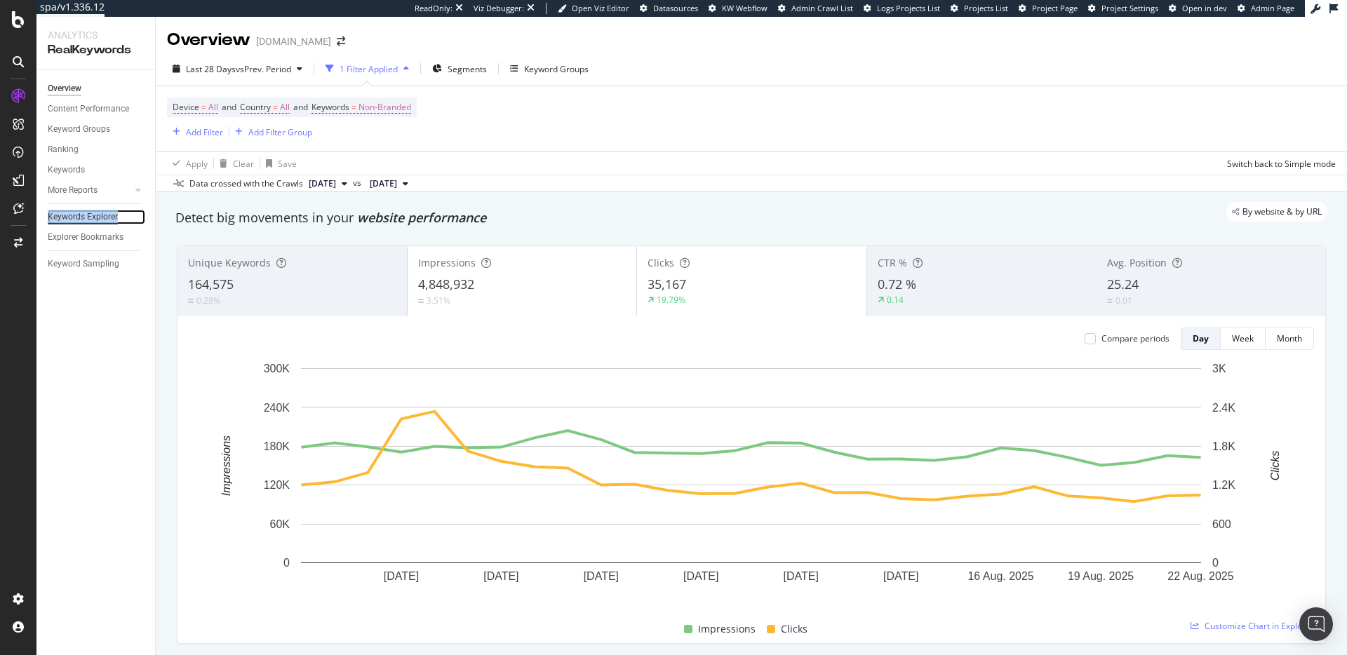
click at [61, 218] on div "Keywords Explorer" at bounding box center [83, 217] width 70 height 15
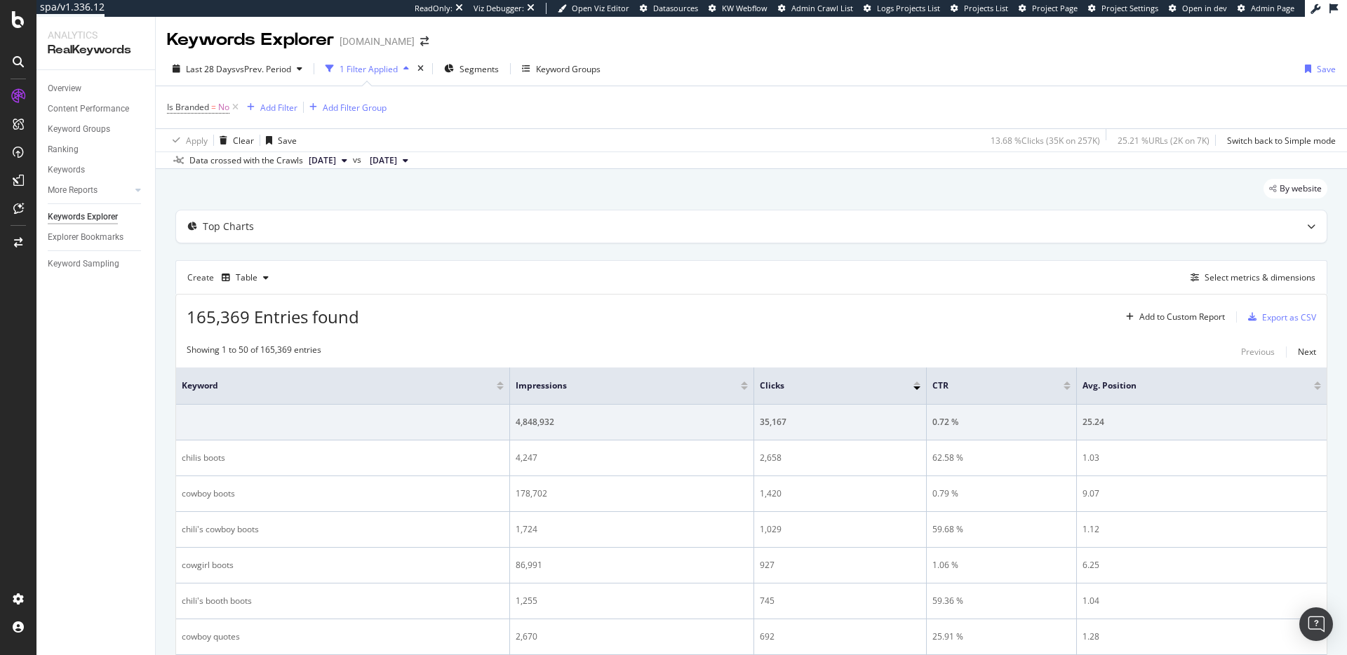
click at [1262, 268] on div "Create Table Select metrics & dimensions" at bounding box center [751, 277] width 1152 height 34
click at [1254, 281] on div "Select metrics & dimensions" at bounding box center [1260, 278] width 111 height 12
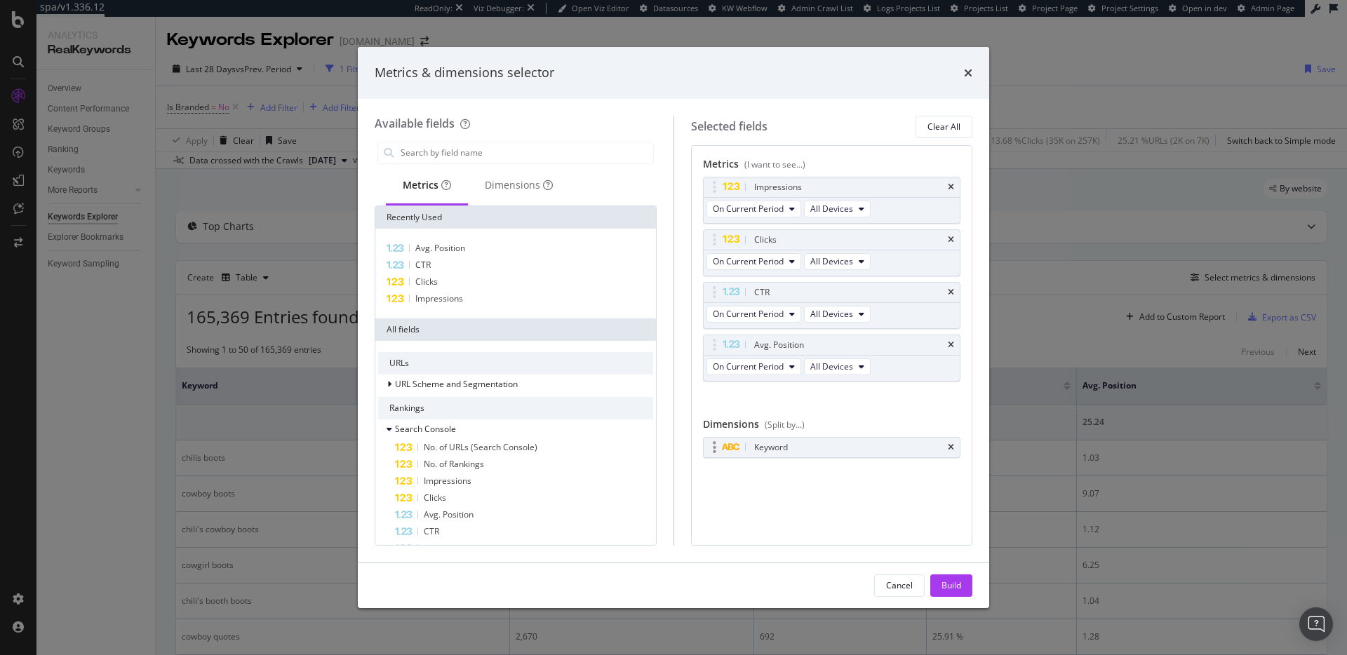
click at [840, 452] on div "Keyword" at bounding box center [848, 448] width 194 height 14
click at [949, 447] on icon "times" at bounding box center [951, 447] width 6 height 8
click at [507, 185] on div "Dimensions" at bounding box center [519, 185] width 68 height 14
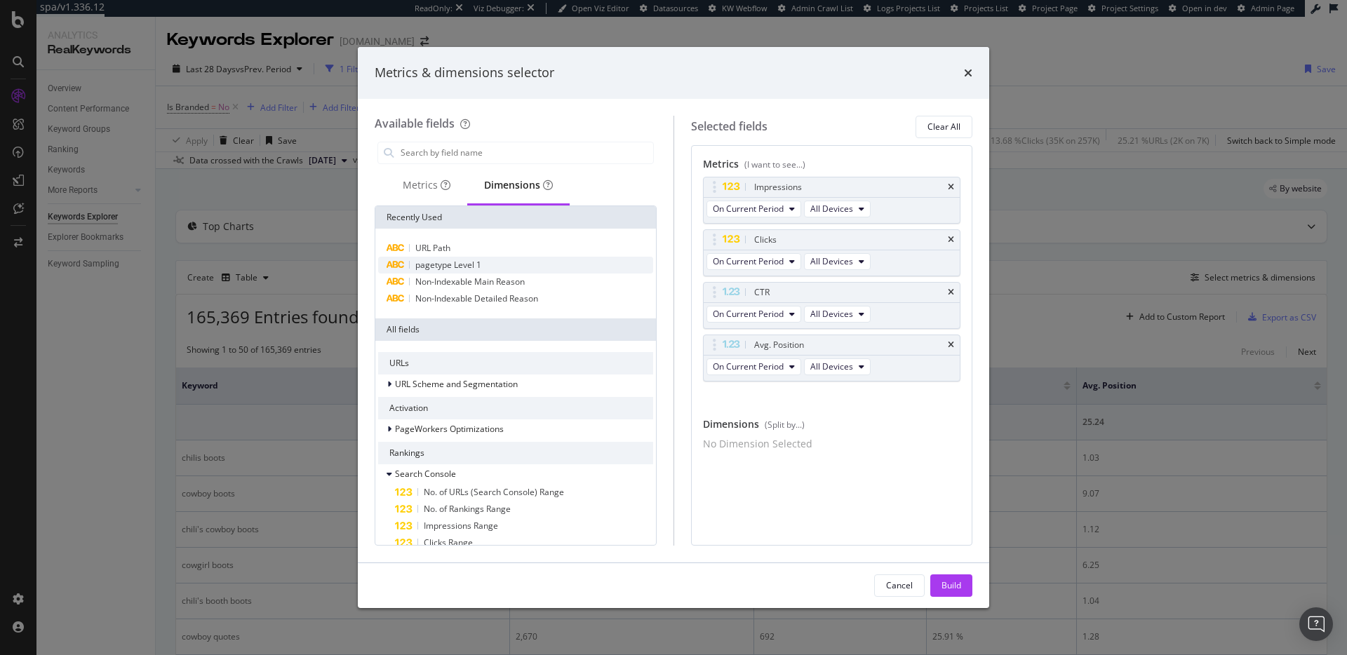
click at [469, 262] on span "pagetype Level 1" at bounding box center [448, 265] width 66 height 12
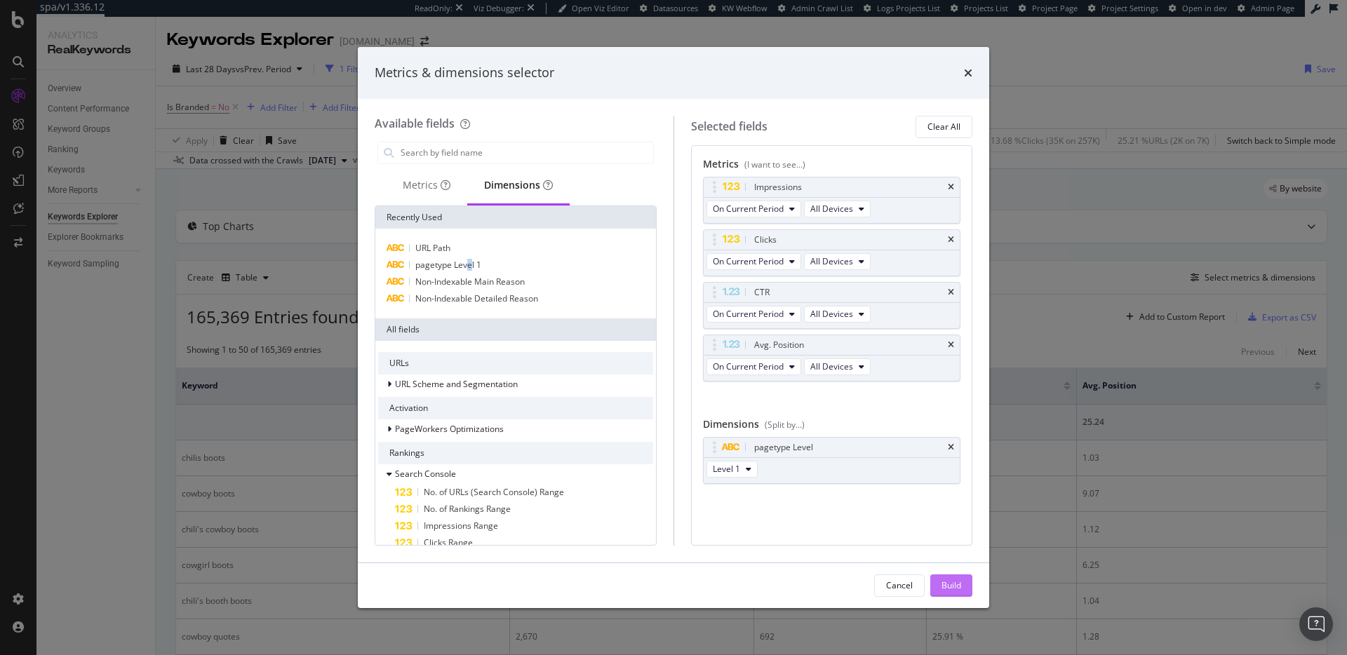
click at [958, 582] on div "Build" at bounding box center [952, 586] width 20 height 12
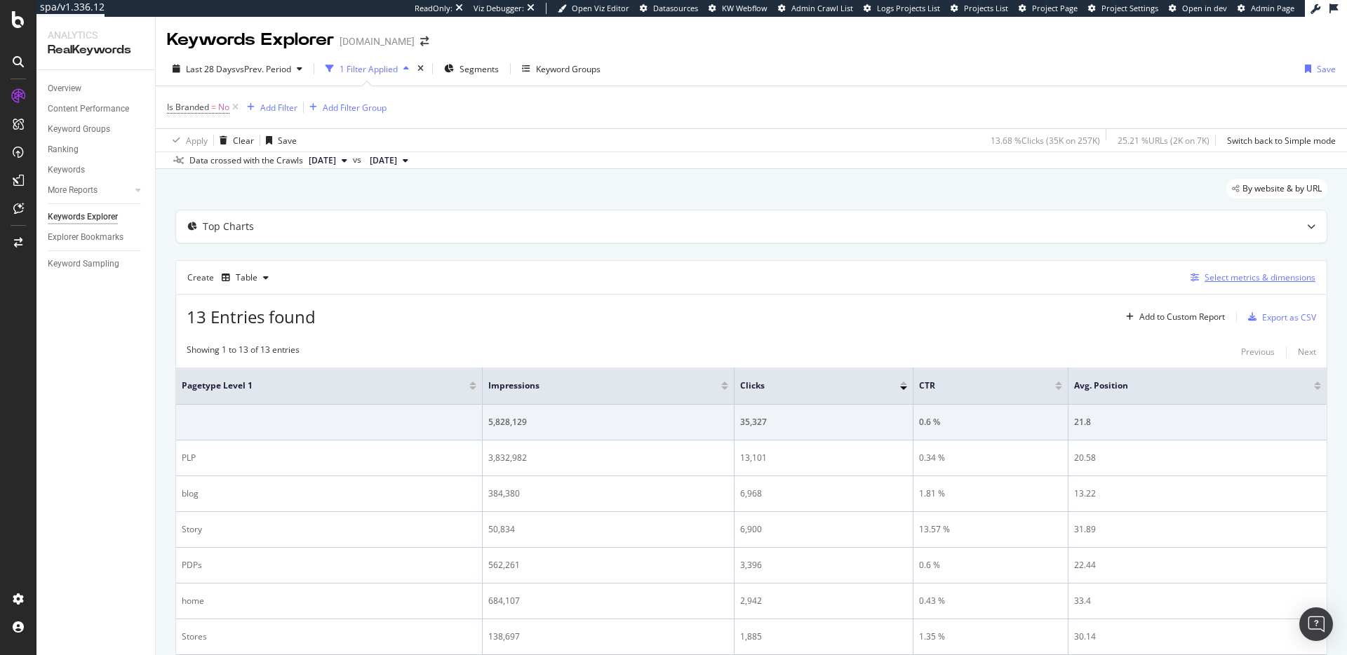
click at [1221, 280] on div "Select metrics & dimensions" at bounding box center [1260, 278] width 111 height 12
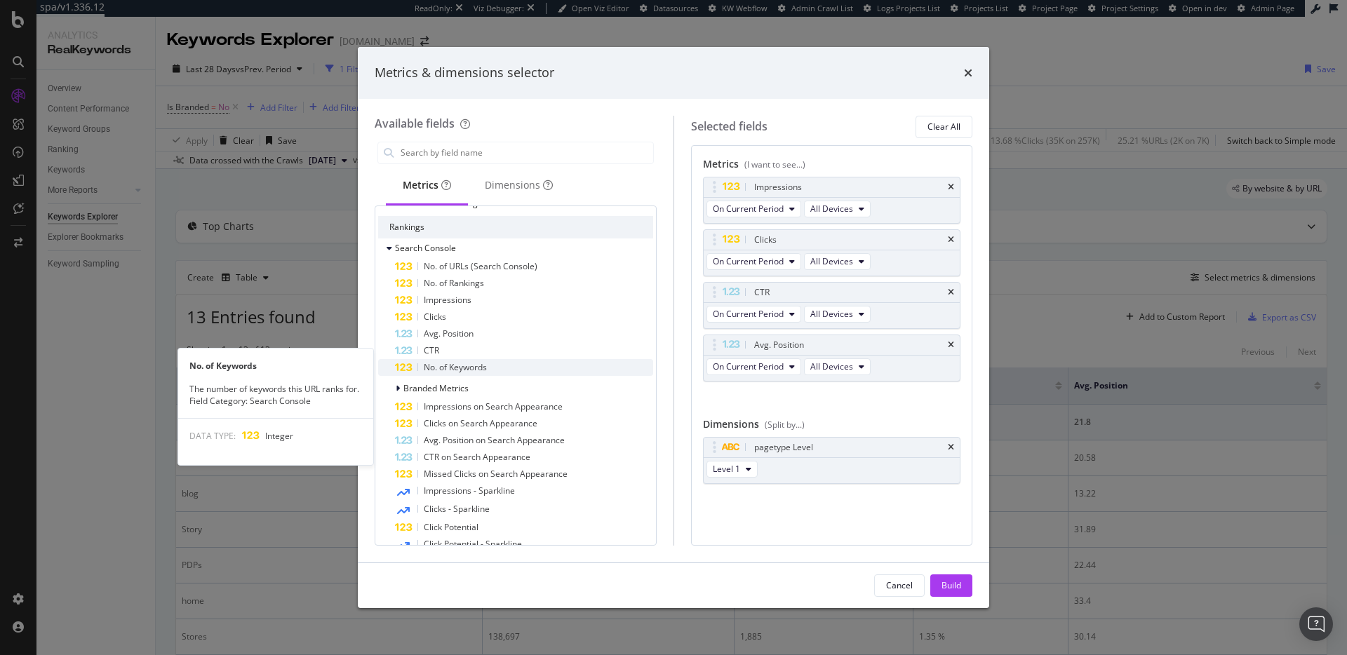
scroll to position [195, 0]
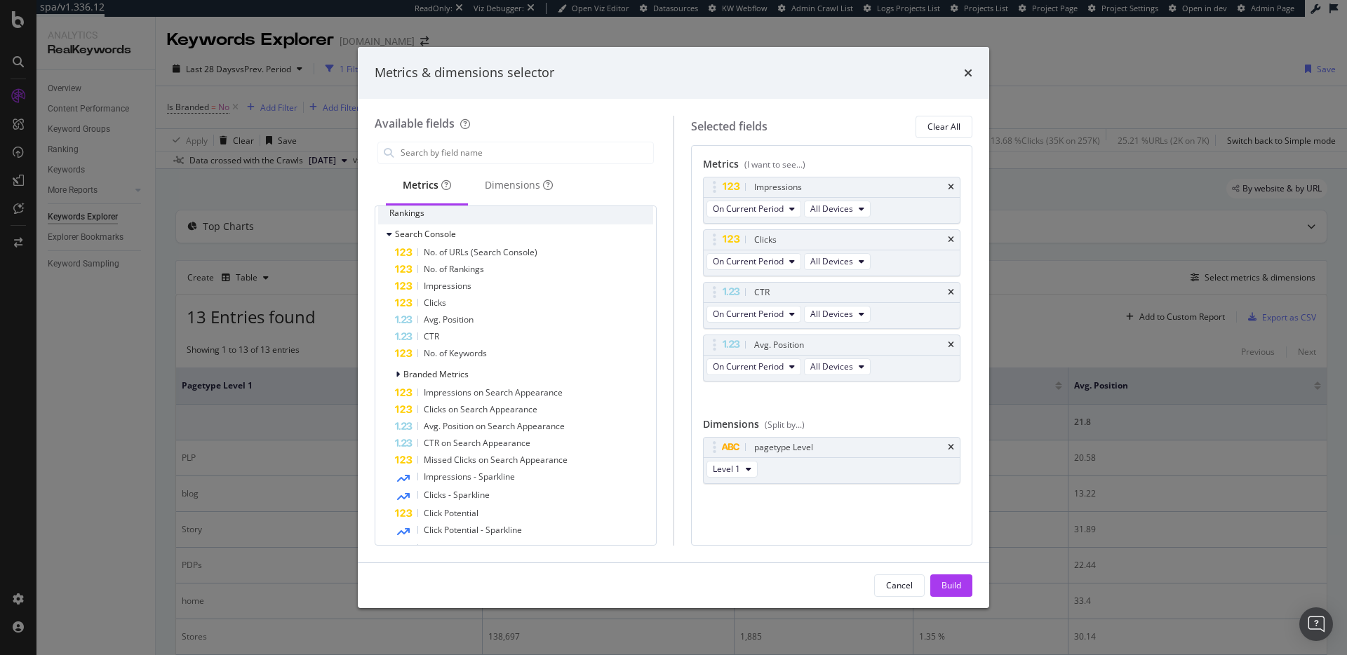
click at [968, 65] on div "times" at bounding box center [968, 73] width 8 height 18
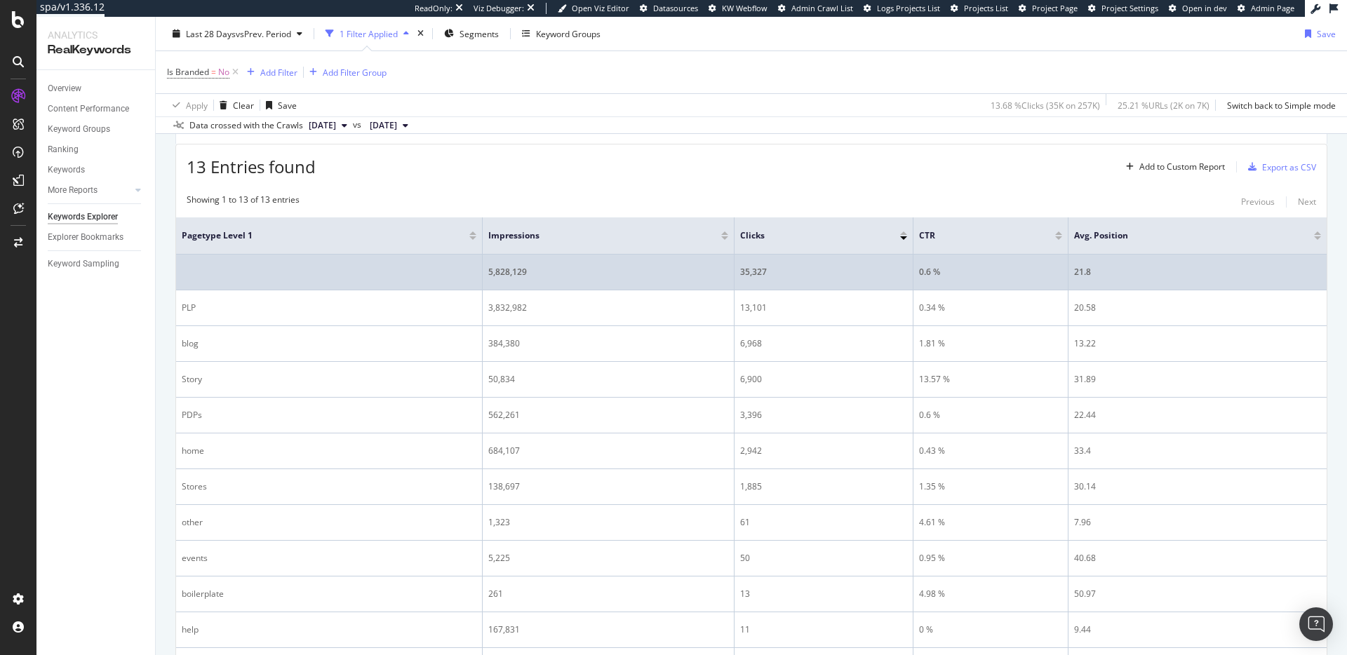
scroll to position [0, 0]
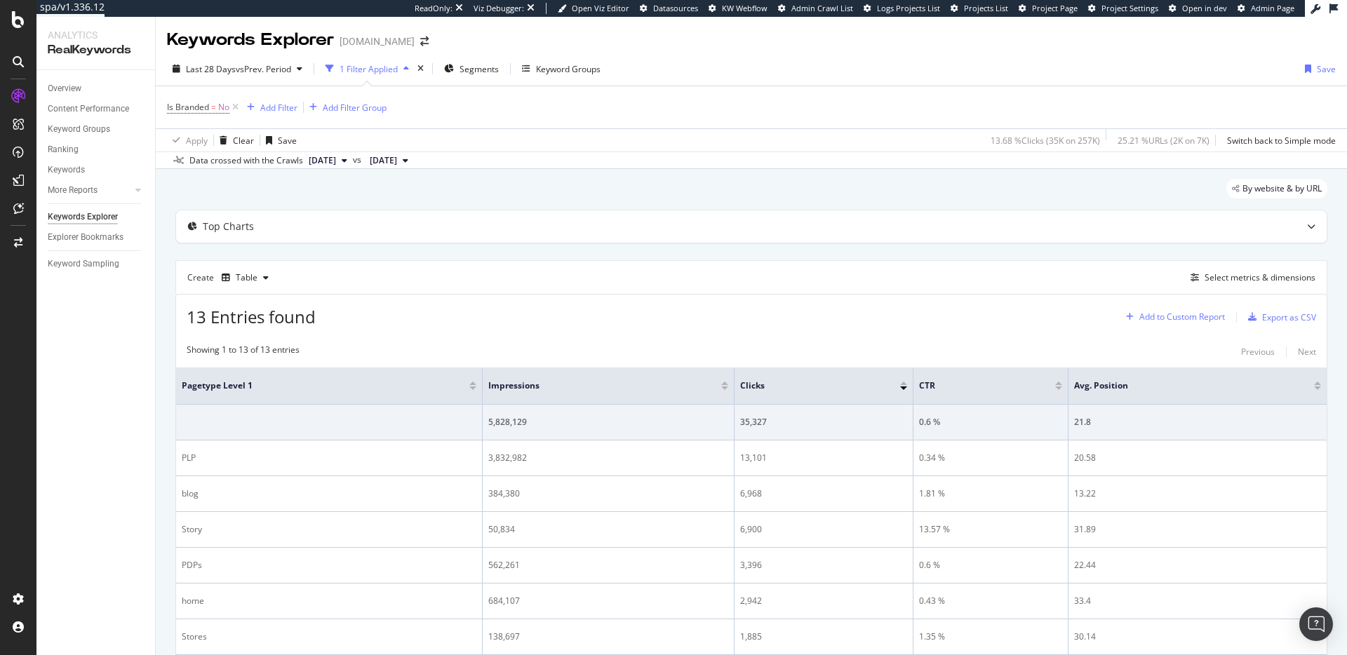
click at [1160, 315] on div "Add to Custom Report" at bounding box center [1182, 317] width 86 height 8
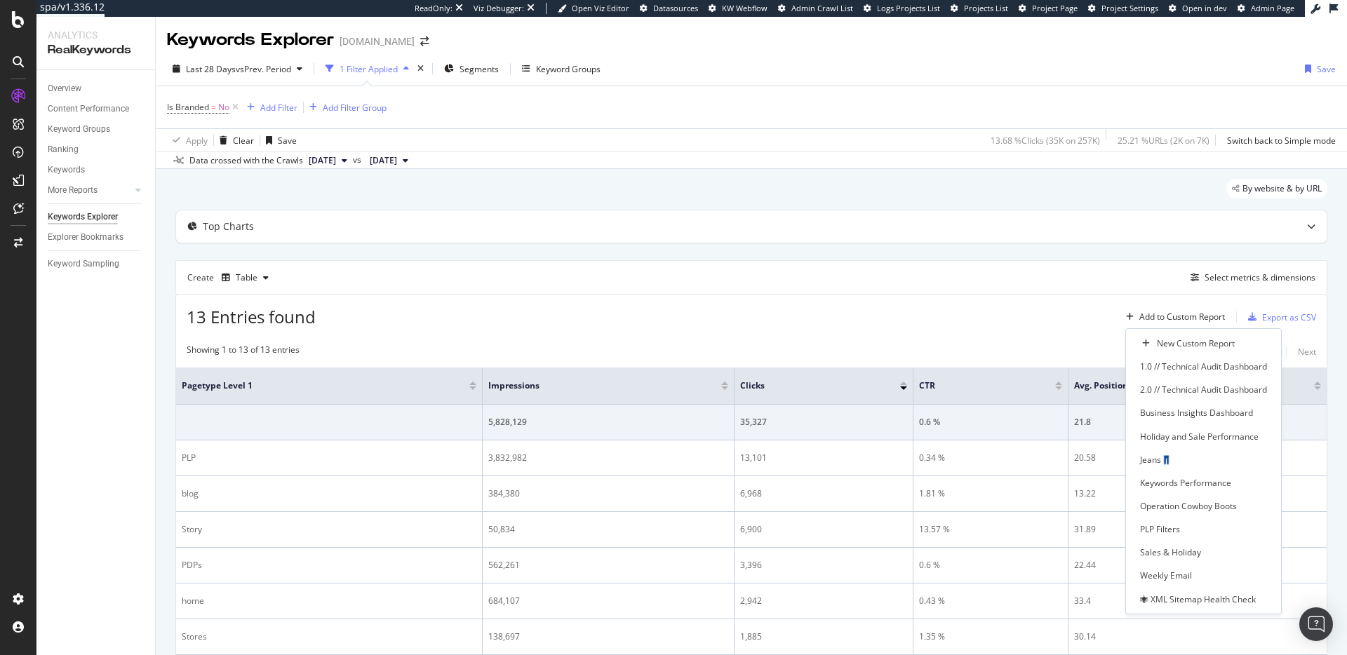
click at [907, 295] on div "13 Entries found Add to Custom Report Export as CSV" at bounding box center [751, 312] width 1151 height 34
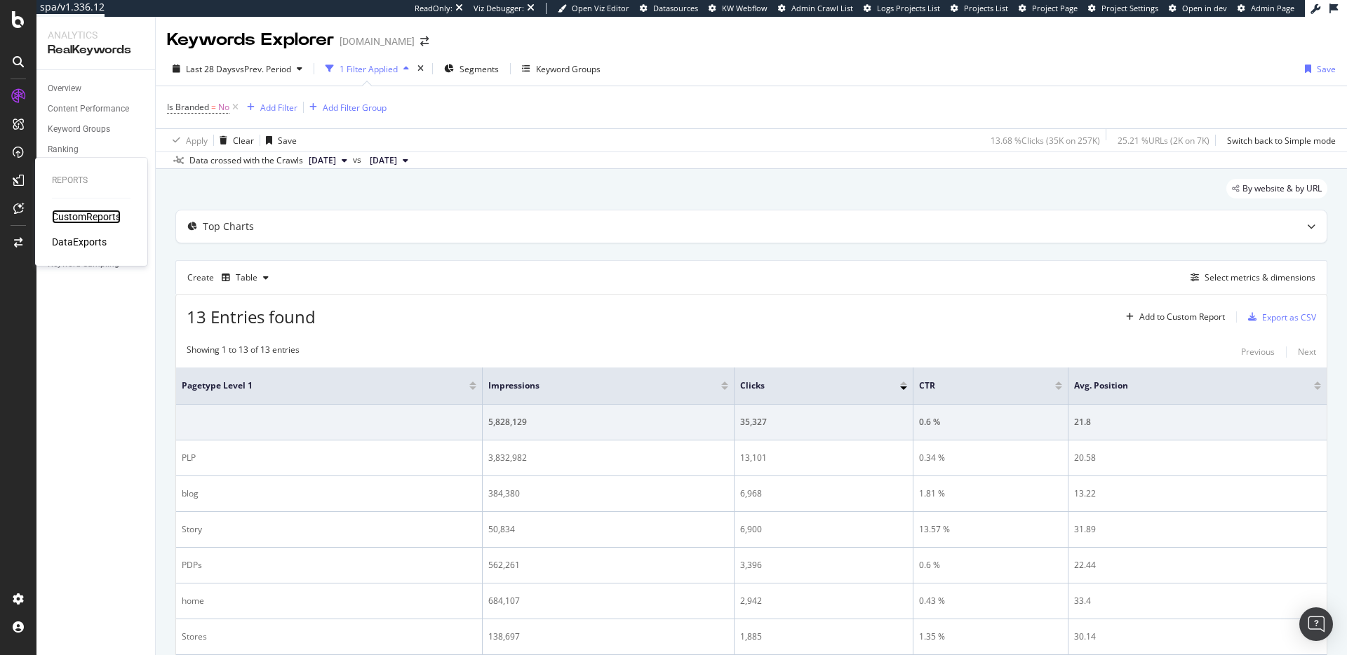
click at [62, 213] on div "CustomReports" at bounding box center [86, 217] width 69 height 14
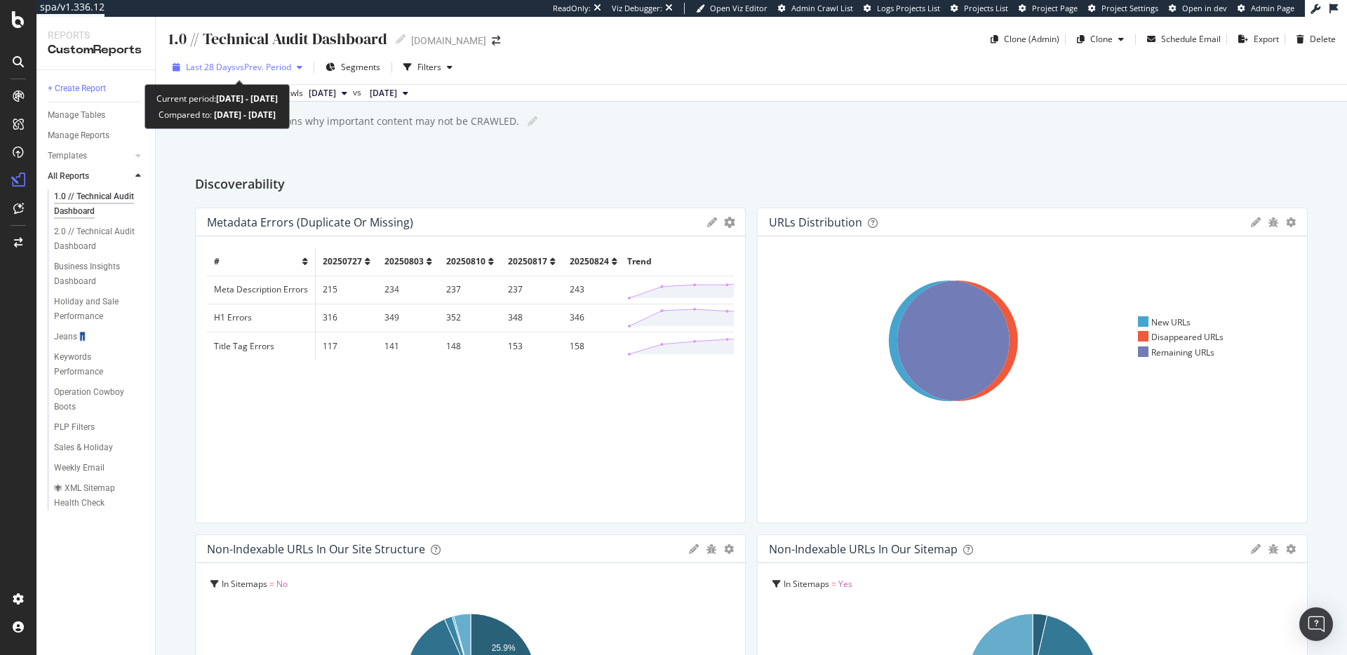
click at [246, 67] on span "vs Prev. Period" at bounding box center [263, 67] width 55 height 12
drag, startPoint x: 694, startPoint y: 101, endPoint x: 689, endPoint y: 116, distance: 16.2
click at [694, 101] on div "Last 28 Days vs Prev. Period Segments Filters Data crossed with the Crawls [DAT…" at bounding box center [751, 76] width 1191 height 51
click at [257, 69] on span "vs Prev. Period" at bounding box center [263, 67] width 55 height 12
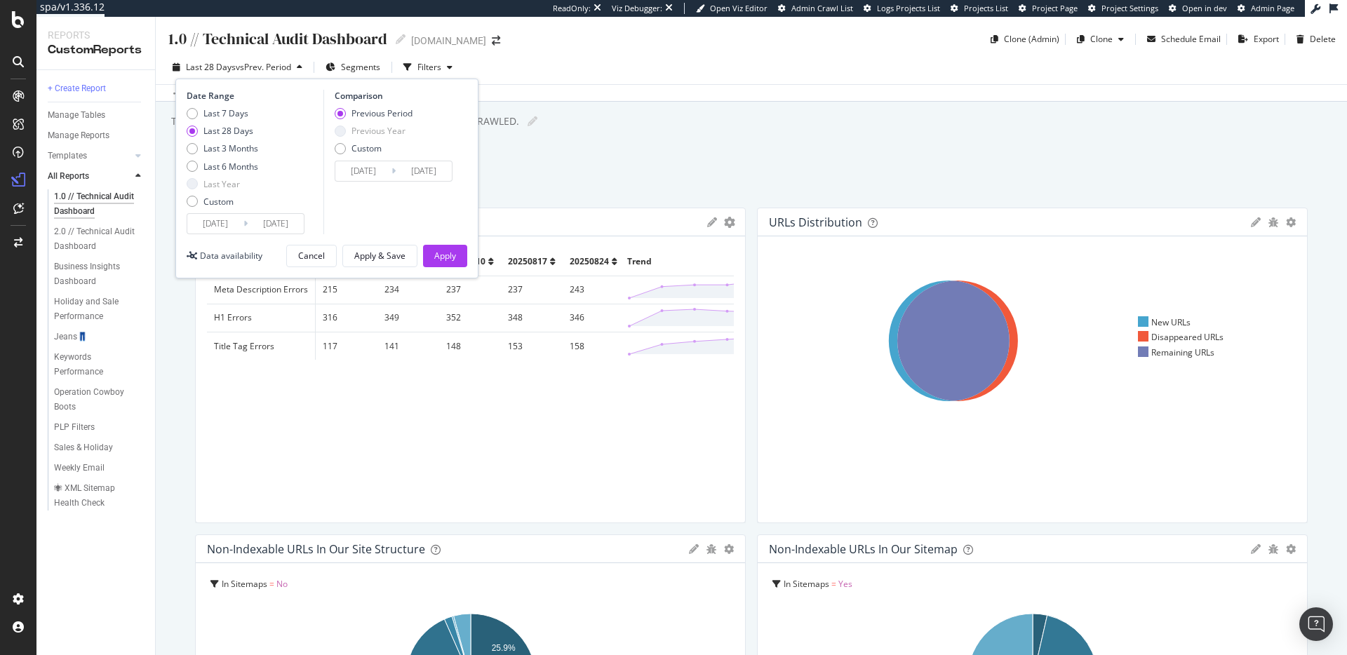
click at [779, 121] on div "There are technical reasons why important content may not be CRAWLED. There are…" at bounding box center [758, 121] width 1177 height 21
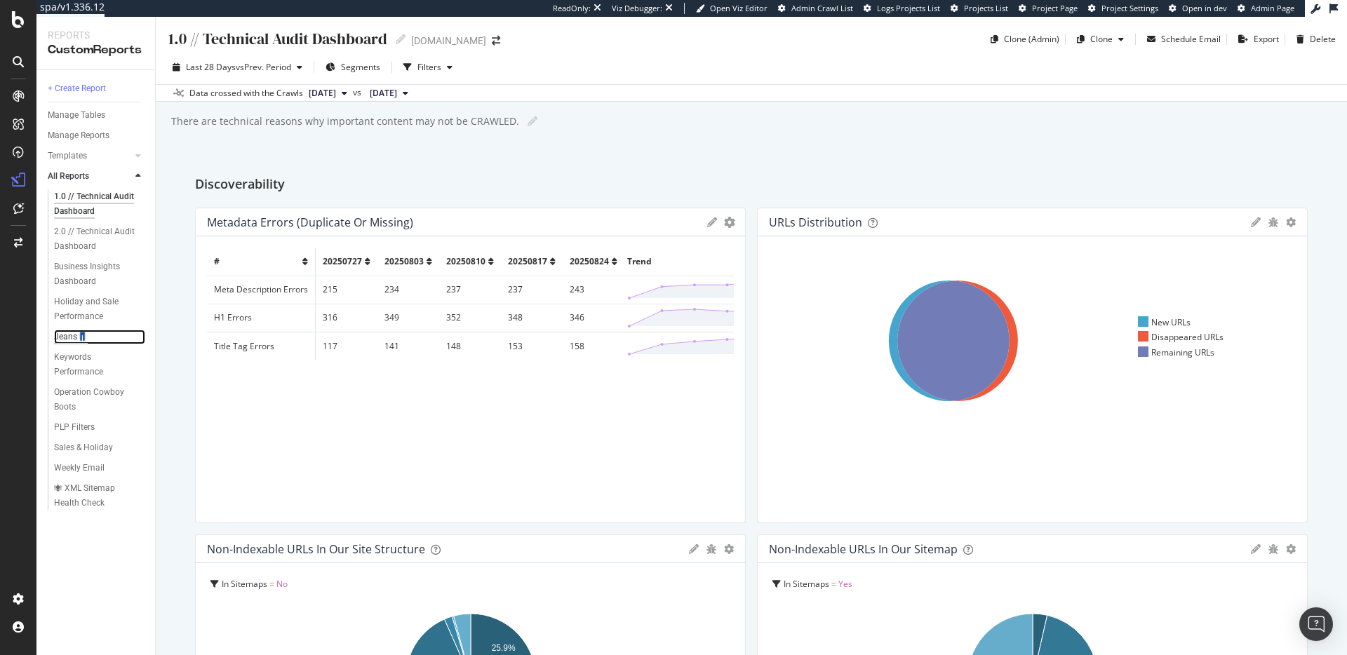
click at [69, 340] on div "Jeans👖" at bounding box center [71, 337] width 34 height 15
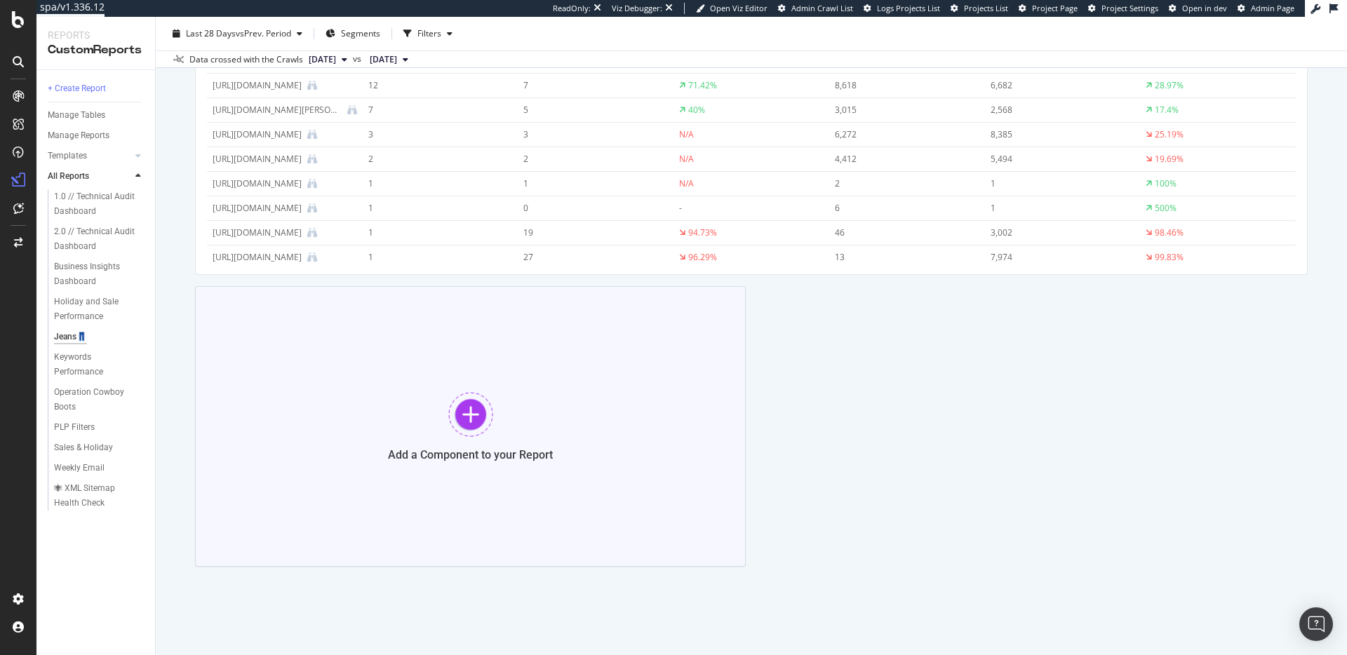
scroll to position [541, 0]
click at [516, 420] on div "Add a Component to your Report" at bounding box center [470, 427] width 551 height 281
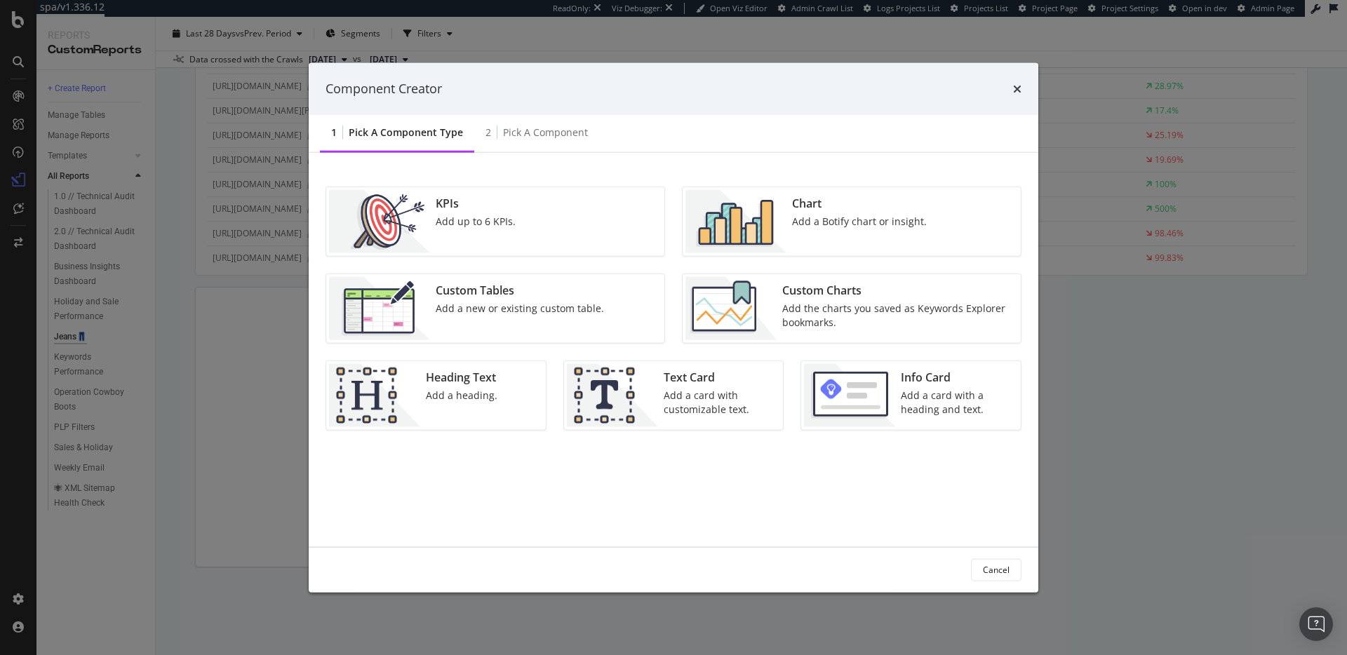
click at [1012, 91] on div "Component Creator" at bounding box center [674, 89] width 696 height 18
click at [1017, 87] on icon "times" at bounding box center [1017, 88] width 8 height 11
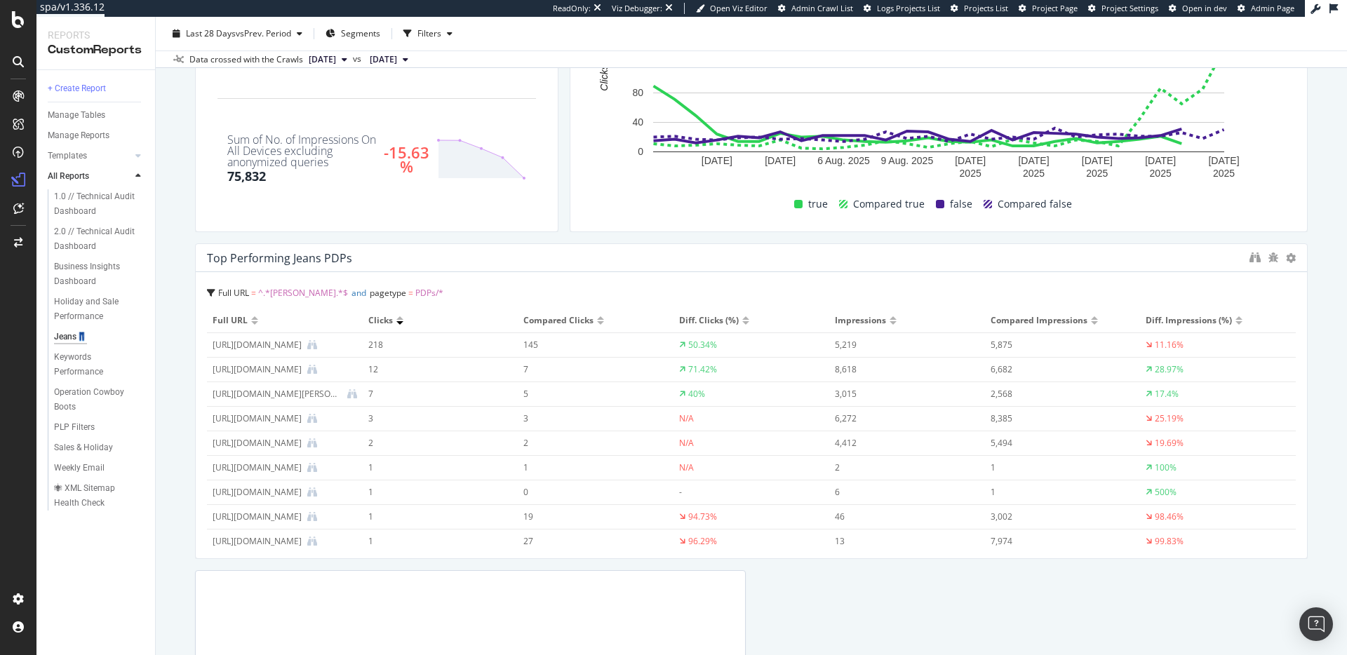
scroll to position [0, 0]
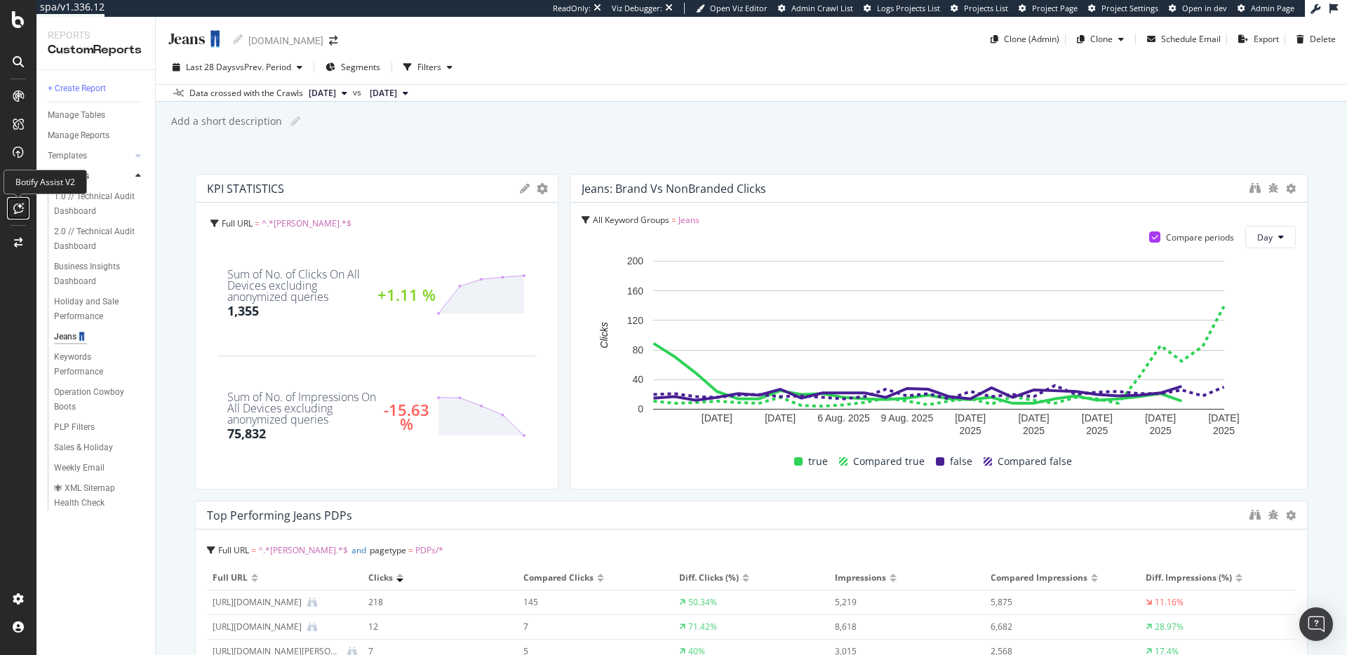
click at [18, 212] on icon at bounding box center [18, 208] width 11 height 11
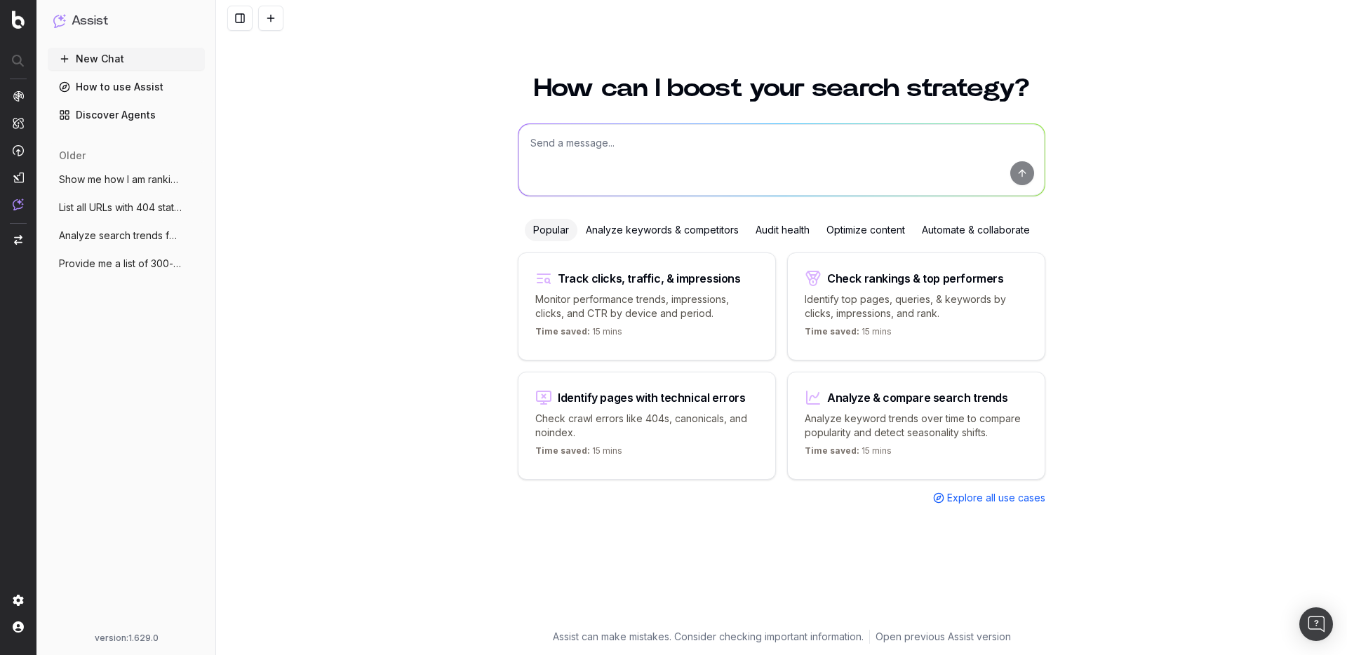
click at [623, 146] on textarea at bounding box center [781, 160] width 526 height 72
click at [672, 415] on p "Check crawl errors like 404s, canonicals, and noindex." at bounding box center [646, 426] width 223 height 28
type textarea "List all URLs with 404 status code from the latest crawl."
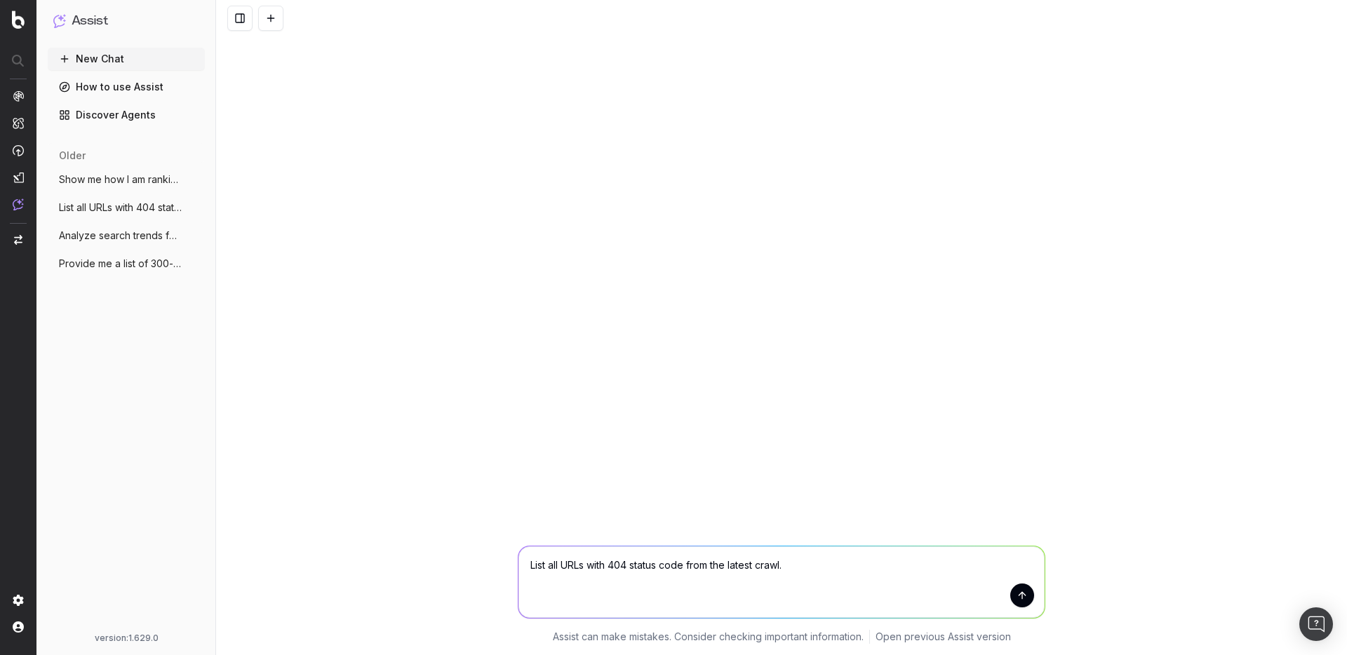
click at [1021, 595] on button "submit" at bounding box center [1022, 596] width 24 height 24
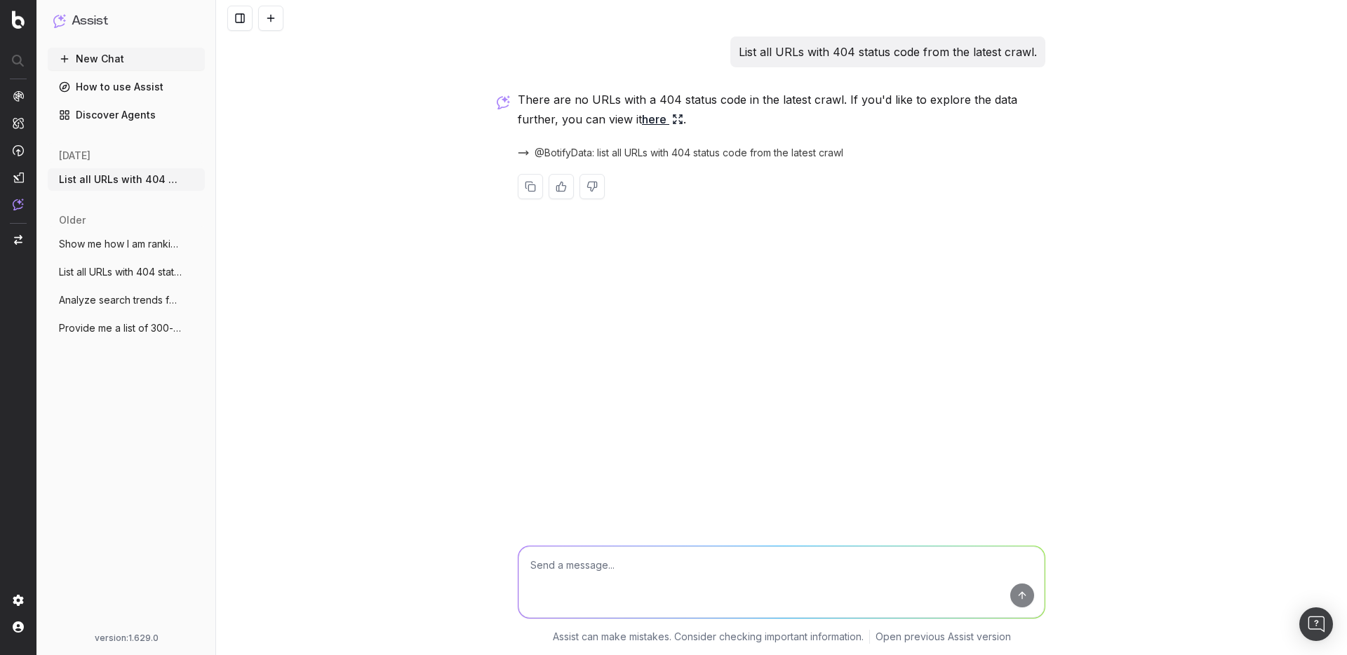
click at [655, 124] on link "here" at bounding box center [662, 119] width 41 height 20
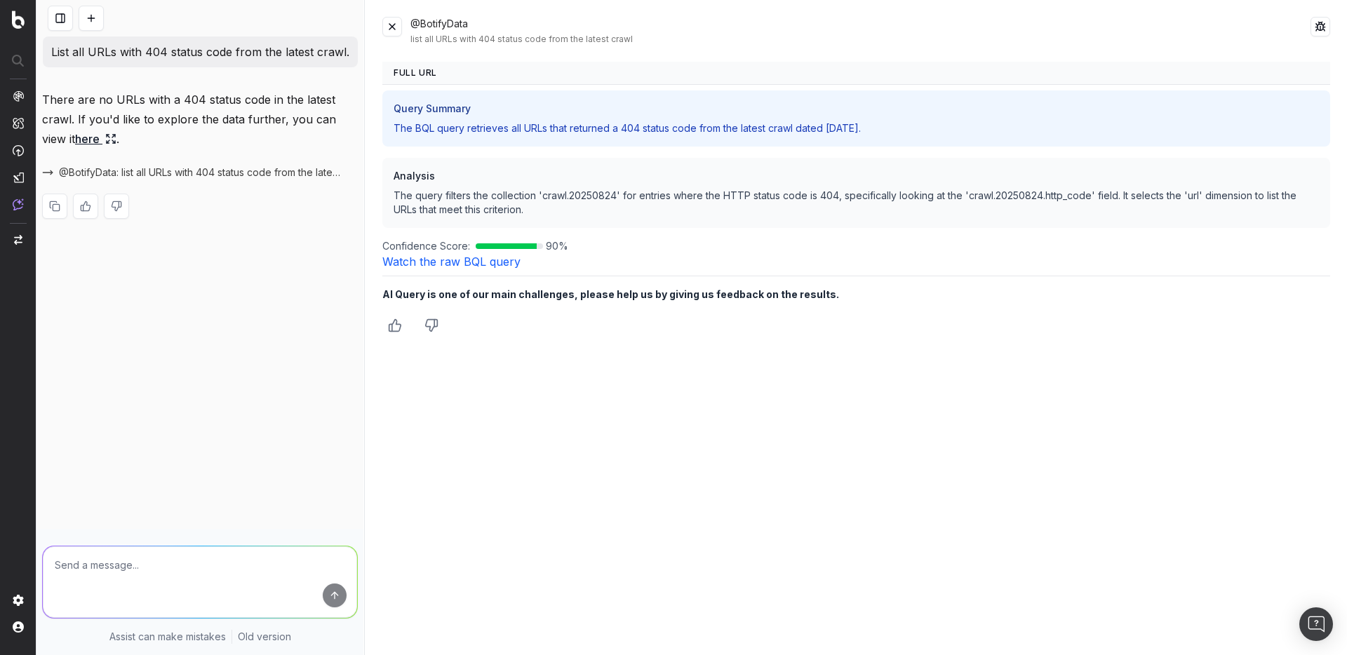
click at [399, 27] on button at bounding box center [392, 27] width 20 height 20
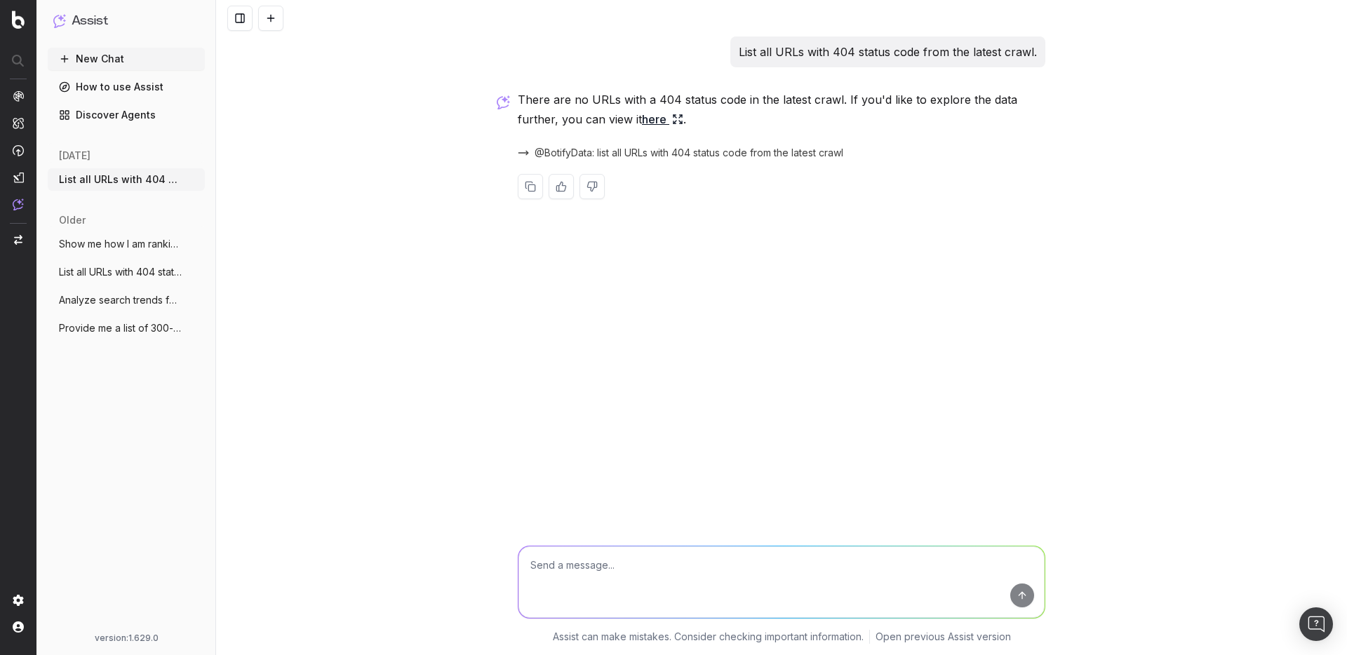
click at [645, 567] on textarea at bounding box center [781, 583] width 526 height 72
type textarea "Show me how many 301 redirects are on the site"
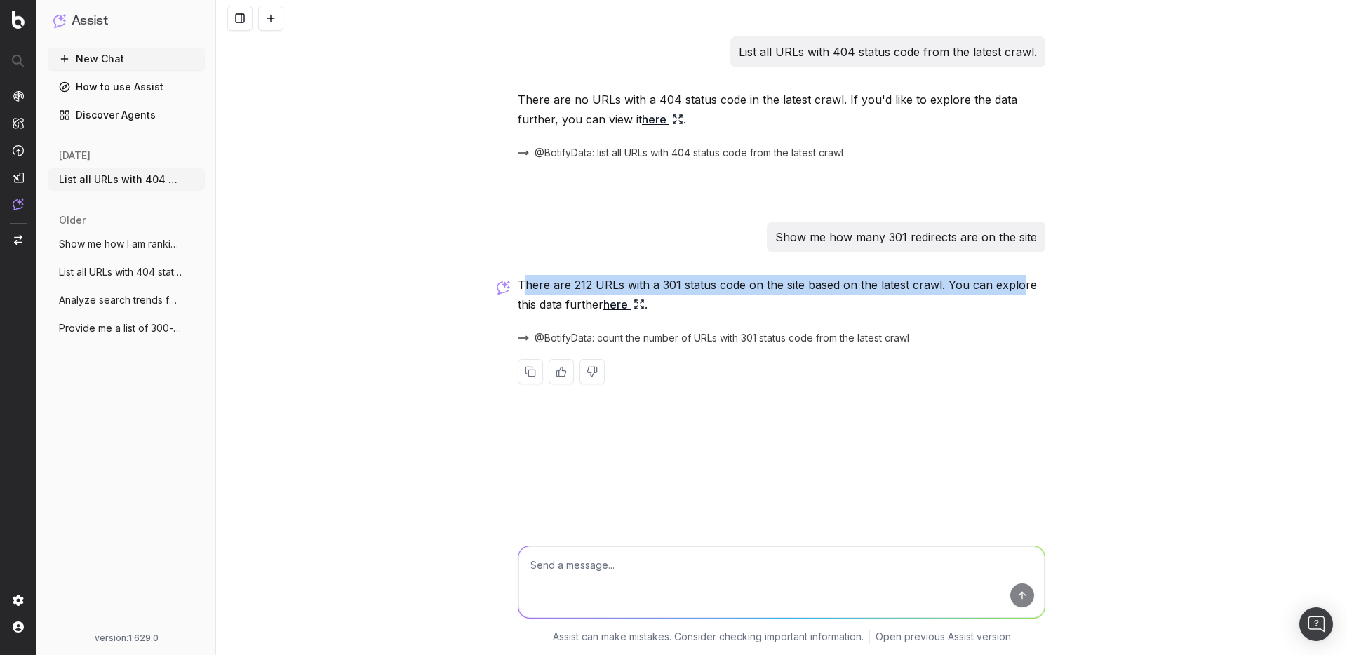
drag, startPoint x: 525, startPoint y: 282, endPoint x: 910, endPoint y: 301, distance: 385.7
click at [1011, 295] on p "There are 212 URLs with a 301 status code on the site based on the latest crawl…" at bounding box center [782, 294] width 528 height 39
drag, startPoint x: 564, startPoint y: 307, endPoint x: 575, endPoint y: 307, distance: 11.2
click at [564, 307] on p "There are 212 URLs with a 301 status code on the site based on the latest crawl…" at bounding box center [782, 294] width 528 height 39
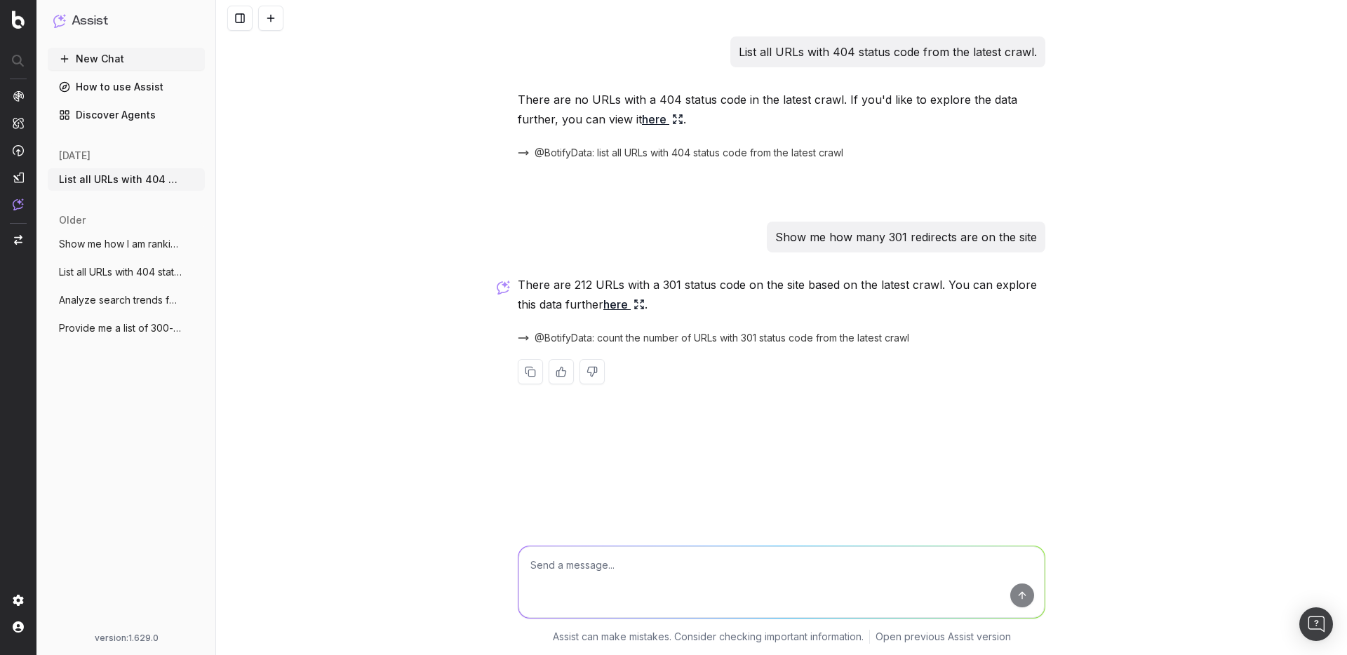
click at [618, 307] on link "here" at bounding box center [623, 305] width 41 height 20
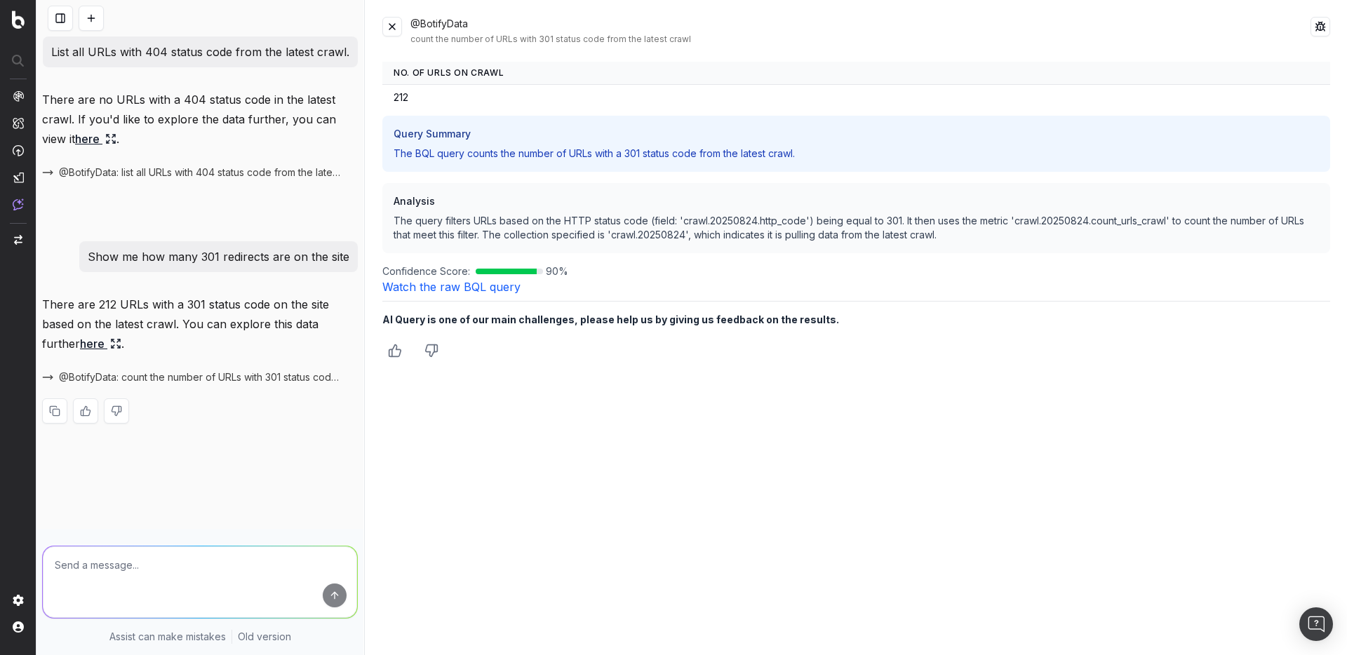
click at [506, 137] on h3 "Query Summary" at bounding box center [856, 134] width 925 height 14
click at [410, 102] on td "212" at bounding box center [856, 98] width 948 height 26
click at [406, 98] on td "212" at bounding box center [856, 98] width 948 height 26
click at [463, 156] on p "The BQL query counts the number of URLs with a 301 status code from the latest …" at bounding box center [856, 154] width 925 height 14
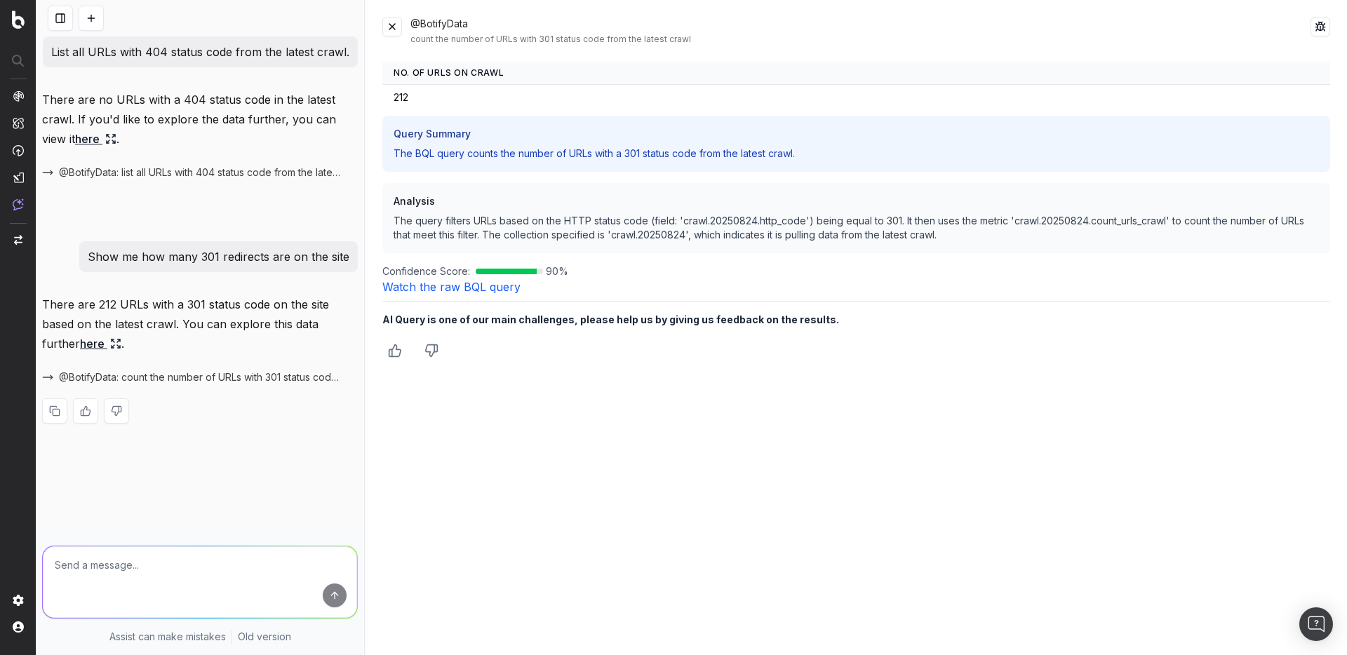
click at [393, 27] on button at bounding box center [392, 27] width 20 height 20
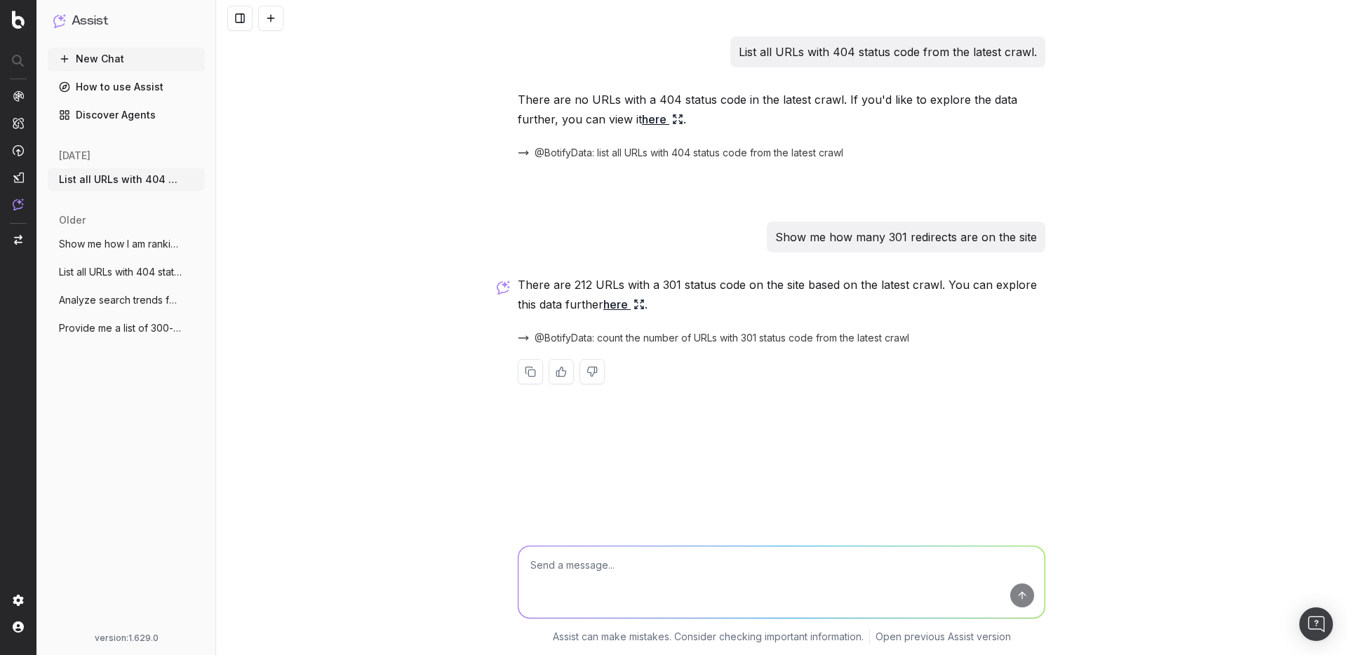
click at [674, 563] on textarea at bounding box center [781, 583] width 526 height 72
type textarea "Can you show me the list of URLs in a table"
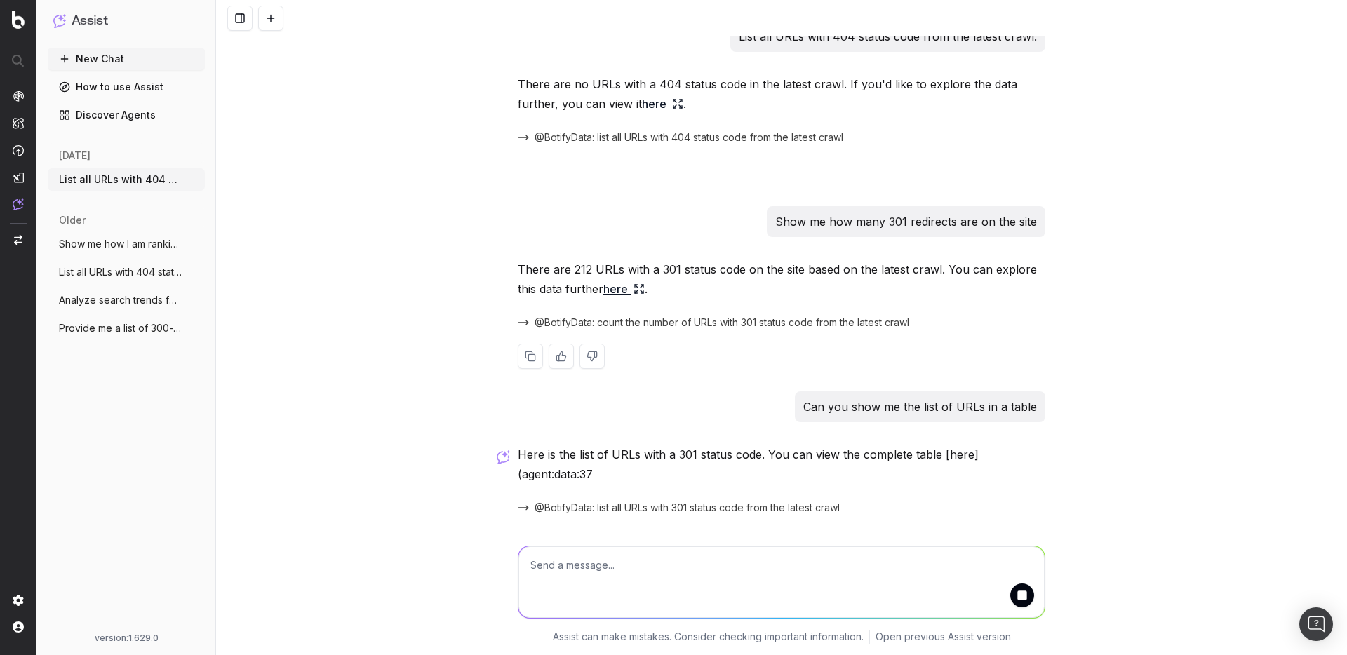
scroll to position [44, 0]
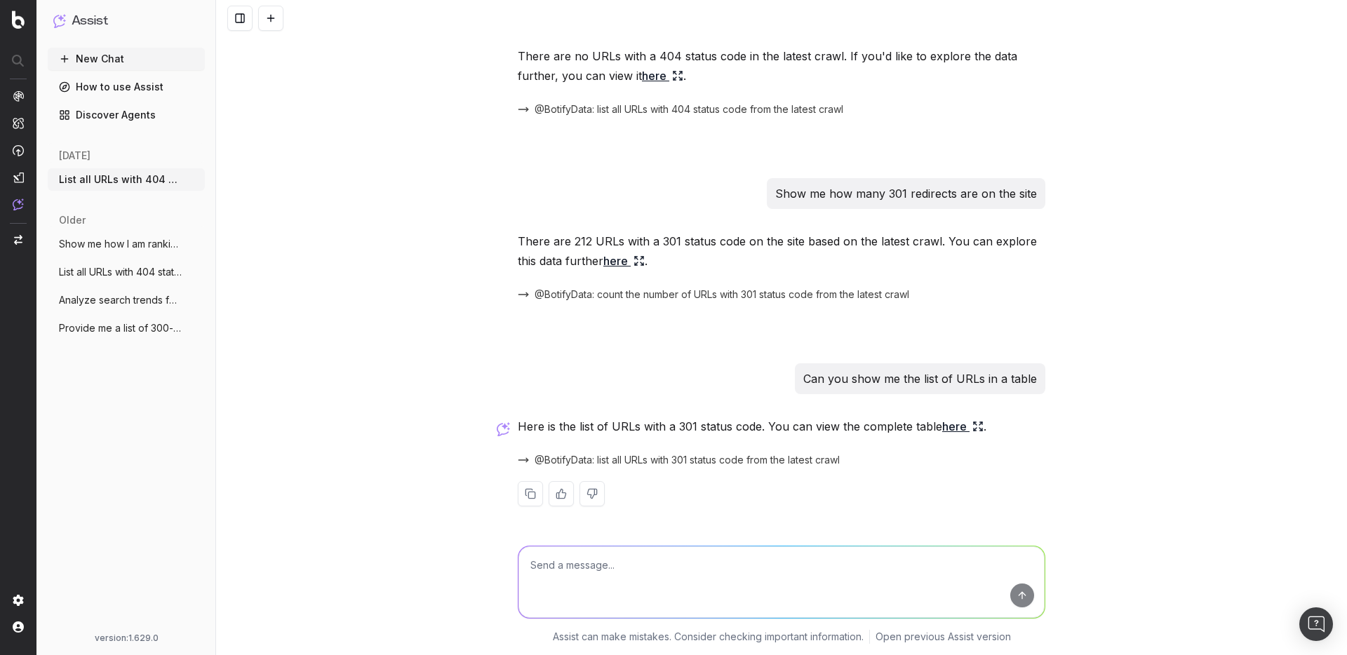
click at [953, 431] on link "here" at bounding box center [962, 427] width 41 height 20
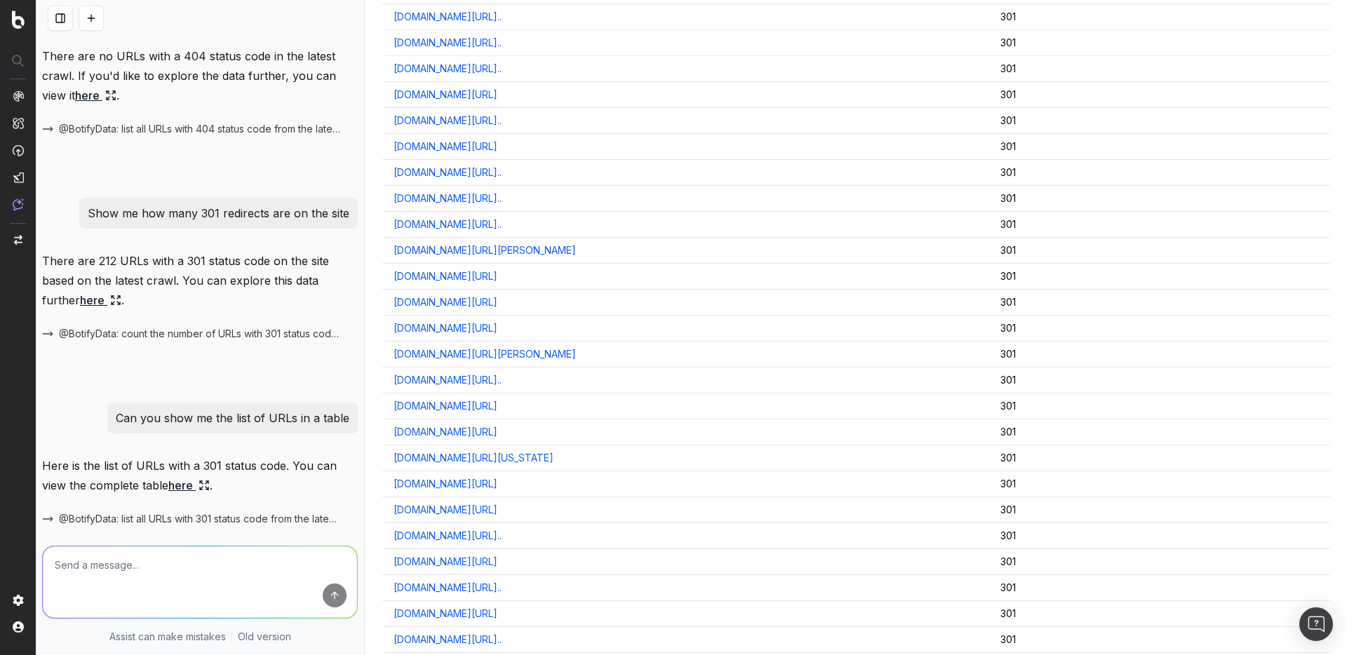
scroll to position [0, 0]
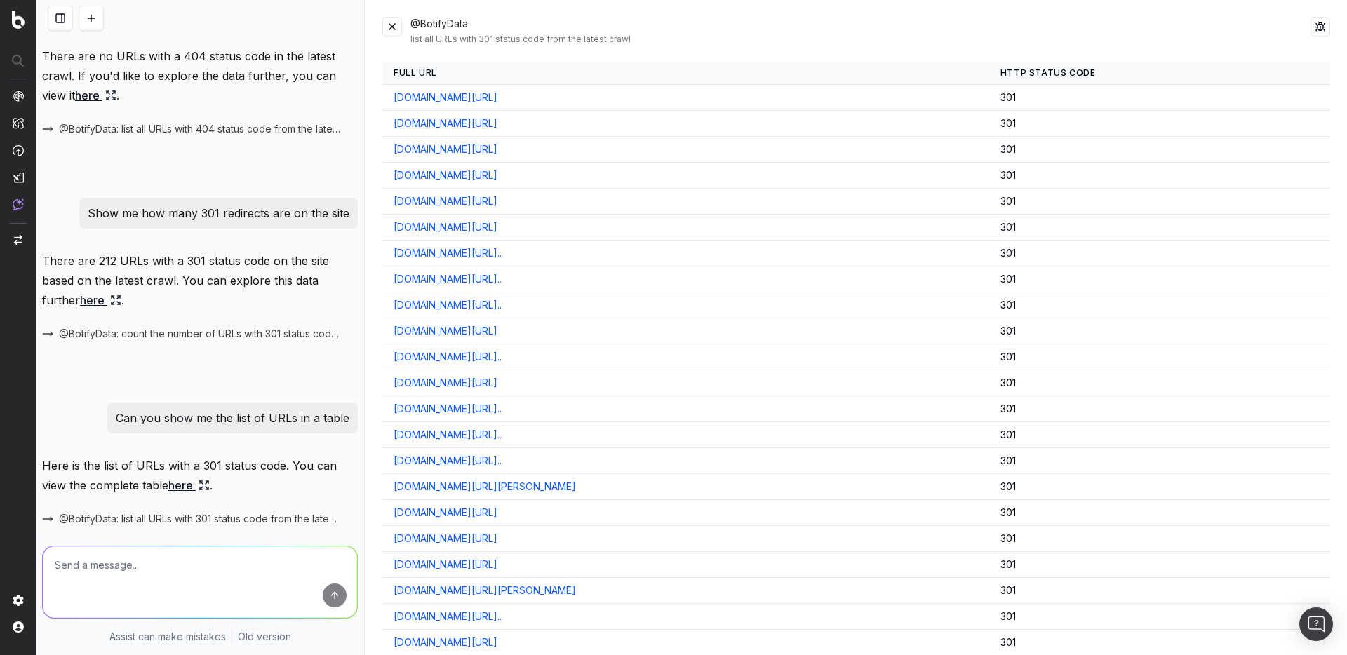
click at [393, 27] on button at bounding box center [392, 27] width 20 height 20
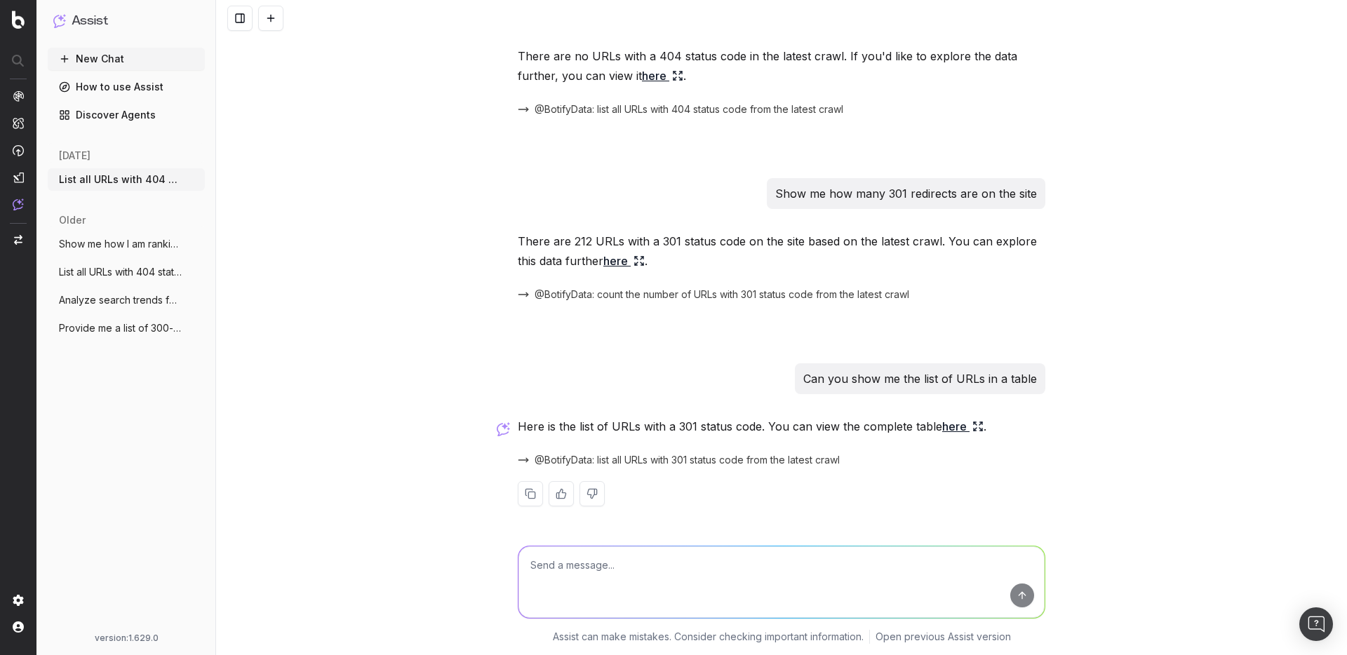
click at [110, 118] on link "Discover Agents" at bounding box center [126, 115] width 157 height 22
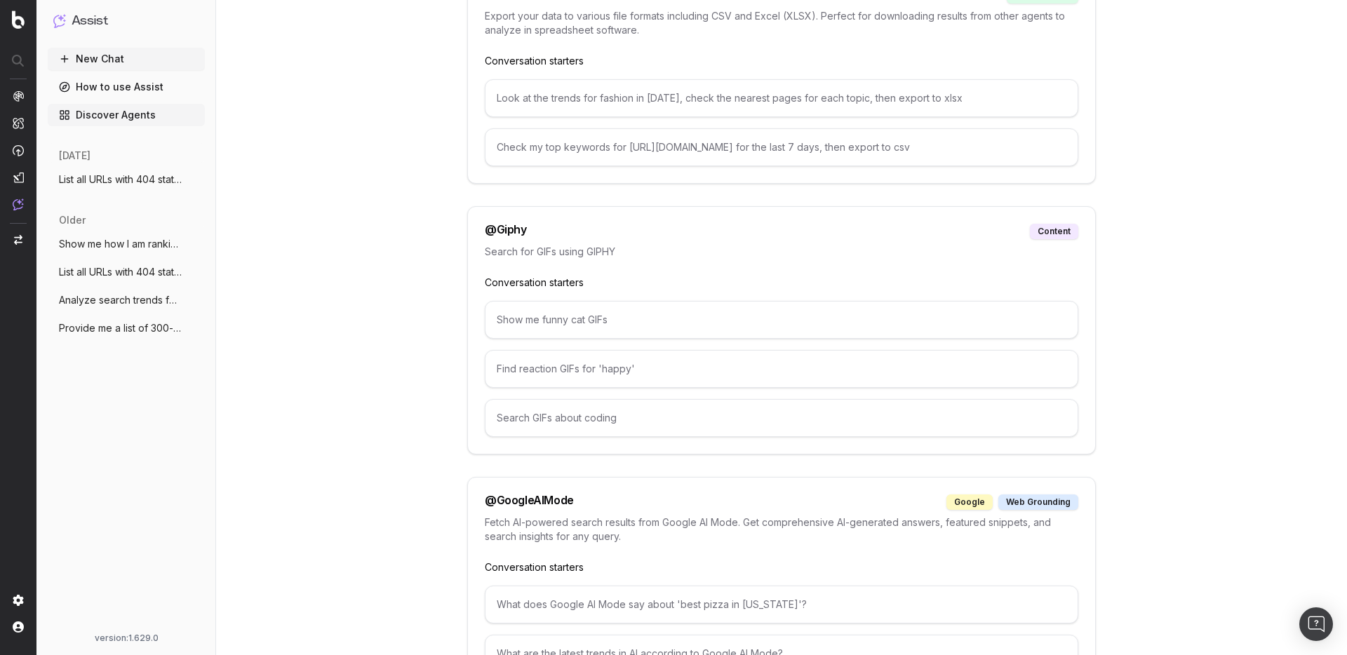
scroll to position [907, 0]
click at [85, 15] on h1 "Assist" at bounding box center [90, 21] width 36 height 20
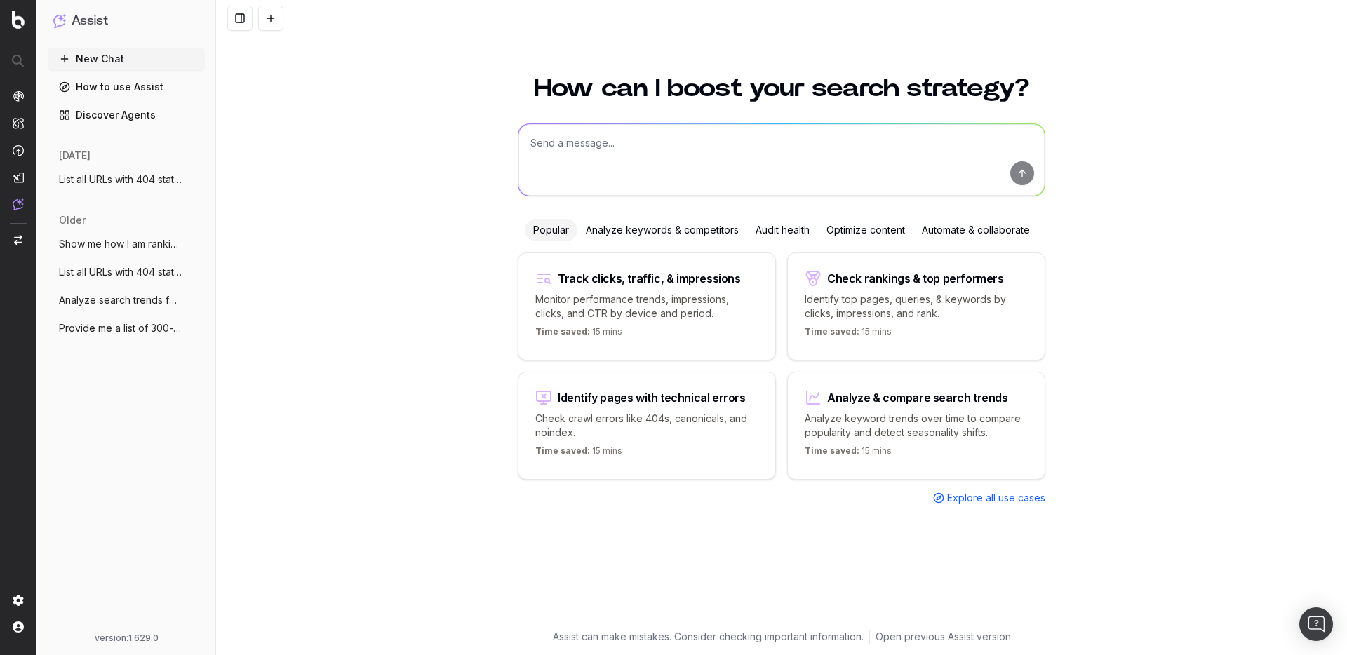
click at [674, 134] on textarea at bounding box center [781, 160] width 526 height 72
click at [669, 142] on textarea at bounding box center [781, 160] width 526 height 72
type textarea "What are the top trending keywords related to cowboy boots"
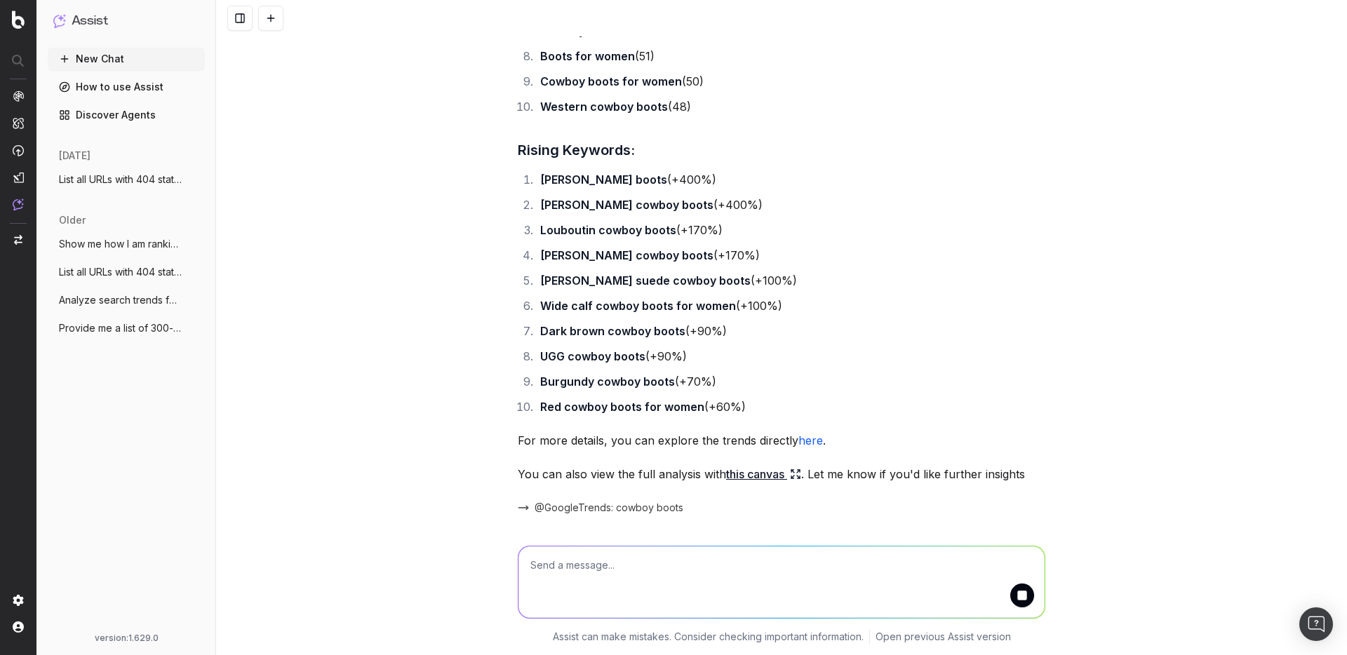
scroll to position [361, 0]
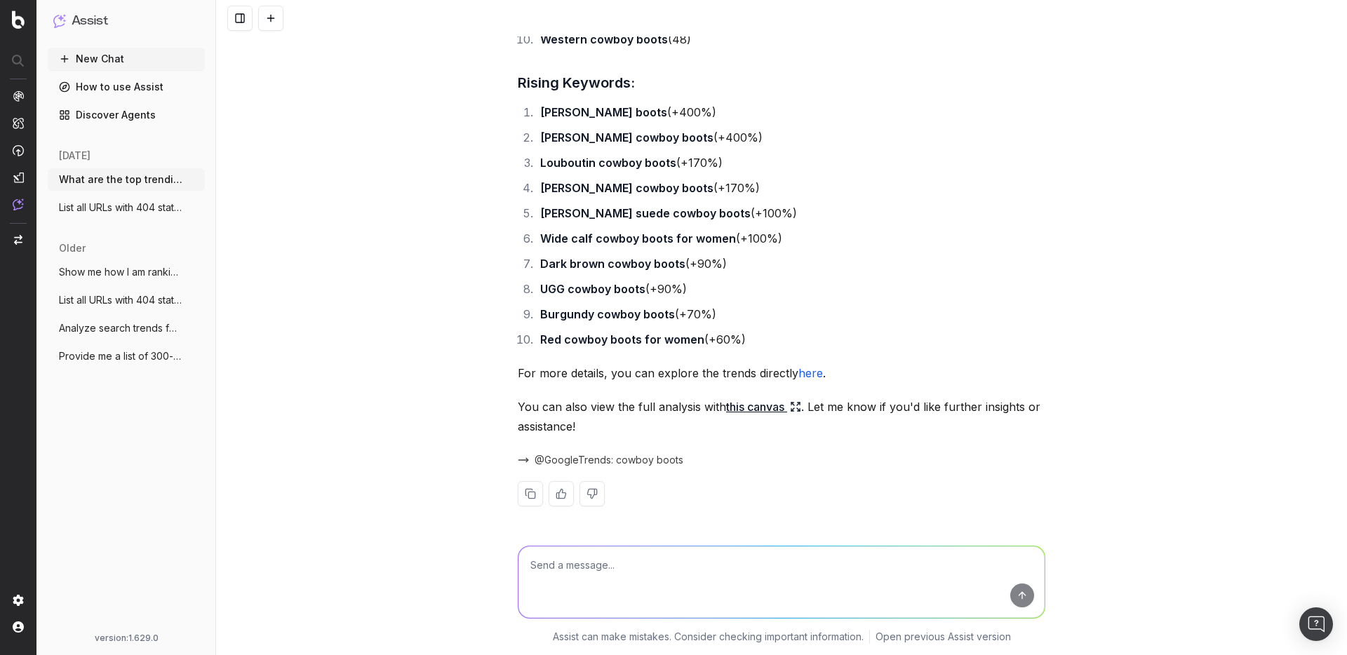
click at [810, 377] on link "here" at bounding box center [810, 373] width 25 height 14
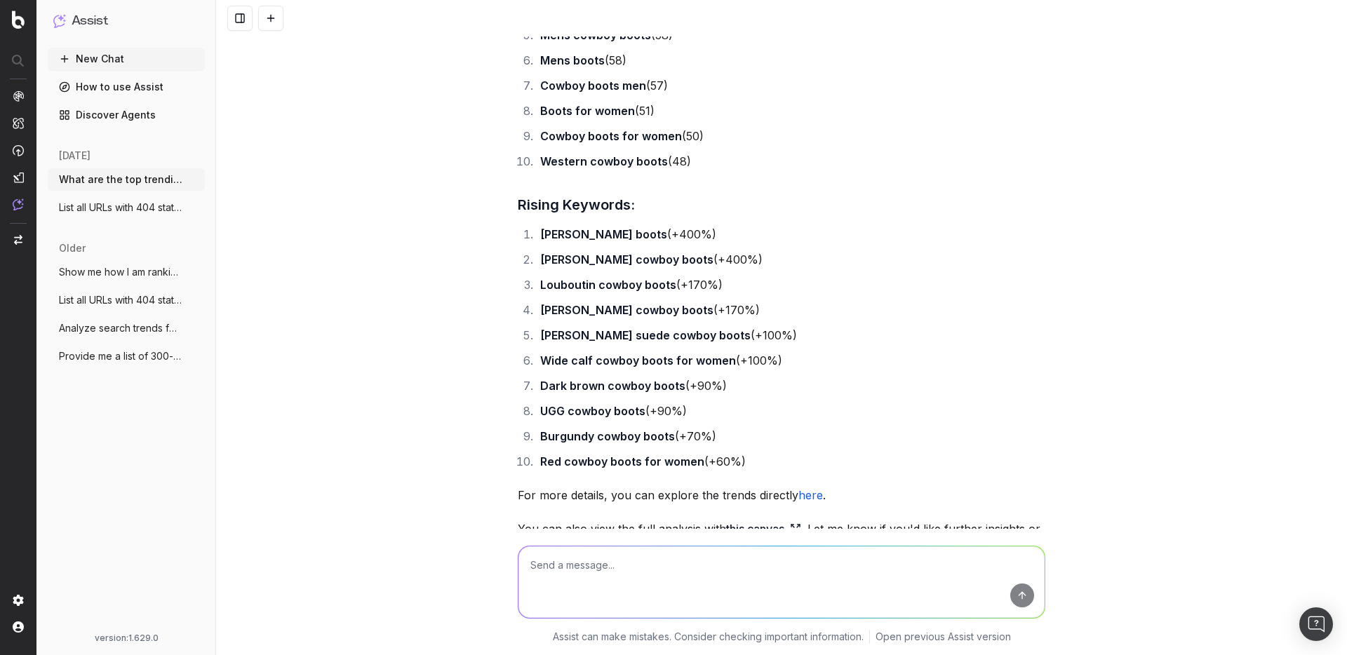
scroll to position [312, 0]
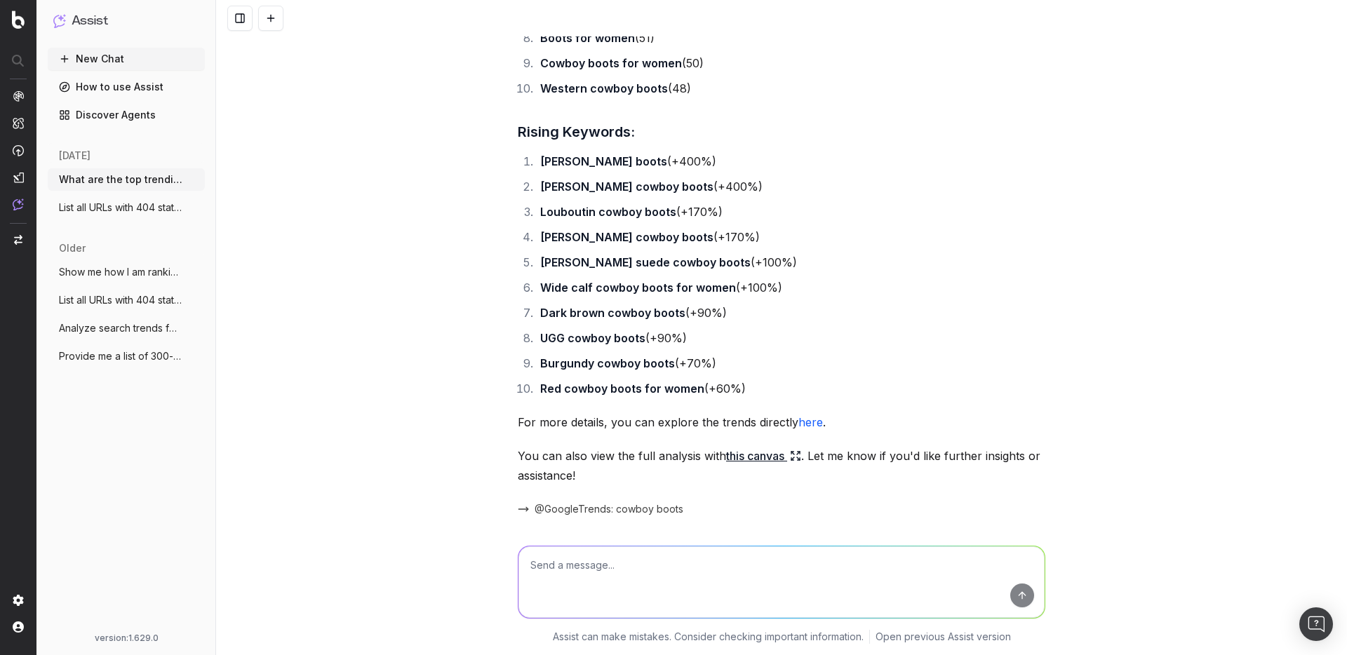
click at [610, 315] on strong "Dark brown cowboy boots" at bounding box center [612, 313] width 145 height 14
click at [627, 316] on strong "Dark brown cowboy boots" at bounding box center [612, 313] width 145 height 14
click at [681, 312] on strong "Dark brown cowboy boots" at bounding box center [612, 313] width 145 height 14
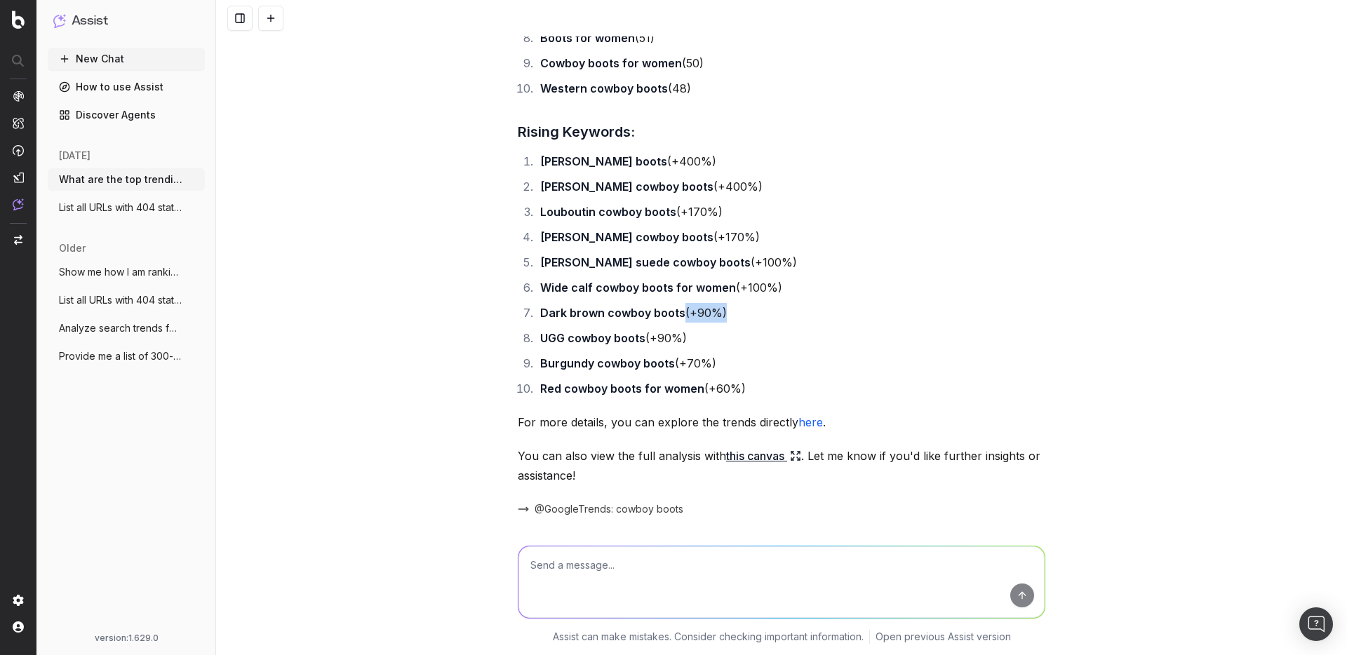
click at [681, 312] on li "Dark brown cowboy boots (+90%)" at bounding box center [790, 313] width 509 height 20
drag, startPoint x: 678, startPoint y: 314, endPoint x: 634, endPoint y: 315, distance: 44.2
click at [642, 315] on strong "Dark brown cowboy boots" at bounding box center [612, 313] width 145 height 14
click at [549, 319] on strong "Dark brown cowboy boots" at bounding box center [612, 313] width 145 height 14
drag, startPoint x: 542, startPoint y: 316, endPoint x: 682, endPoint y: 314, distance: 140.4
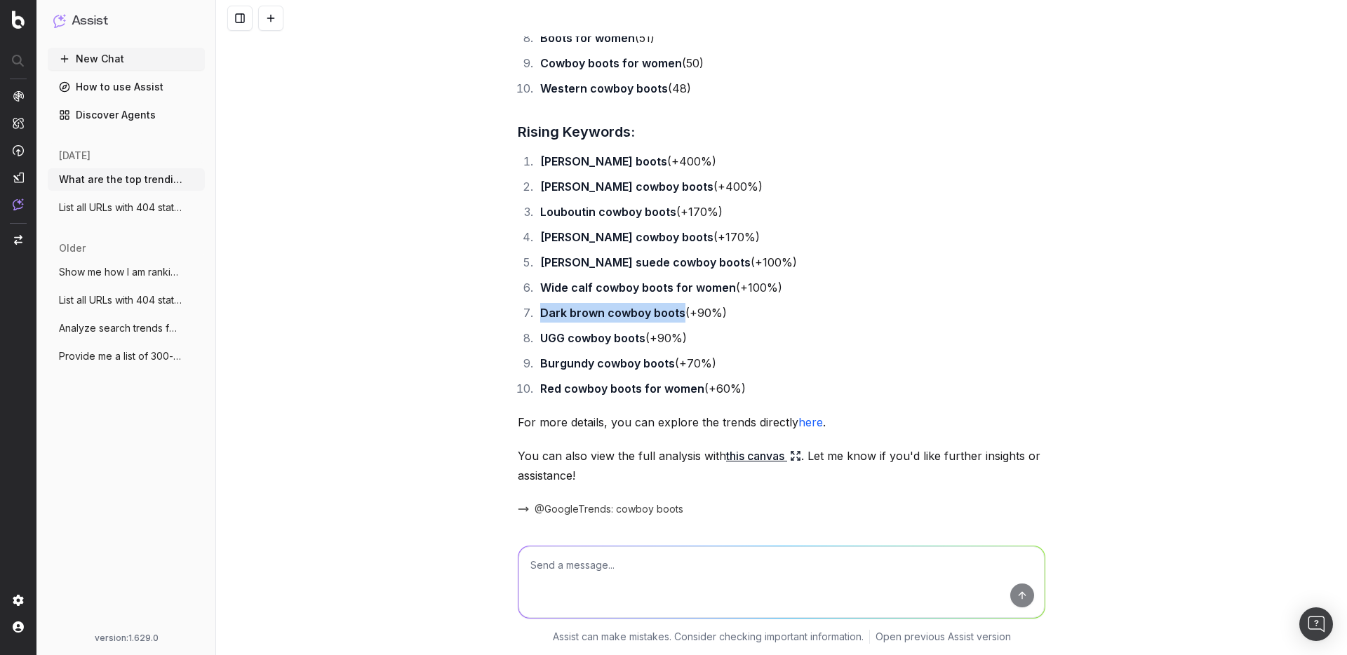
click at [682, 314] on li "Dark brown cowboy boots (+90%)" at bounding box center [790, 313] width 509 height 20
copy strong "Dark brown cowboy boots"
drag, startPoint x: 542, startPoint y: 263, endPoint x: 690, endPoint y: 257, distance: 148.9
click at [690, 257] on li "[PERSON_NAME] suede cowboy boots (+100%)" at bounding box center [790, 263] width 509 height 20
copy strong "[PERSON_NAME] suede cowboy boots"
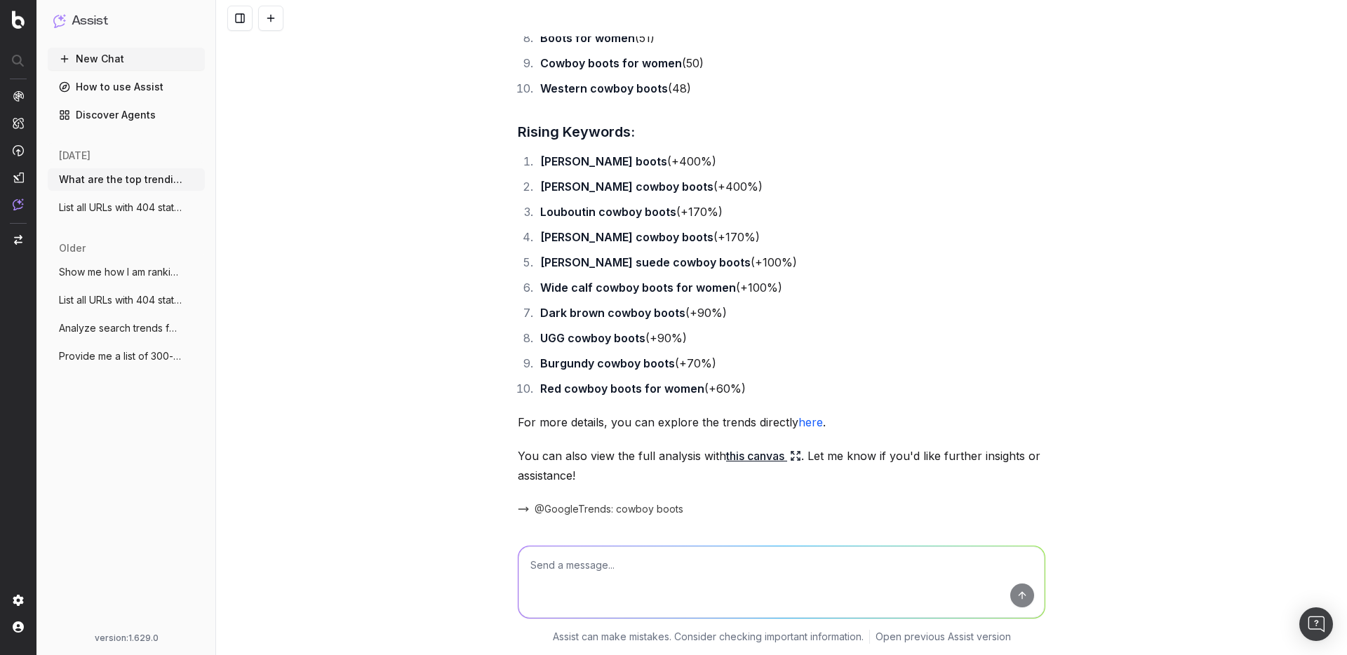
drag, startPoint x: 725, startPoint y: 591, endPoint x: 729, endPoint y: 584, distance: 7.8
click at [725, 590] on textarea at bounding box center [781, 583] width 526 height 72
type textarea "W"
paste textarea "[PERSON_NAME] suede cowboy boots"
type textarea "Are there any URLs ranking for [PERSON_NAME] suede cowboy boots"
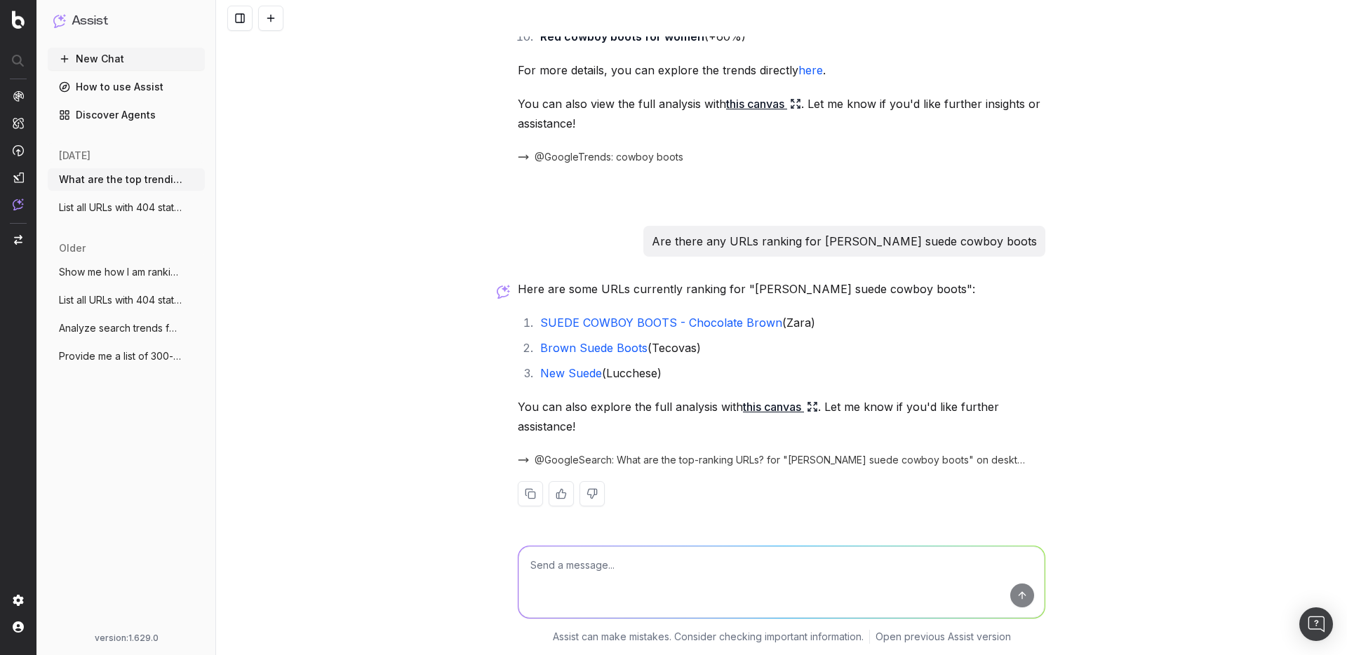
scroll to position [0, 0]
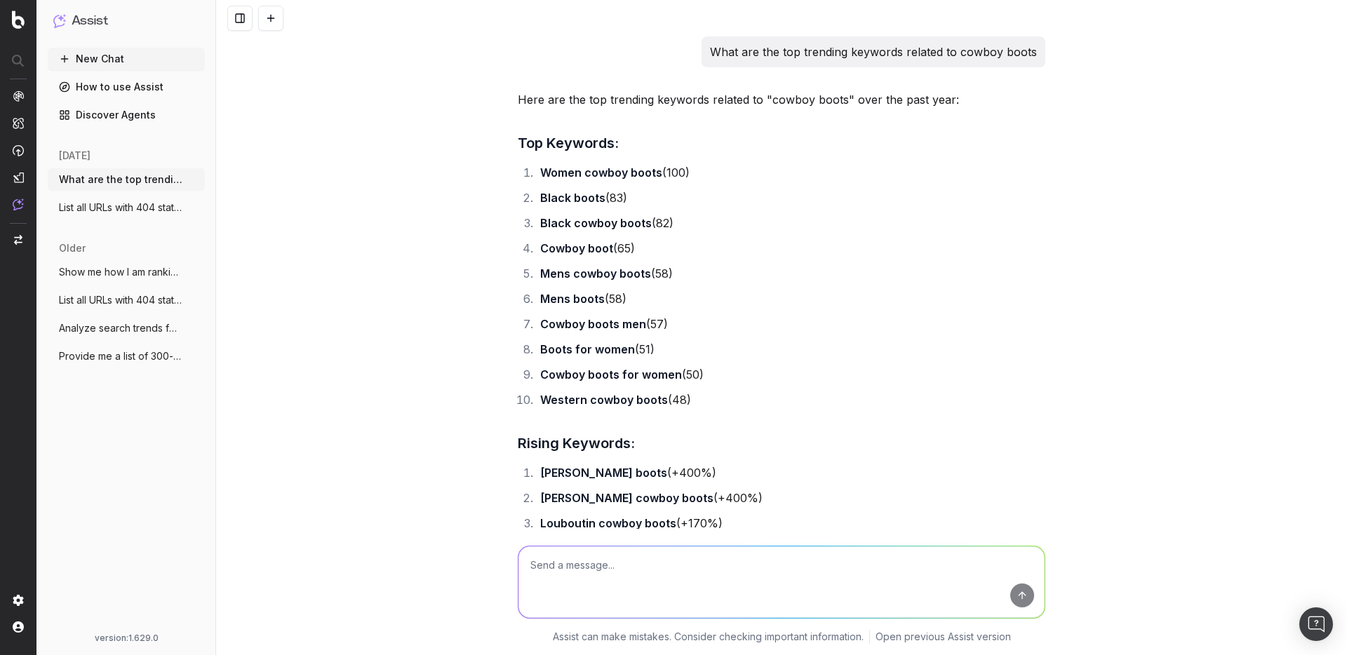
click at [751, 52] on p "What are the top trending keywords related to cowboy boots" at bounding box center [873, 52] width 327 height 20
copy p "What are the top trending keywords related to cowboy boots"
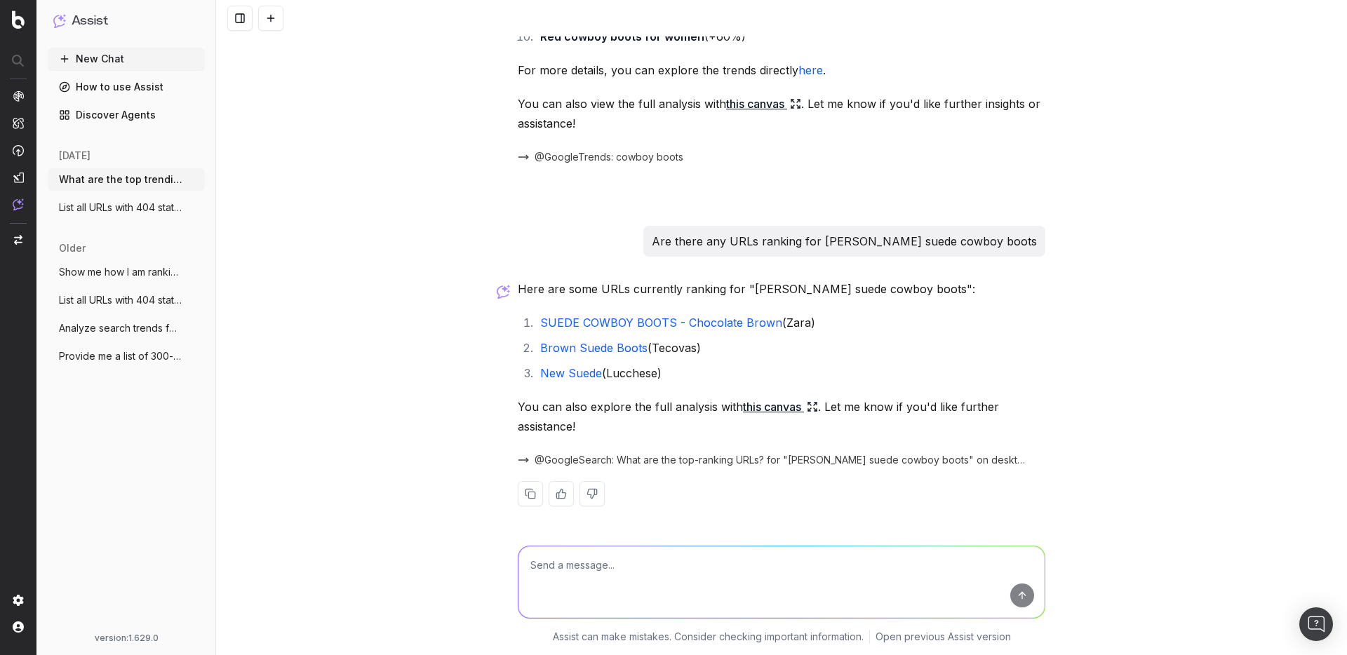
click at [690, 575] on textarea at bounding box center [781, 583] width 526 height 72
paste textarea "What are the top trending keywords related to cowboy boots"
type textarea "What are the top trending keywords related to cowboy boots over the past 90 days"
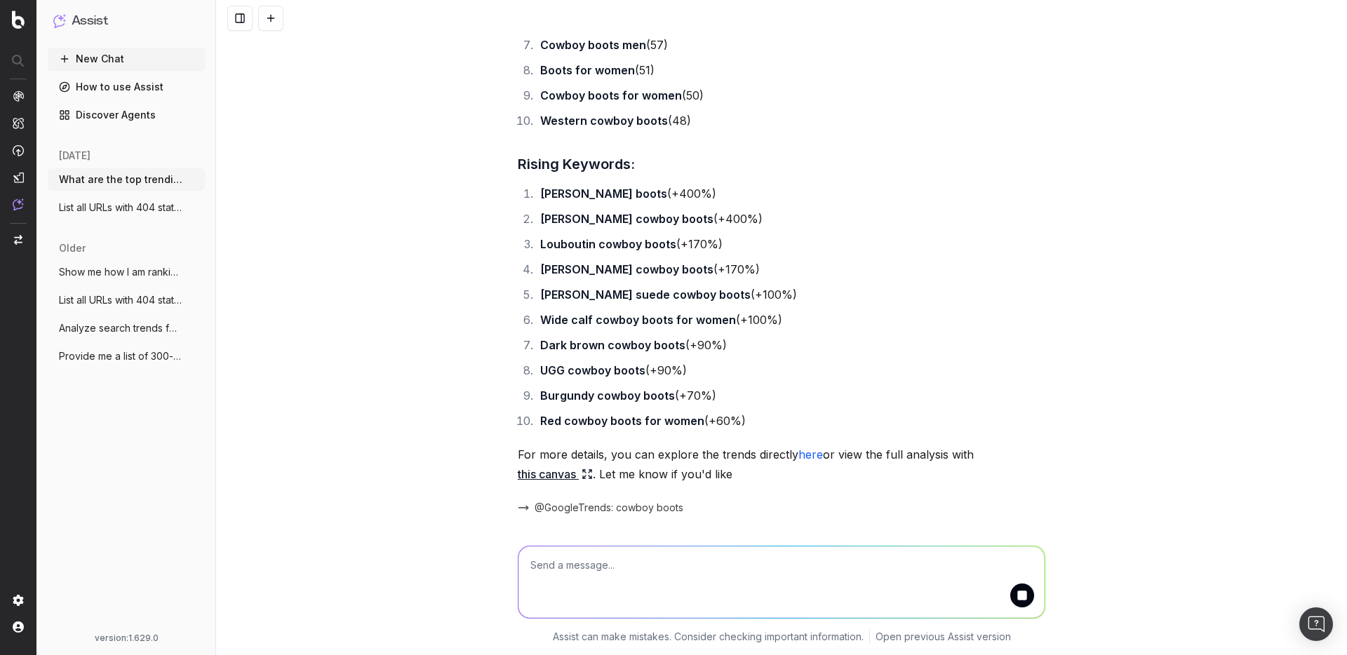
scroll to position [1483, 0]
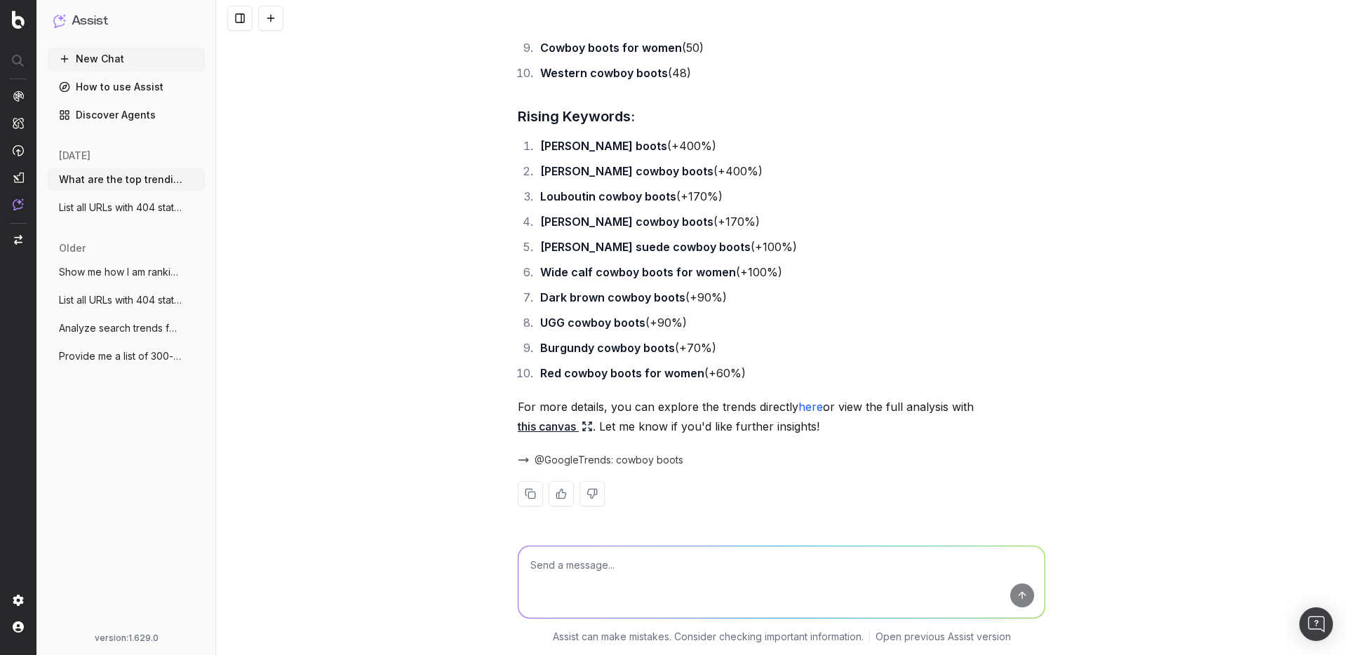
click at [811, 408] on link "here" at bounding box center [810, 407] width 25 height 14
drag, startPoint x: 540, startPoint y: 243, endPoint x: 690, endPoint y: 243, distance: 149.4
click at [690, 243] on li "[PERSON_NAME] suede cowboy boots (+100%)" at bounding box center [790, 247] width 509 height 20
copy strong "[PERSON_NAME] suede cowboy boots"
click at [678, 584] on textarea at bounding box center [781, 583] width 526 height 72
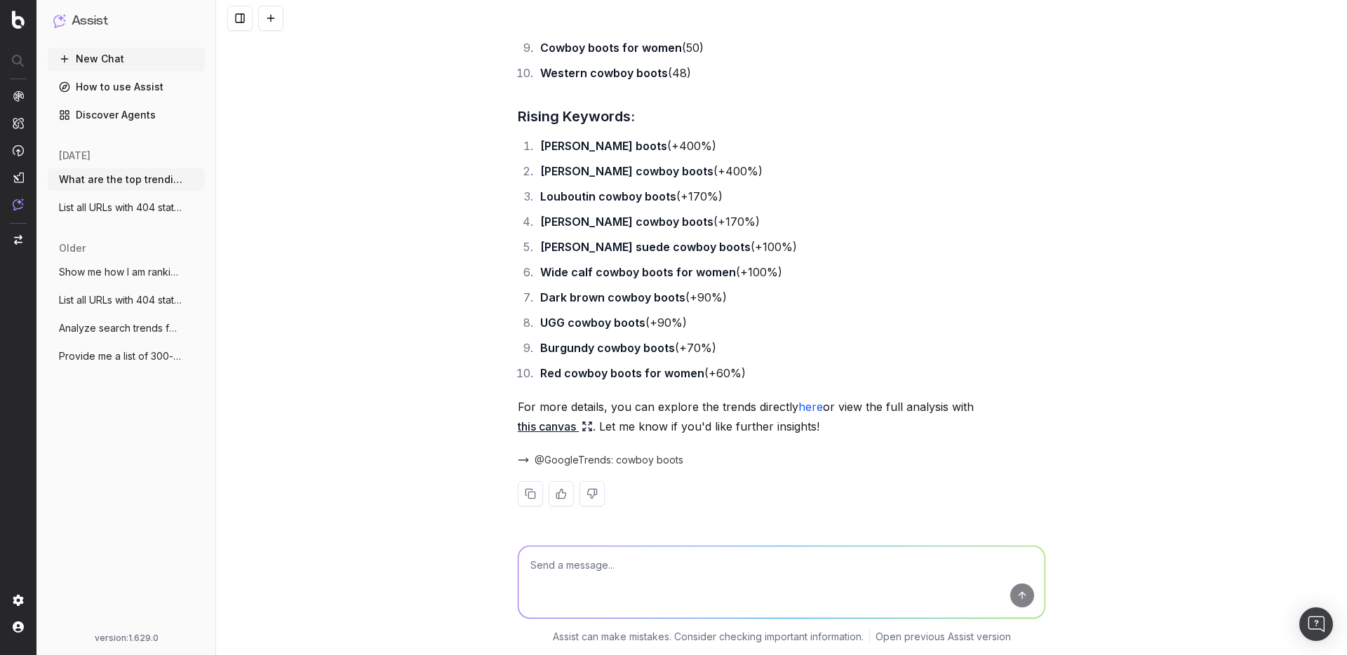
paste textarea "[PERSON_NAME] suede cowboy boots"
click at [534, 562] on textarea "[PERSON_NAME] suede cowboy boots" at bounding box center [781, 583] width 526 height 72
type textarea "Are we ranking for [PERSON_NAME] suede cowboy boots"
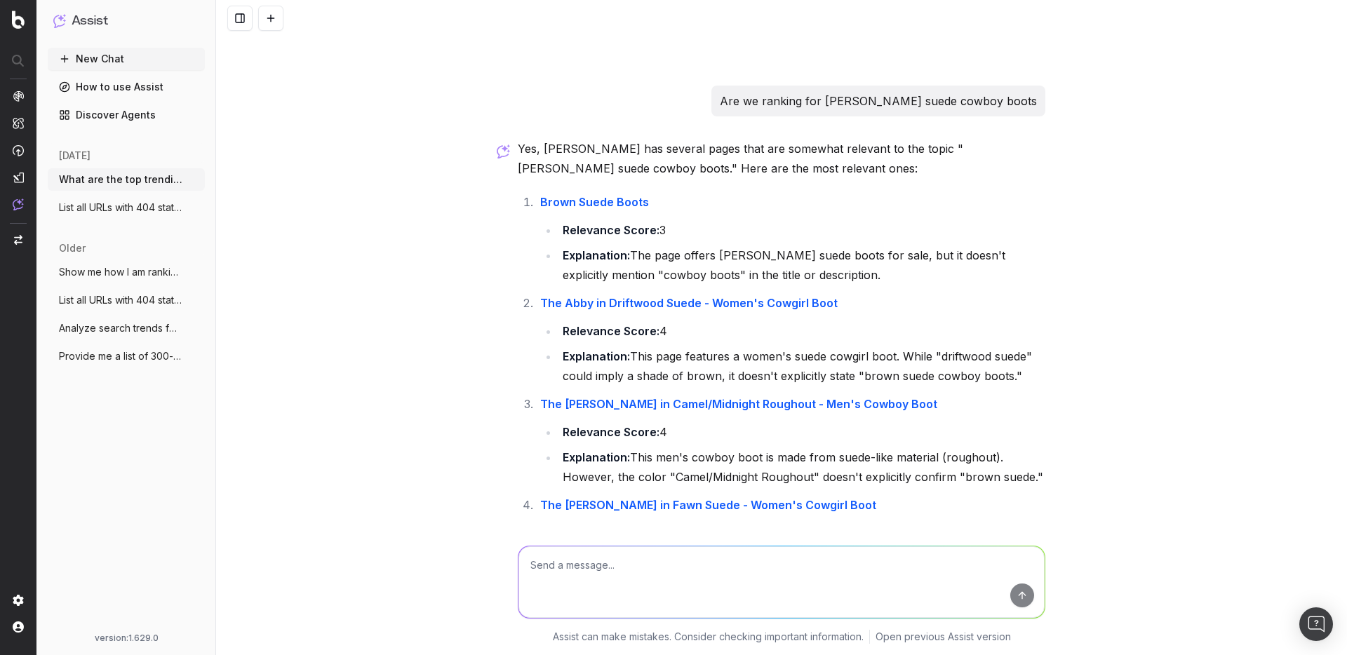
scroll to position [1927, 0]
drag, startPoint x: 669, startPoint y: 204, endPoint x: 643, endPoint y: 208, distance: 26.2
click at [644, 208] on li "Brown Suede Boots Relevance Score: 3 Explanation: The page offers brown suede b…" at bounding box center [790, 238] width 509 height 93
click at [659, 205] on li "Brown Suede Boots Relevance Score: 3 Explanation: The page offers brown suede b…" at bounding box center [790, 238] width 509 height 93
click at [610, 200] on link "Brown Suede Boots" at bounding box center [594, 201] width 109 height 14
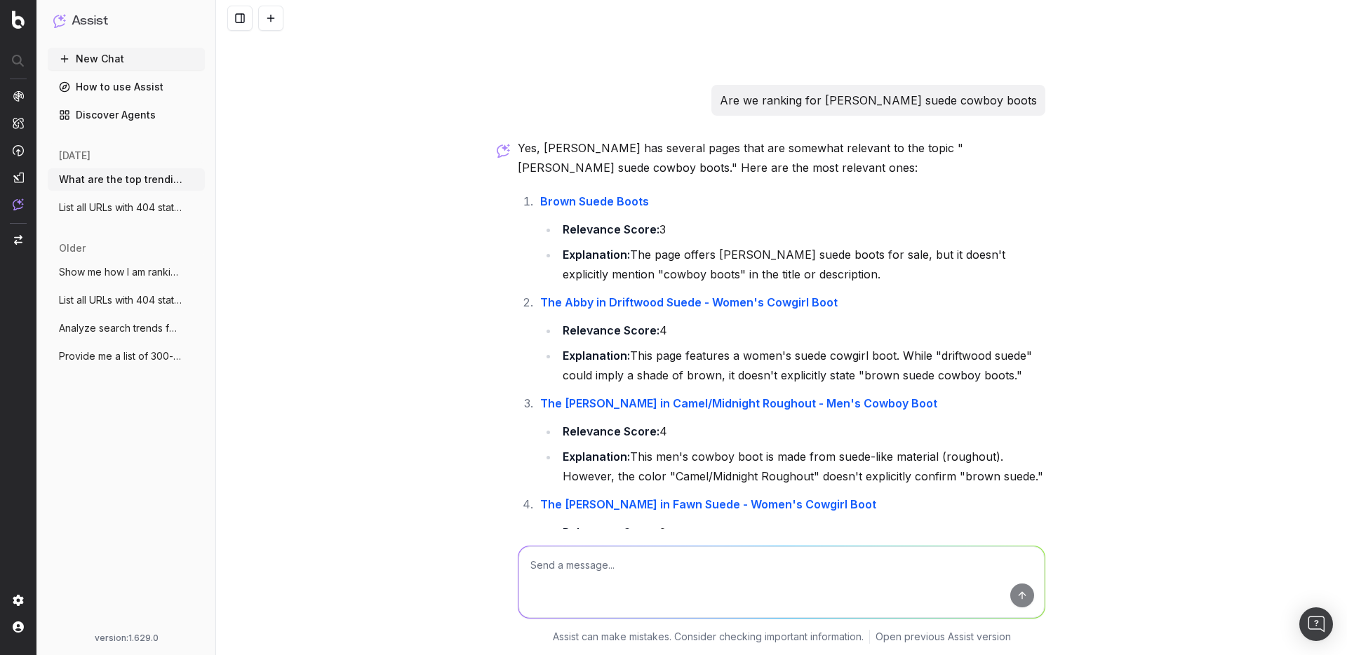
scroll to position [2233, 0]
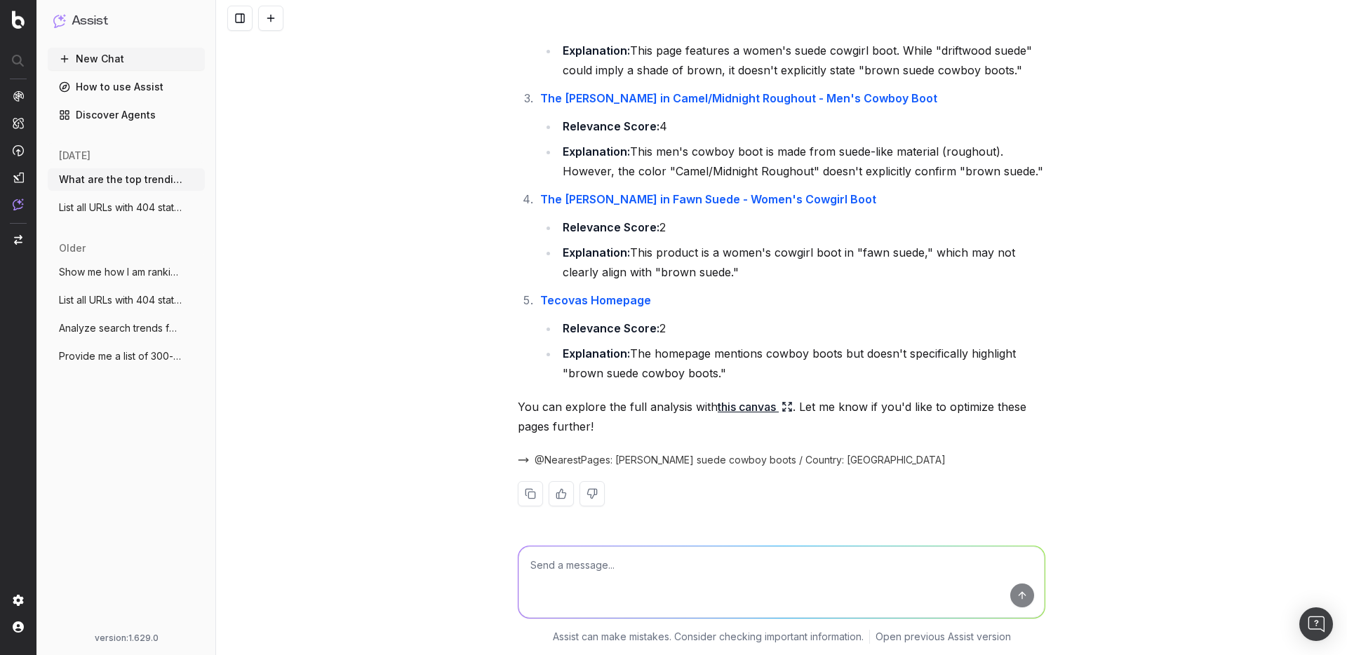
drag, startPoint x: 721, startPoint y: 642, endPoint x: 725, endPoint y: 605, distance: 37.4
click at [722, 634] on p "Assist can make mistakes. Consider checking important information." at bounding box center [708, 637] width 311 height 14
click at [725, 581] on textarea at bounding box center [781, 583] width 526 height 72
type textarea "J"
paste textarea "[URL][DOMAIN_NAME]"
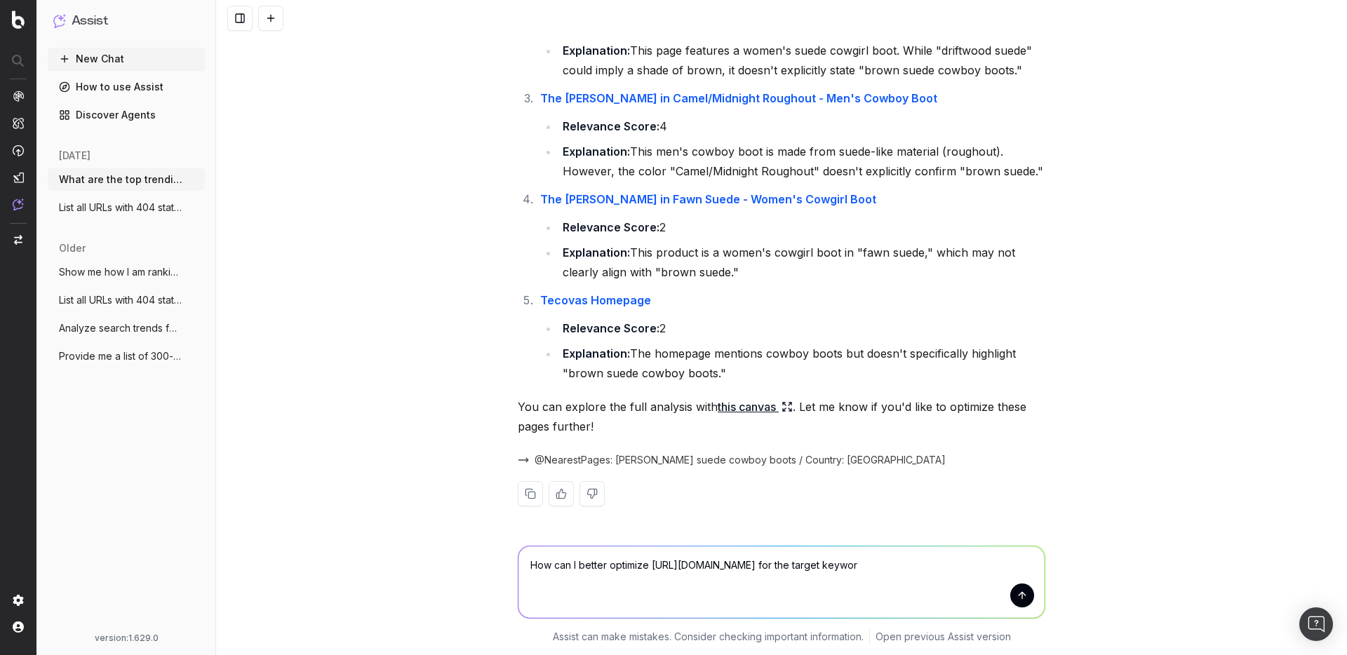
type textarea "How can I better optimize [URL][DOMAIN_NAME] for the target keyword"
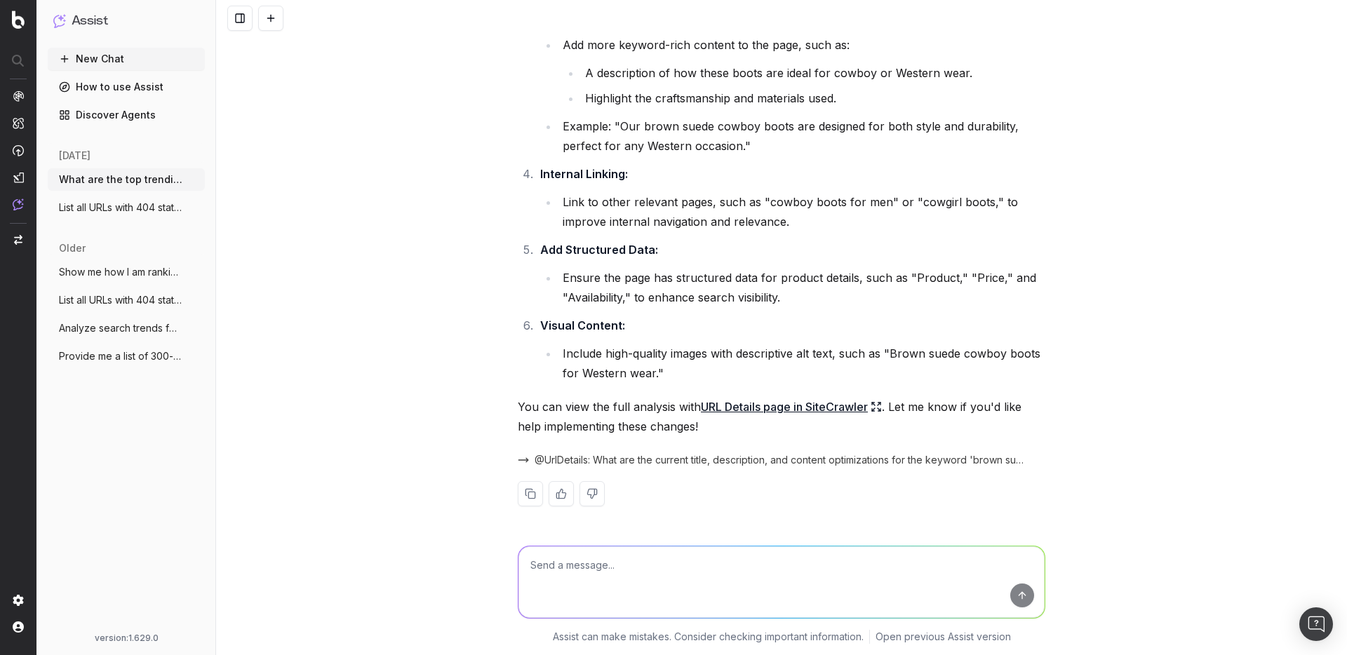
scroll to position [3319, 0]
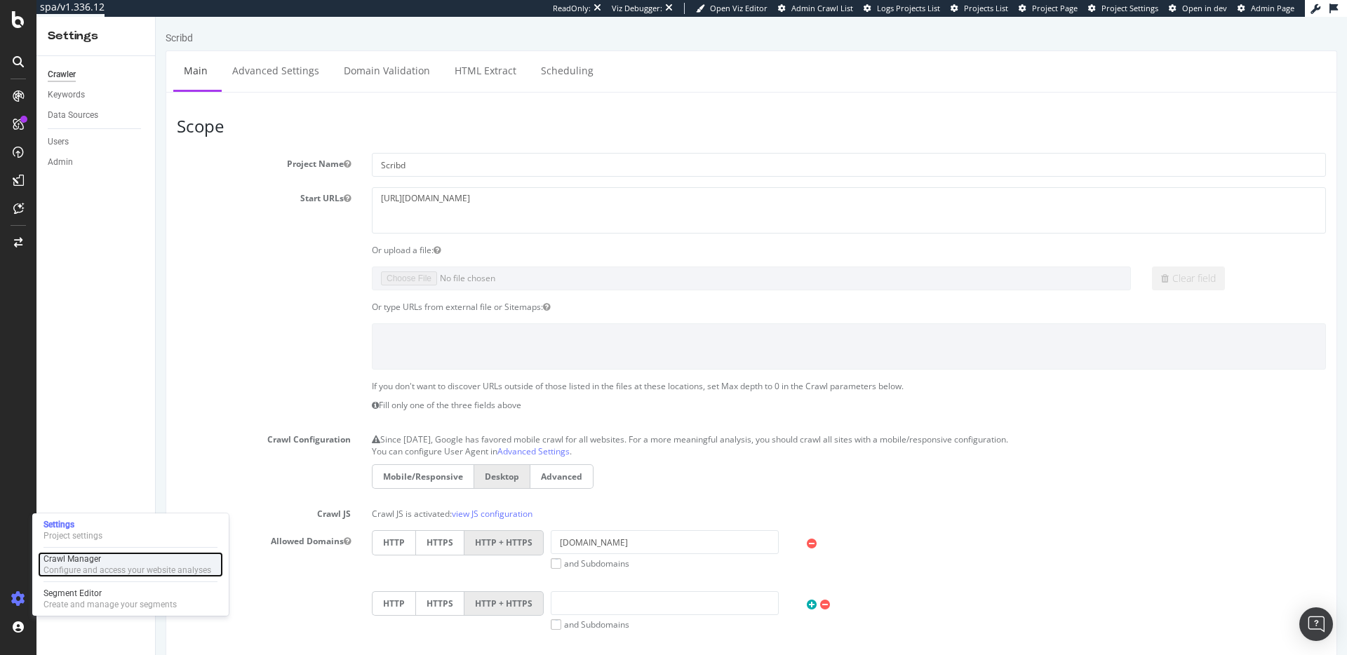
click at [88, 557] on div "Crawl Manager" at bounding box center [128, 559] width 168 height 11
